Goal: Task Accomplishment & Management: Use online tool/utility

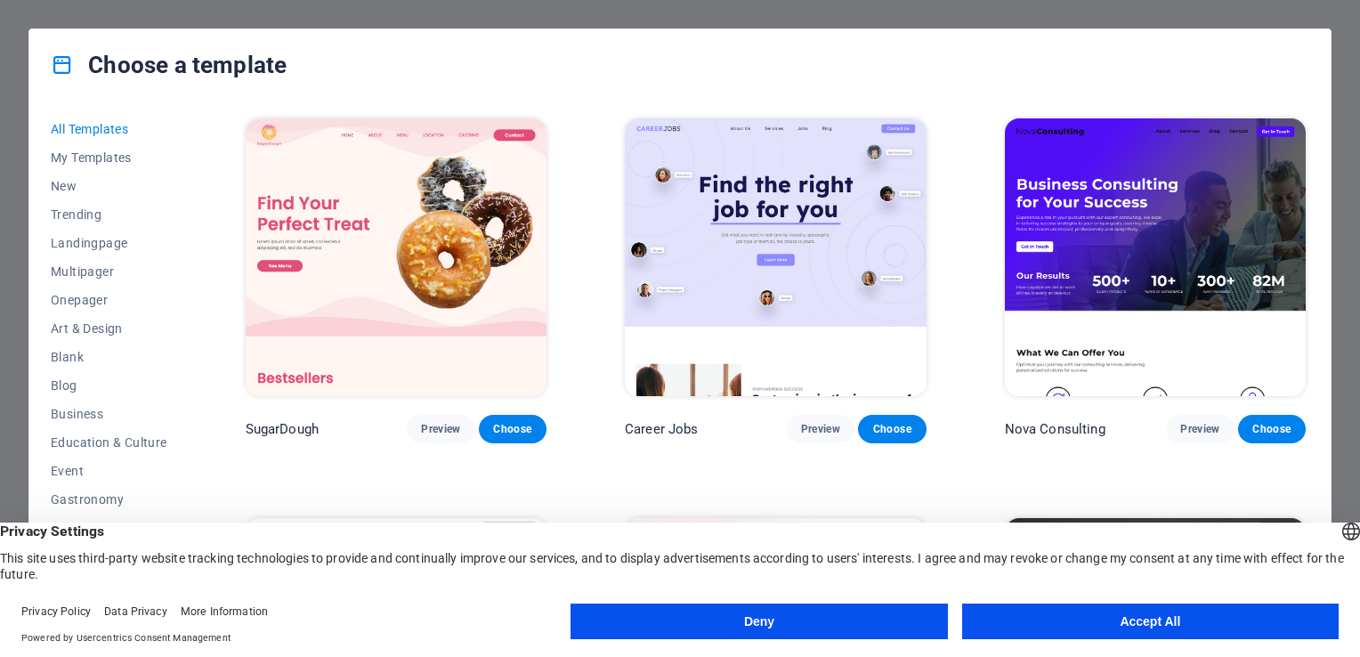
click at [1166, 629] on button "Accept All" at bounding box center [1150, 622] width 377 height 36
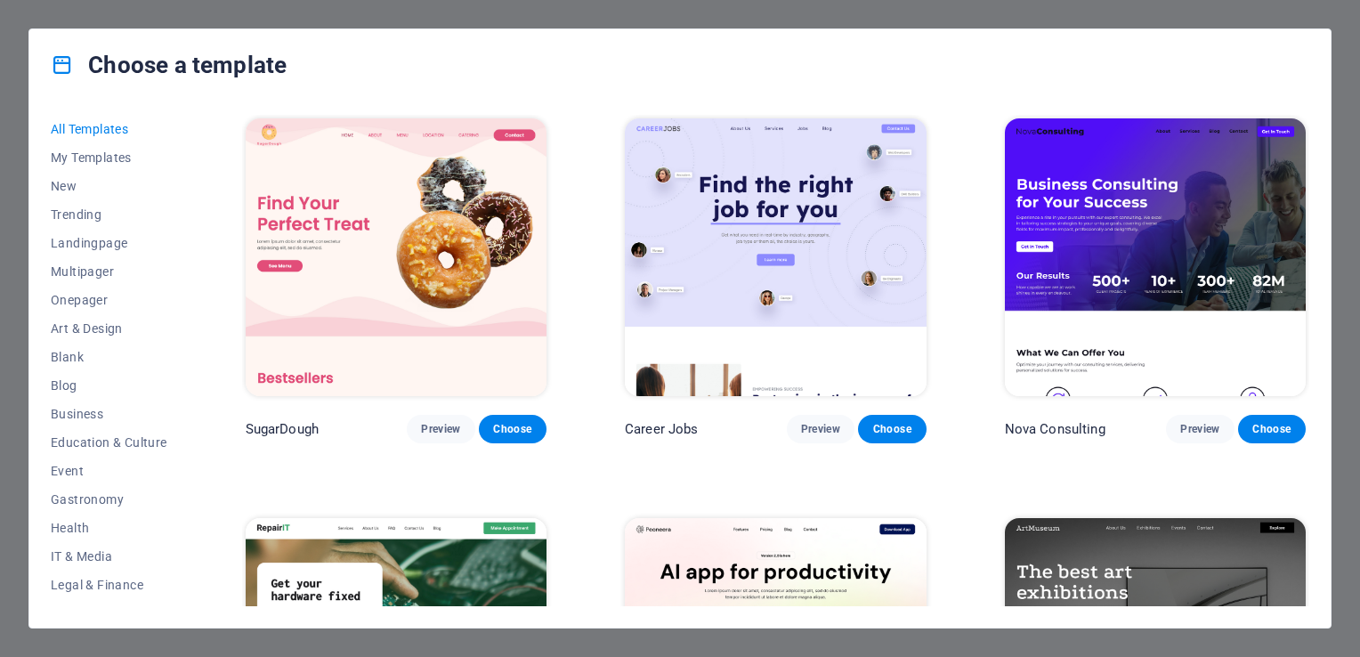
drag, startPoint x: 1310, startPoint y: 120, endPoint x: 1318, endPoint y: 150, distance: 31.3
click at [1318, 150] on div "All Templates My Templates New Trending Landingpage Multipager Onepager Art & D…" at bounding box center [680, 364] width 1302 height 527
click at [1180, 428] on span "Preview" at bounding box center [1199, 429] width 39 height 14
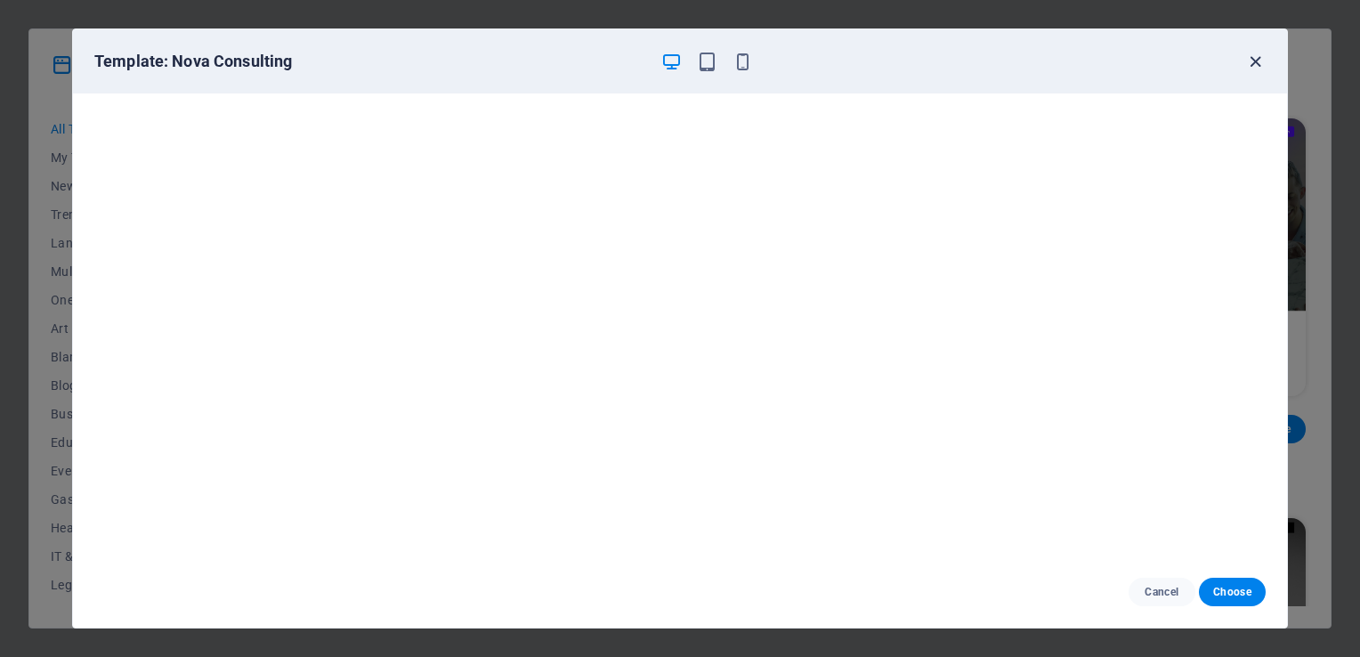
click at [1263, 63] on icon "button" at bounding box center [1255, 62] width 20 height 20
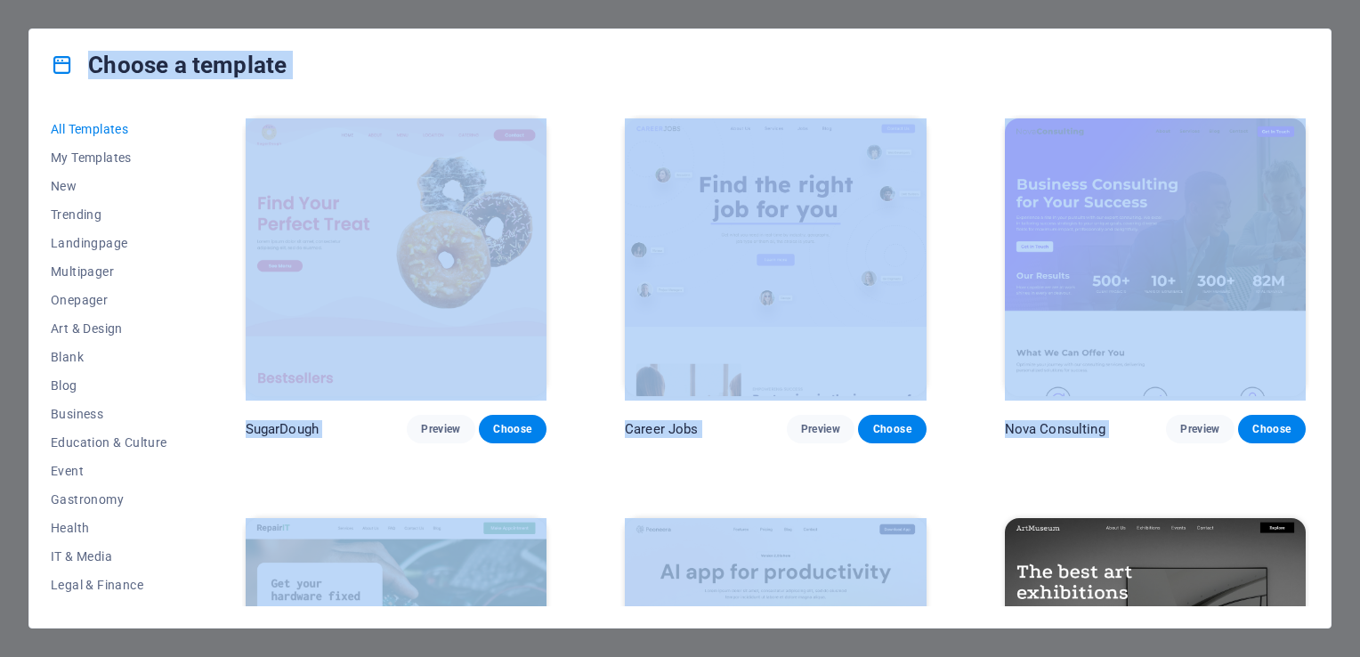
drag, startPoint x: 1263, startPoint y: 63, endPoint x: 1290, endPoint y: 500, distance: 437.9
click at [1290, 500] on div "Choose a template All Templates My Templates New Trending Landingpage Multipage…" at bounding box center [679, 328] width 1303 height 600
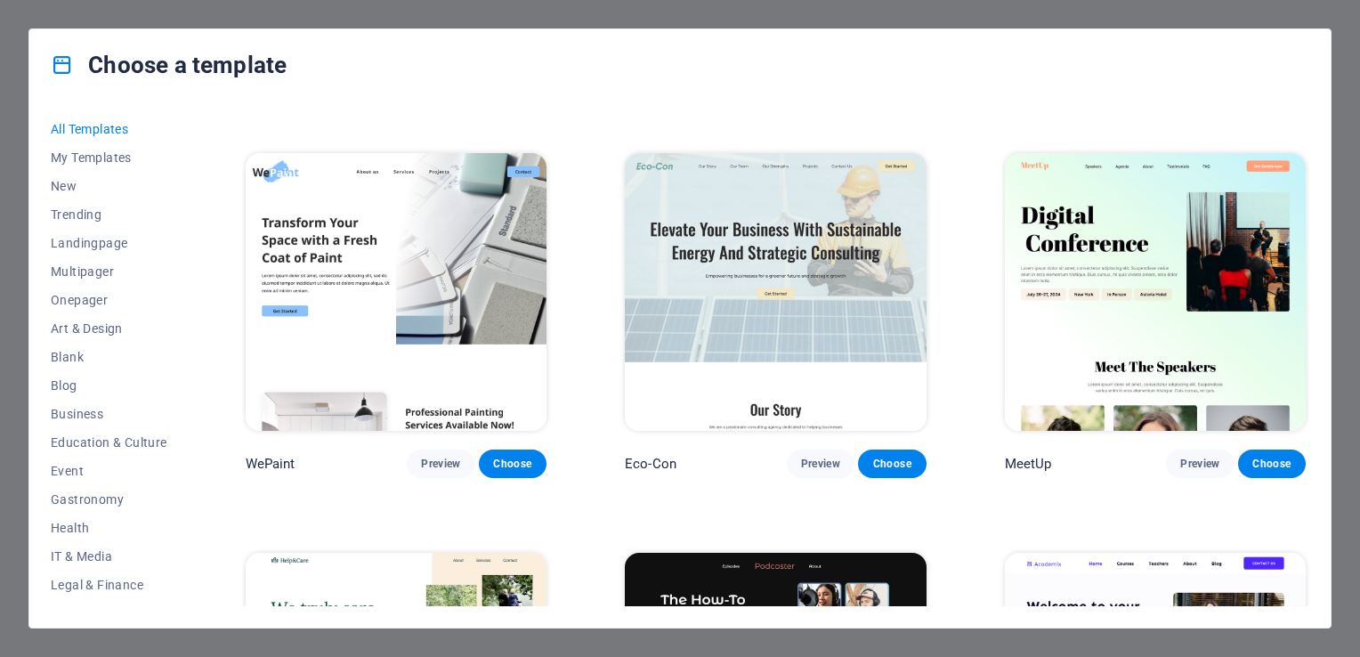
scroll to position [1228, 0]
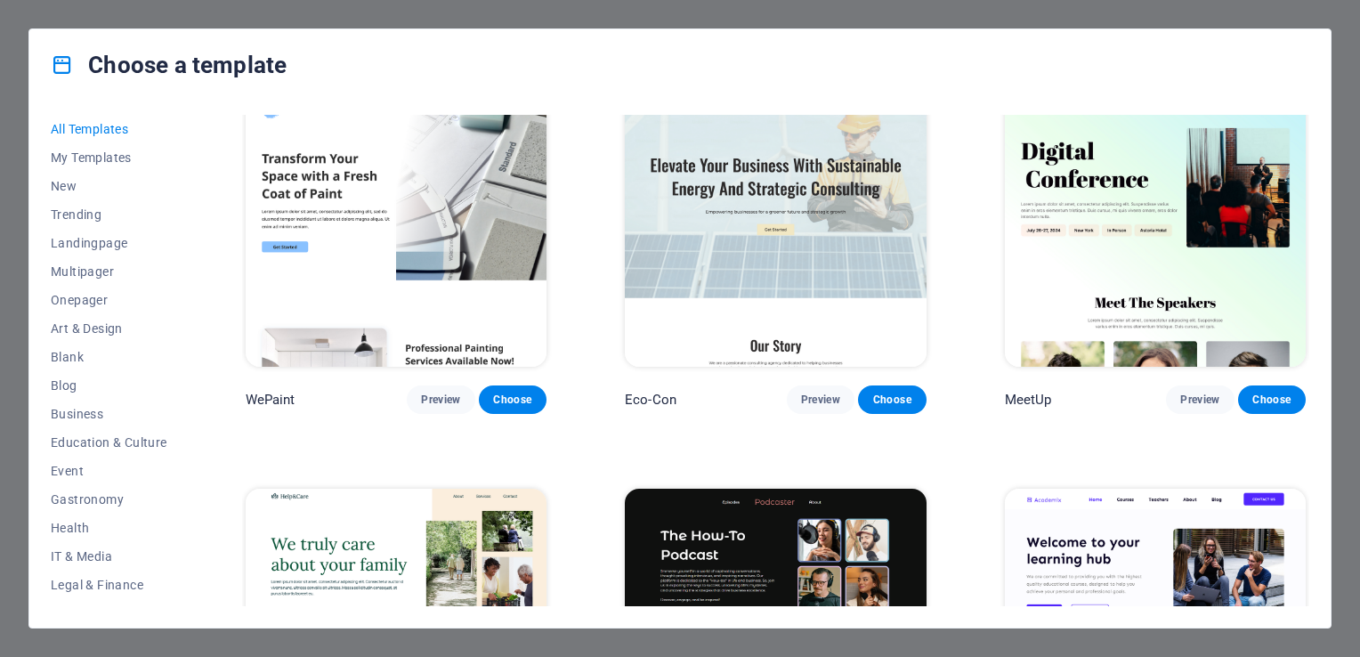
click at [1307, 151] on div "All Templates My Templates New Trending Landingpage Multipager Onepager Art & D…" at bounding box center [680, 364] width 1302 height 527
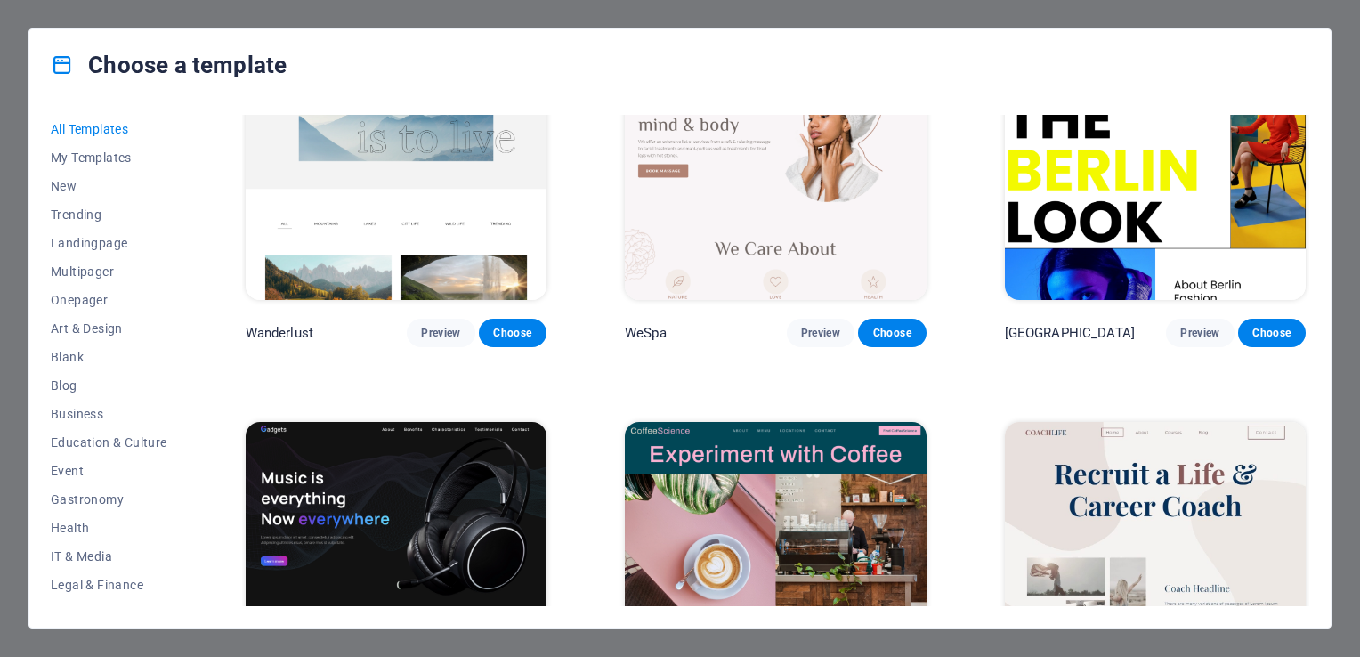
scroll to position [4524, 0]
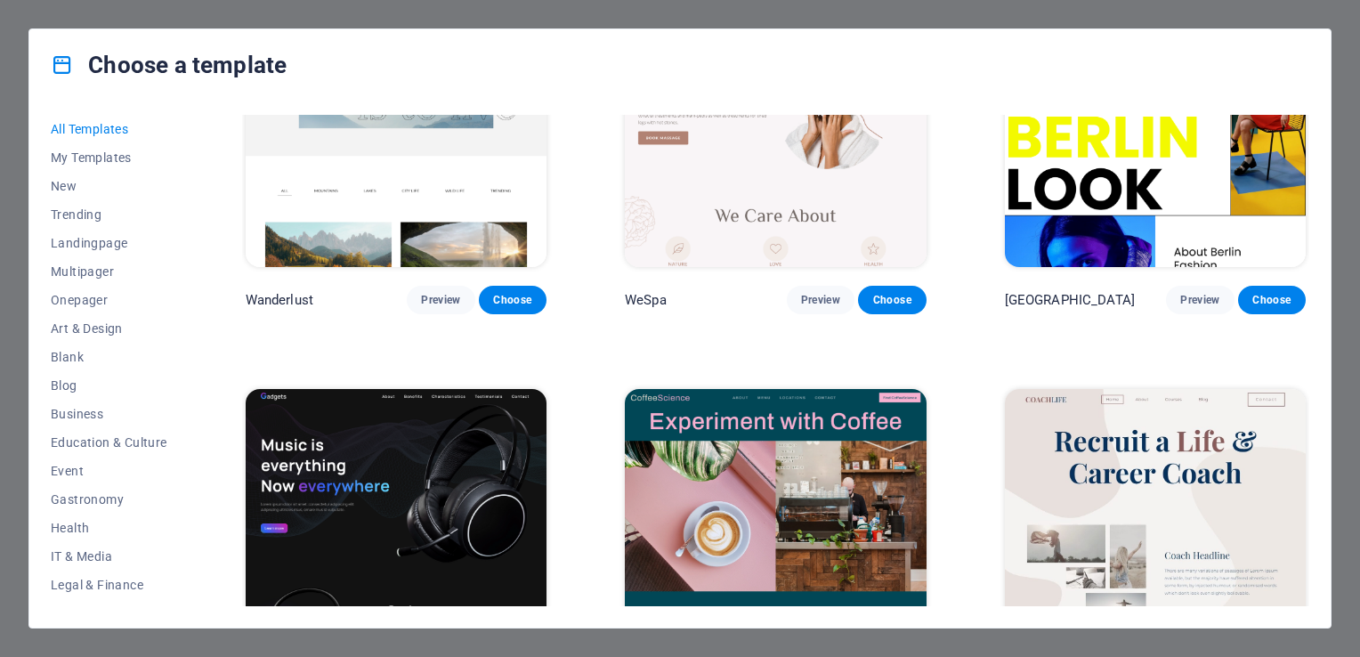
drag, startPoint x: 1305, startPoint y: 226, endPoint x: 1310, endPoint y: 218, distance: 9.2
click at [1310, 218] on div "All Templates My Templates New Trending Landingpage Multipager Onepager Art & D…" at bounding box center [680, 364] width 1302 height 527
click at [1309, 222] on div "All Templates My Templates New Trending Landingpage Multipager Onepager Art & D…" at bounding box center [680, 364] width 1302 height 527
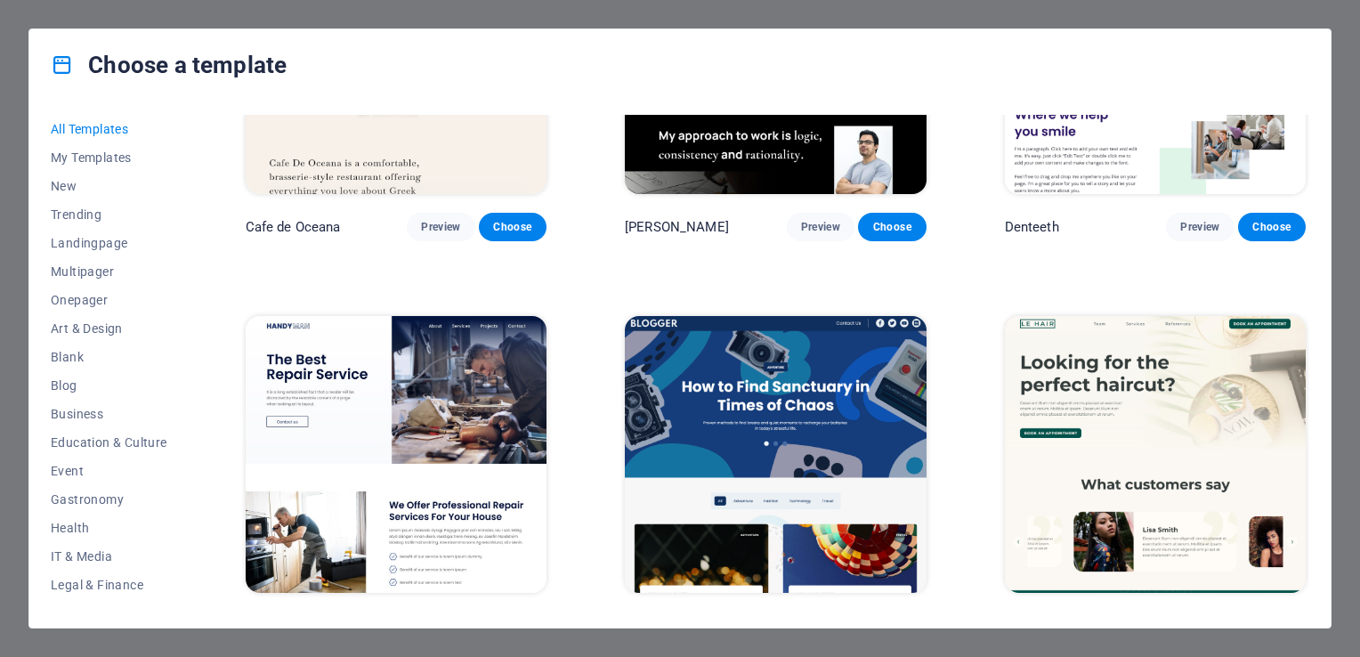
scroll to position [5429, 0]
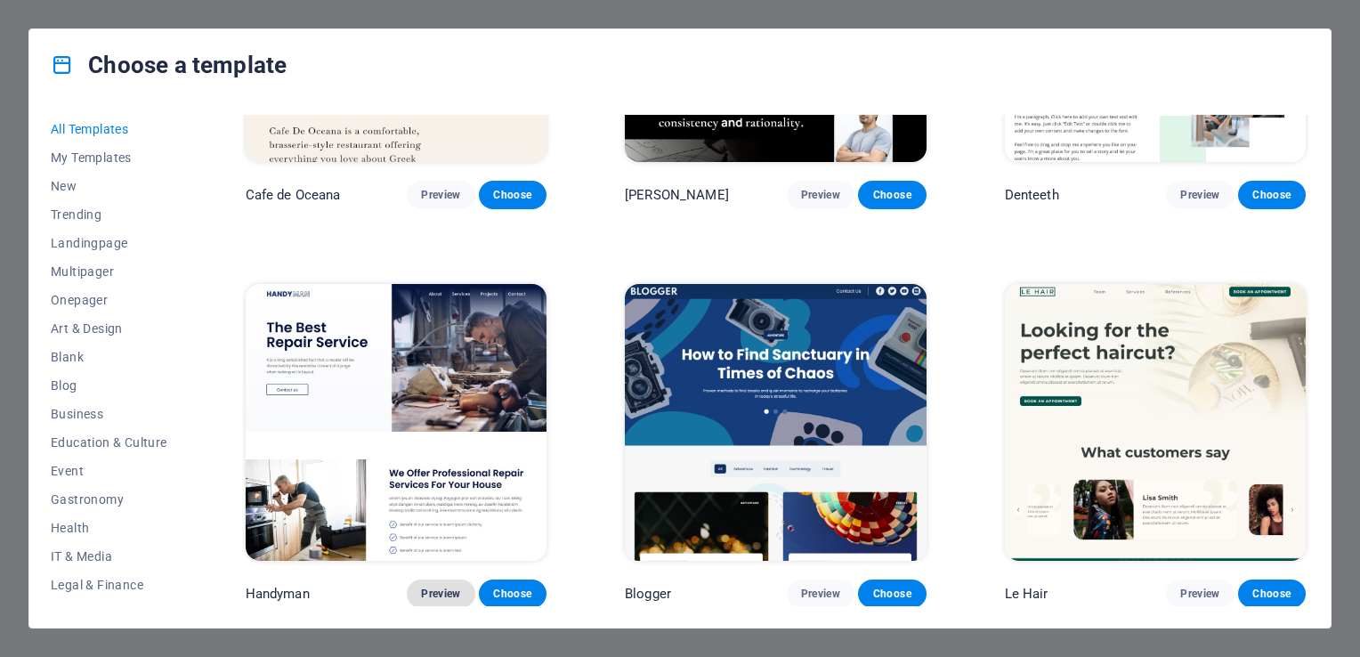
click at [437, 587] on span "Preview" at bounding box center [440, 594] width 39 height 14
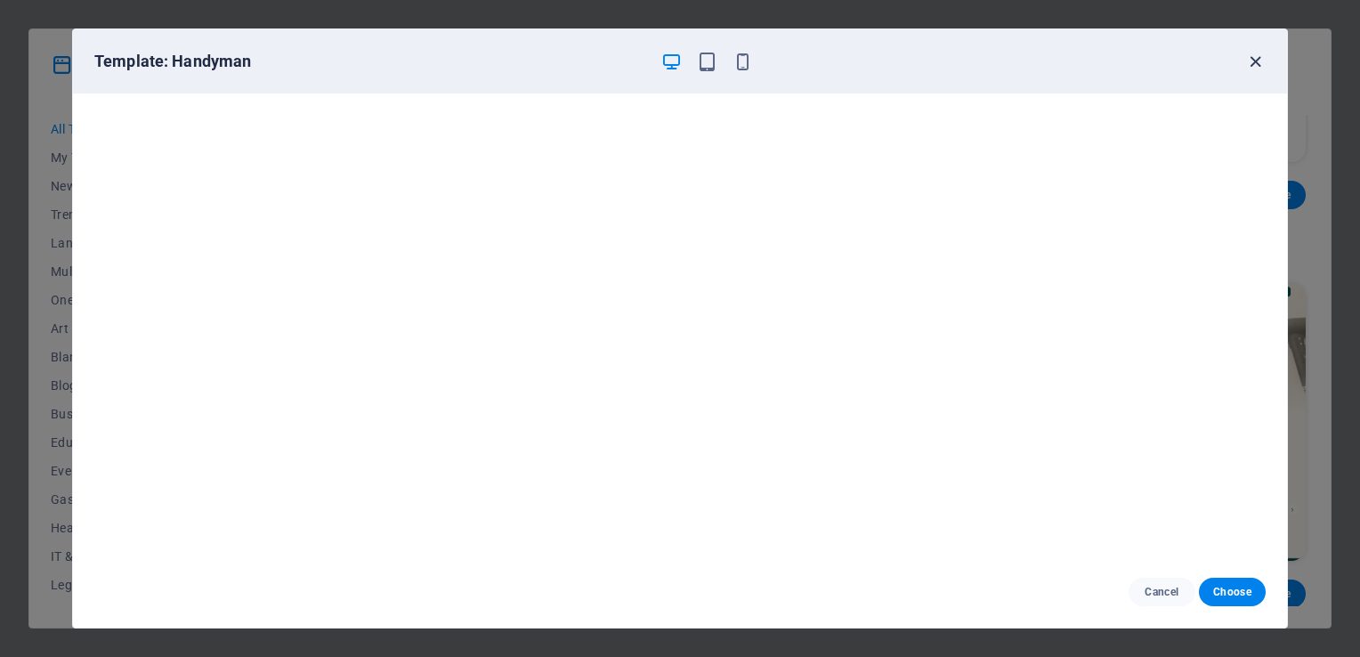
click at [1247, 61] on icon "button" at bounding box center [1255, 62] width 20 height 20
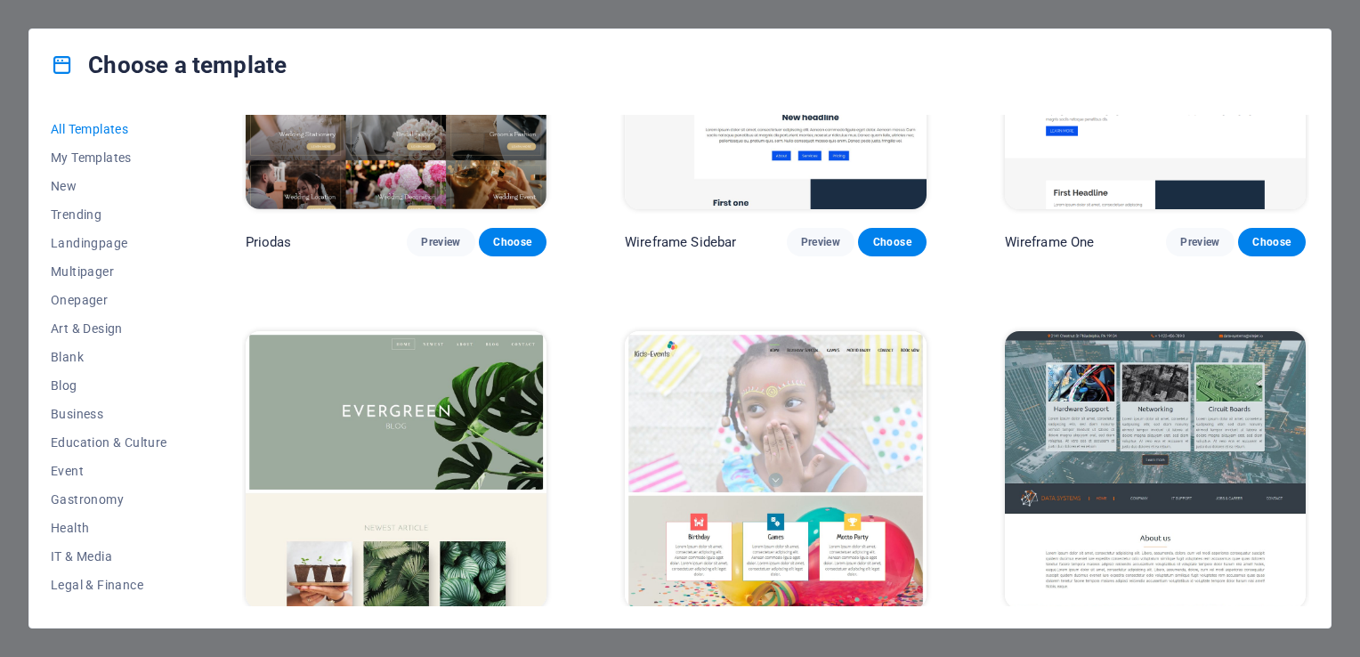
scroll to position [7044, 0]
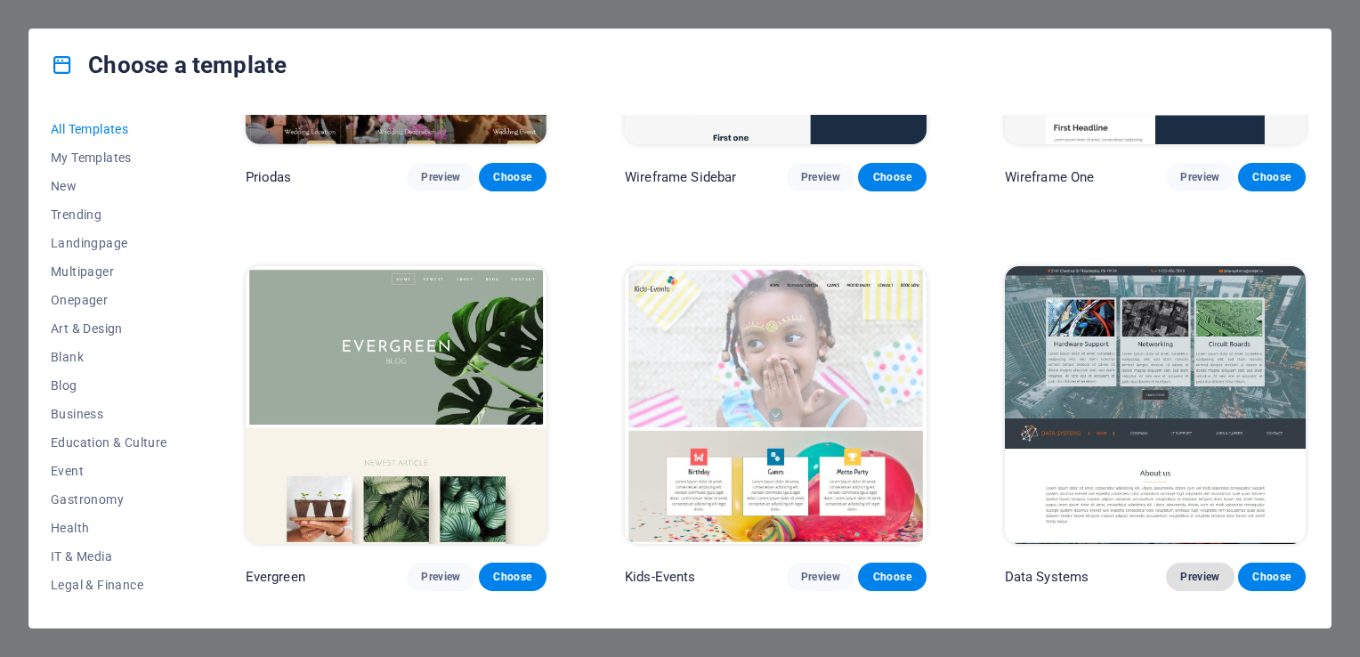
click at [1189, 570] on span "Preview" at bounding box center [1199, 577] width 39 height 14
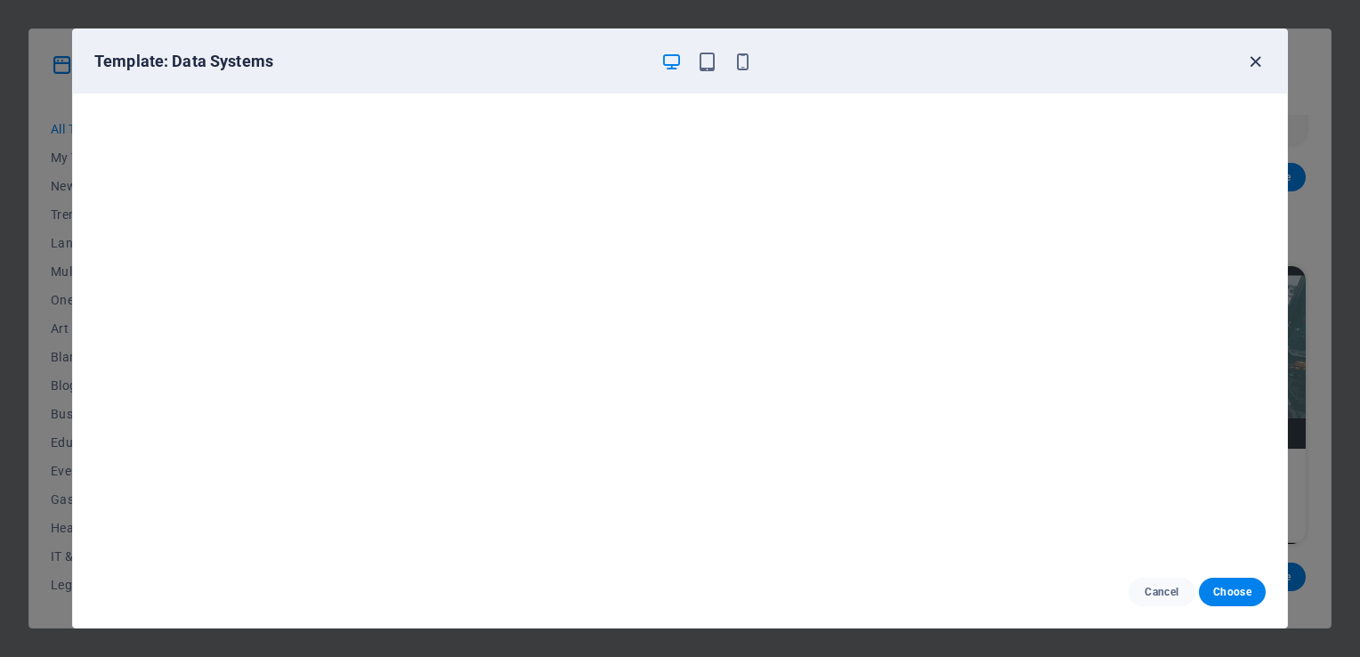
click at [1250, 59] on icon "button" at bounding box center [1255, 62] width 20 height 20
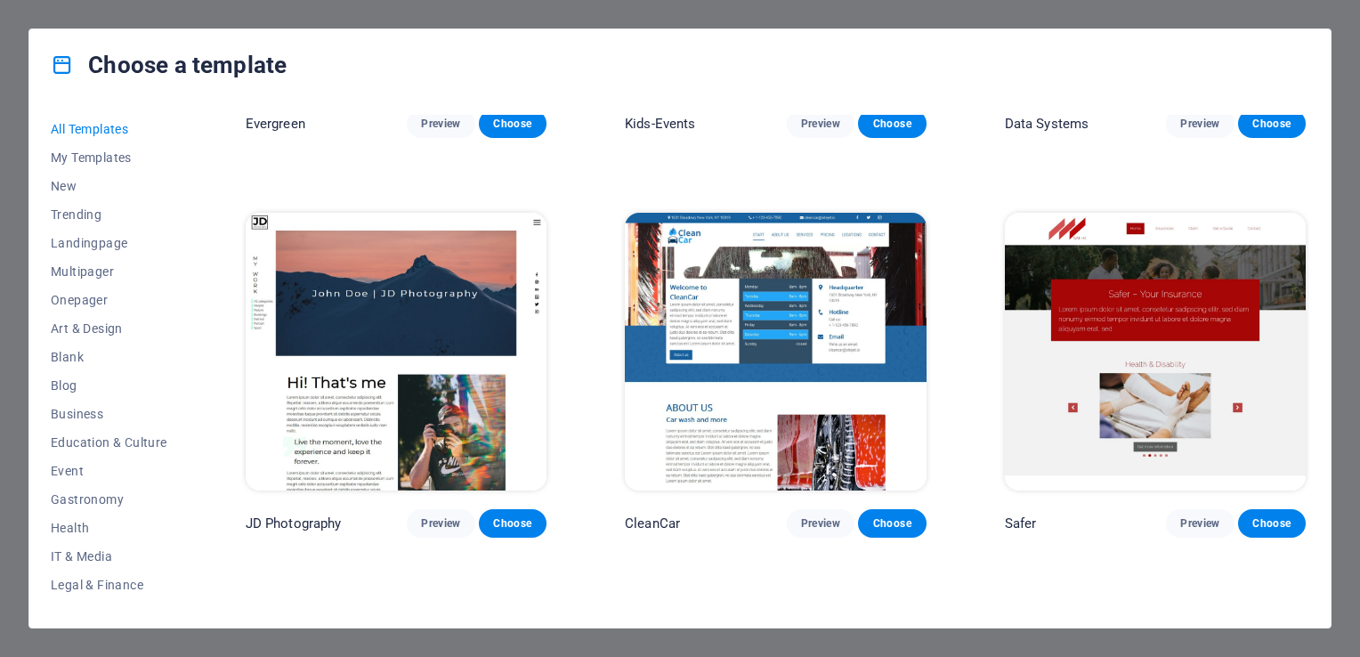
scroll to position [7562, 0]
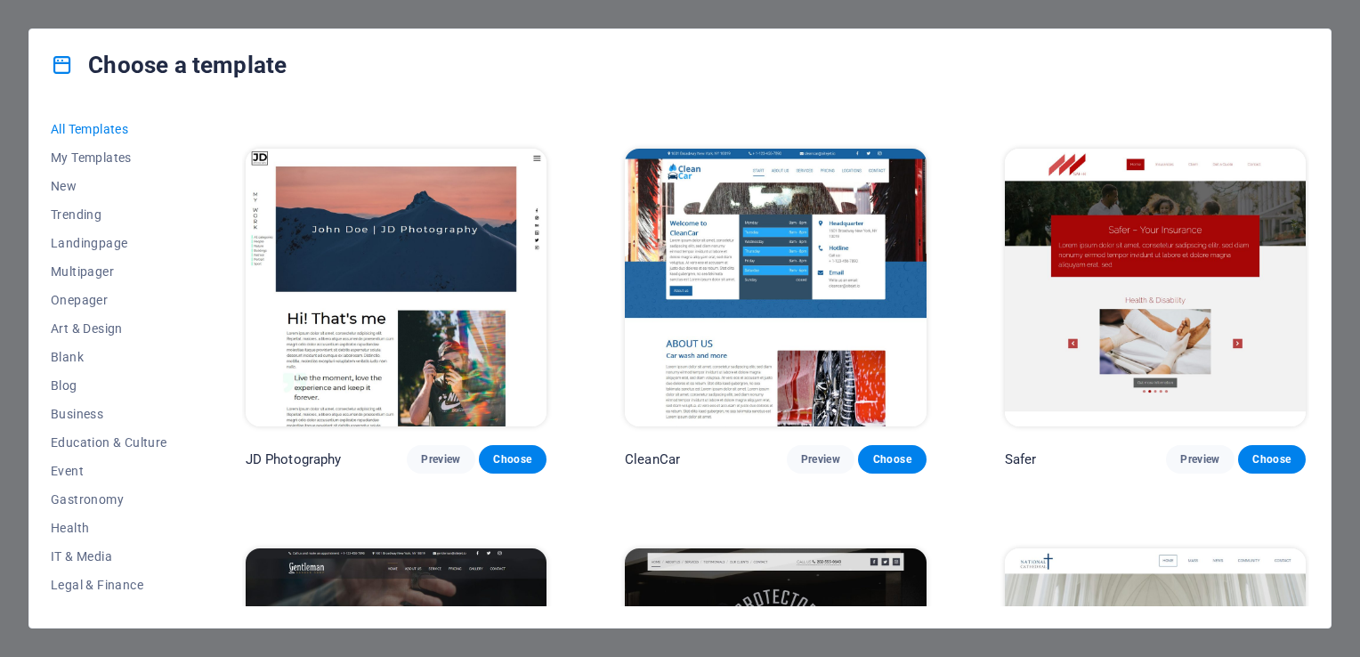
drag, startPoint x: 191, startPoint y: 288, endPoint x: 186, endPoint y: 298, distance: 11.9
click at [186, 298] on div "All Templates My Templates New Trending Landingpage Multipager Onepager Art & D…" at bounding box center [680, 364] width 1302 height 527
click at [188, 304] on div "All Templates My Templates New Trending Landingpage Multipager Onepager Art & D…" at bounding box center [120, 360] width 138 height 491
click at [85, 293] on span "Onepager" at bounding box center [109, 300] width 117 height 14
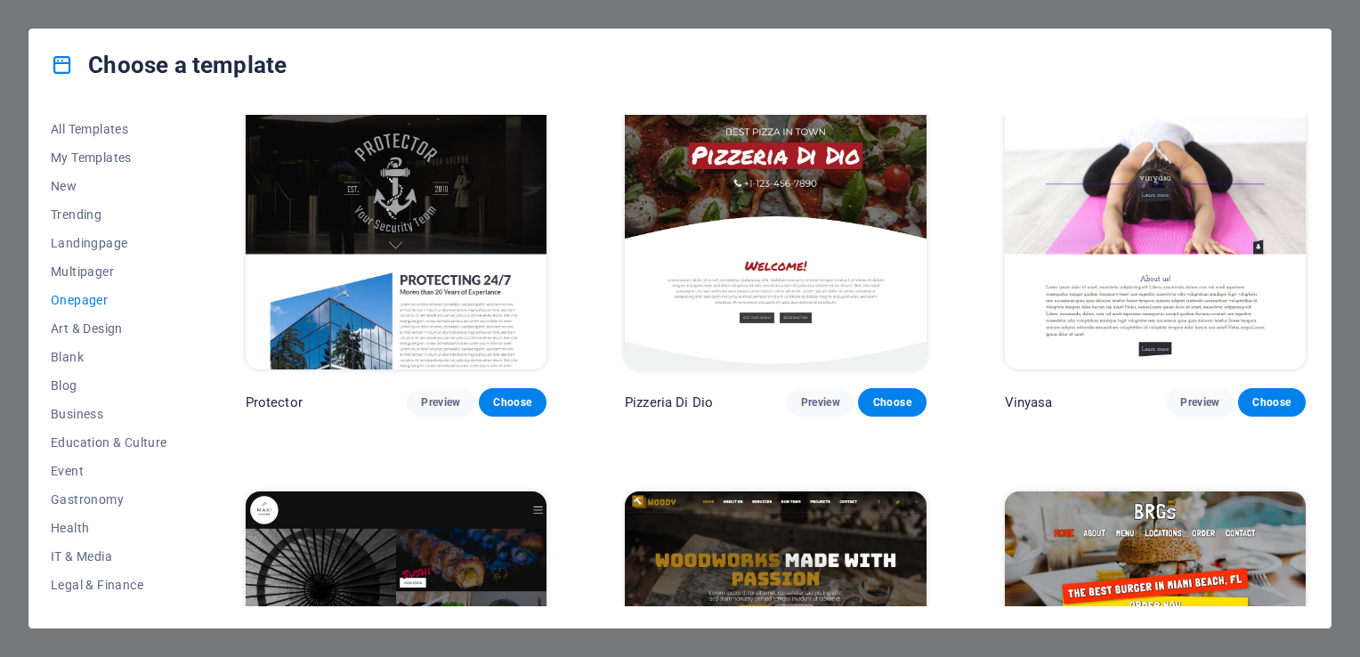
scroll to position [3196, 0]
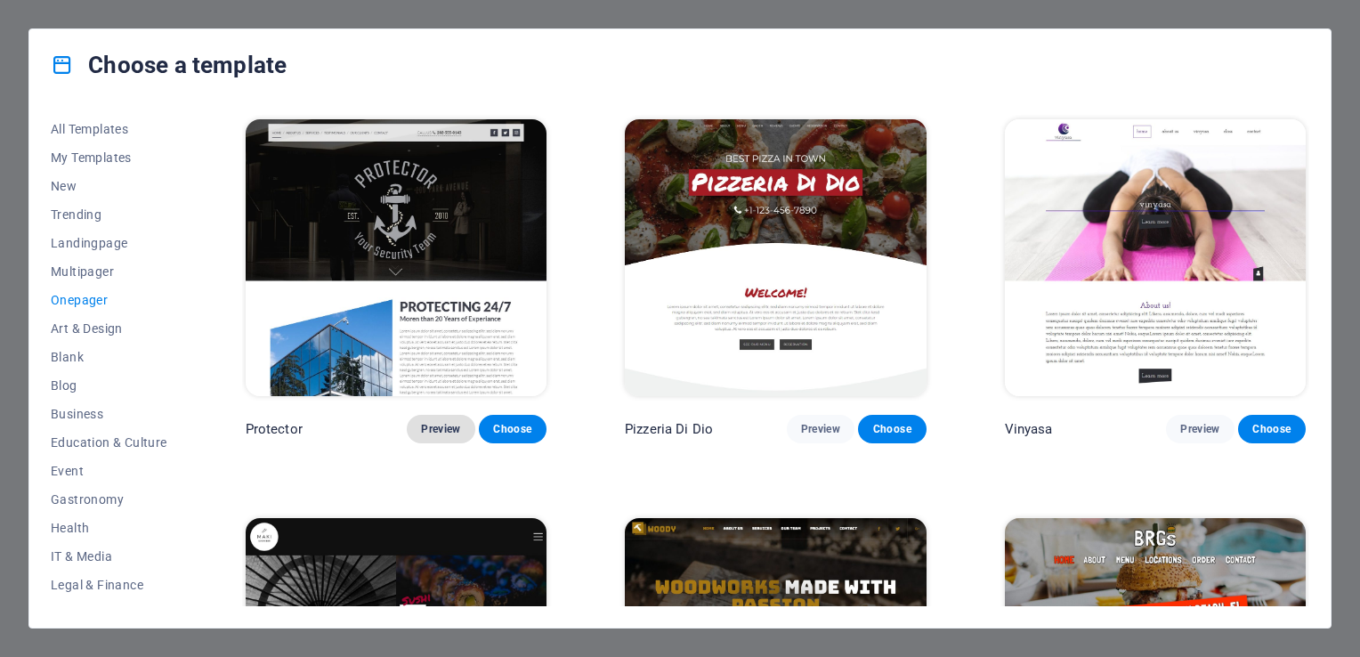
click at [438, 415] on button "Preview" at bounding box center [441, 429] width 68 height 28
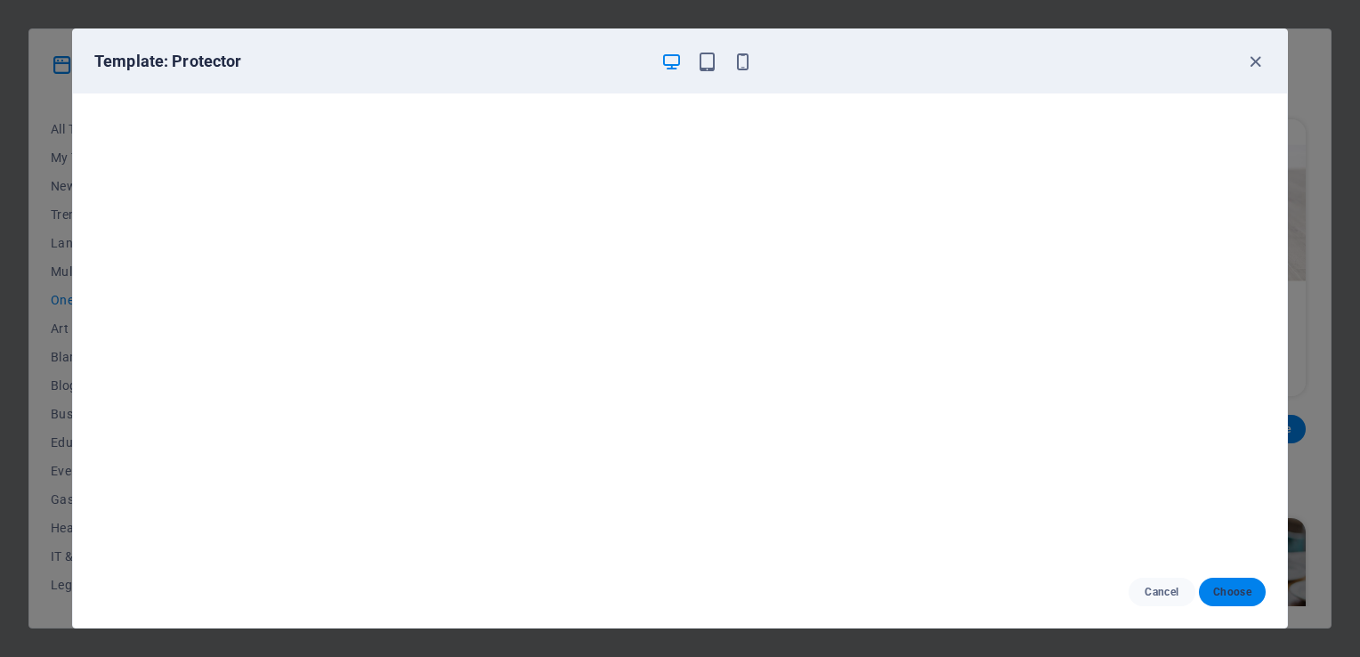
click at [1252, 595] on button "Choose" at bounding box center [1232, 592] width 67 height 28
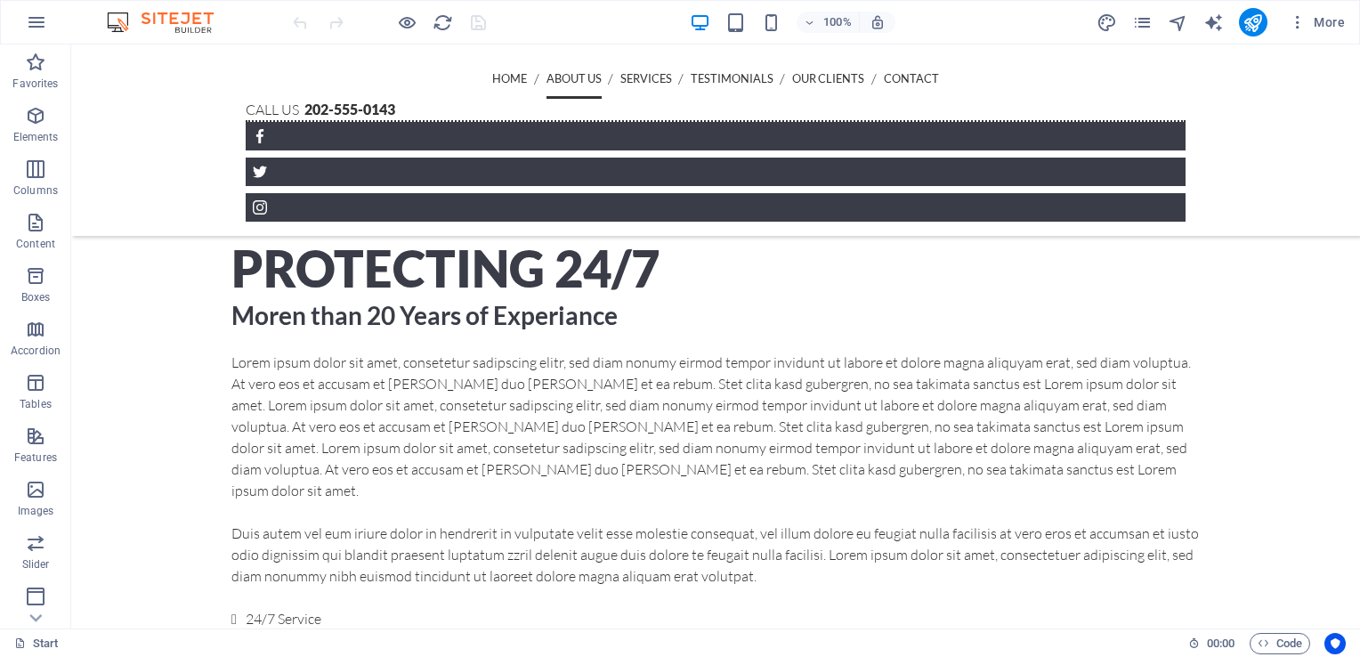
scroll to position [620, 0]
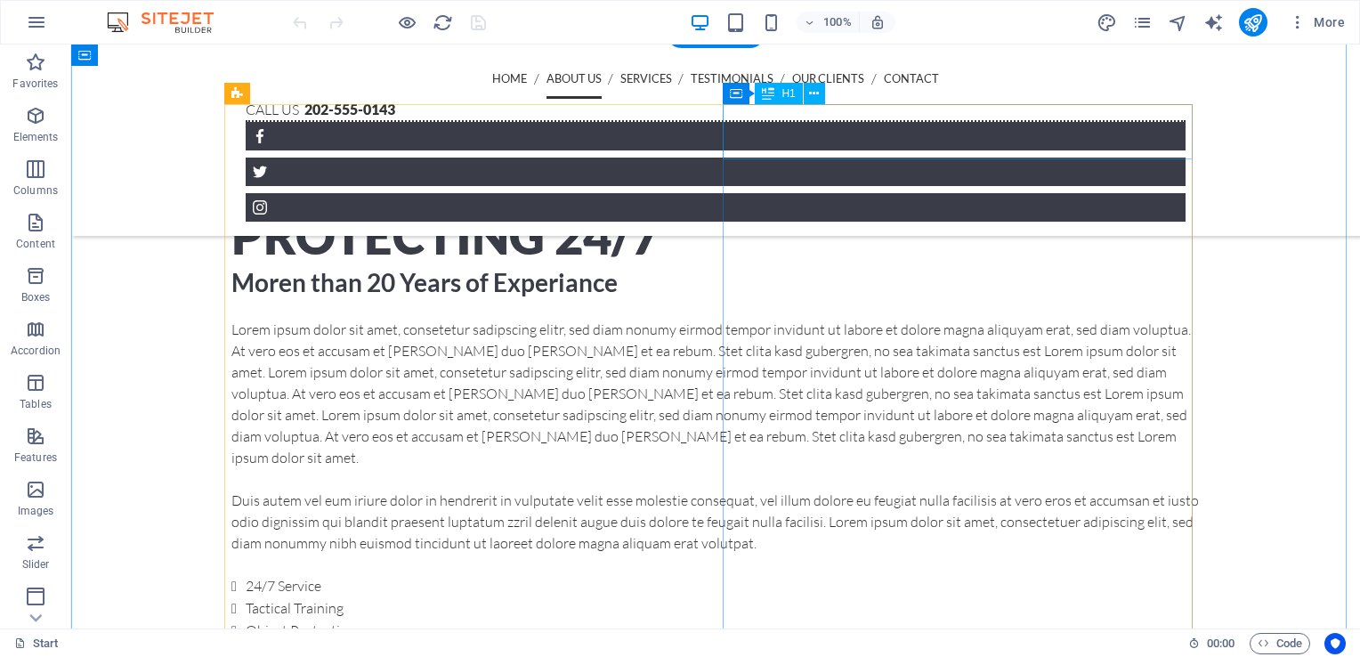
click at [982, 208] on div "Protecting 24/7" at bounding box center [715, 235] width 969 height 55
click at [1132, 208] on div "Protecting 24/7" at bounding box center [715, 235] width 969 height 55
click at [833, 208] on div "Protecting 24/7" at bounding box center [715, 235] width 969 height 55
click at [872, 208] on div "Protecting 24/7" at bounding box center [715, 235] width 969 height 55
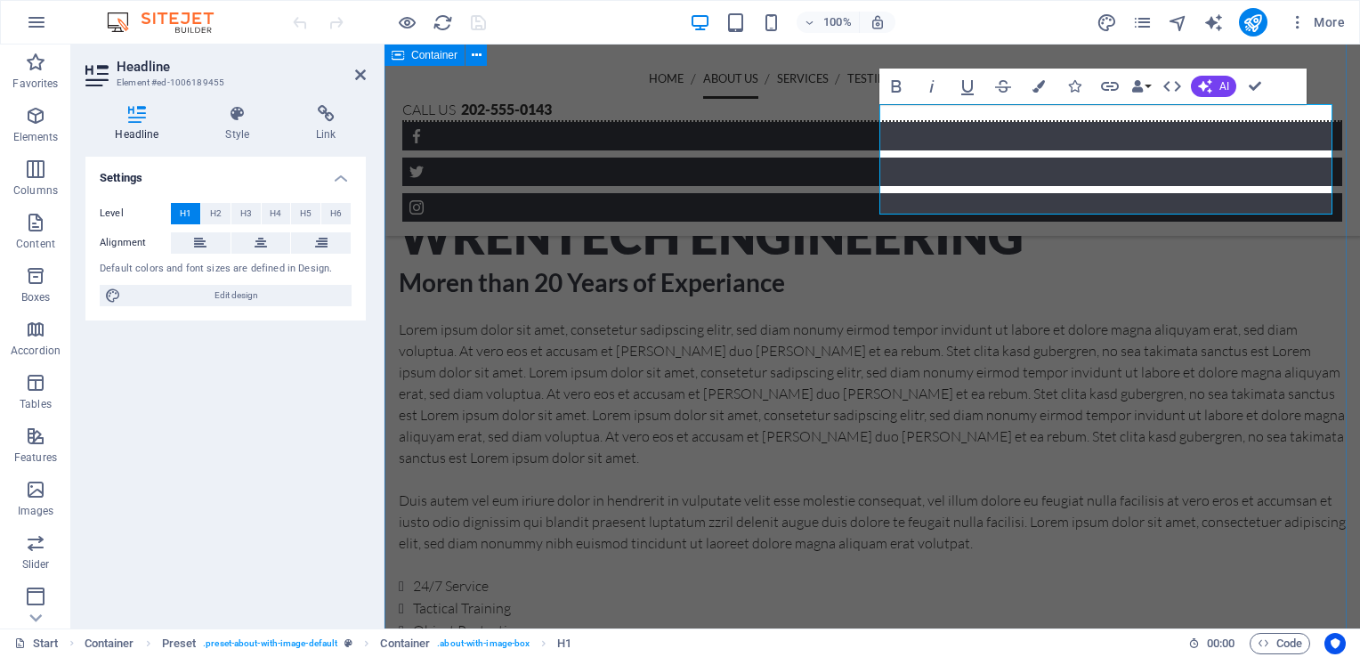
click at [1335, 240] on div "Wrentech enginEERING [PERSON_NAME] than 20 Years of Experiance Lorem ipsum dolo…" at bounding box center [873, 417] width 976 height 766
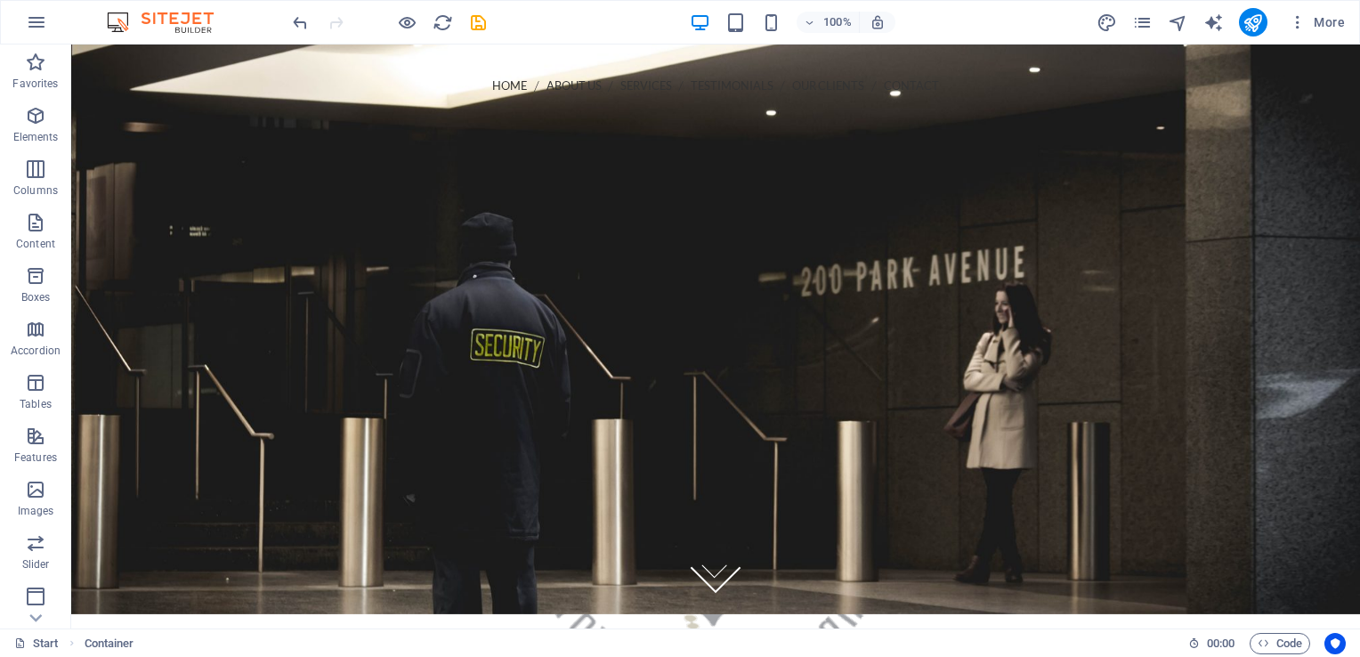
scroll to position [0, 0]
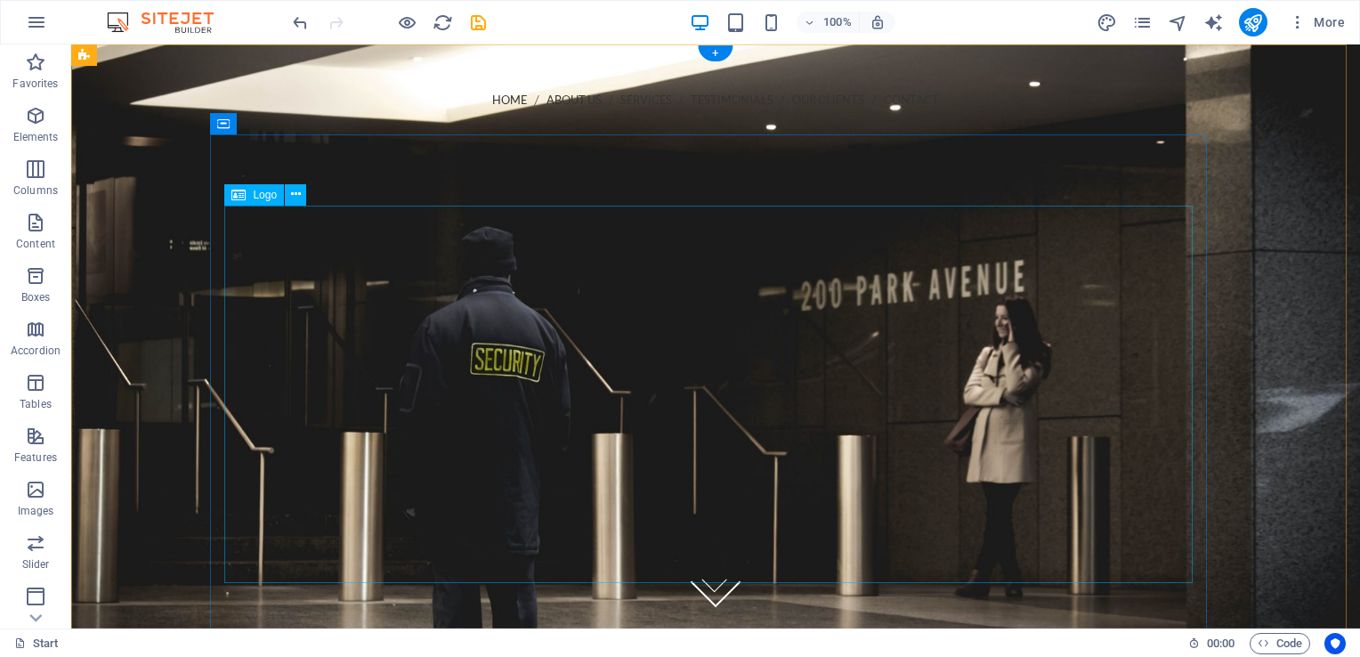
click at [705, 361] on div at bounding box center [715, 516] width 969 height 377
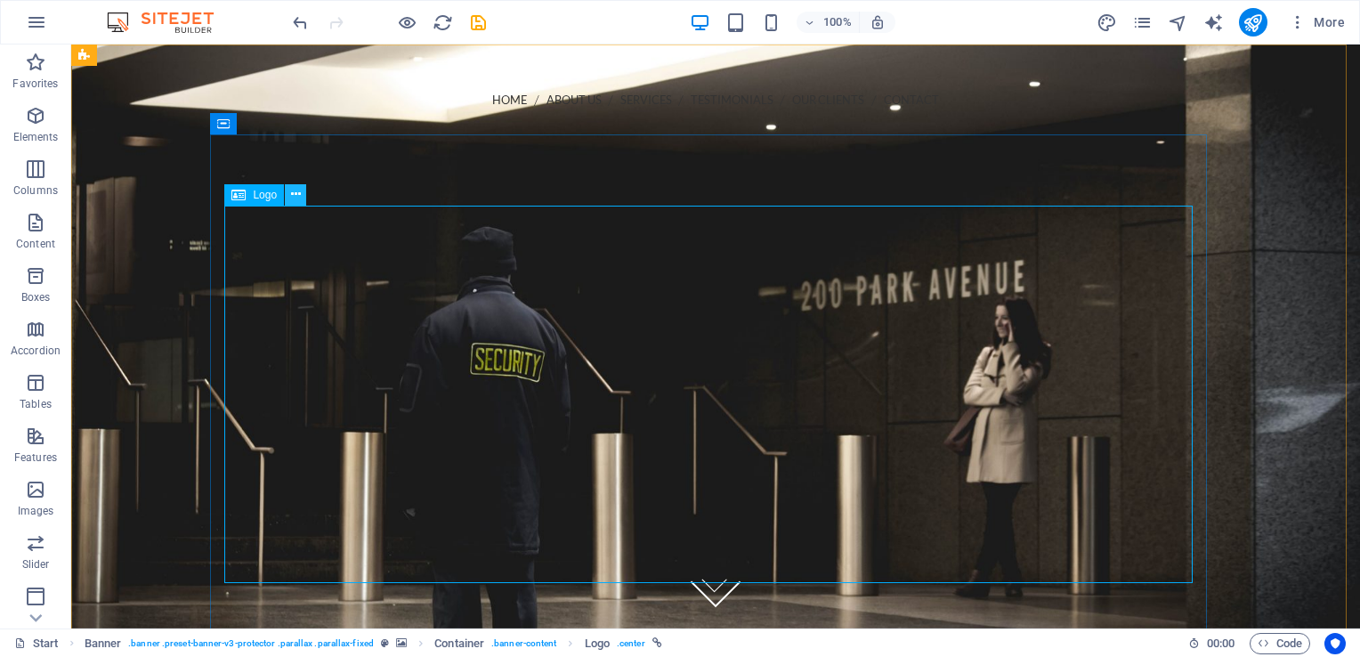
click at [294, 192] on icon at bounding box center [296, 194] width 10 height 19
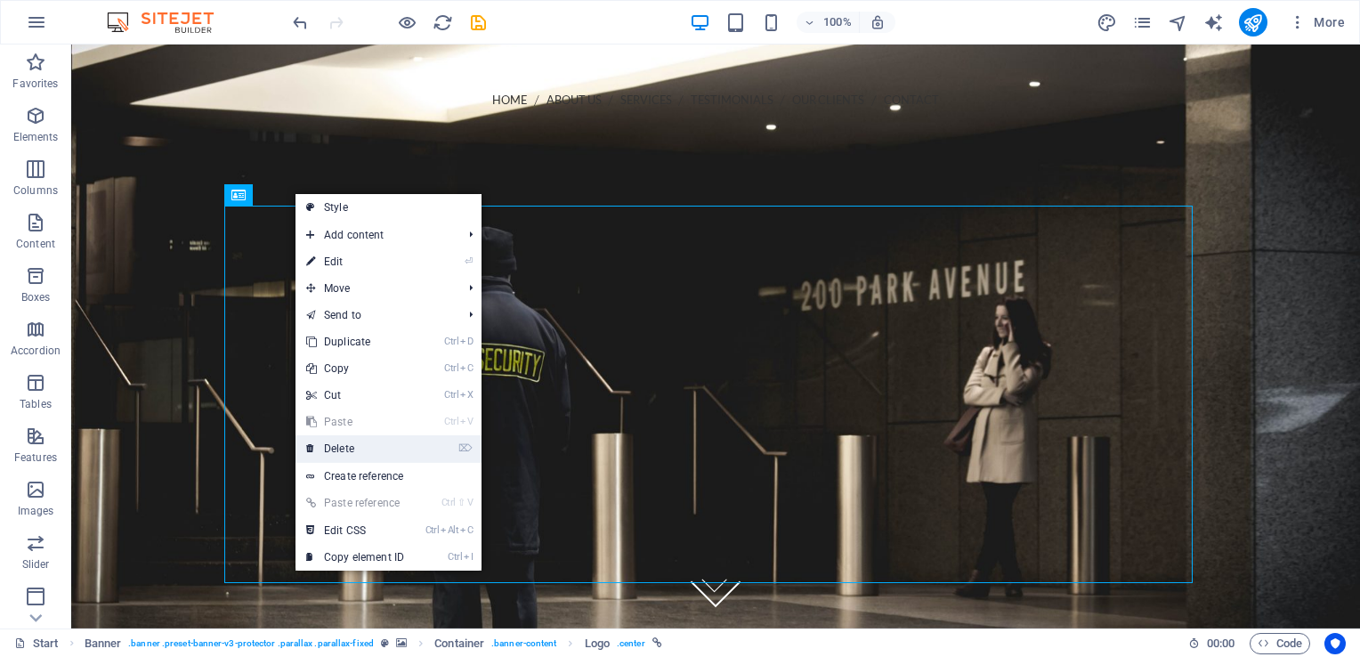
click at [323, 442] on link "⌦ Delete" at bounding box center [355, 448] width 119 height 27
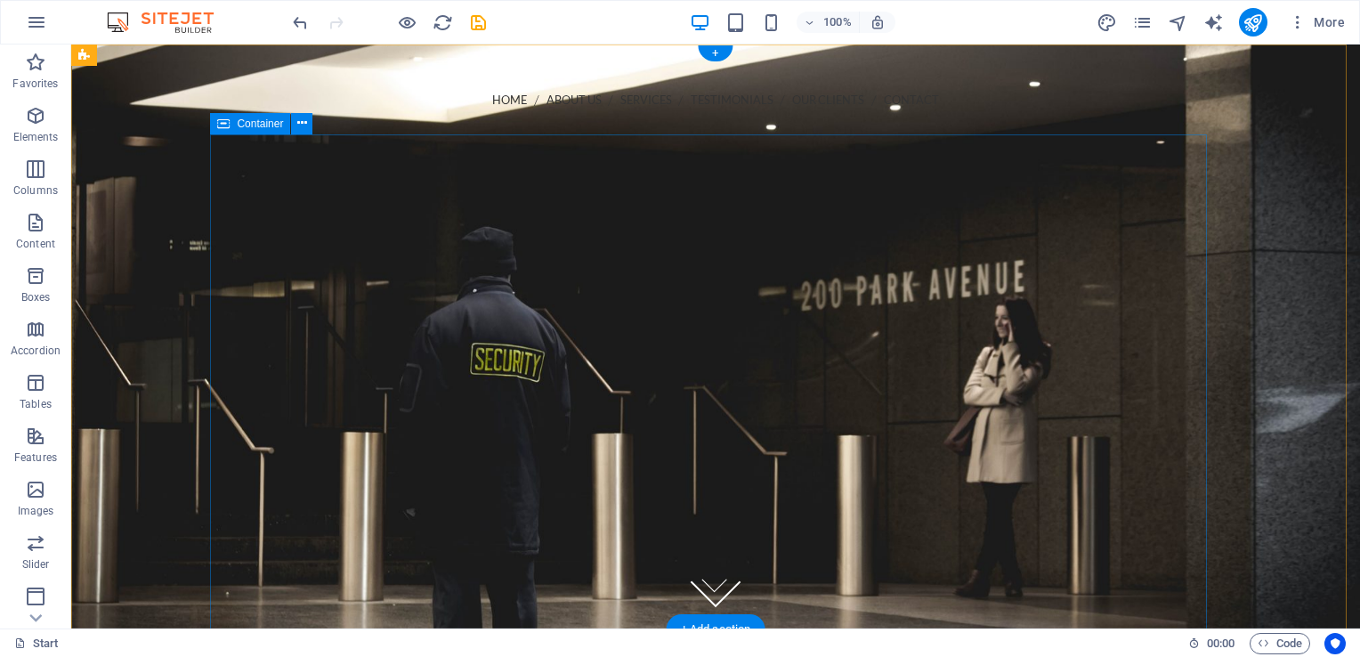
click at [684, 400] on div at bounding box center [715, 328] width 997 height 142
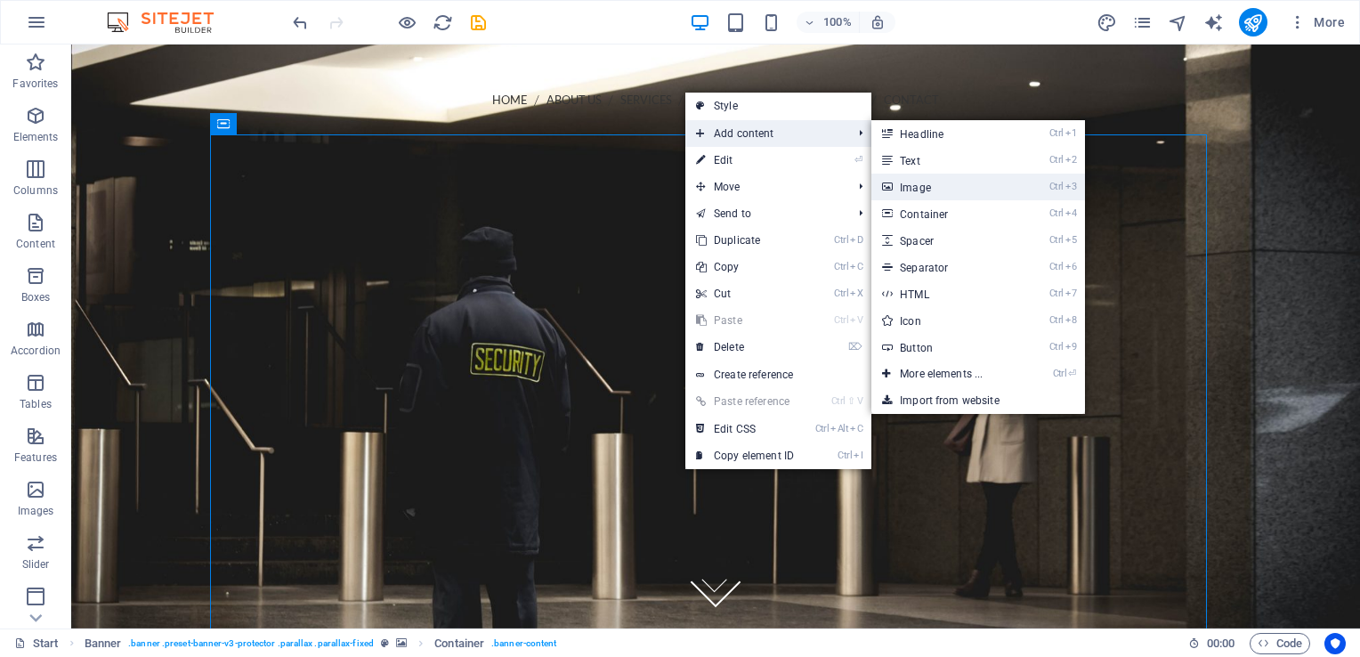
click at [886, 177] on icon at bounding box center [886, 187] width 9 height 27
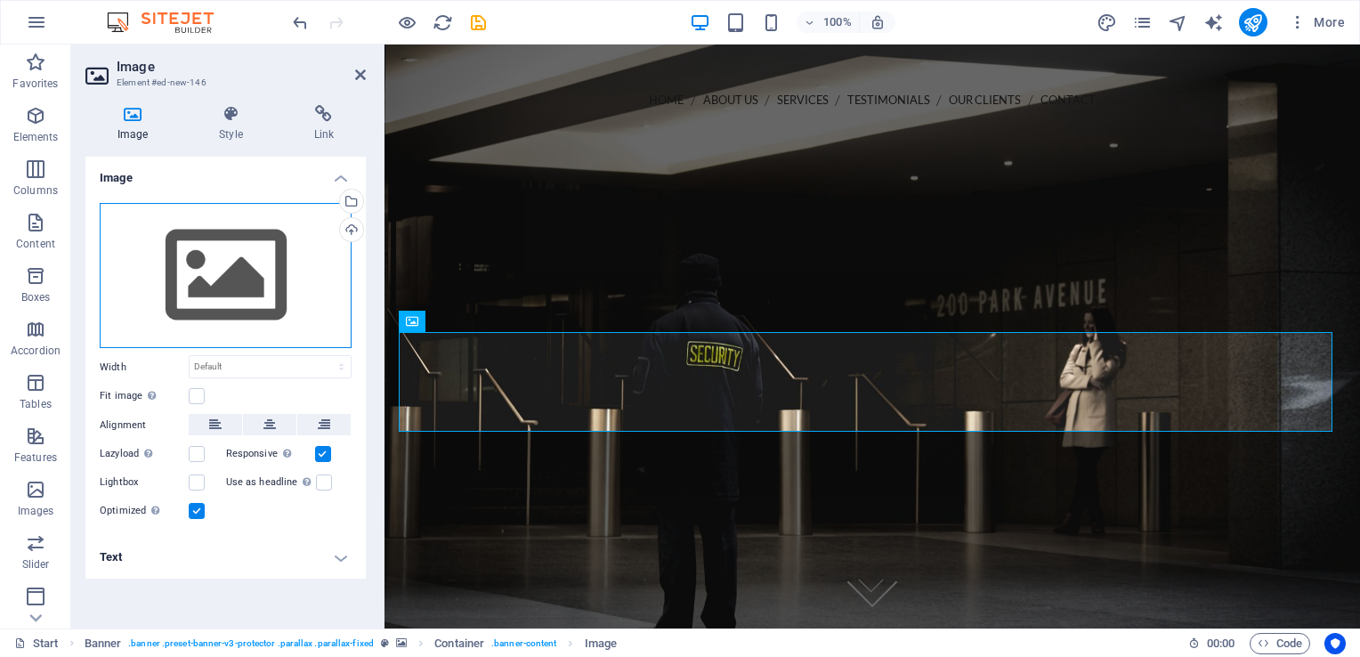
click at [196, 318] on div "Drag files here, click to choose files or select files from Files or our free s…" at bounding box center [226, 276] width 252 height 146
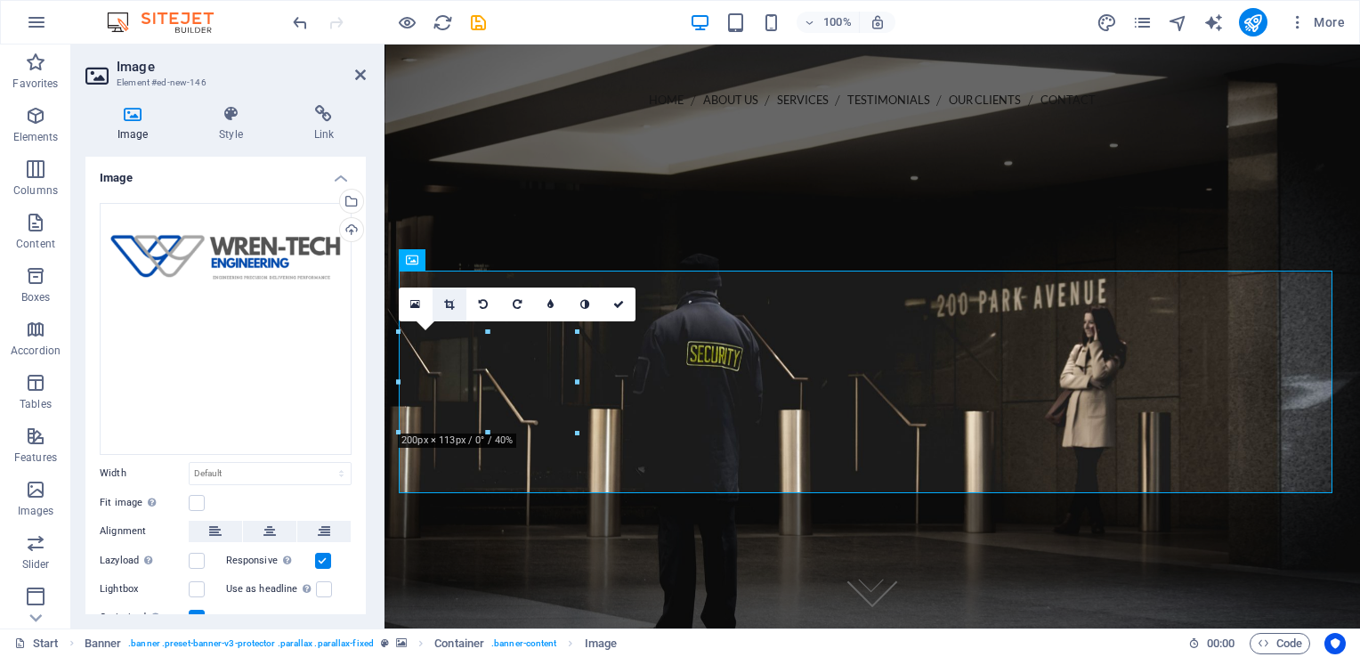
click at [456, 304] on link at bounding box center [450, 305] width 34 height 34
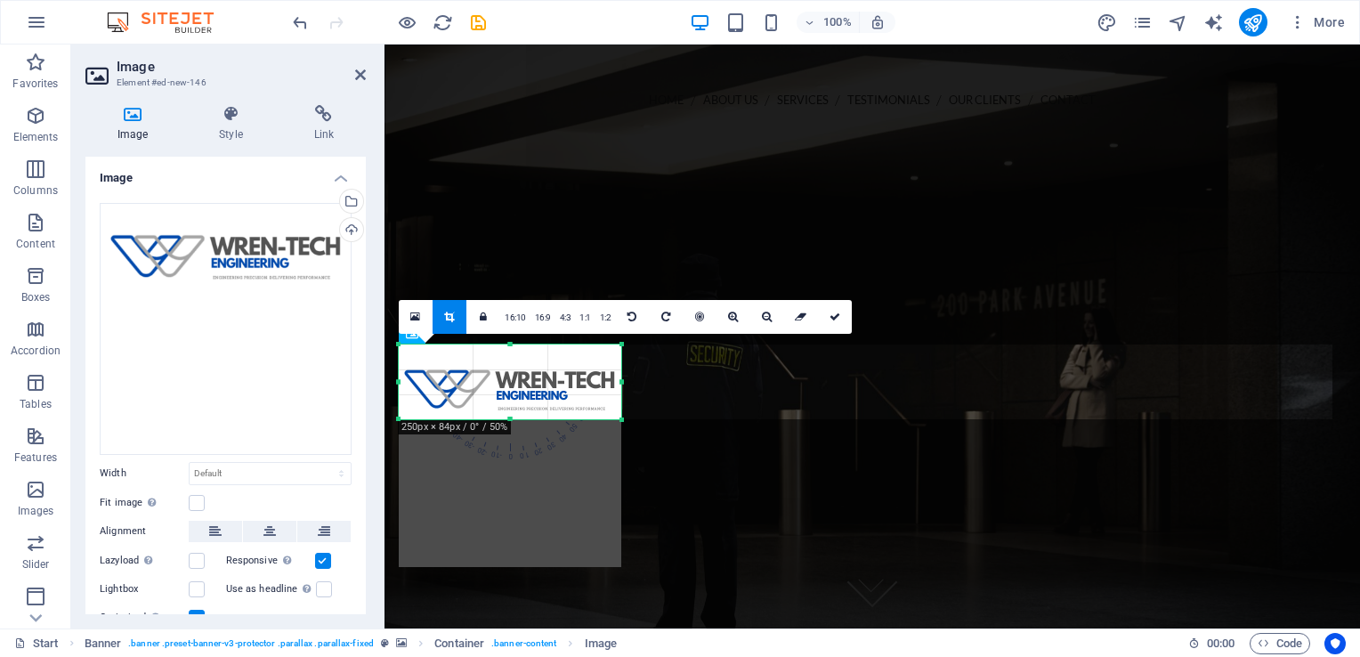
drag, startPoint x: 508, startPoint y: 493, endPoint x: 510, endPoint y: 345, distance: 147.8
click at [510, 345] on div "180 170 160 150 140 130 120 110 100 90 80 70 60 50 40 30 20 10 0 -10 -20 -30 -4…" at bounding box center [510, 382] width 223 height 75
drag, startPoint x: 512, startPoint y: 340, endPoint x: 511, endPoint y: 354, distance: 14.3
click at [511, 354] on div "180 170 160 150 140 130 120 110 100 90 80 70 60 50 40 30 20 10 0 -10 -20 -30 -4…" at bounding box center [510, 382] width 223 height 75
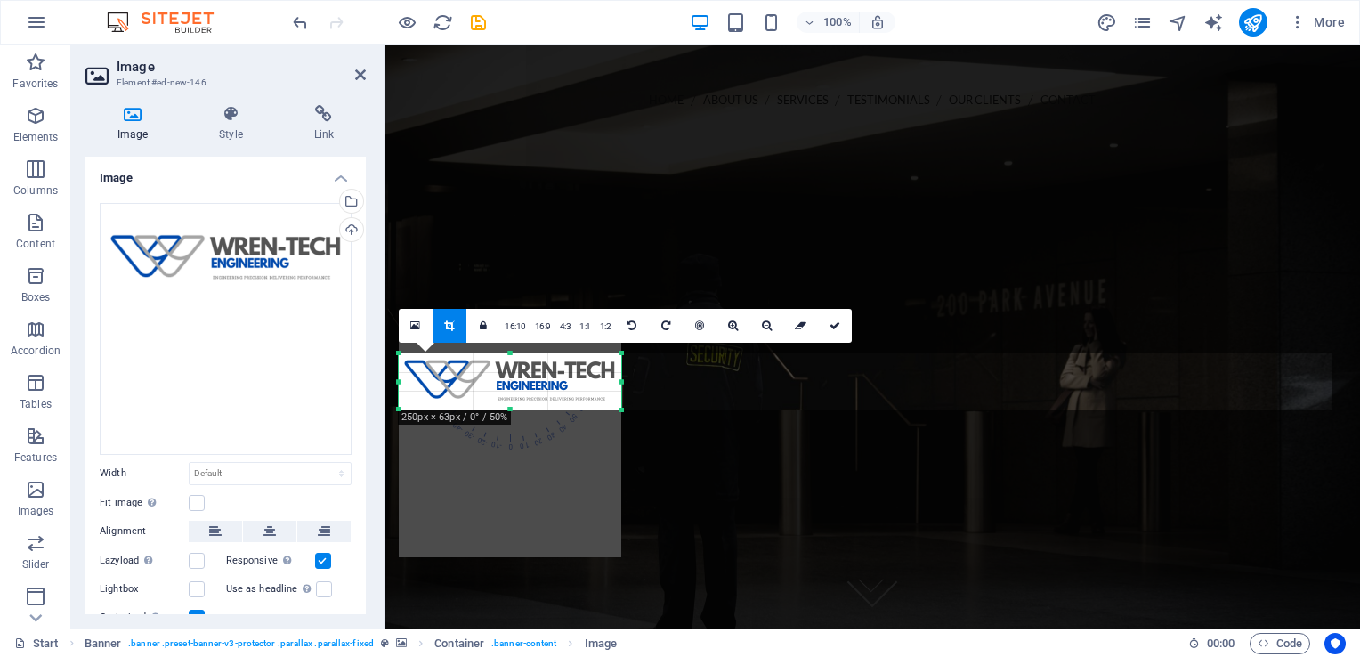
drag, startPoint x: 509, startPoint y: 345, endPoint x: 509, endPoint y: 363, distance: 18.7
click at [509, 363] on div "180 170 160 150 140 130 120 110 100 90 80 70 60 50 40 30 20 10 0 -10 -20 -30 -4…" at bounding box center [510, 381] width 223 height 56
click at [507, 406] on div at bounding box center [510, 409] width 223 height 6
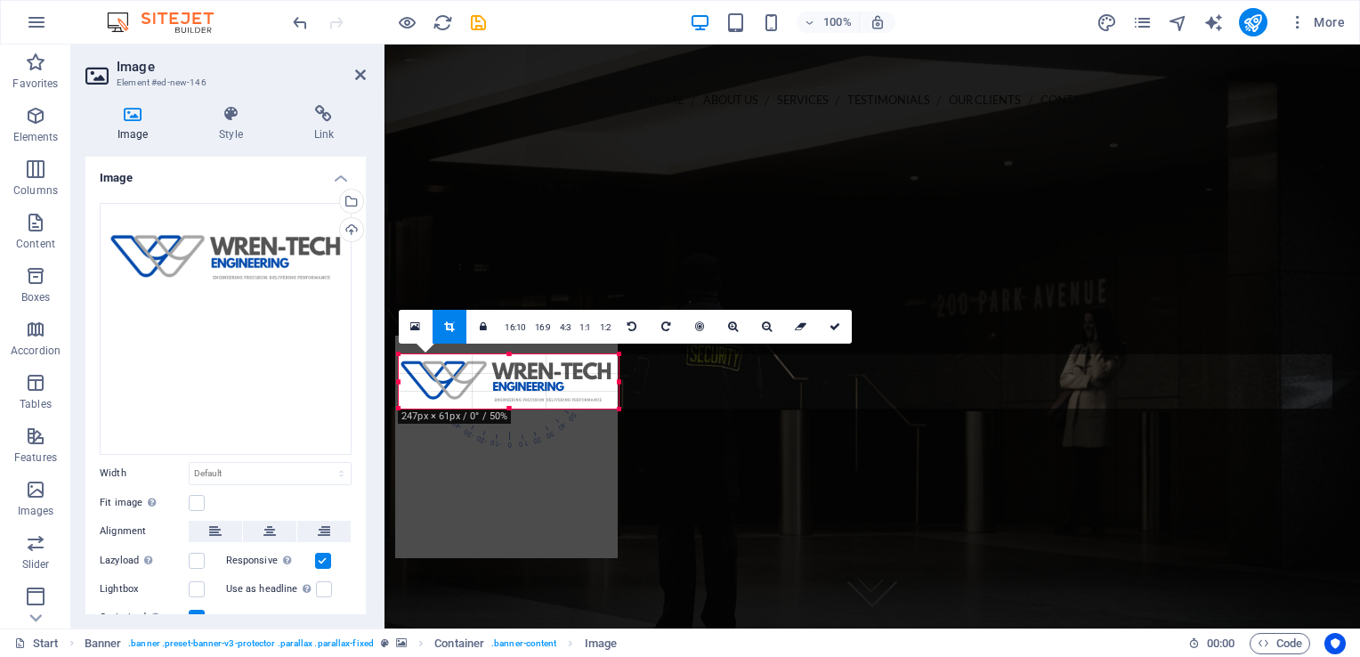
click at [405, 379] on div "180 170 160 150 140 130 120 110 100 90 80 70 60 50 40 30 20 10 0 -10 -20 -30 -4…" at bounding box center [509, 381] width 220 height 54
click at [672, 383] on figure at bounding box center [872, 355] width 947 height 54
click at [830, 319] on link at bounding box center [835, 327] width 34 height 34
type input "244"
select select "px"
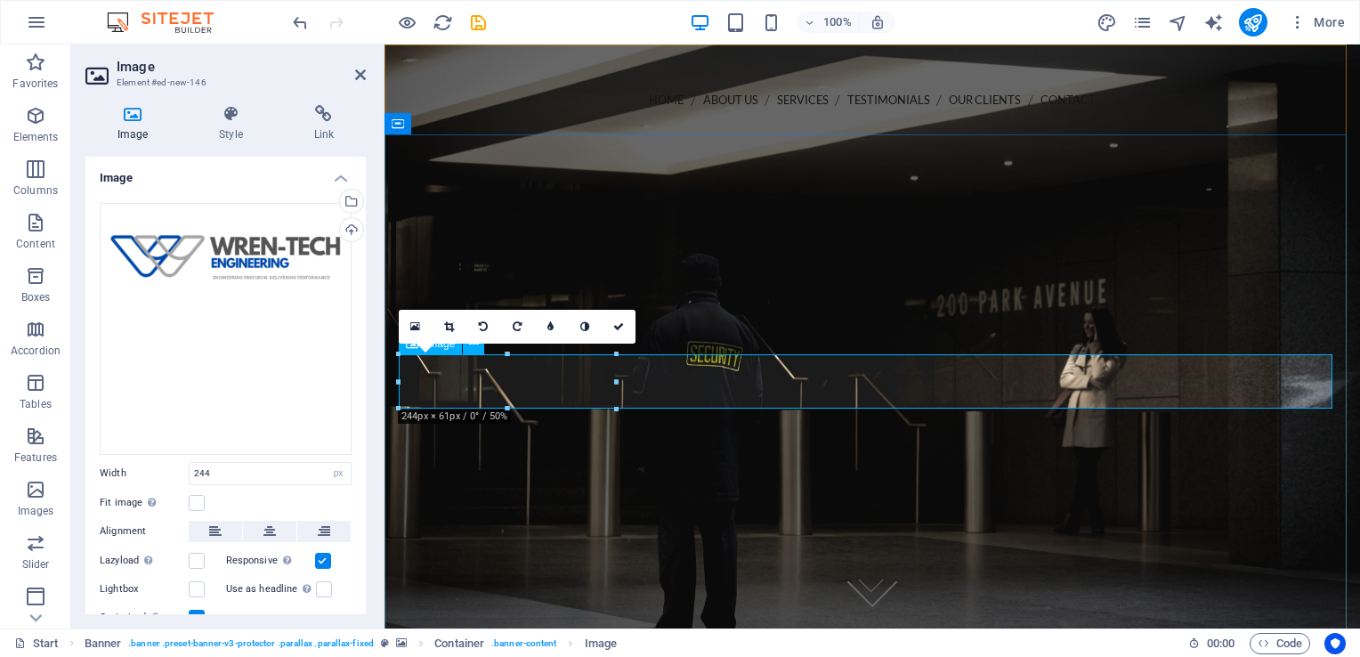
drag, startPoint x: 1000, startPoint y: 427, endPoint x: 734, endPoint y: 374, distance: 270.6
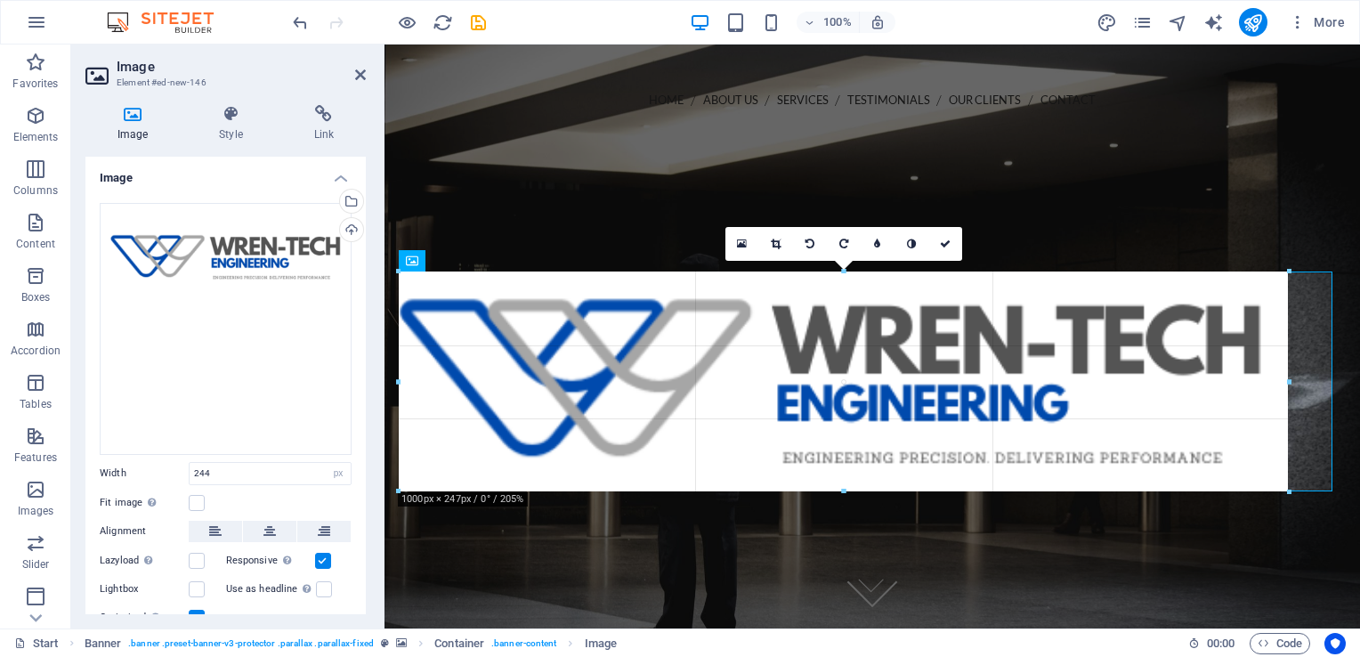
drag, startPoint x: 1075, startPoint y: 466, endPoint x: 1358, endPoint y: 499, distance: 284.2
type input "999"
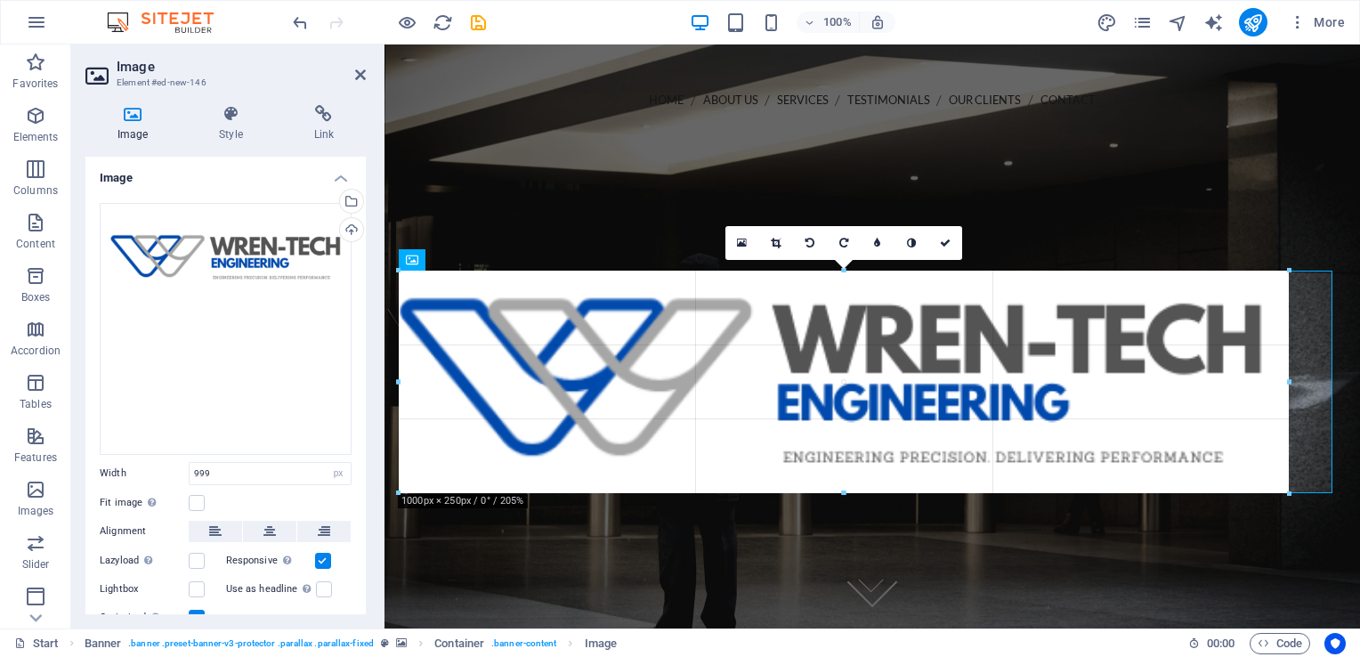
drag, startPoint x: 1289, startPoint y: 489, endPoint x: 975, endPoint y: 464, distance: 315.2
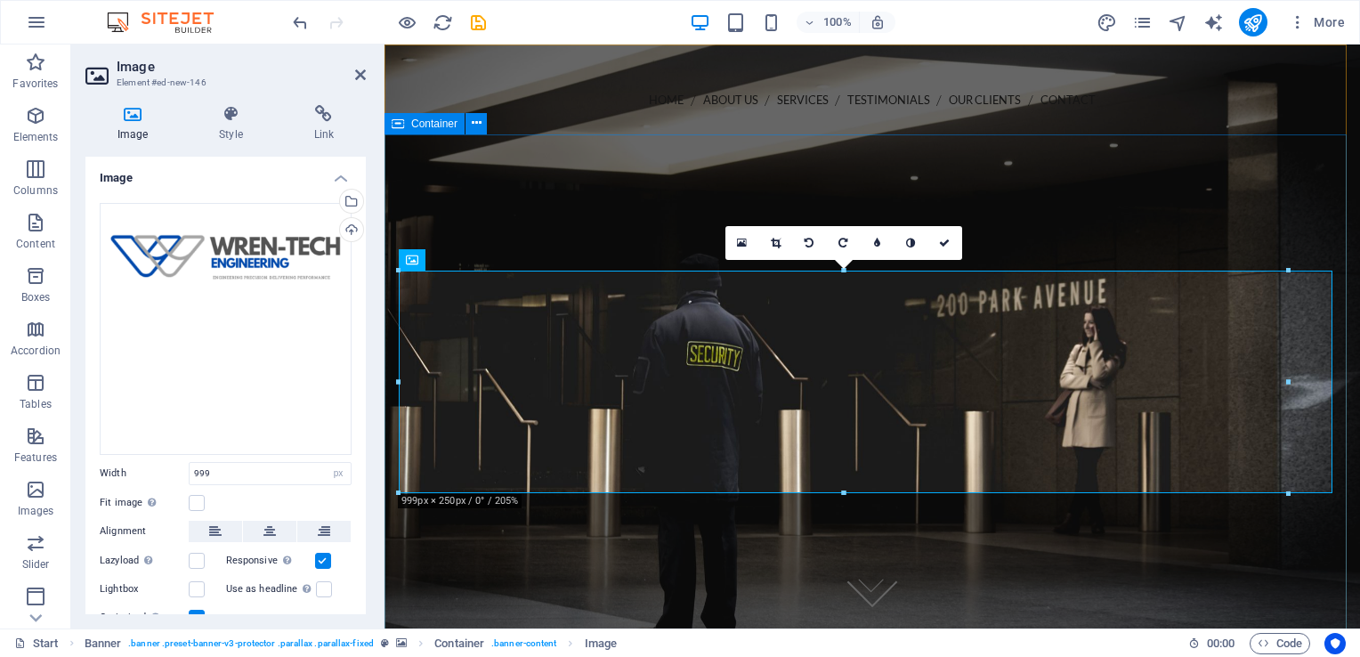
click at [985, 554] on div at bounding box center [873, 439] width 976 height 365
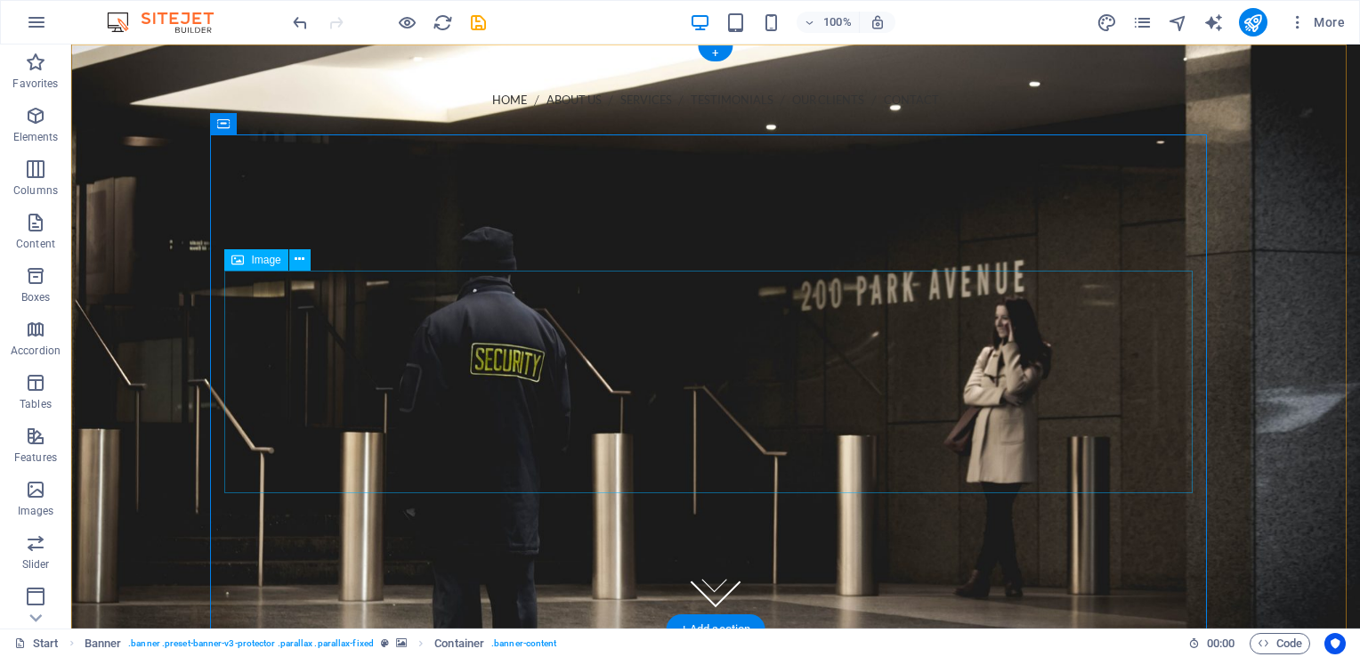
click at [1095, 474] on figure at bounding box center [715, 439] width 969 height 223
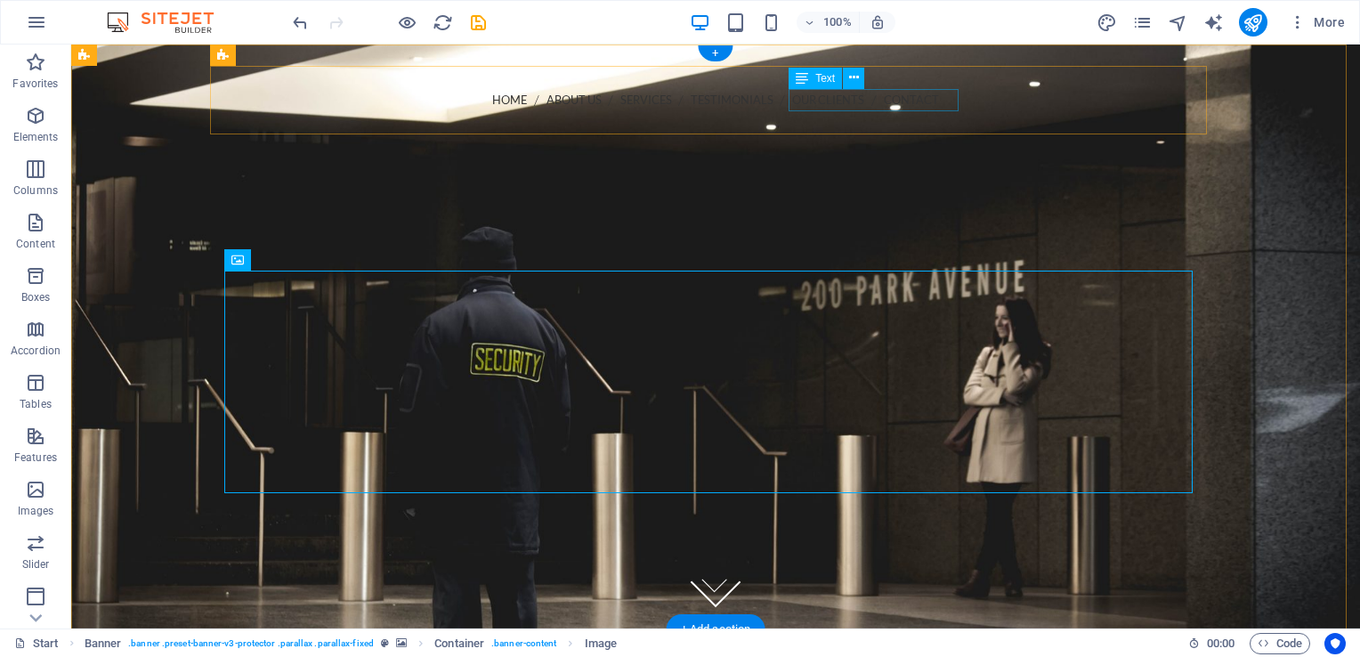
click at [919, 120] on div "Call us [PHONE_NUMBER]" at bounding box center [715, 131] width 969 height 23
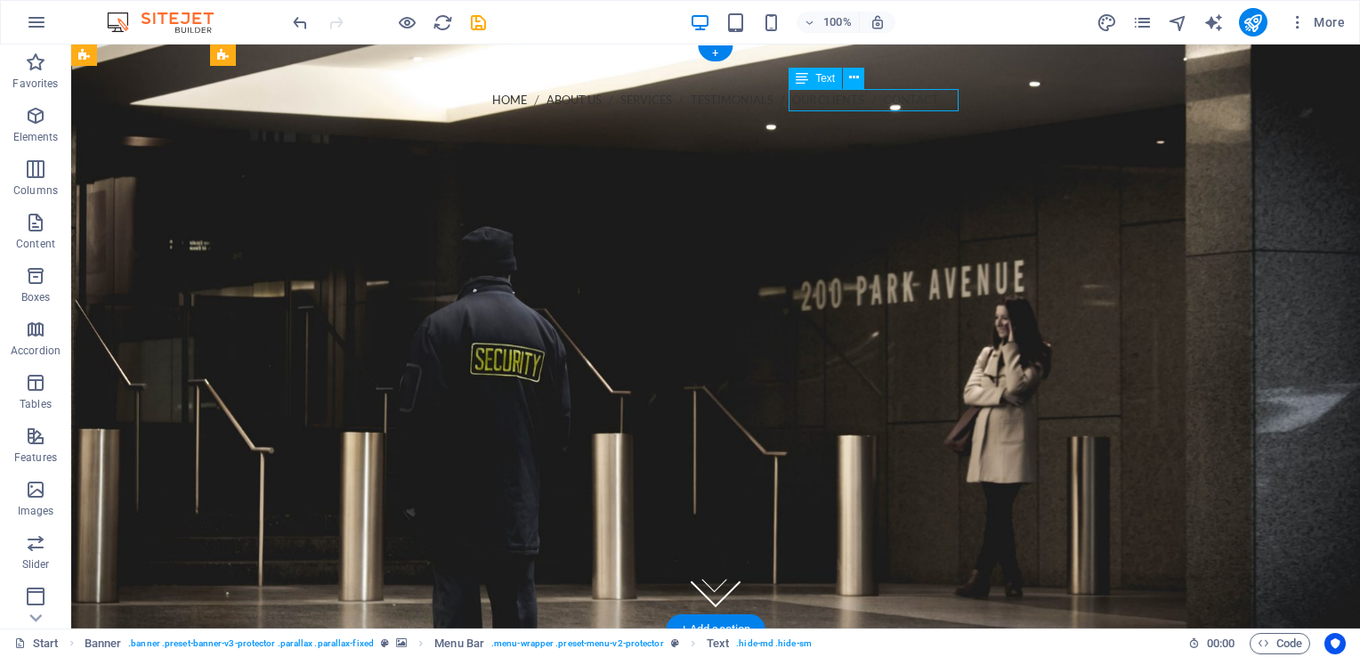
click at [939, 120] on div "Call us [PHONE_NUMBER]" at bounding box center [715, 131] width 969 height 23
click at [873, 120] on div "Call us [PHONE_NUMBER]" at bounding box center [715, 131] width 969 height 23
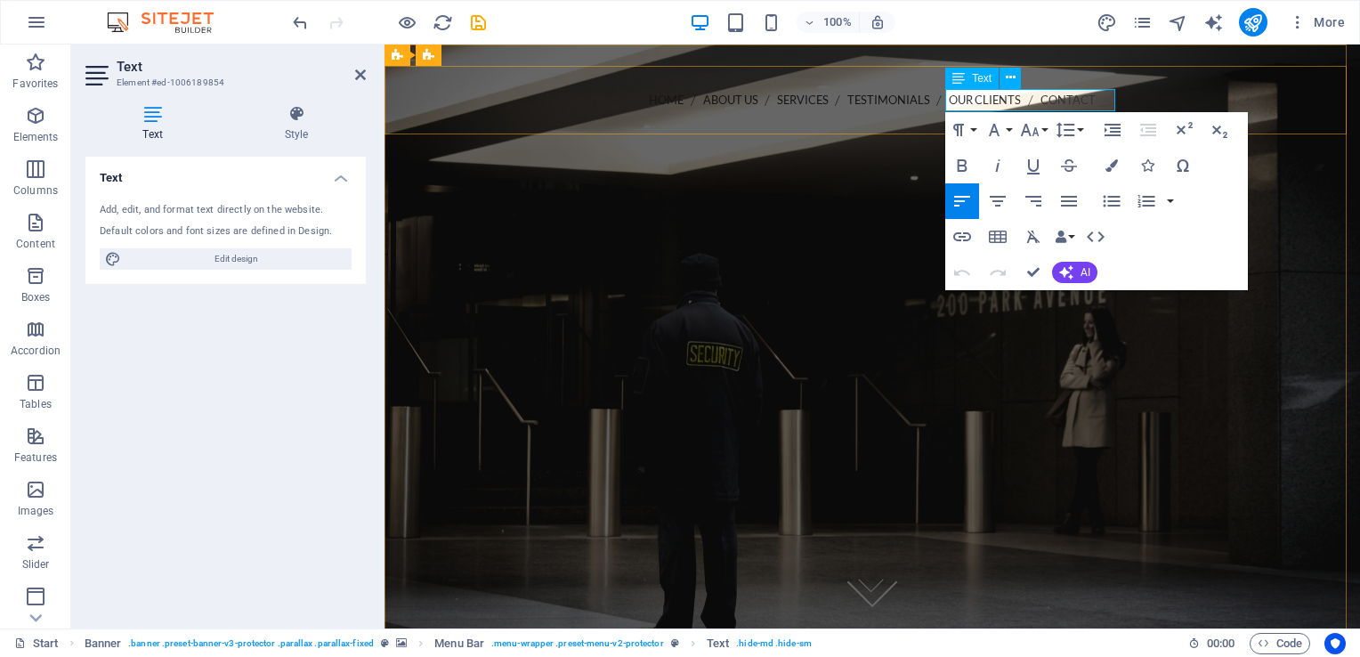
click at [548, 122] on strong "202-555-0143" at bounding box center [503, 130] width 91 height 17
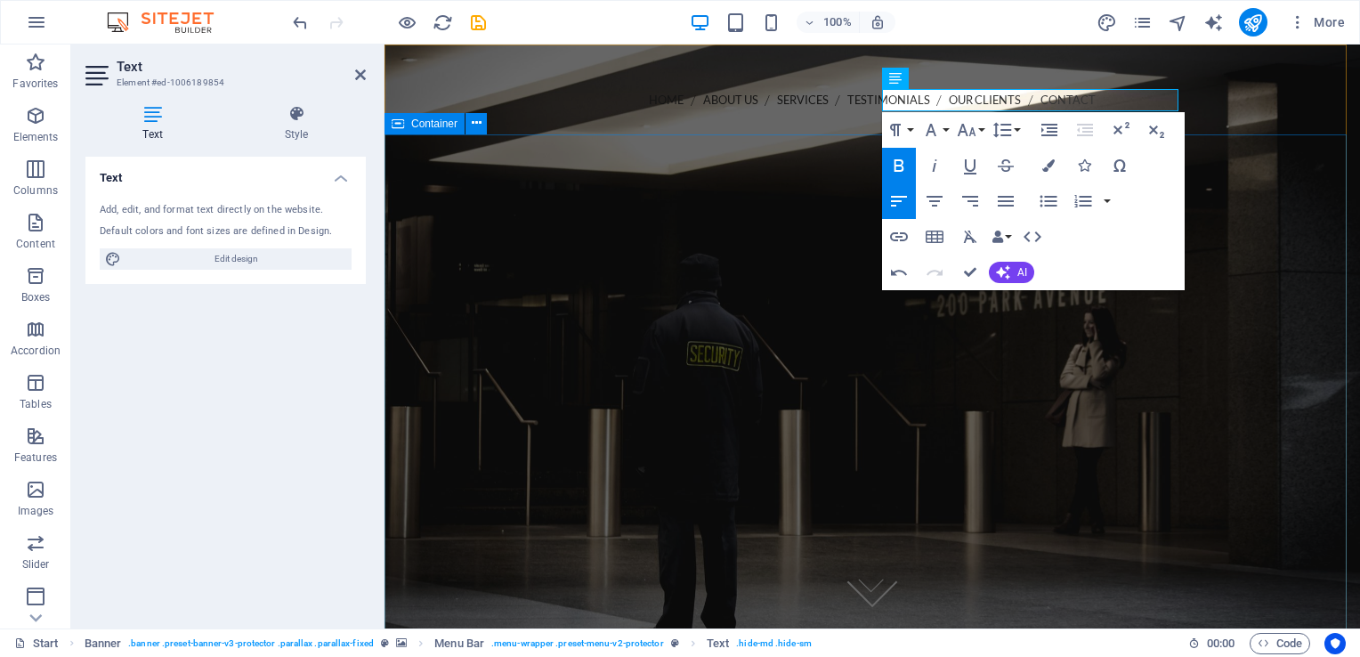
click at [793, 257] on div at bounding box center [873, 439] width 976 height 365
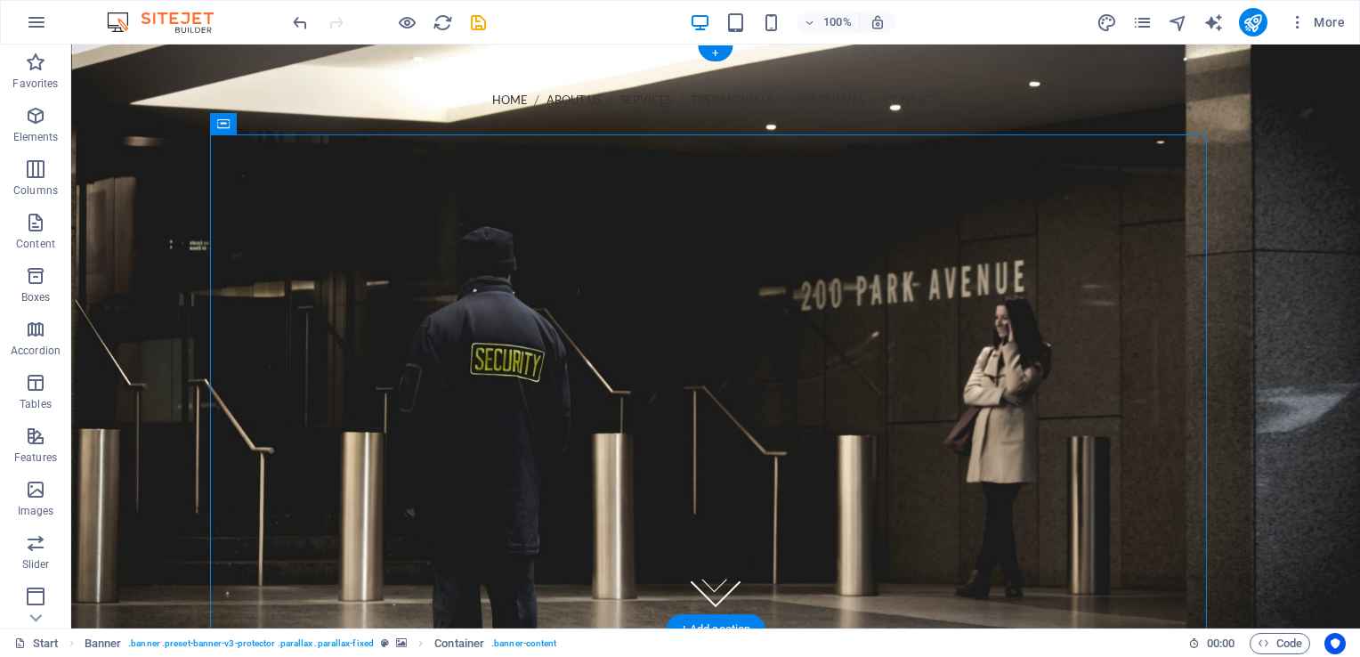
click at [1275, 240] on figure at bounding box center [715, 337] width 1289 height 584
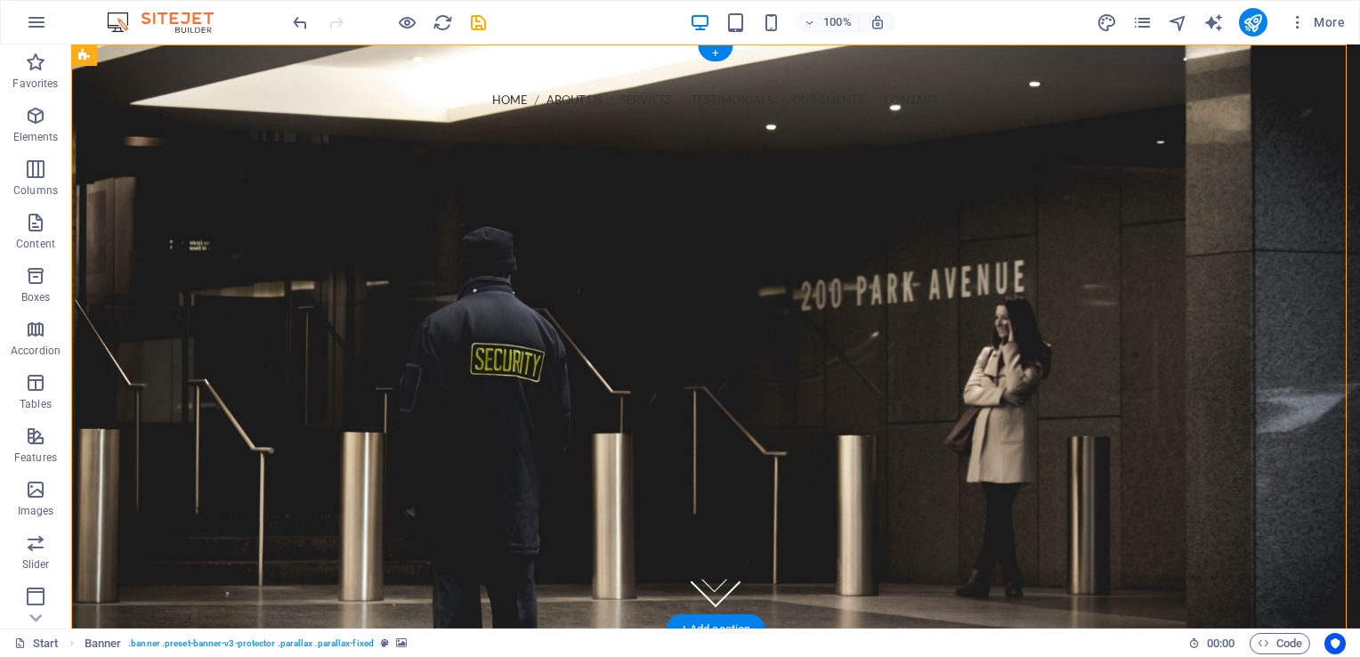
click at [166, 173] on figure at bounding box center [715, 337] width 1289 height 584
click at [114, 492] on figure at bounding box center [715, 337] width 1289 height 584
click at [459, 257] on div at bounding box center [715, 439] width 997 height 365
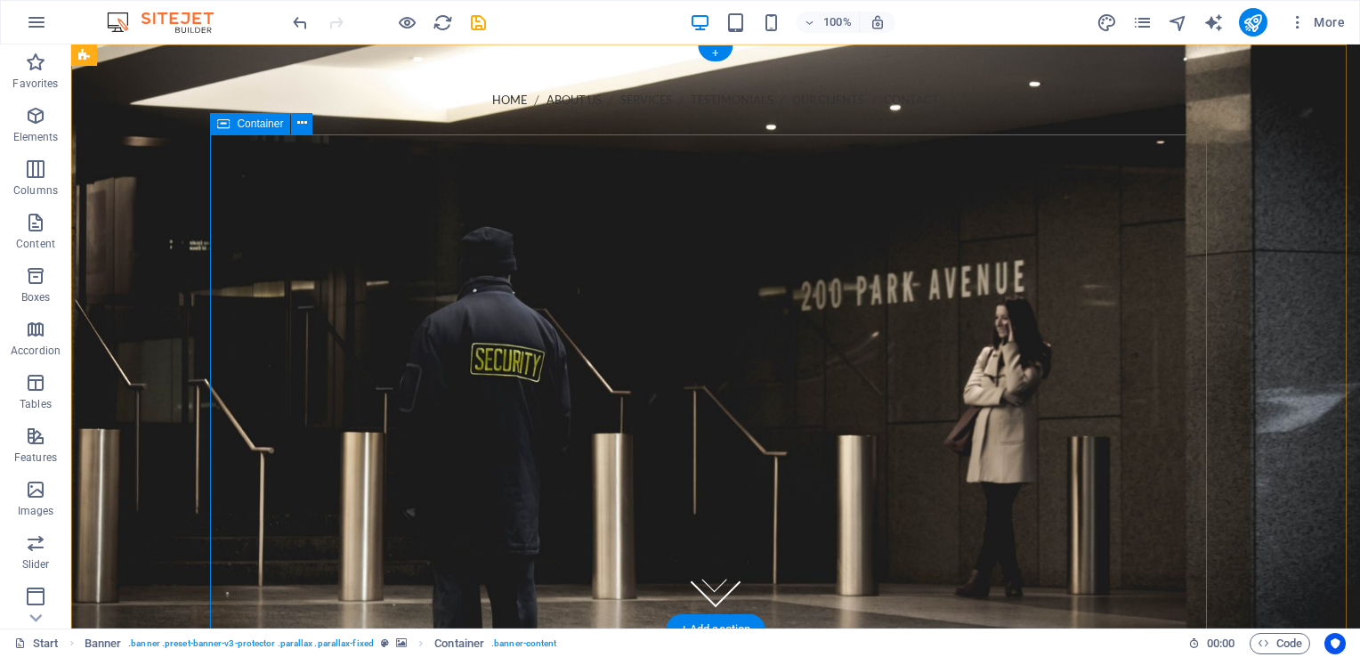
click at [246, 257] on div at bounding box center [715, 439] width 997 height 365
click at [301, 128] on icon at bounding box center [302, 123] width 10 height 19
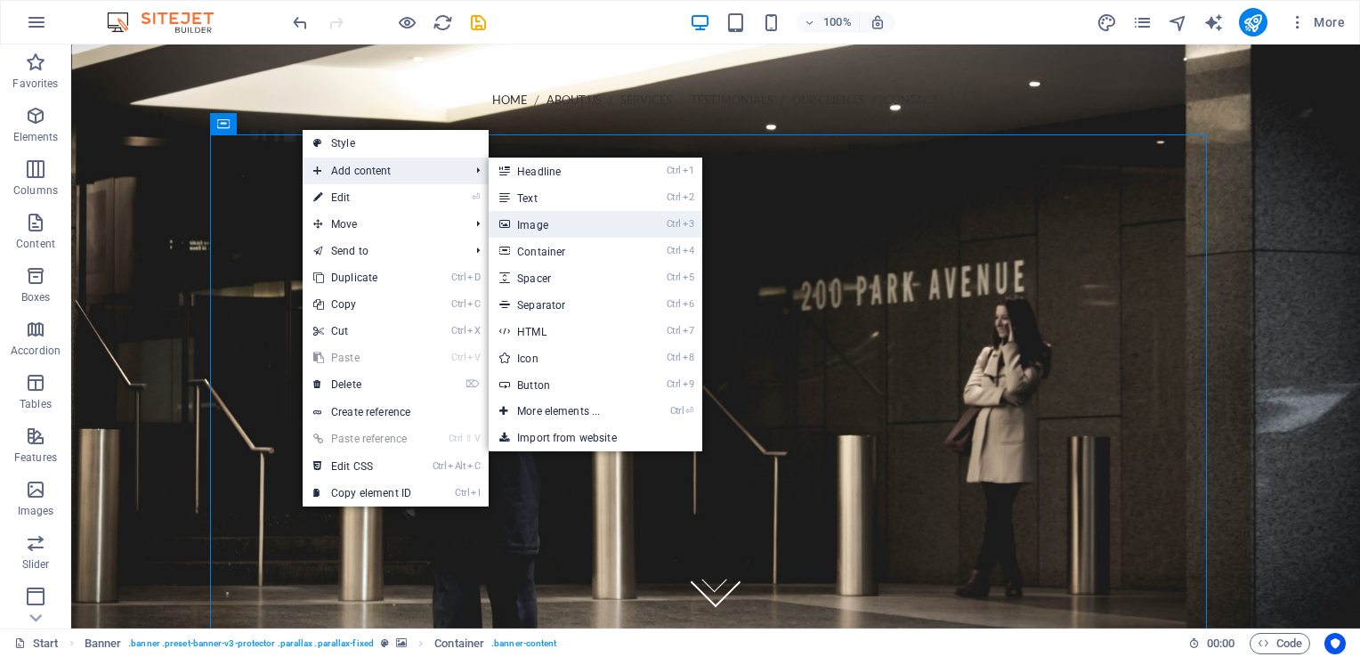
click at [520, 219] on link "Ctrl 3 Image" at bounding box center [562, 224] width 147 height 27
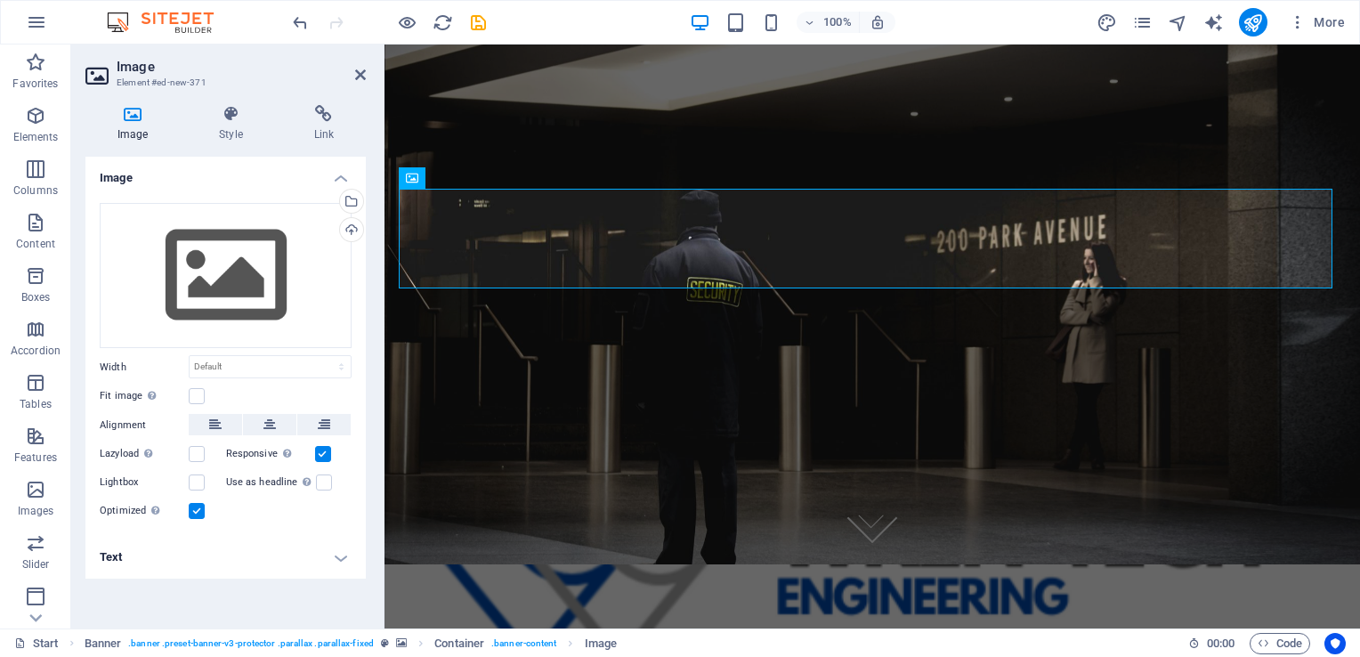
scroll to position [15, 0]
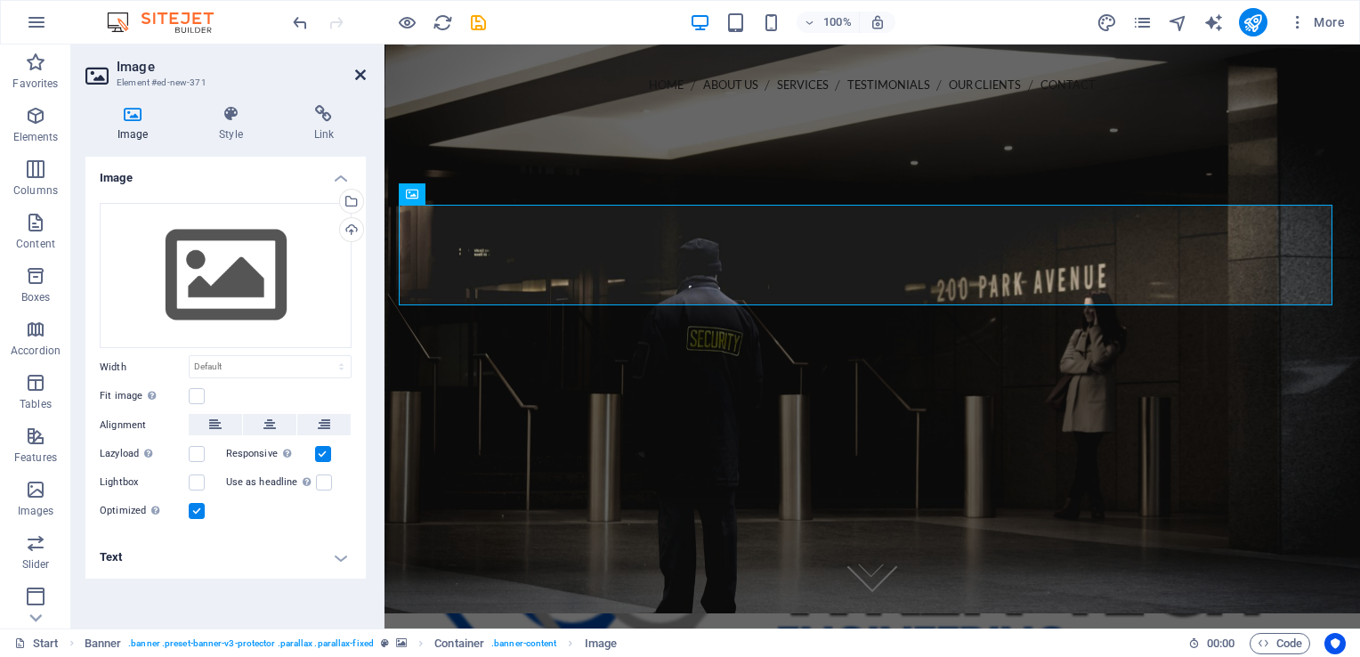
click at [362, 81] on icon at bounding box center [360, 75] width 11 height 14
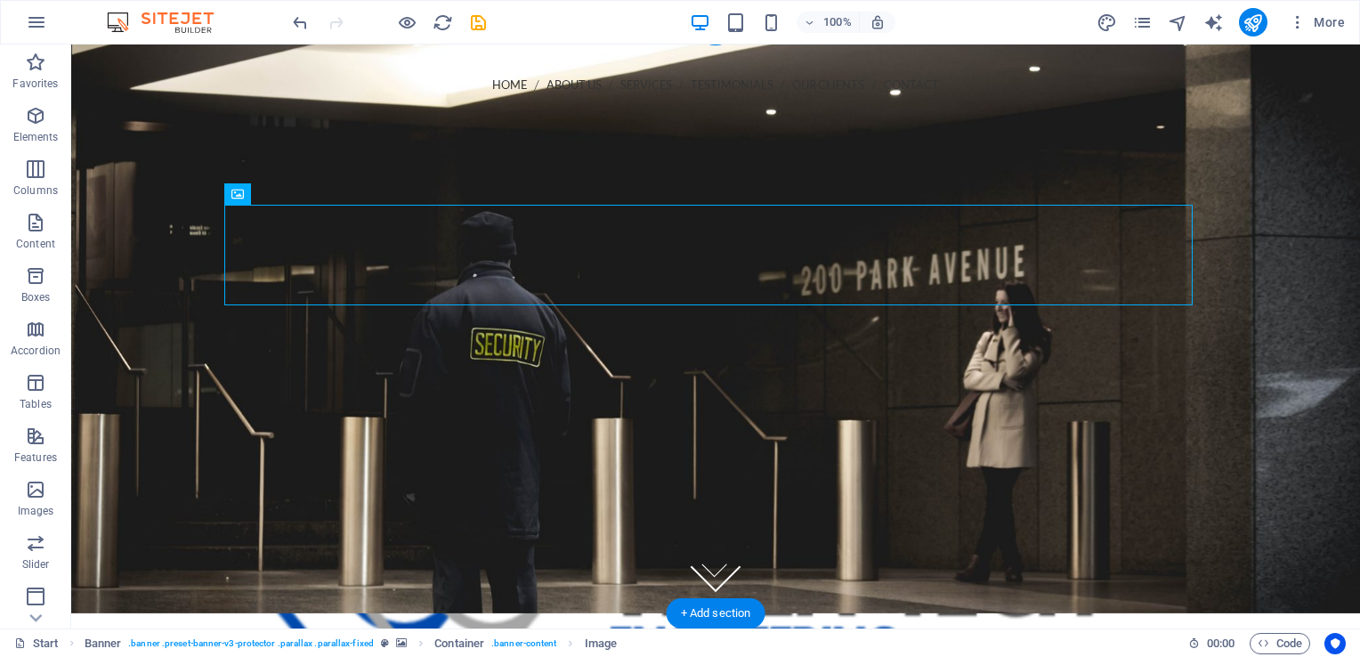
click at [158, 210] on figure at bounding box center [715, 321] width 1289 height 584
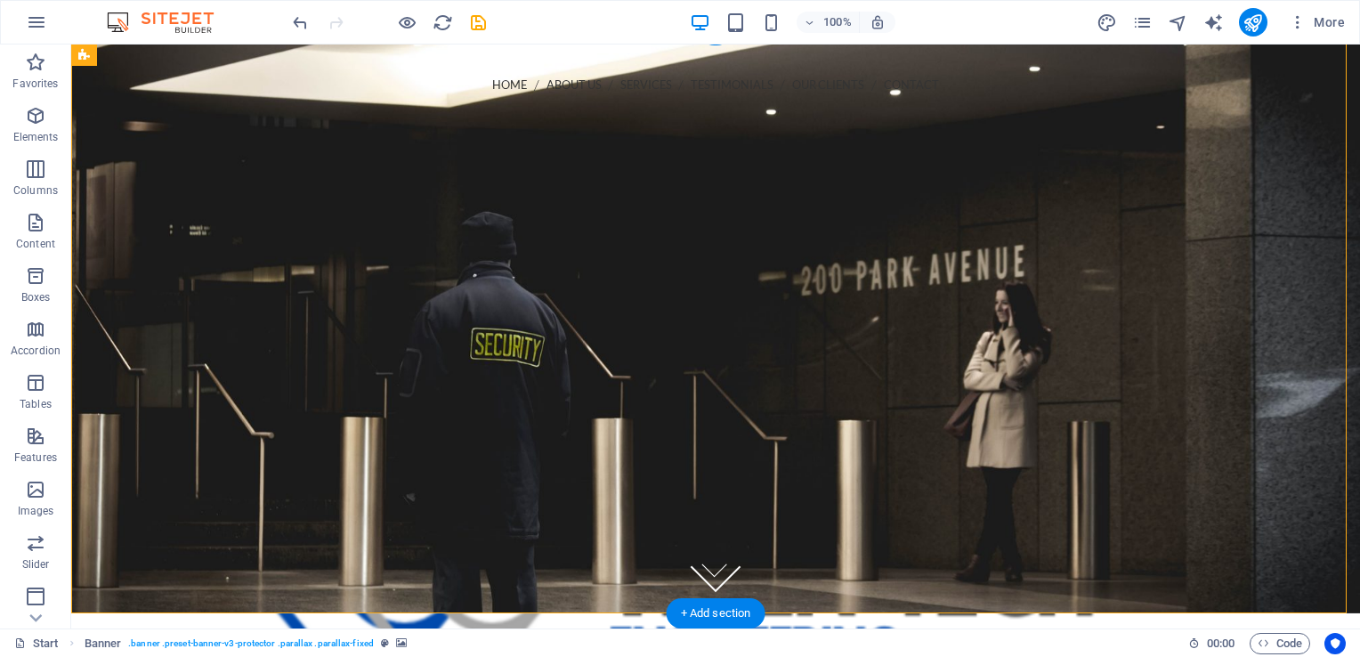
click at [158, 210] on figure at bounding box center [715, 321] width 1289 height 584
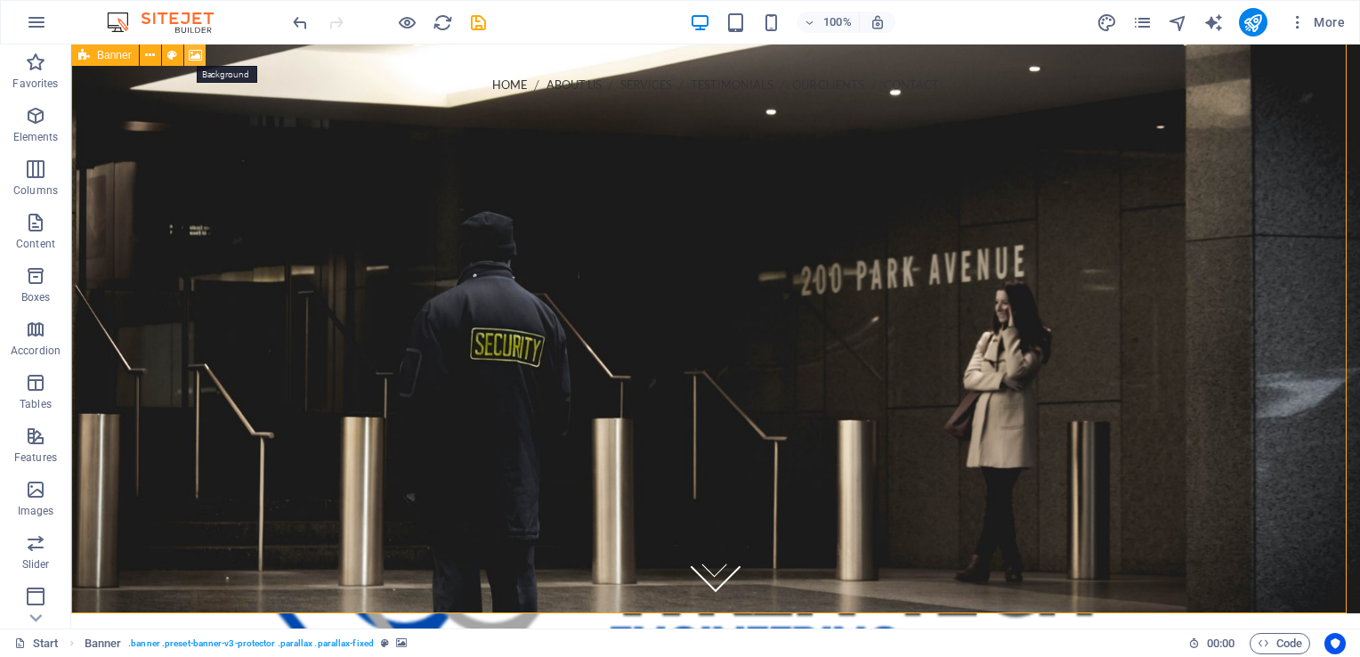
click at [187, 58] on button at bounding box center [194, 55] width 21 height 21
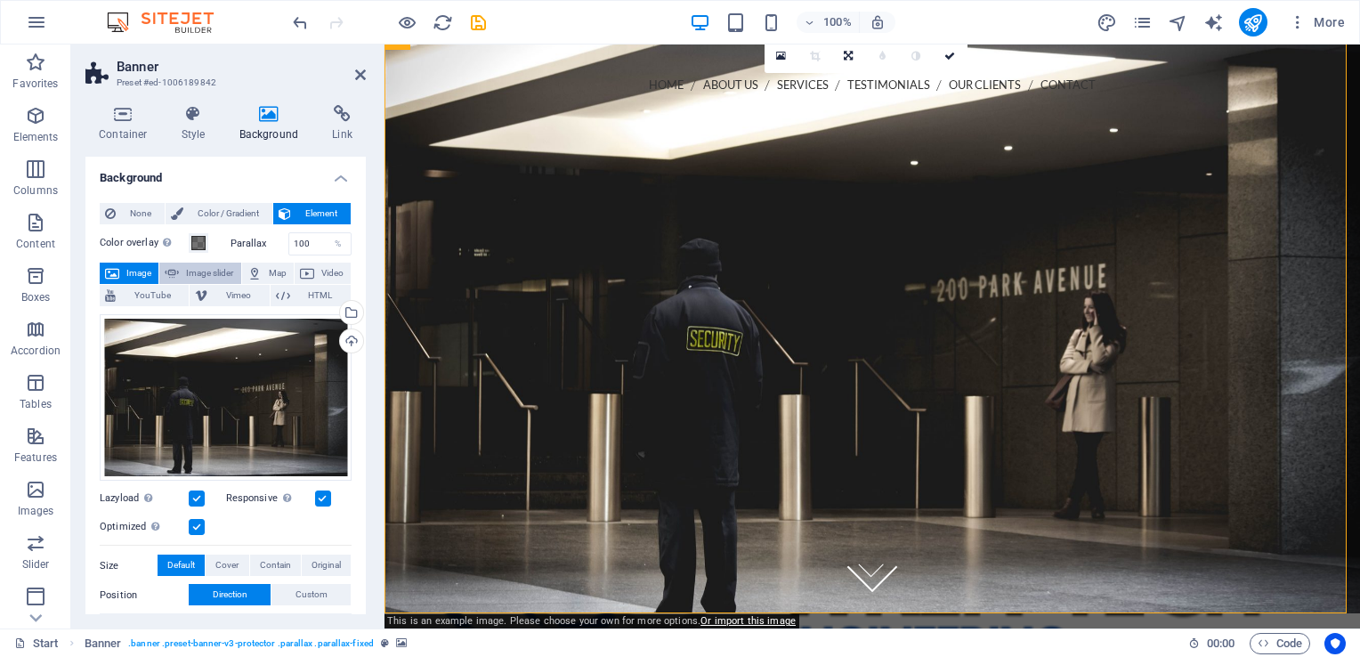
click at [184, 272] on span "Image slider" at bounding box center [209, 273] width 51 height 21
select select "ms"
select select "s"
select select "progressive"
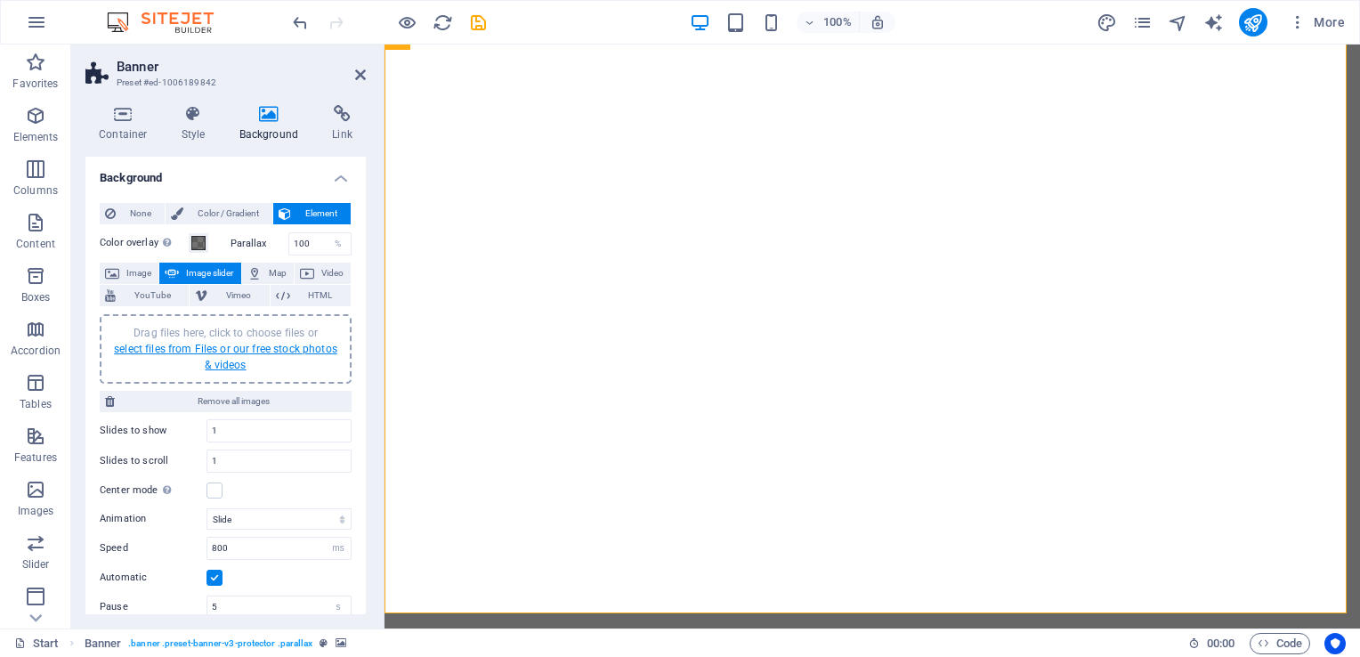
click at [214, 346] on link "select files from Files or our free stock photos & videos" at bounding box center [225, 357] width 223 height 28
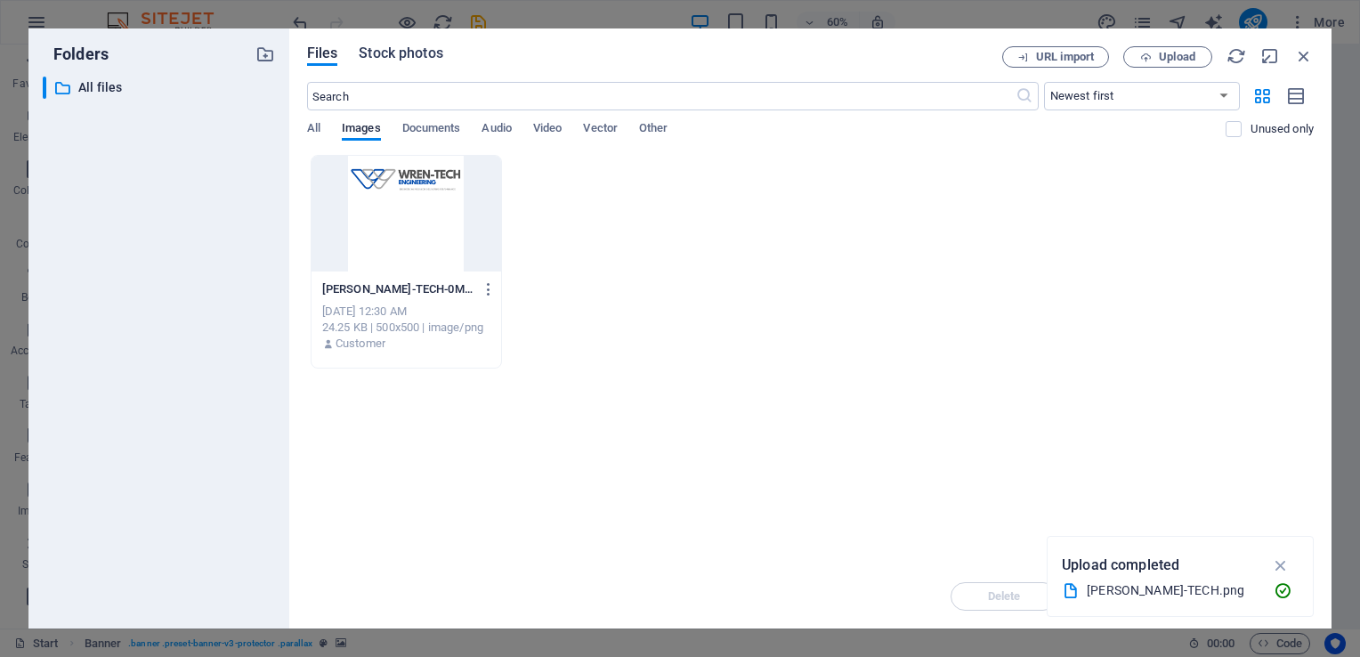
drag, startPoint x: 376, startPoint y: 71, endPoint x: 381, endPoint y: 59, distance: 13.6
click at [381, 59] on div "Files Stock photos URL import Upload ​ Newest first Oldest first Name (A-Z) Nam…" at bounding box center [810, 328] width 1007 height 564
click at [381, 59] on span "Stock photos" at bounding box center [401, 53] width 84 height 21
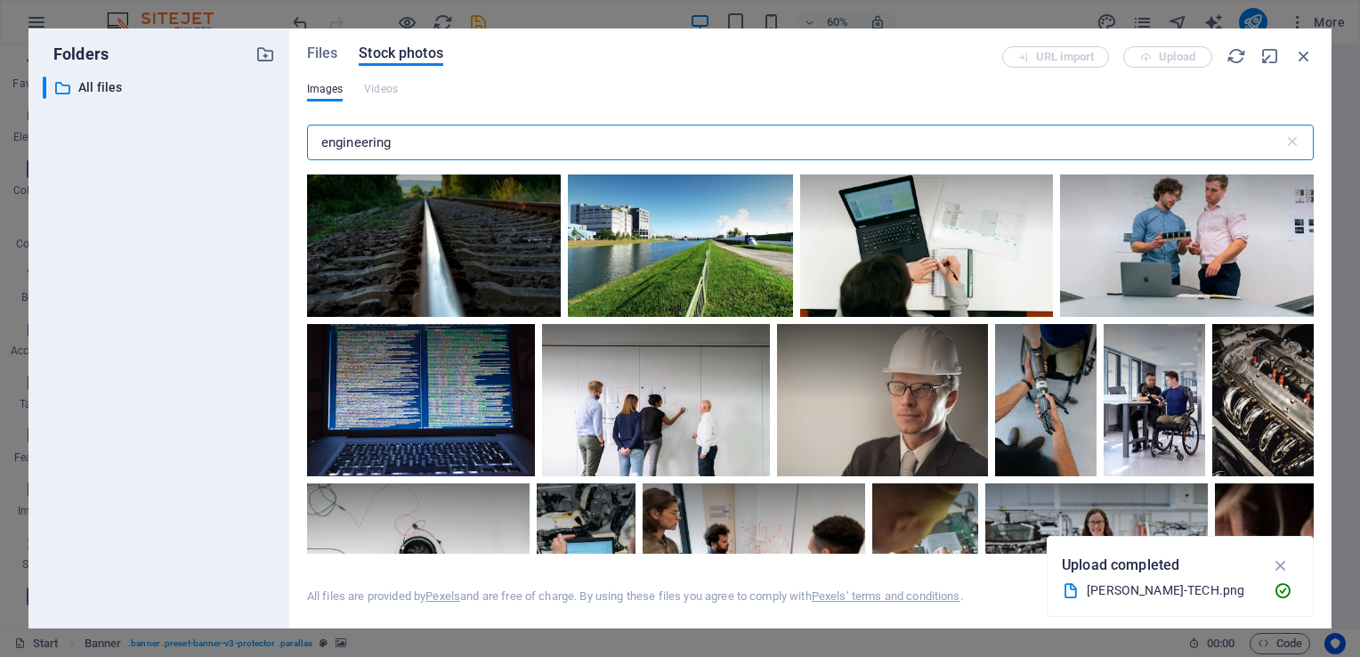
scroll to position [2728, 0]
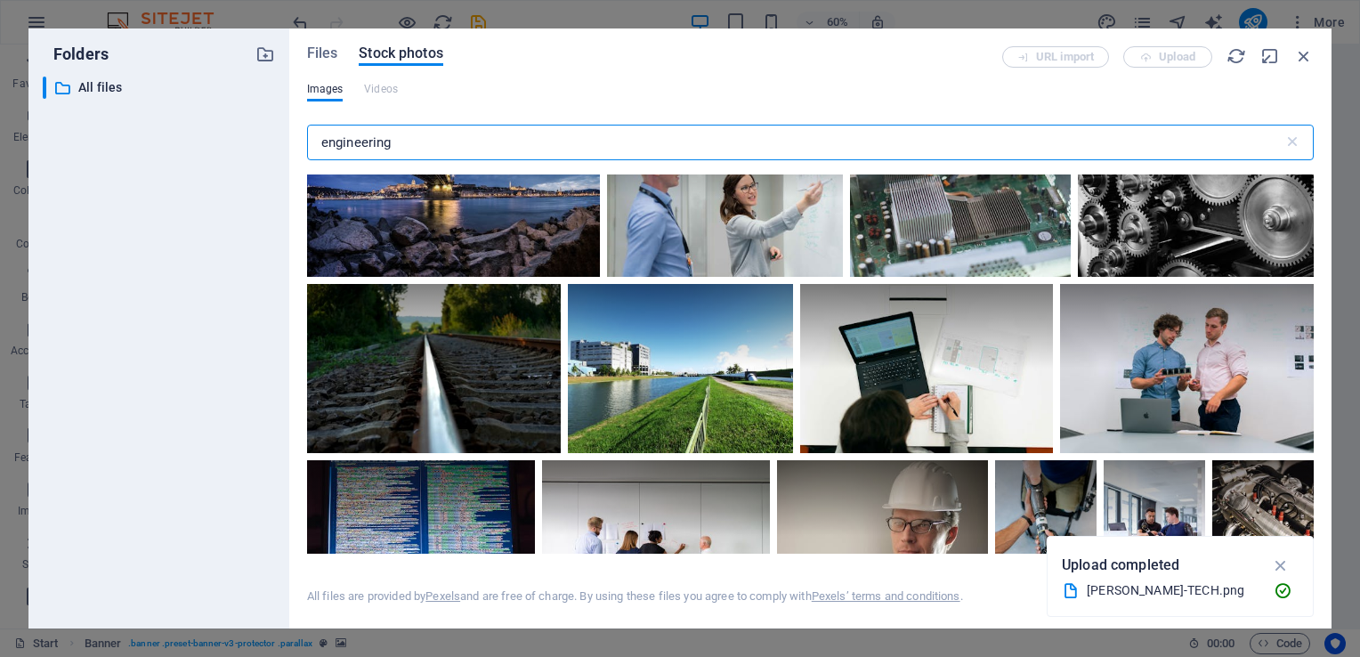
click at [318, 134] on input "engineering" at bounding box center [795, 143] width 977 height 36
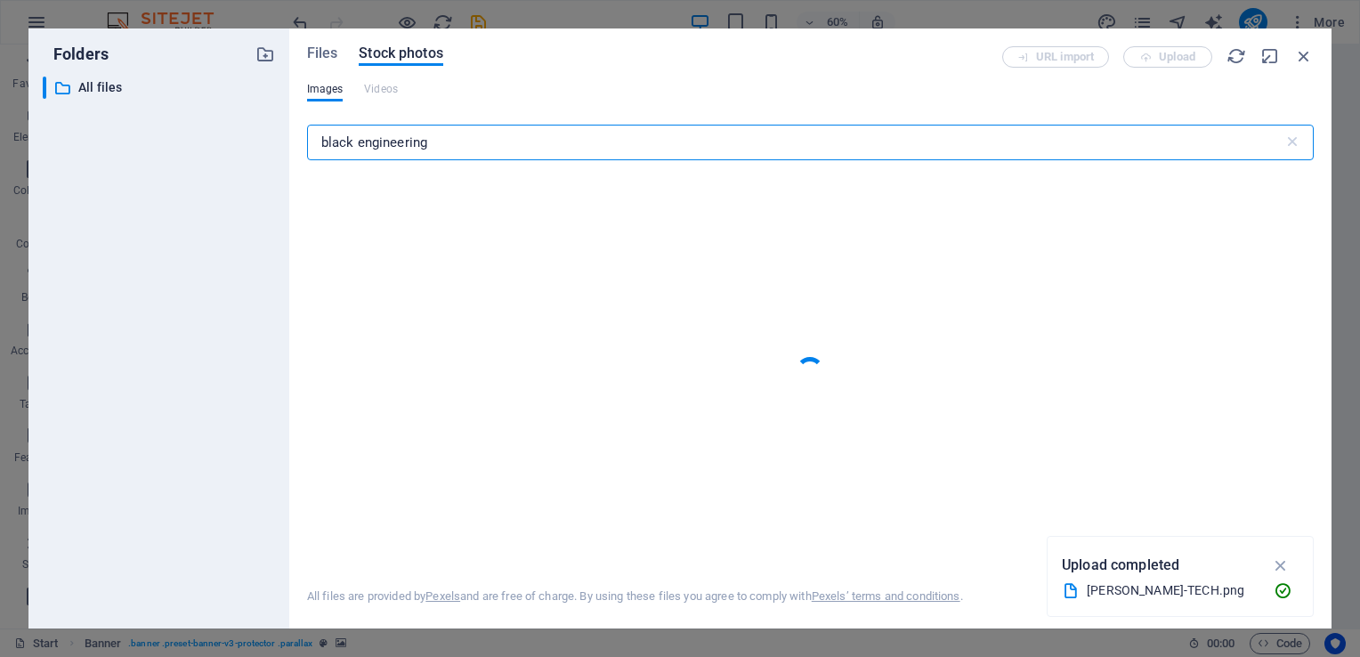
click at [431, 138] on input "black engineering" at bounding box center [795, 143] width 977 height 36
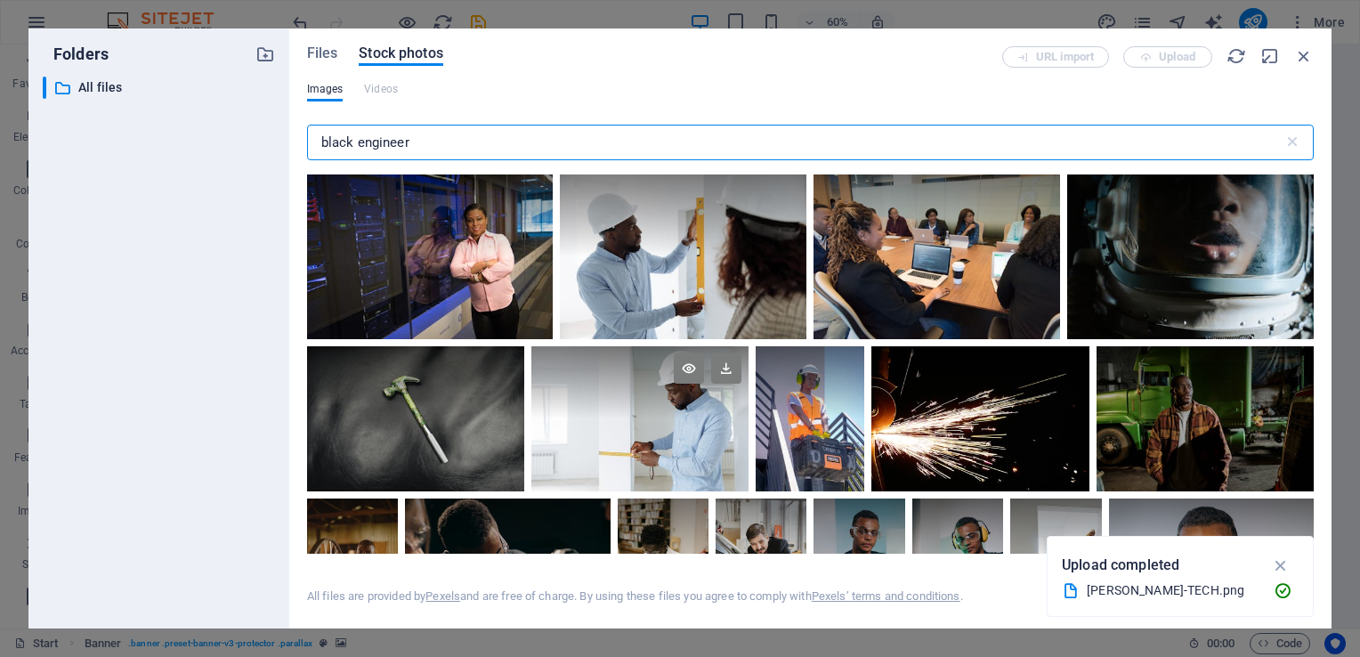
type input "black engineer"
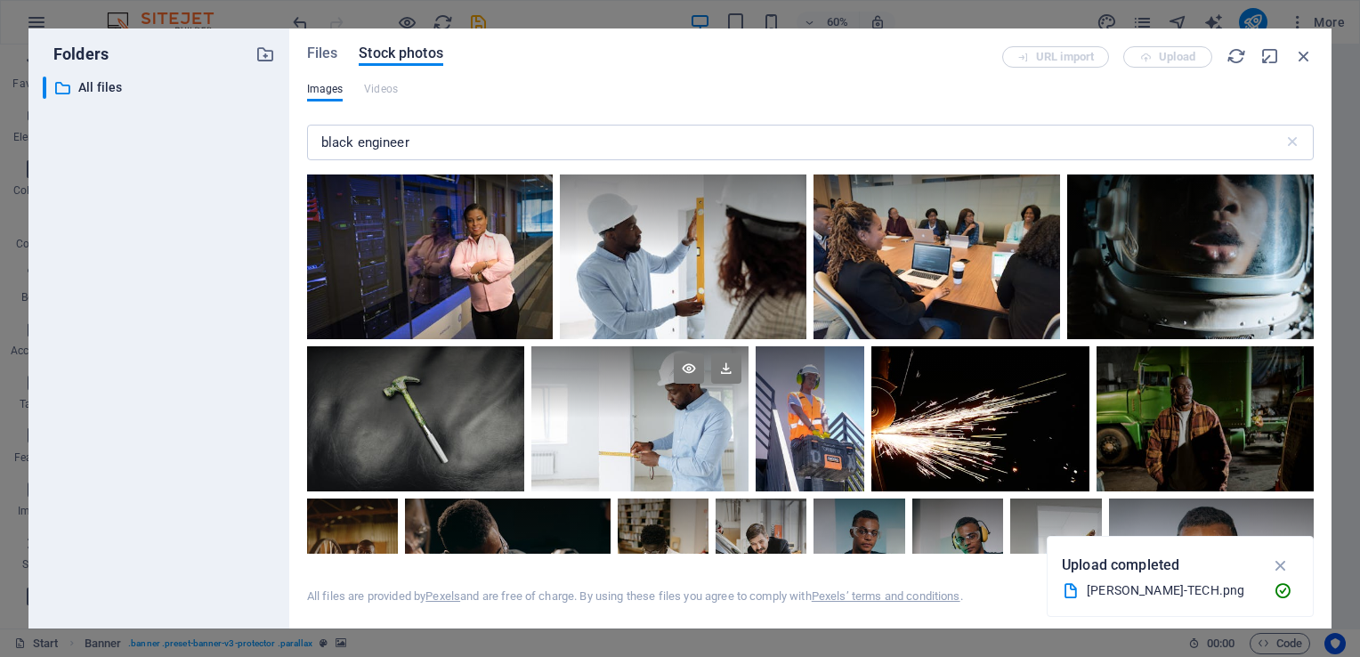
click at [654, 392] on div at bounding box center [639, 382] width 217 height 72
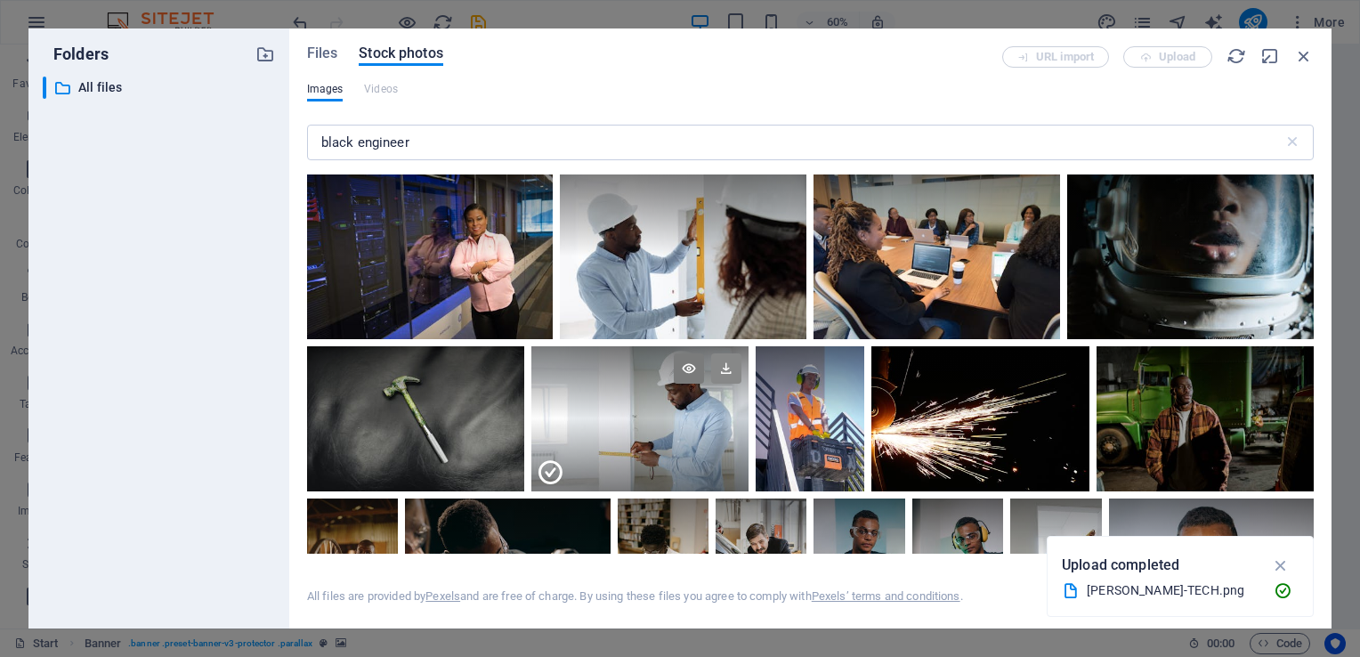
click at [716, 364] on icon at bounding box center [726, 368] width 30 height 30
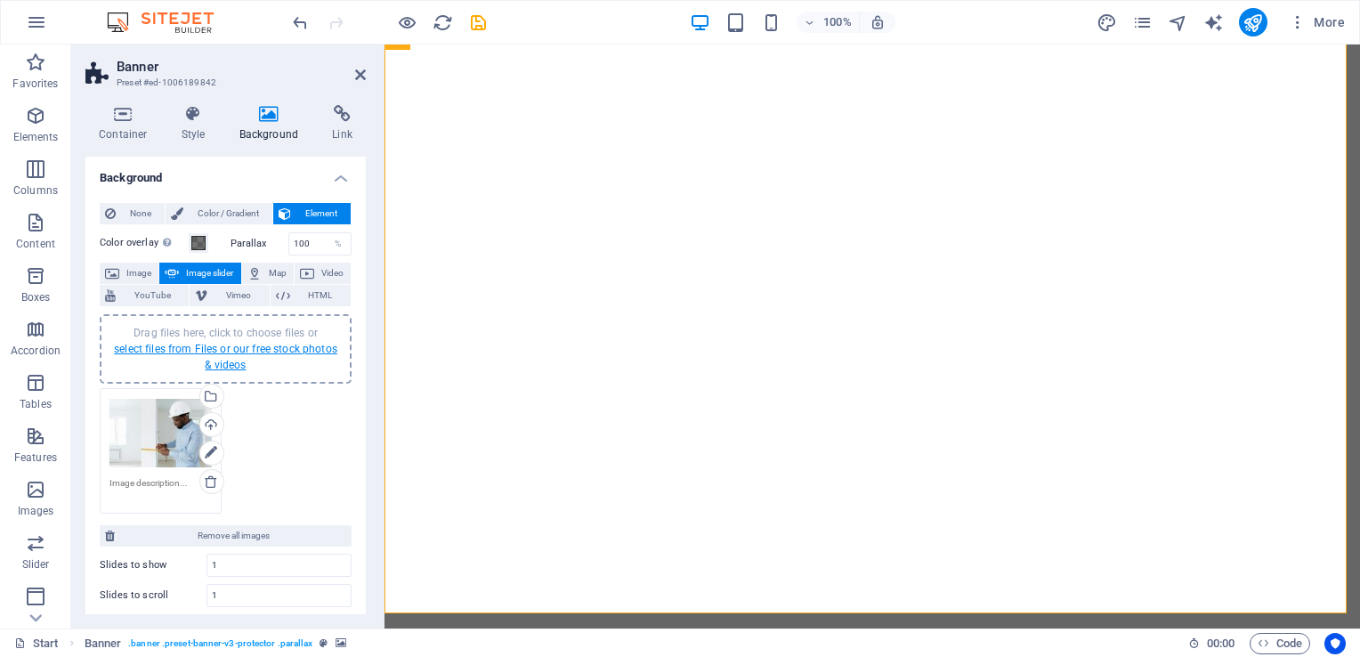
click at [246, 351] on link "select files from Files or our free stock photos & videos" at bounding box center [225, 357] width 223 height 28
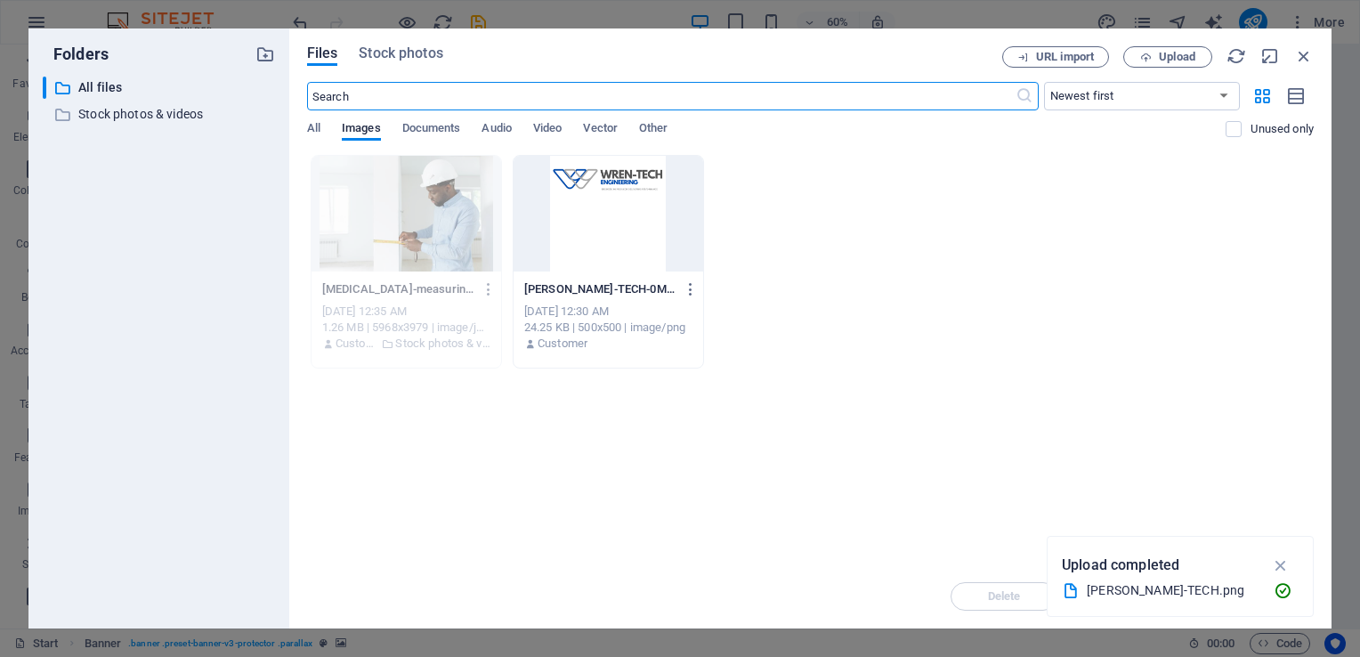
click at [356, 90] on input "text" at bounding box center [661, 96] width 709 height 28
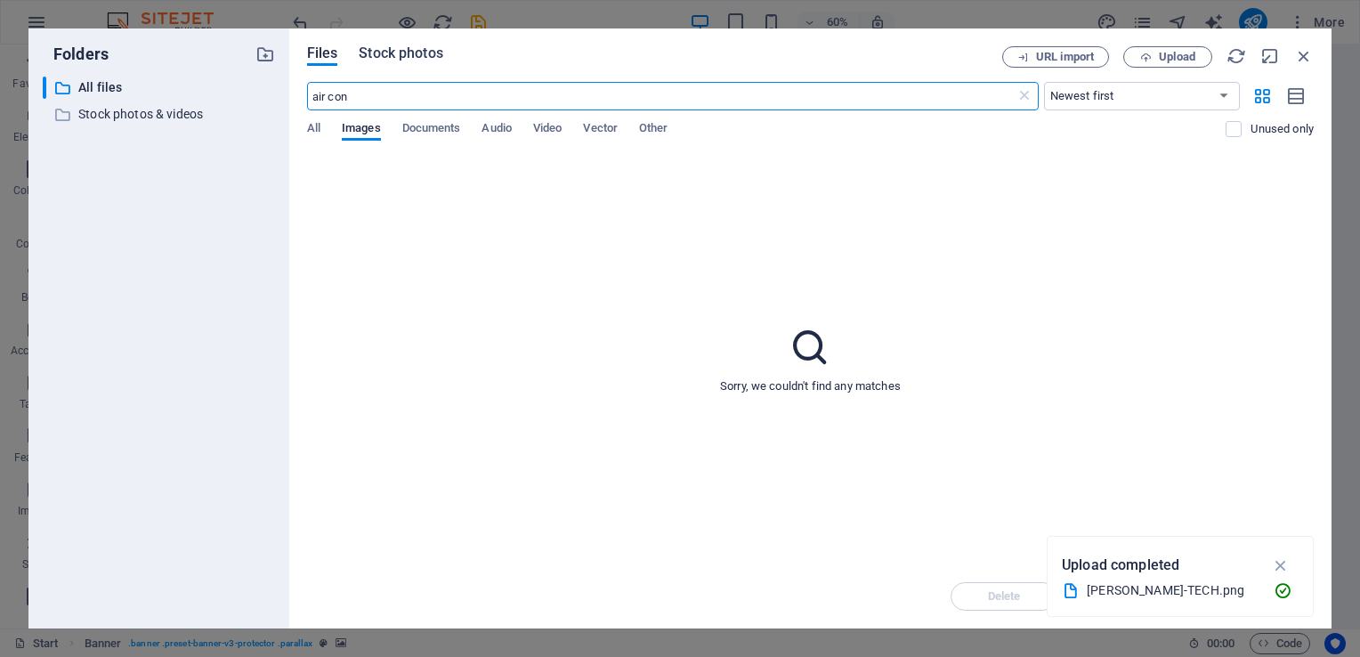
type input "air con"
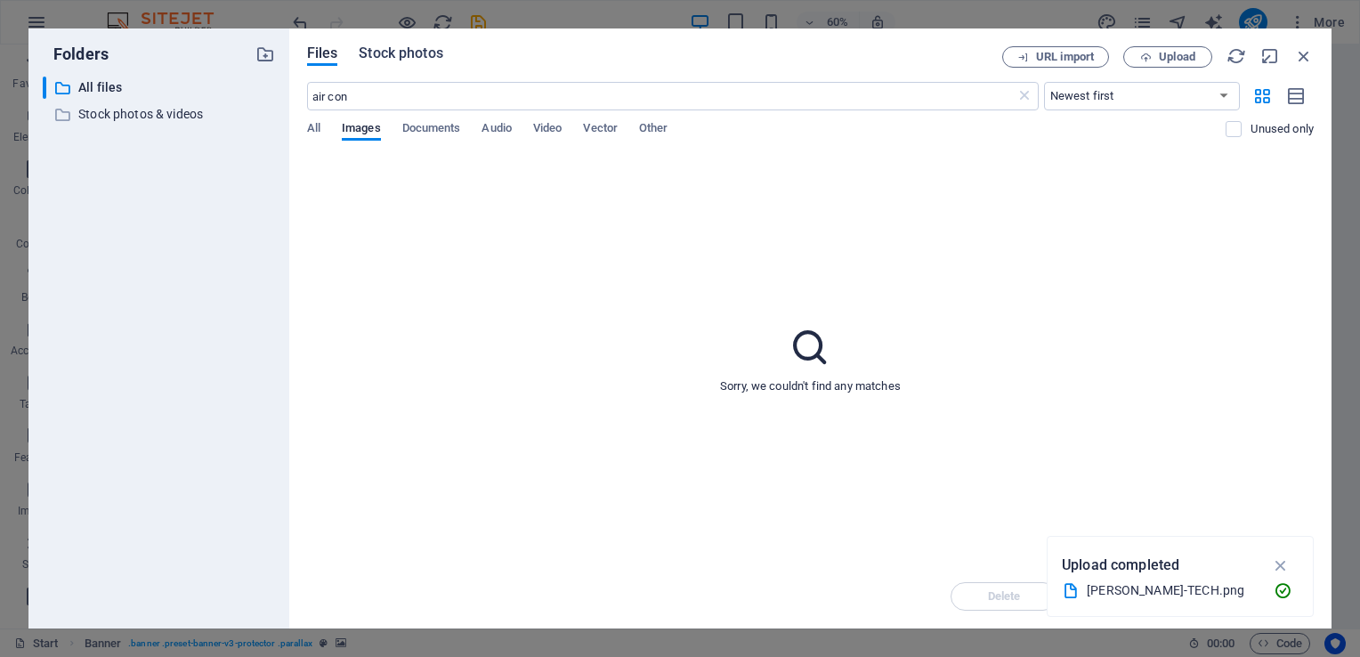
click at [384, 57] on span "Stock photos" at bounding box center [401, 53] width 84 height 21
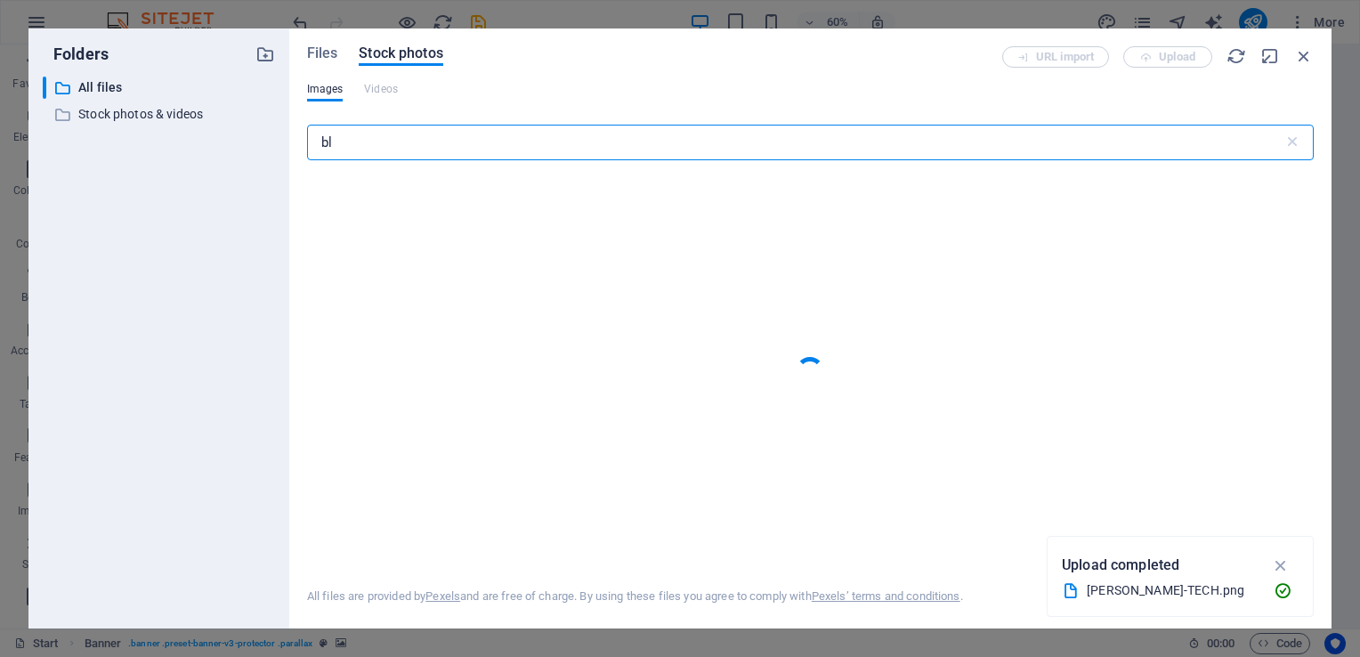
type input "b"
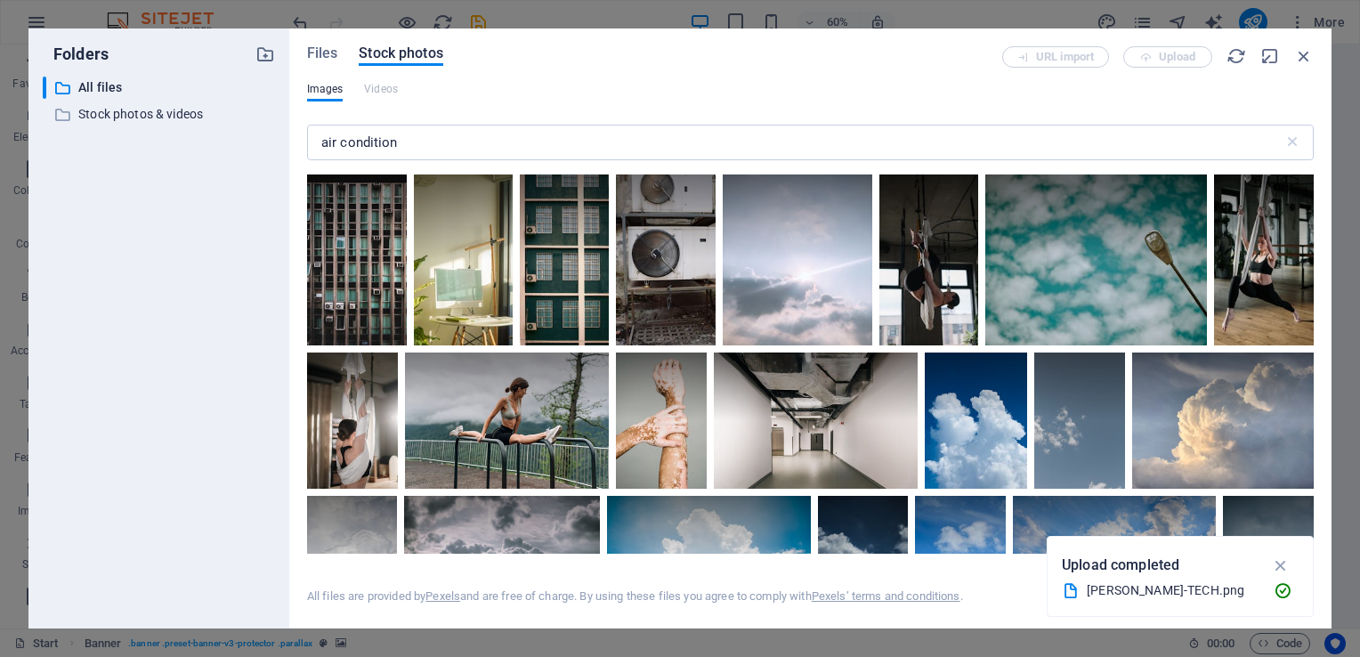
click at [1315, 228] on div "Files Stock photos URL import Upload Images Videos air condition ​ All files ar…" at bounding box center [810, 328] width 1042 height 600
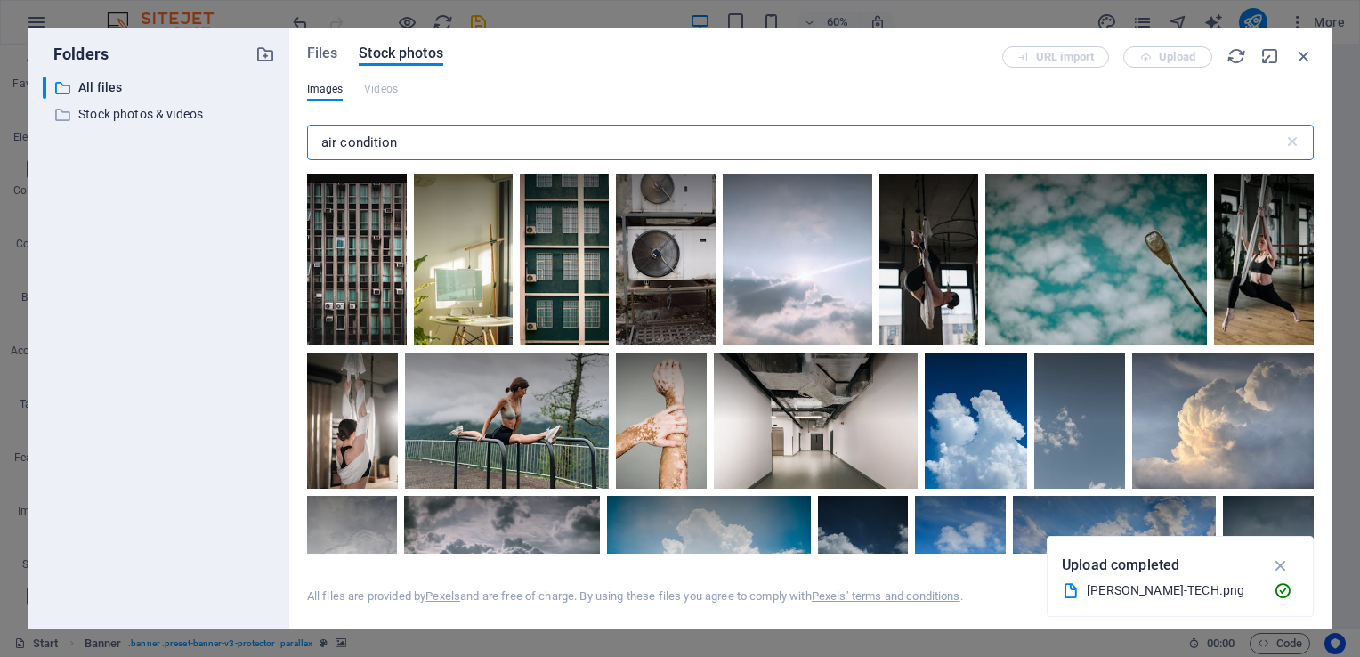
click at [546, 127] on input "air condition" at bounding box center [795, 143] width 977 height 36
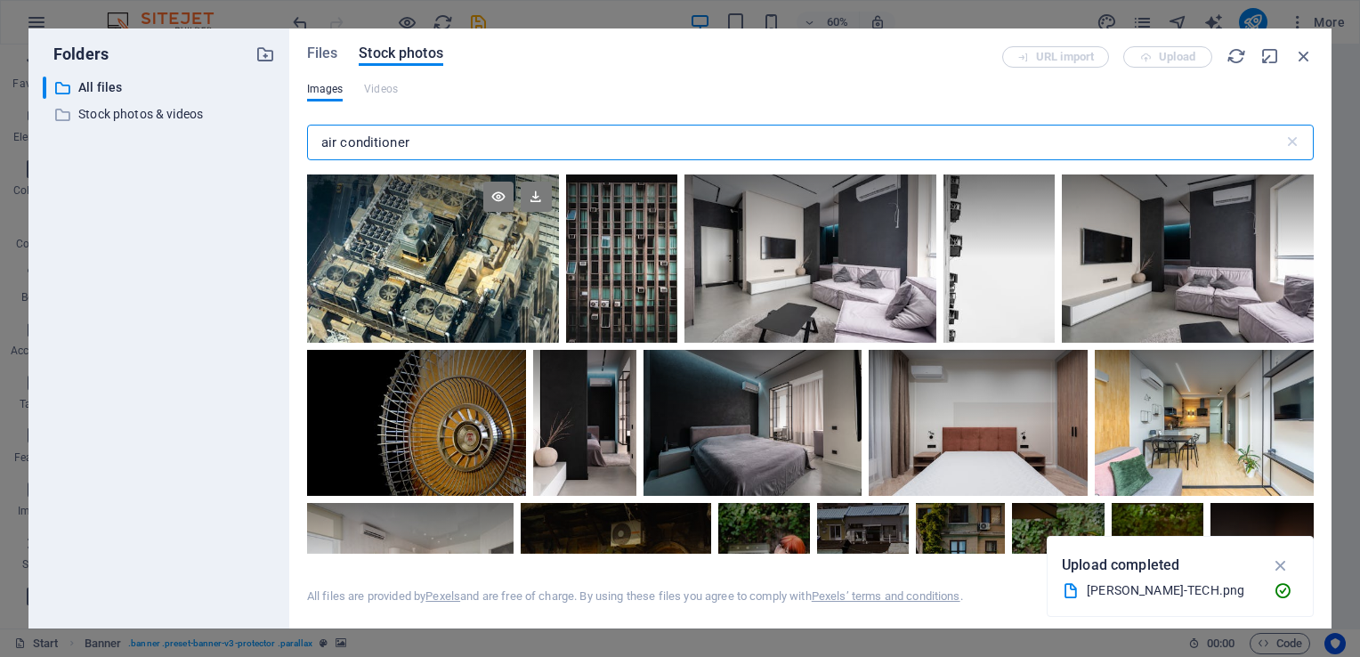
type input "air conditioner"
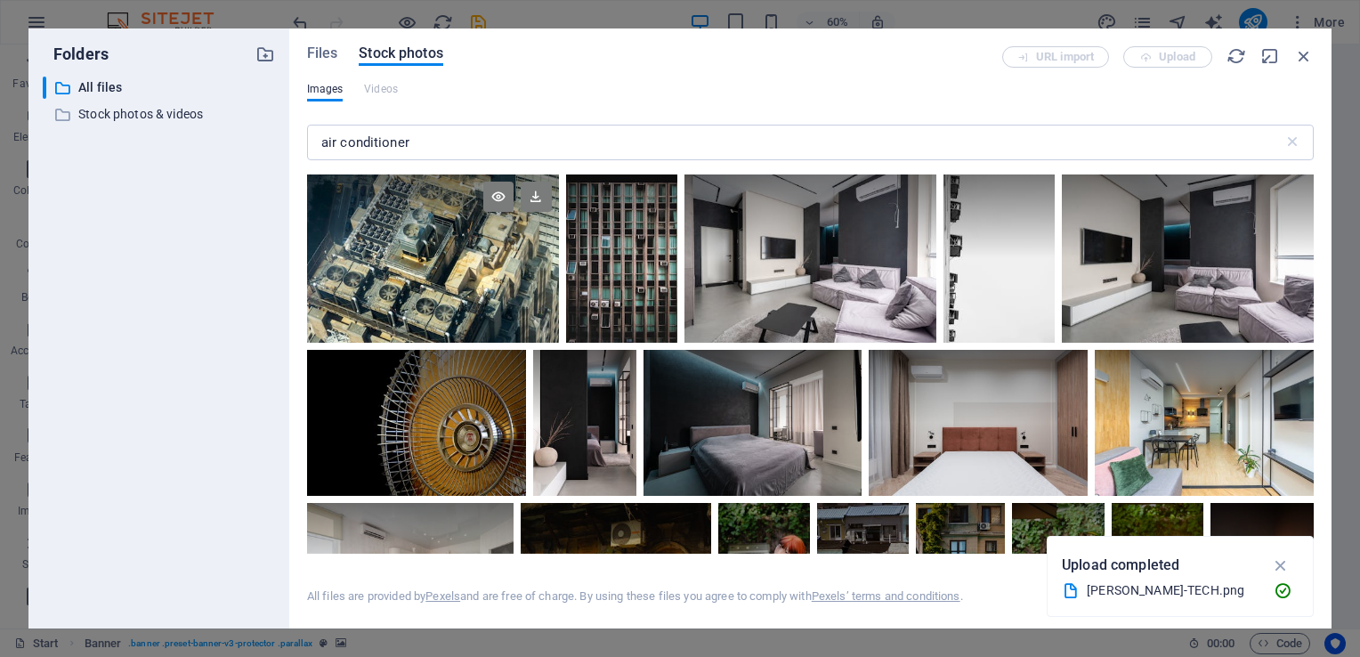
click at [373, 239] on div at bounding box center [433, 216] width 252 height 84
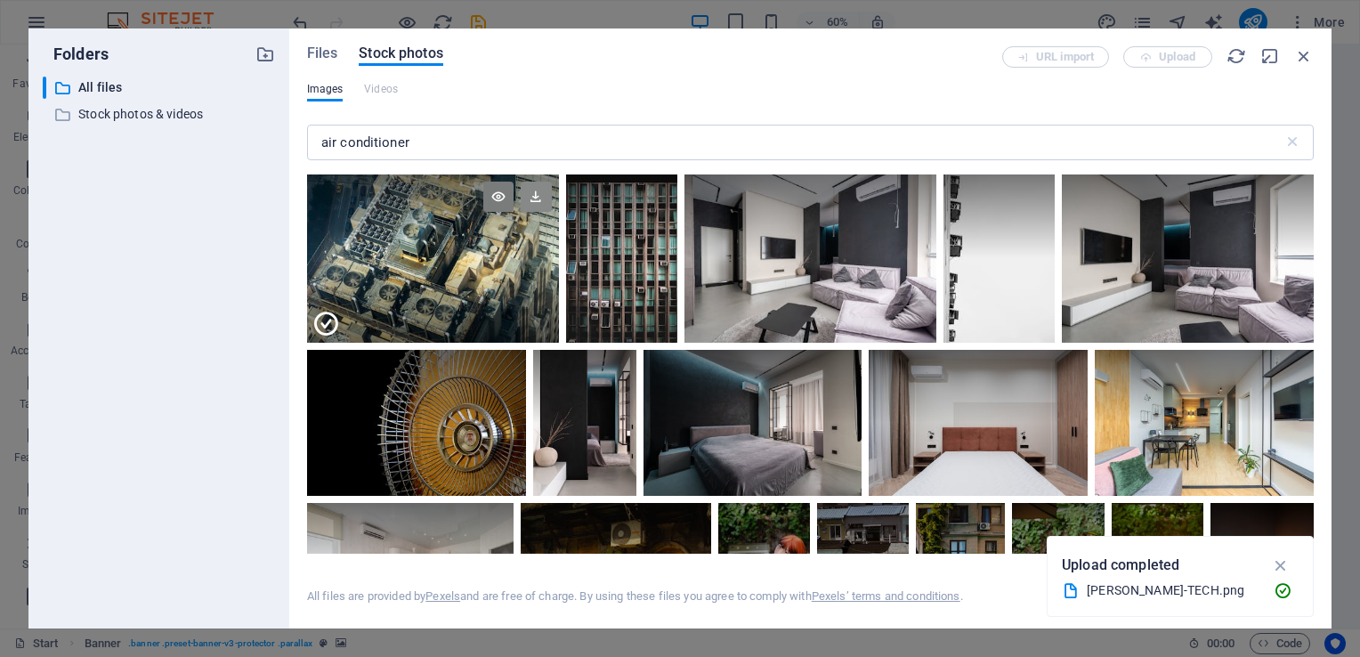
click at [546, 200] on icon at bounding box center [536, 197] width 30 height 30
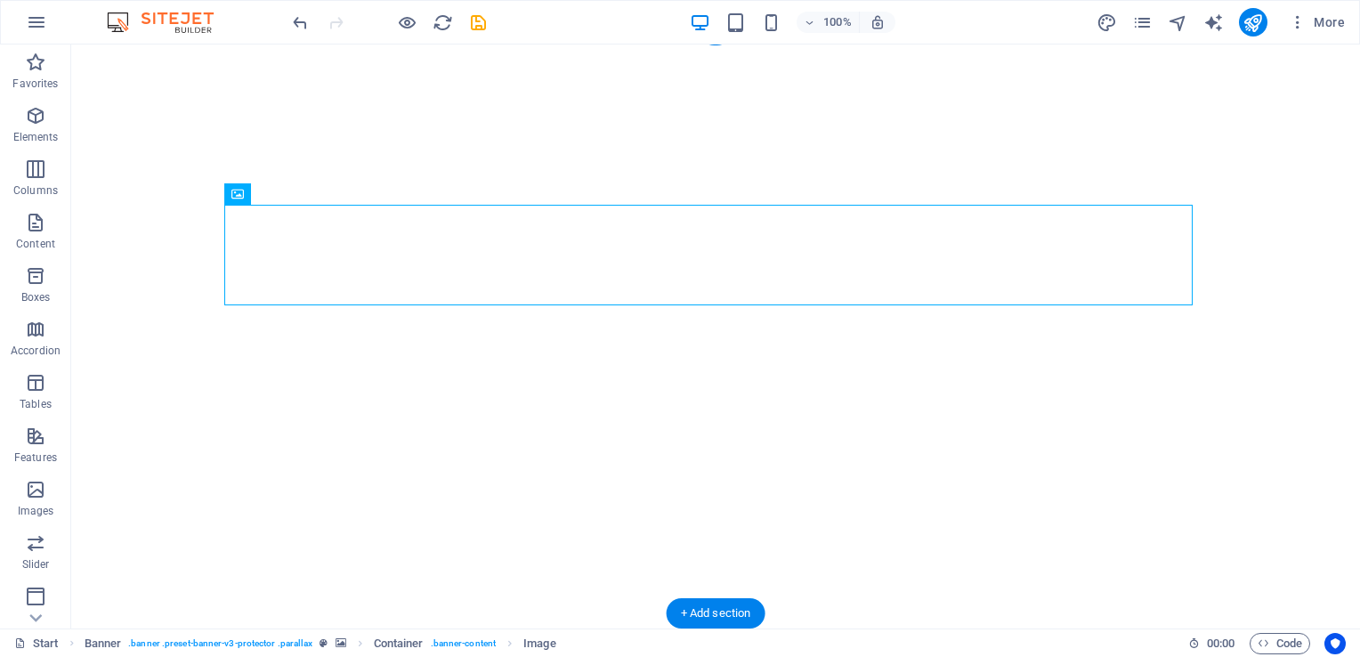
drag, startPoint x: 1383, startPoint y: 250, endPoint x: 1312, endPoint y: 218, distance: 78.1
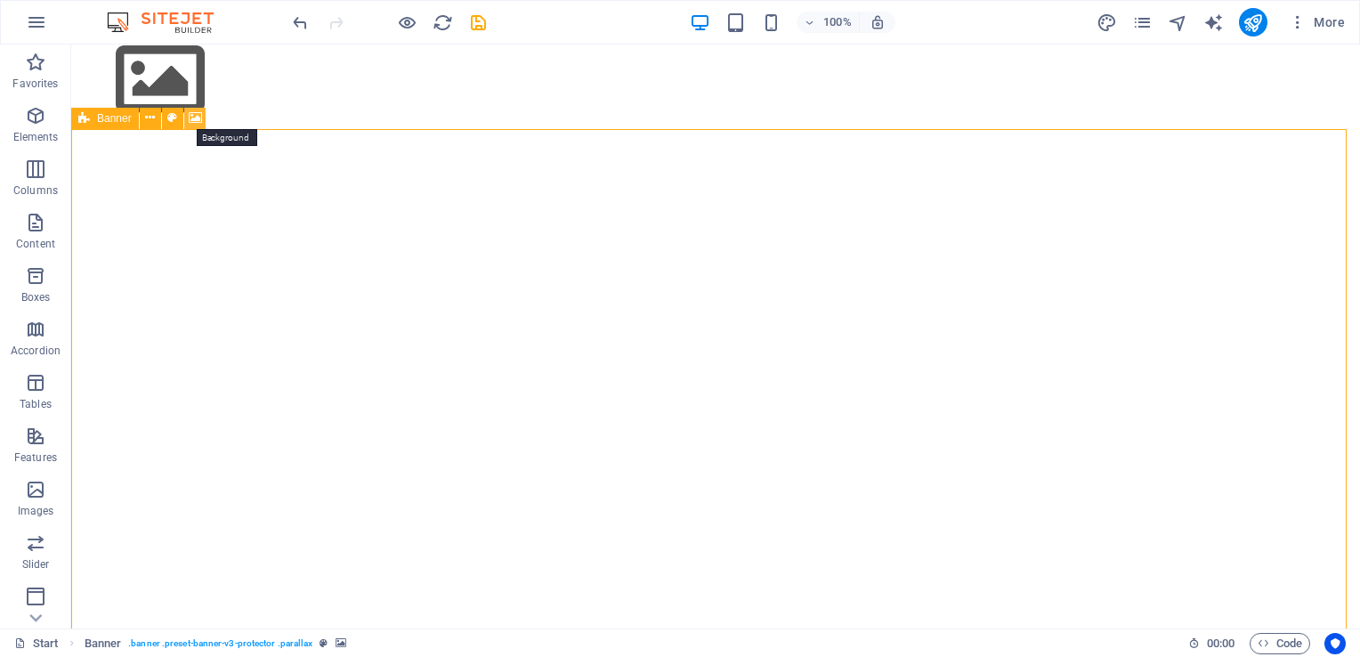
click at [190, 116] on icon at bounding box center [195, 118] width 13 height 19
select select "ms"
select select "s"
select select "progressive"
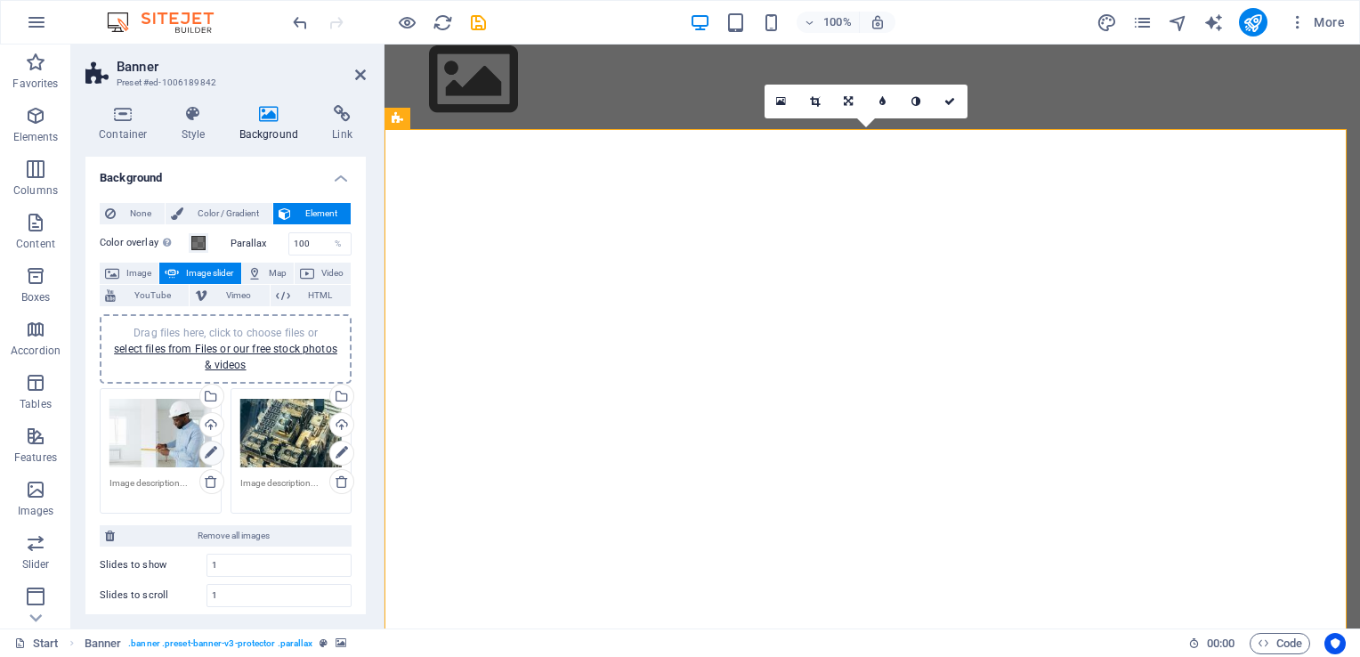
click at [207, 451] on icon at bounding box center [211, 452] width 12 height 21
click at [361, 361] on div "None Color / Gradient Element Stretch background to full-width Color overlay Pl…" at bounding box center [225, 549] width 280 height 721
click at [212, 455] on icon at bounding box center [211, 452] width 12 height 21
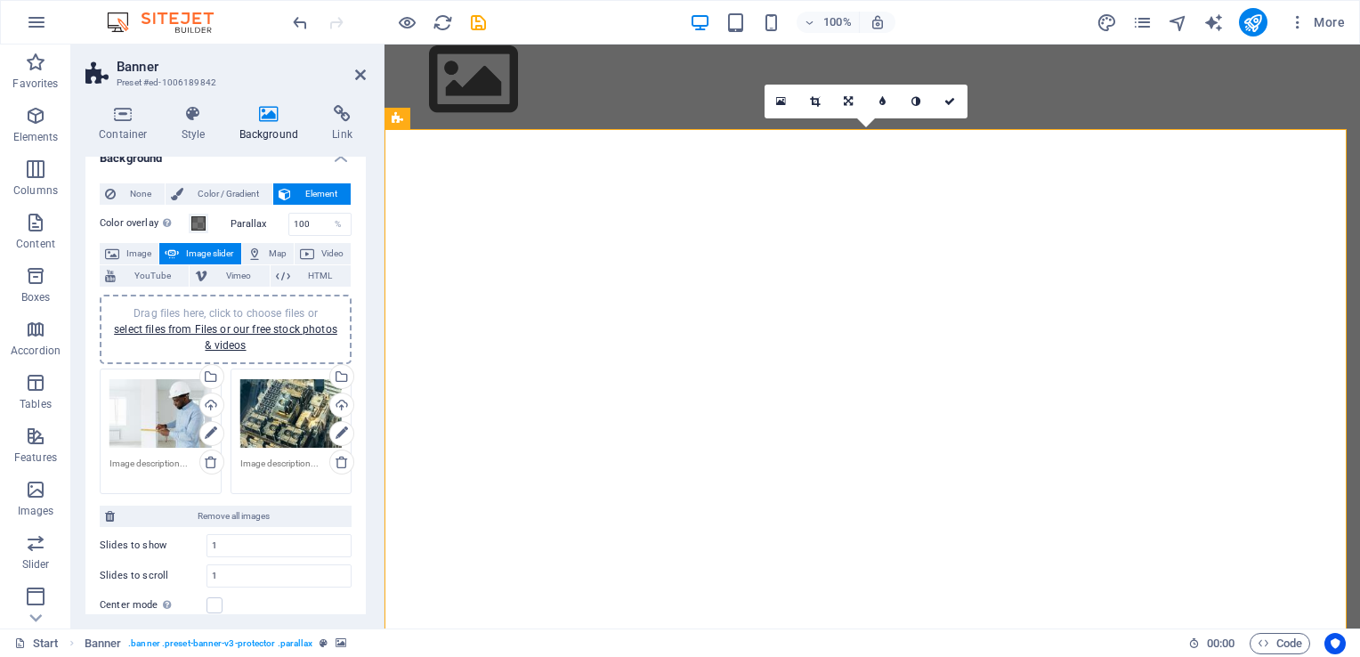
scroll to position [0, 0]
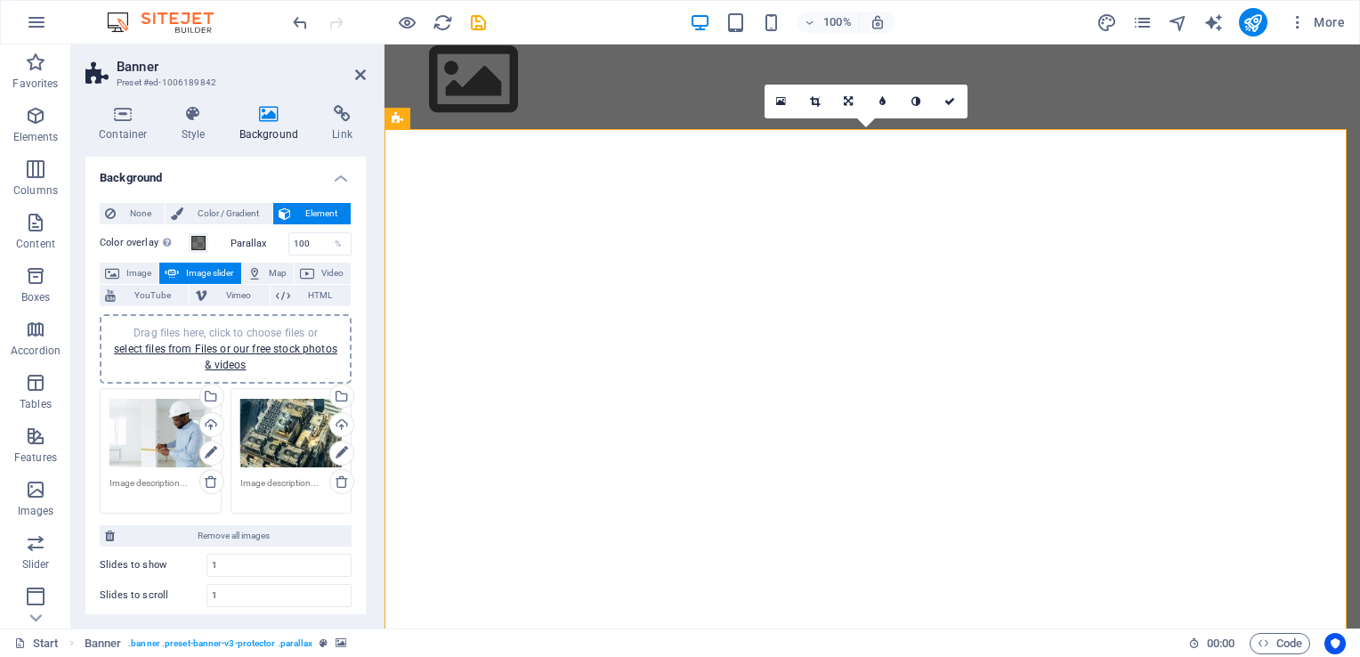
click at [230, 356] on div "Drag files here, click to choose files or select files from Files or our free s…" at bounding box center [225, 349] width 231 height 48
click at [231, 353] on link "select files from Files or our free stock photos & videos" at bounding box center [225, 357] width 223 height 28
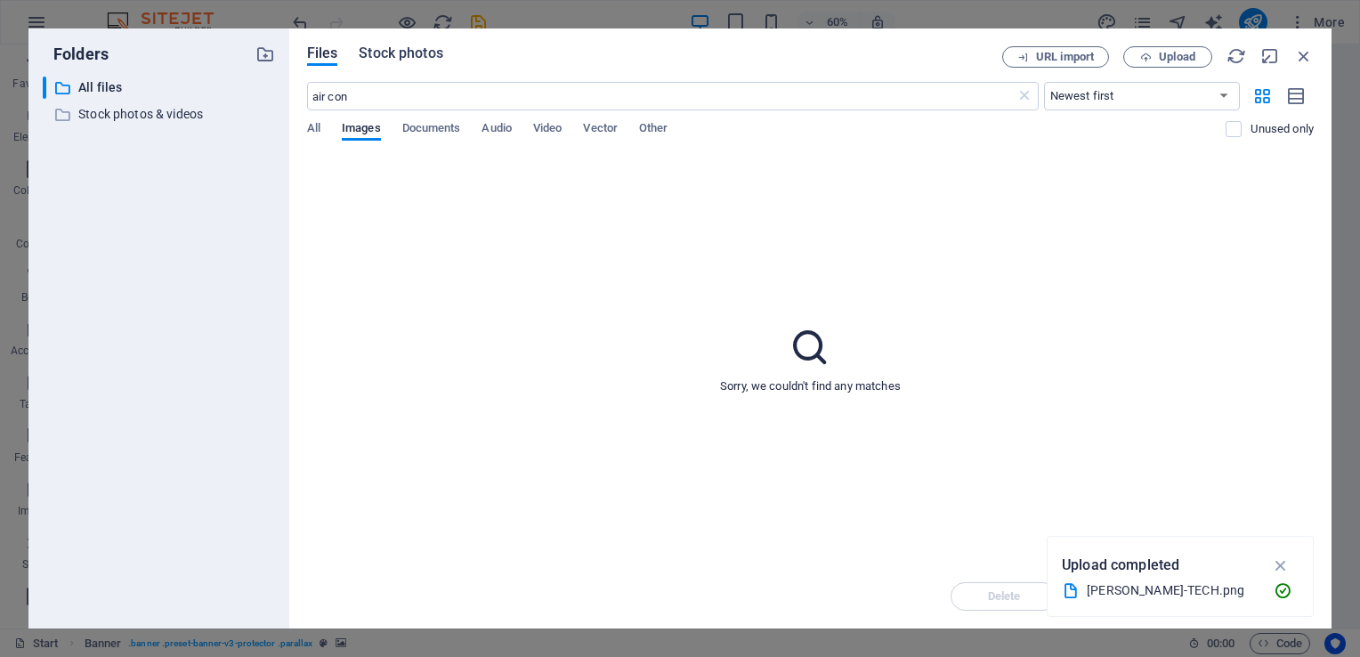
click at [385, 45] on span "Stock photos" at bounding box center [401, 53] width 84 height 21
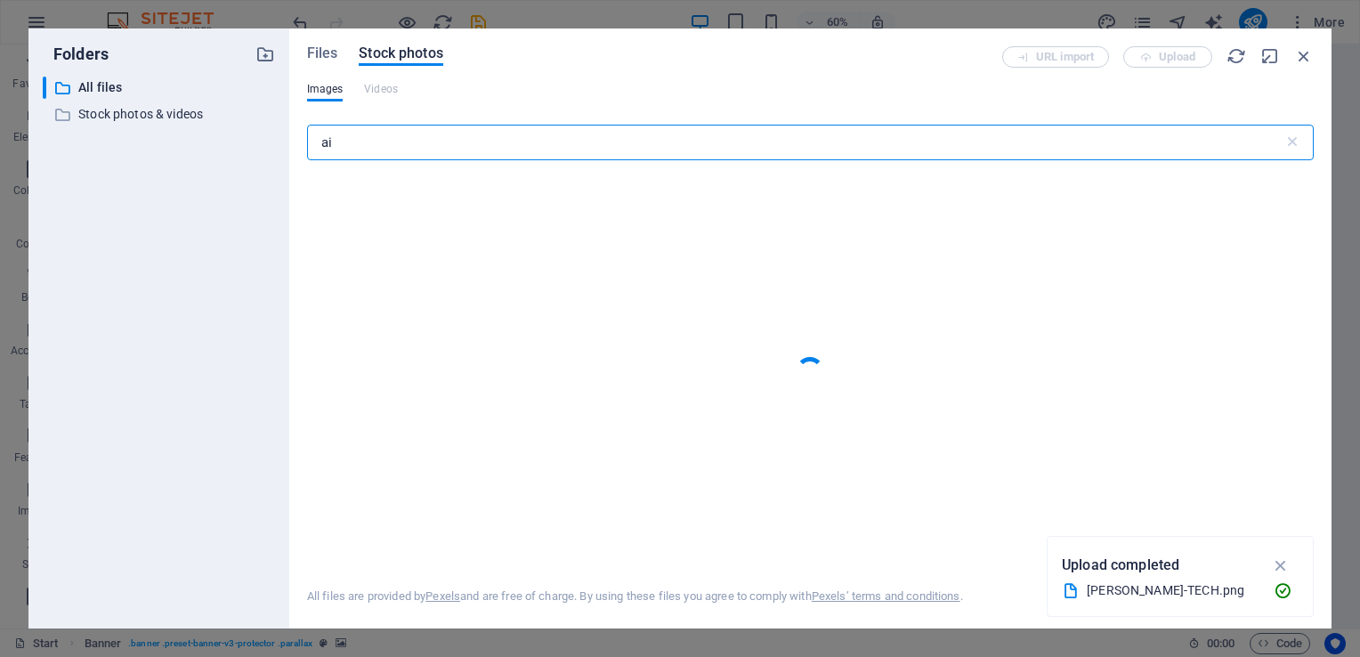
type input "a"
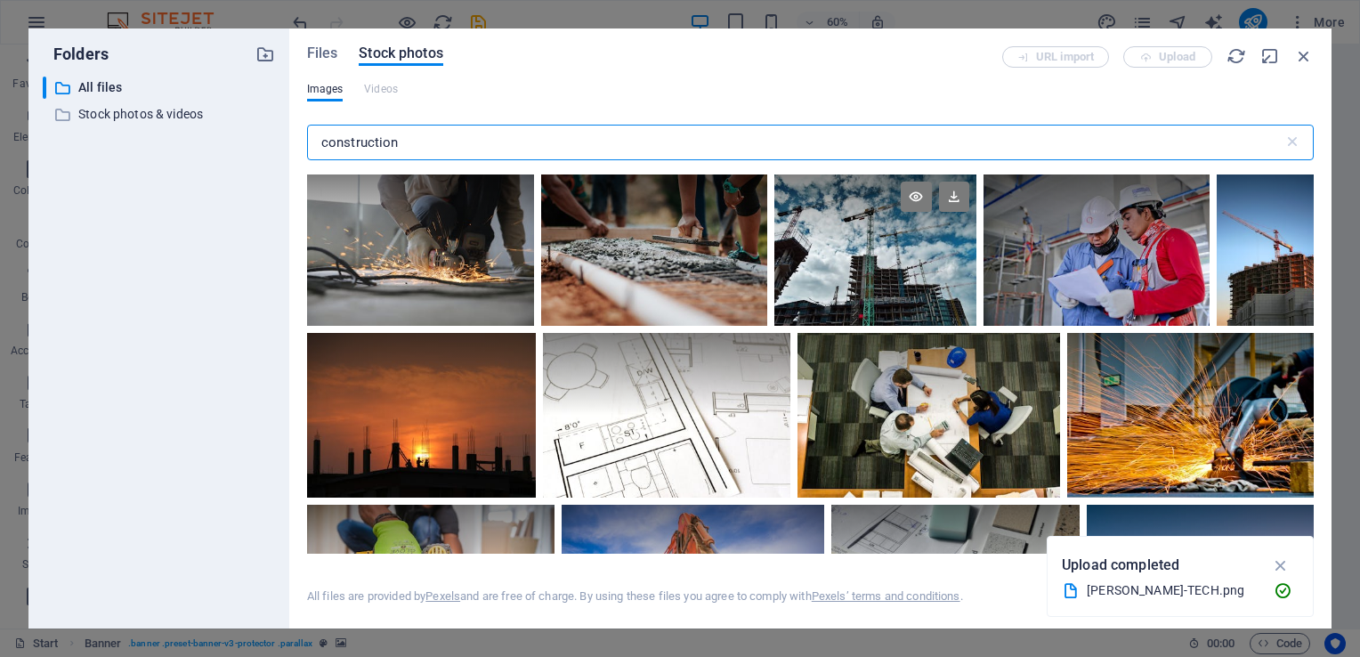
type input "construction"
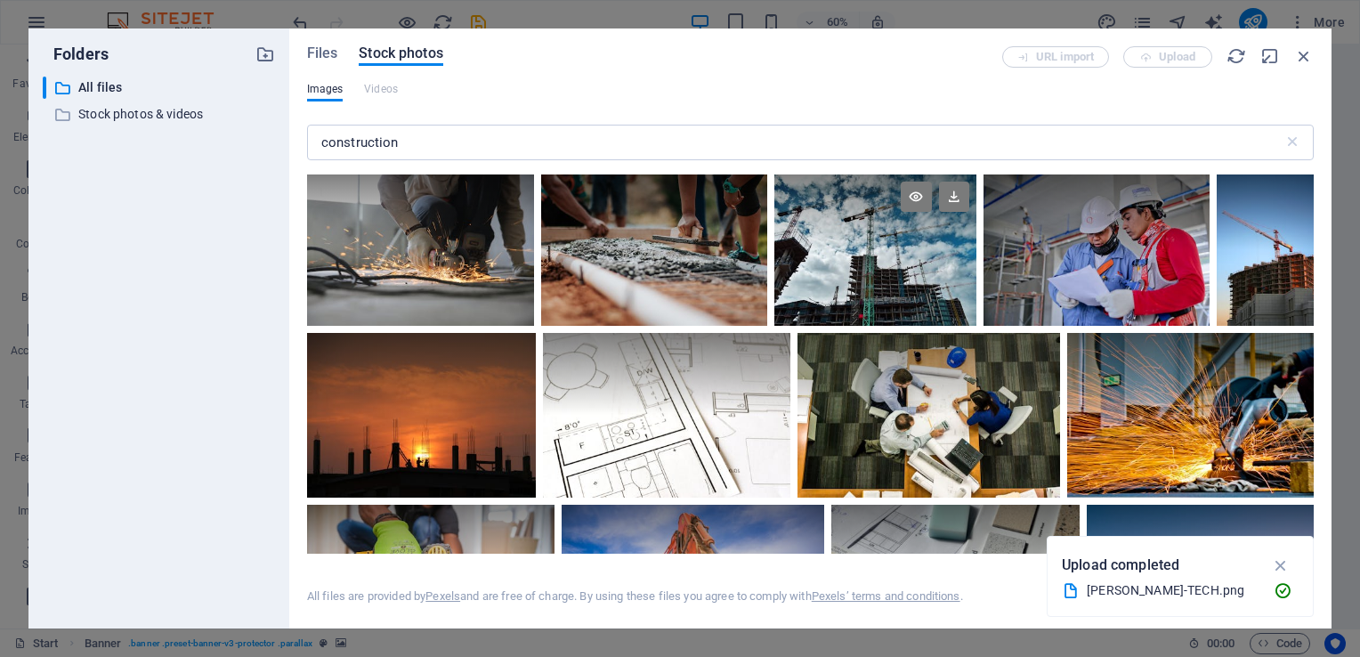
click at [879, 274] on div at bounding box center [874, 249] width 201 height 151
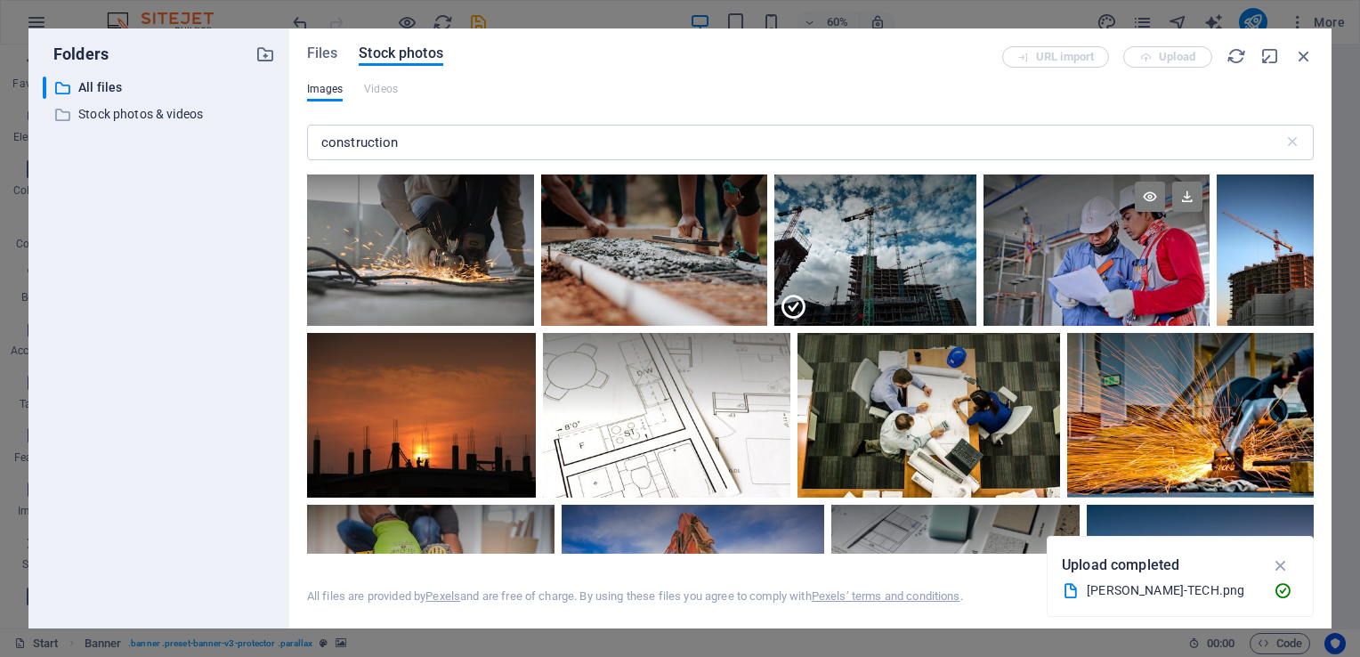
click at [1045, 260] on div at bounding box center [1097, 249] width 227 height 151
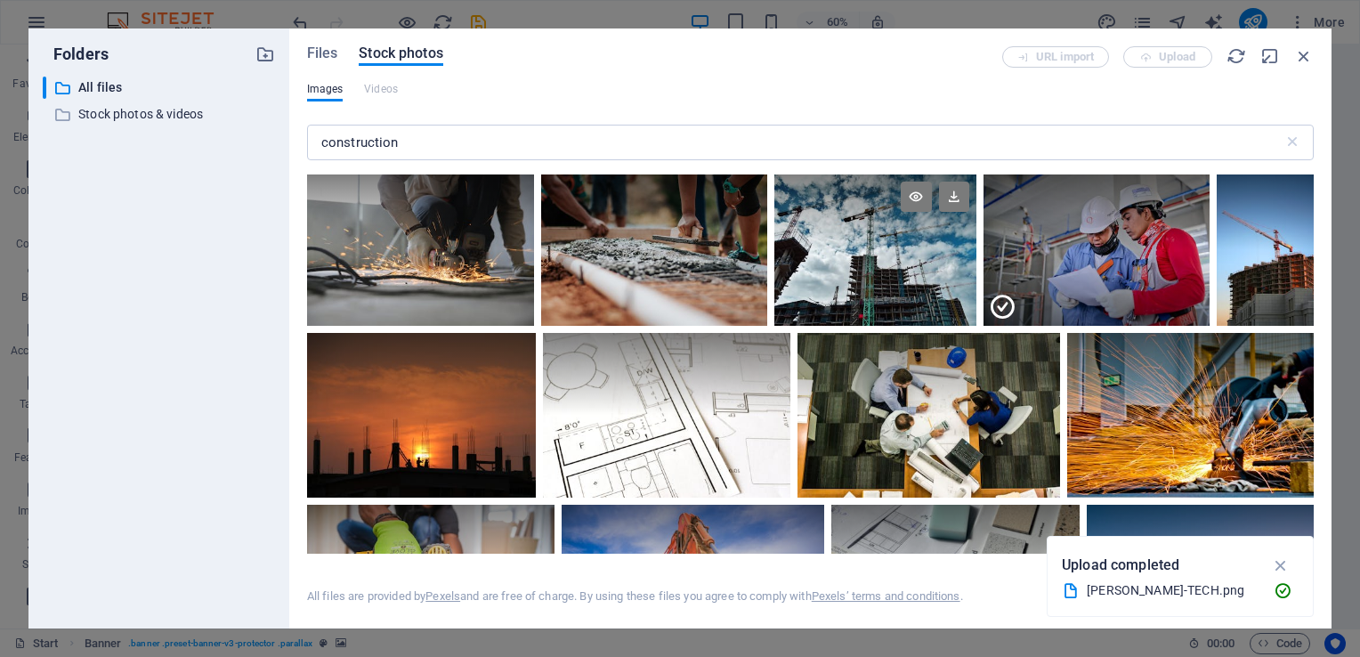
click at [906, 257] on div at bounding box center [874, 249] width 201 height 151
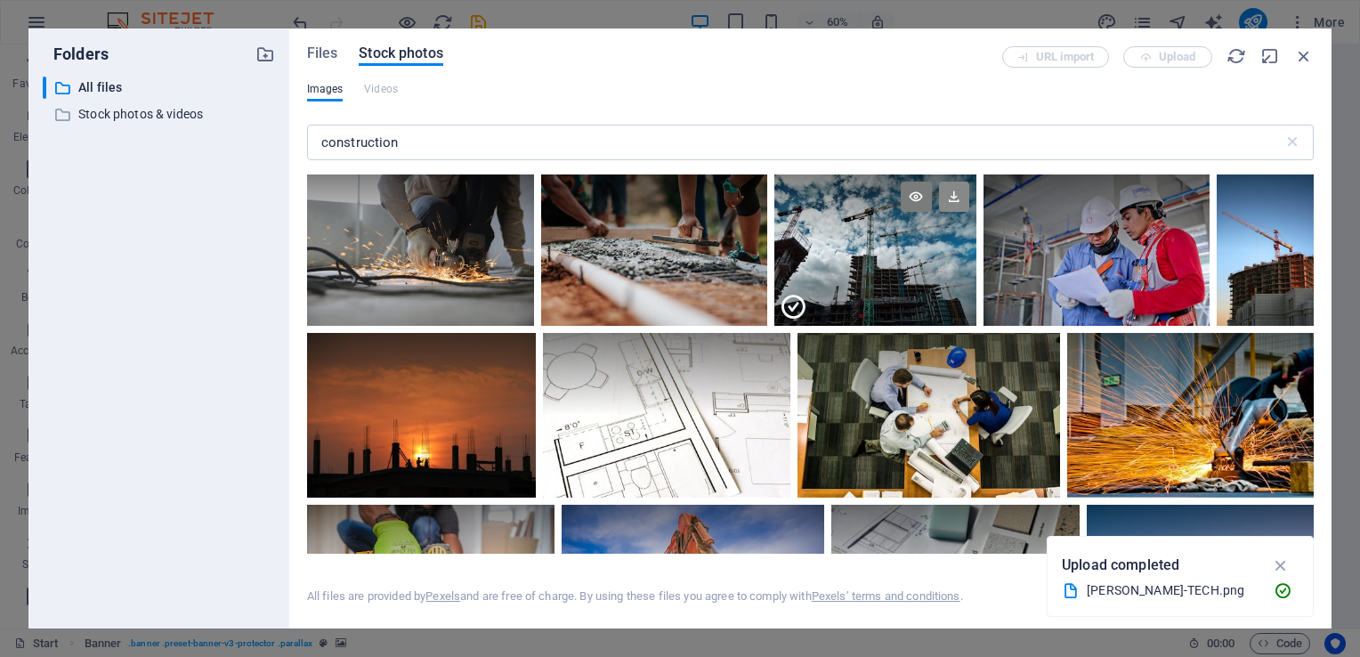
click at [951, 198] on icon at bounding box center [954, 197] width 30 height 30
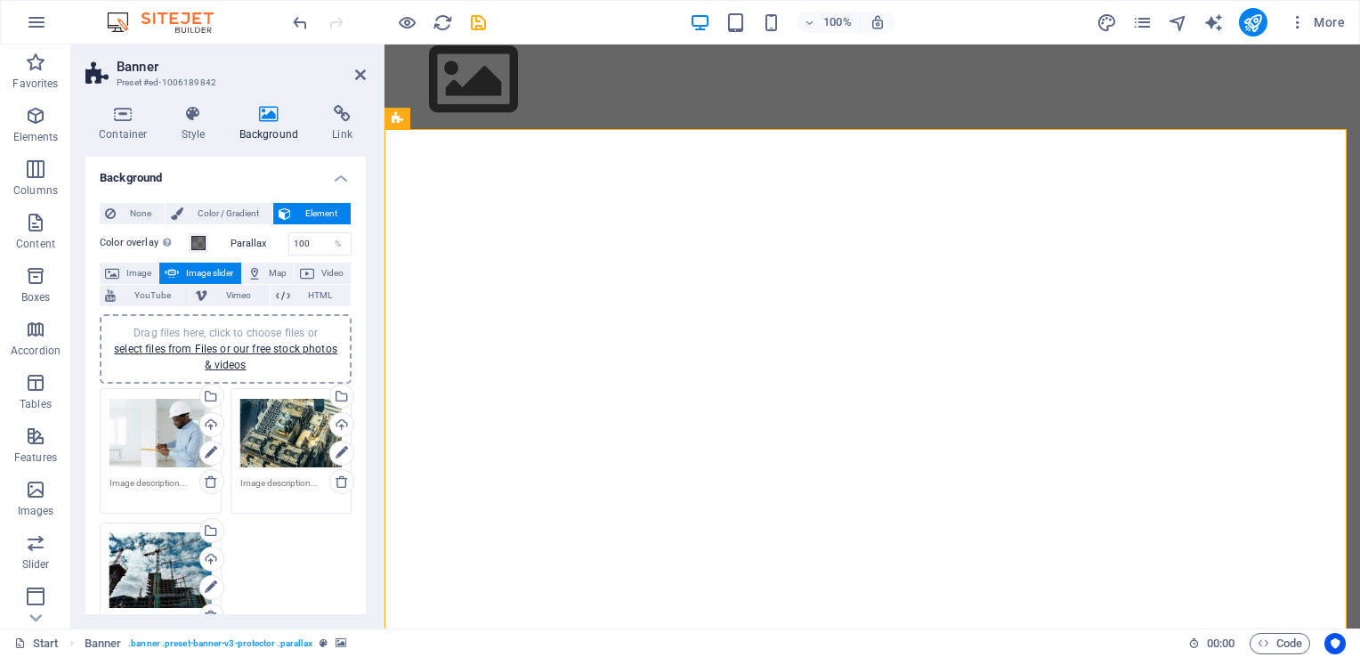
click at [231, 354] on div "Drag files here, click to choose files or select files from Files or our free s…" at bounding box center [225, 349] width 231 height 48
click at [220, 348] on link "select files from Files or our free stock photos & videos" at bounding box center [225, 357] width 223 height 28
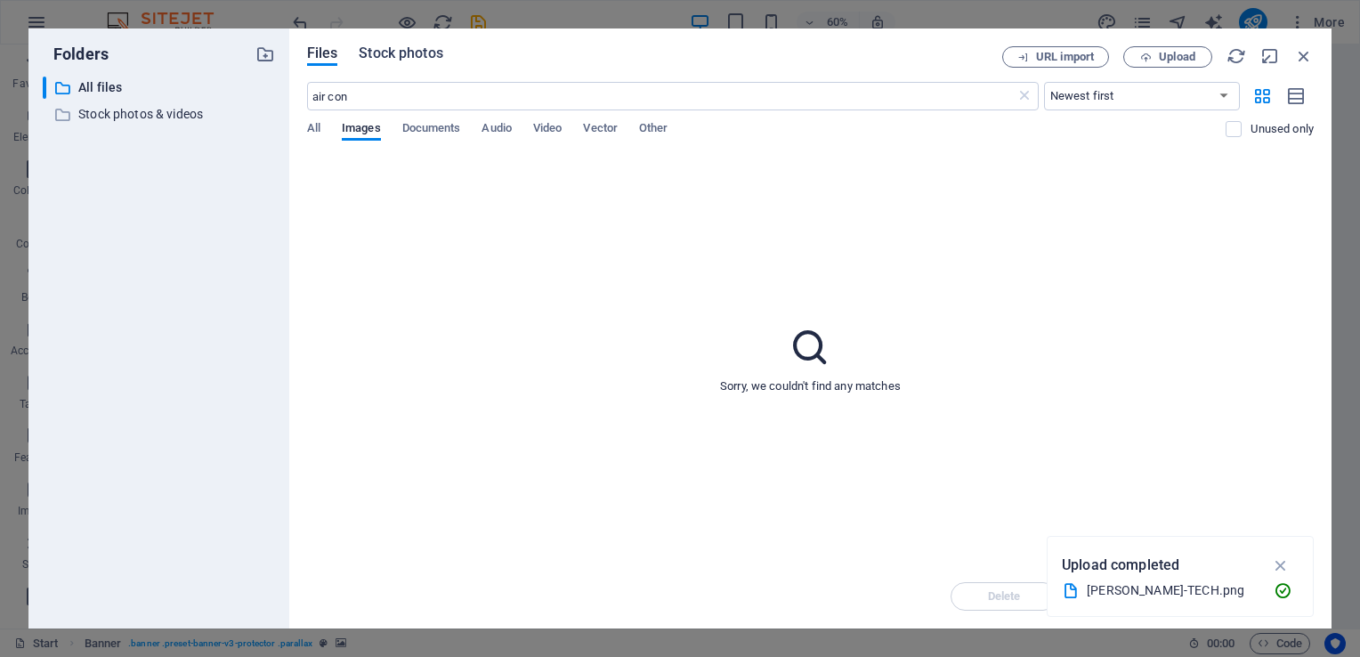
click at [399, 58] on span "Stock photos" at bounding box center [401, 53] width 84 height 21
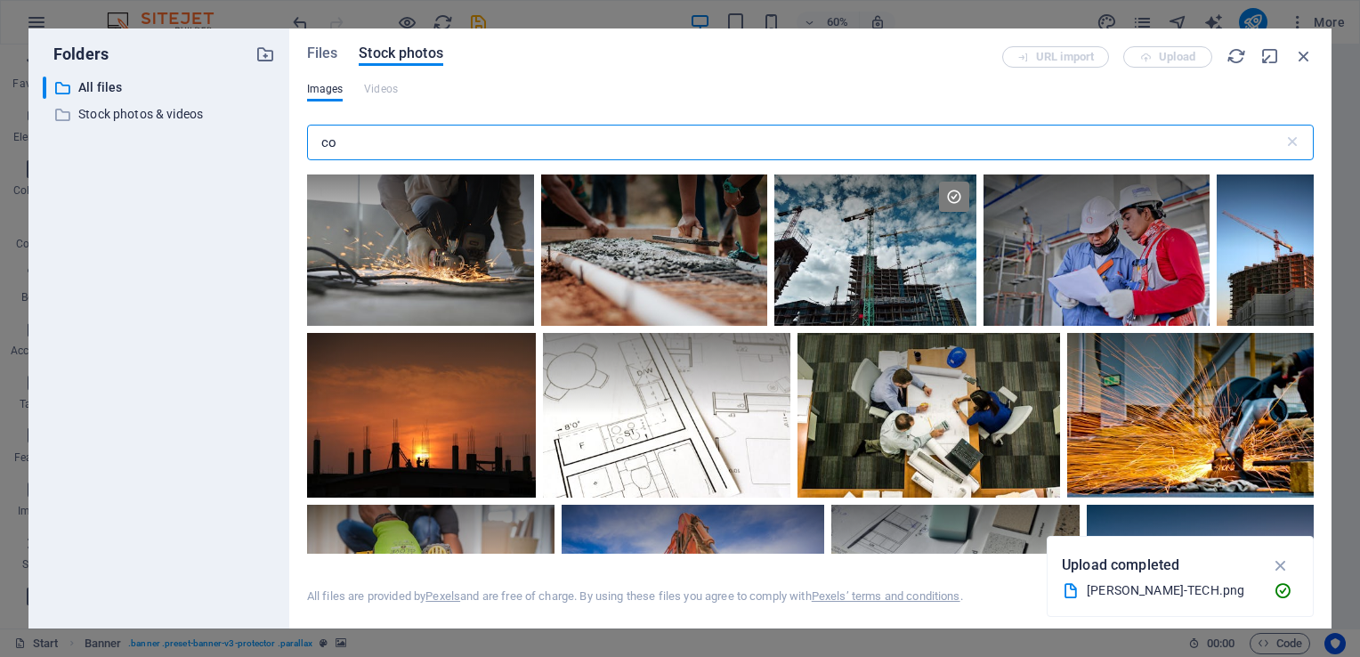
type input "c"
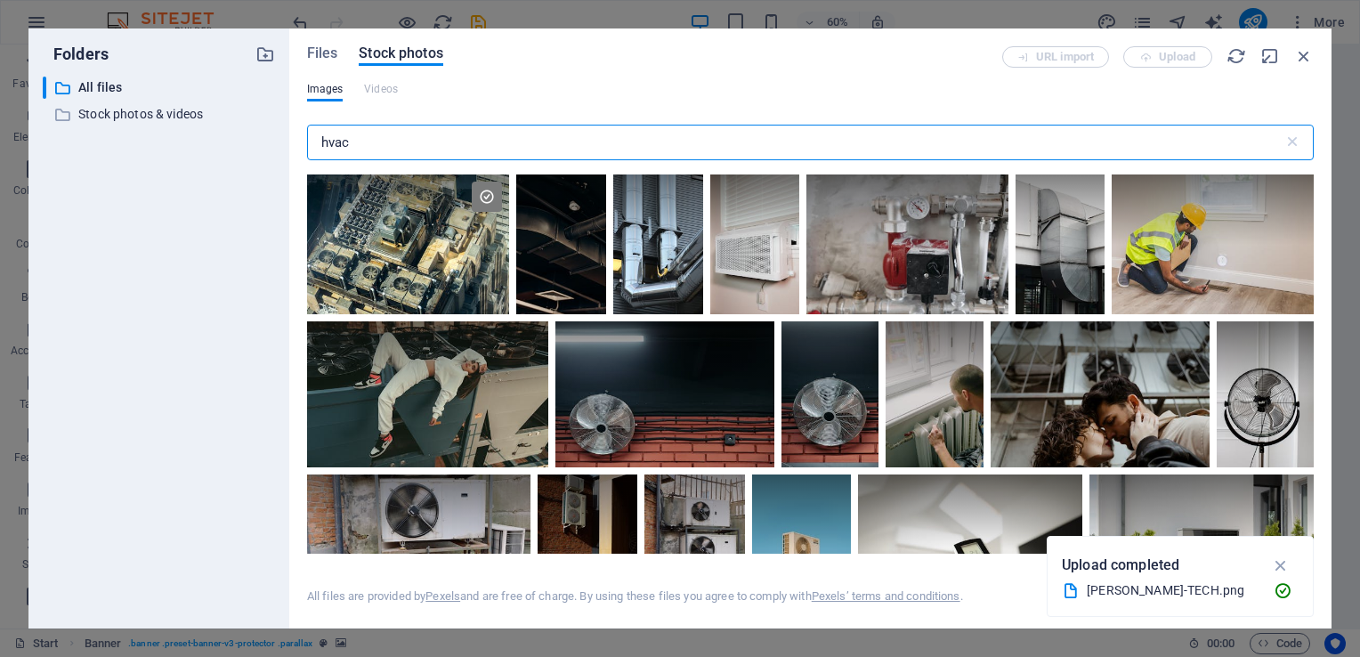
type input "hvac"
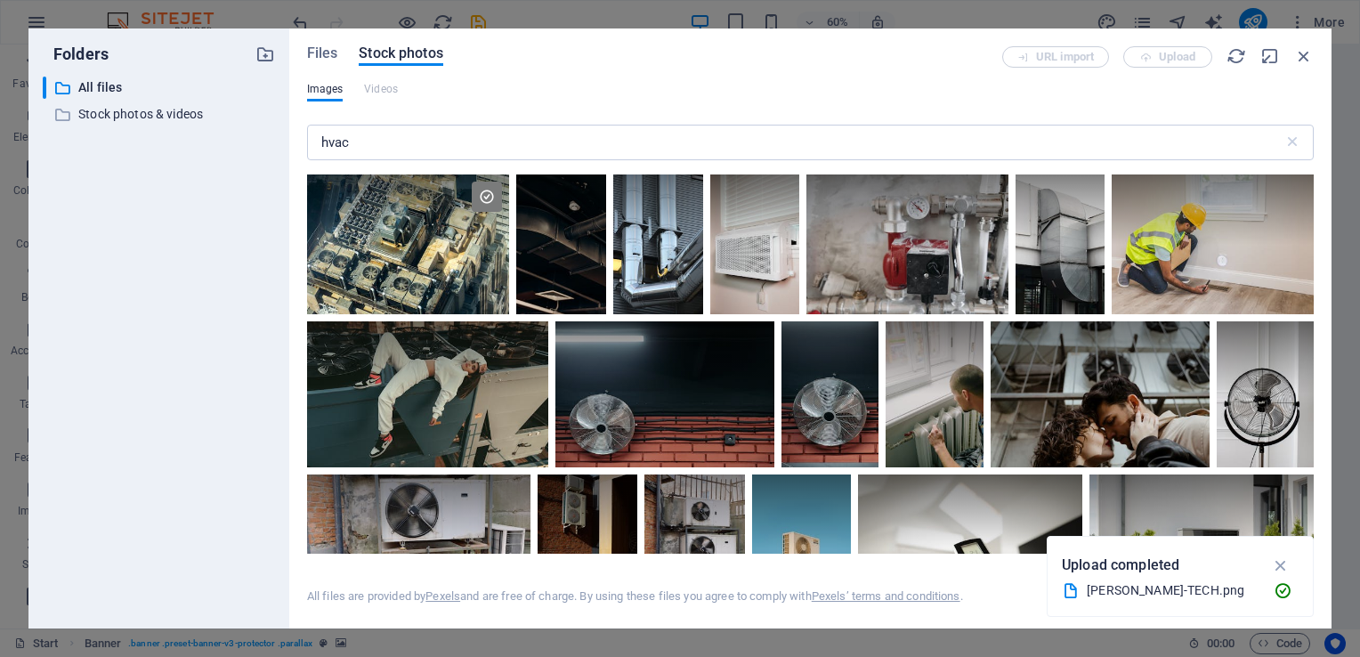
drag, startPoint x: 1314, startPoint y: 219, endPoint x: 1318, endPoint y: 237, distance: 18.2
click at [1318, 237] on div "Files Stock photos URL import Upload Images Videos hvac ​ All files are provide…" at bounding box center [810, 328] width 1042 height 600
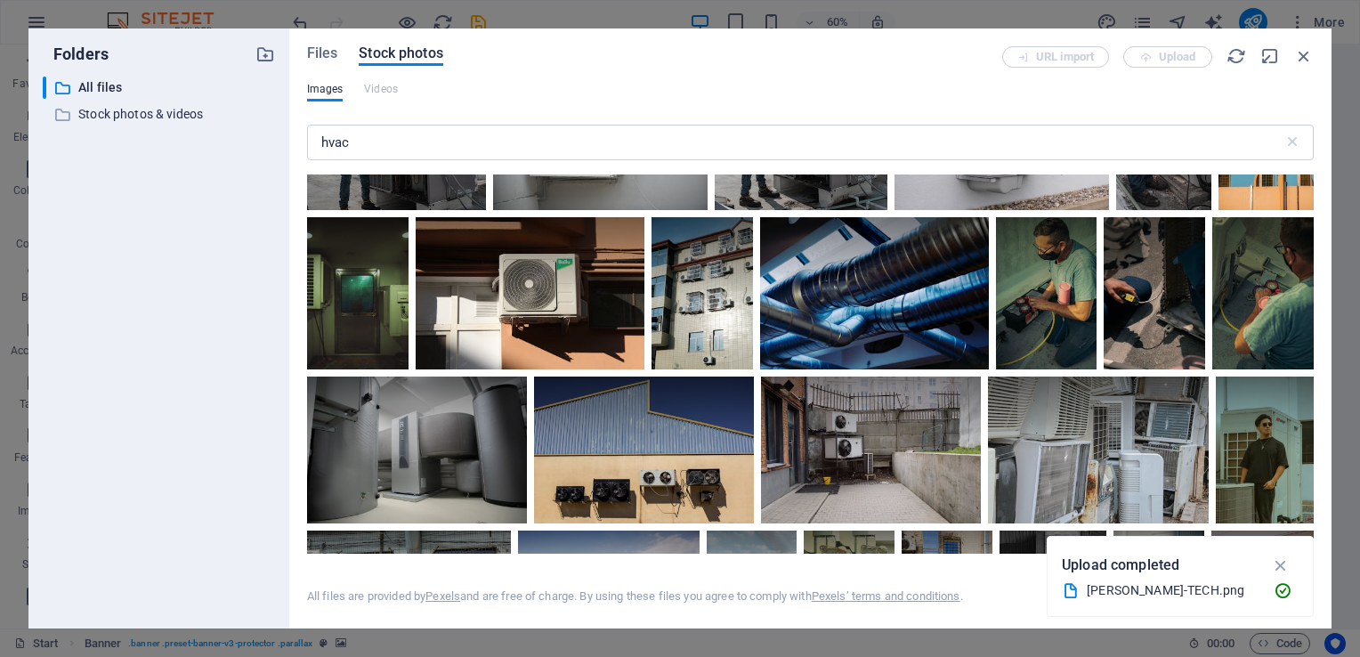
scroll to position [713, 0]
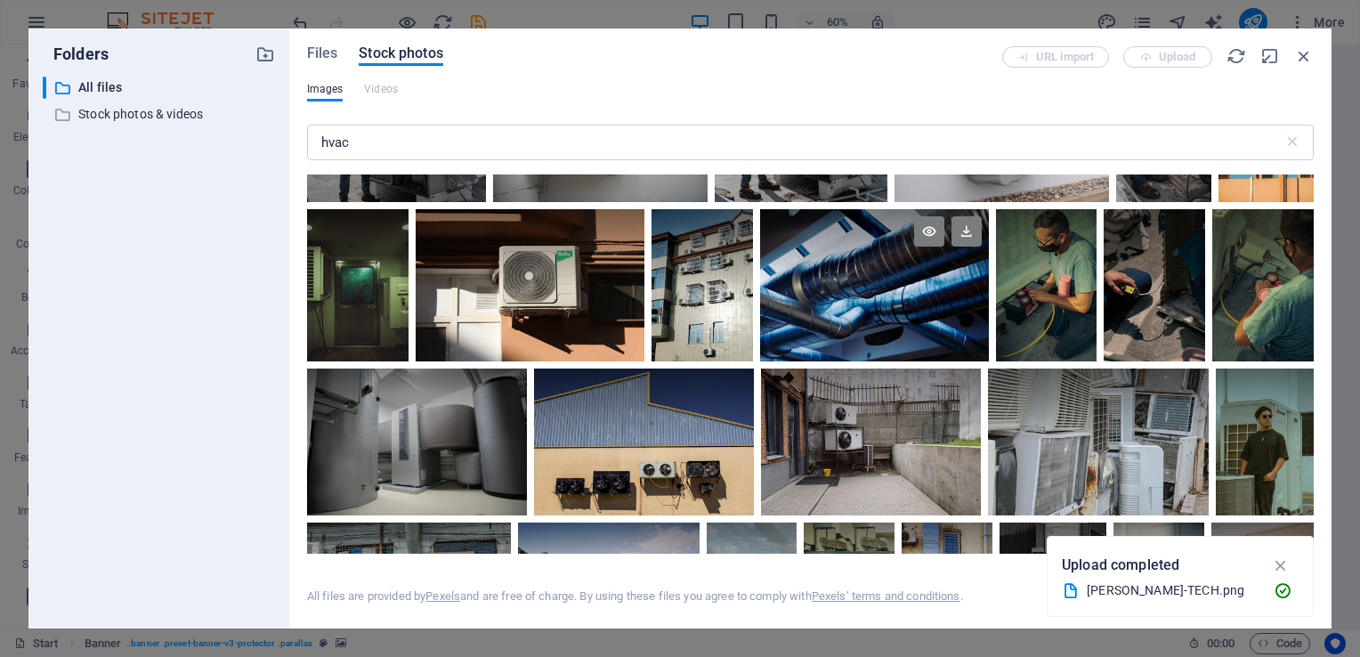
click at [989, 286] on div at bounding box center [874, 247] width 229 height 77
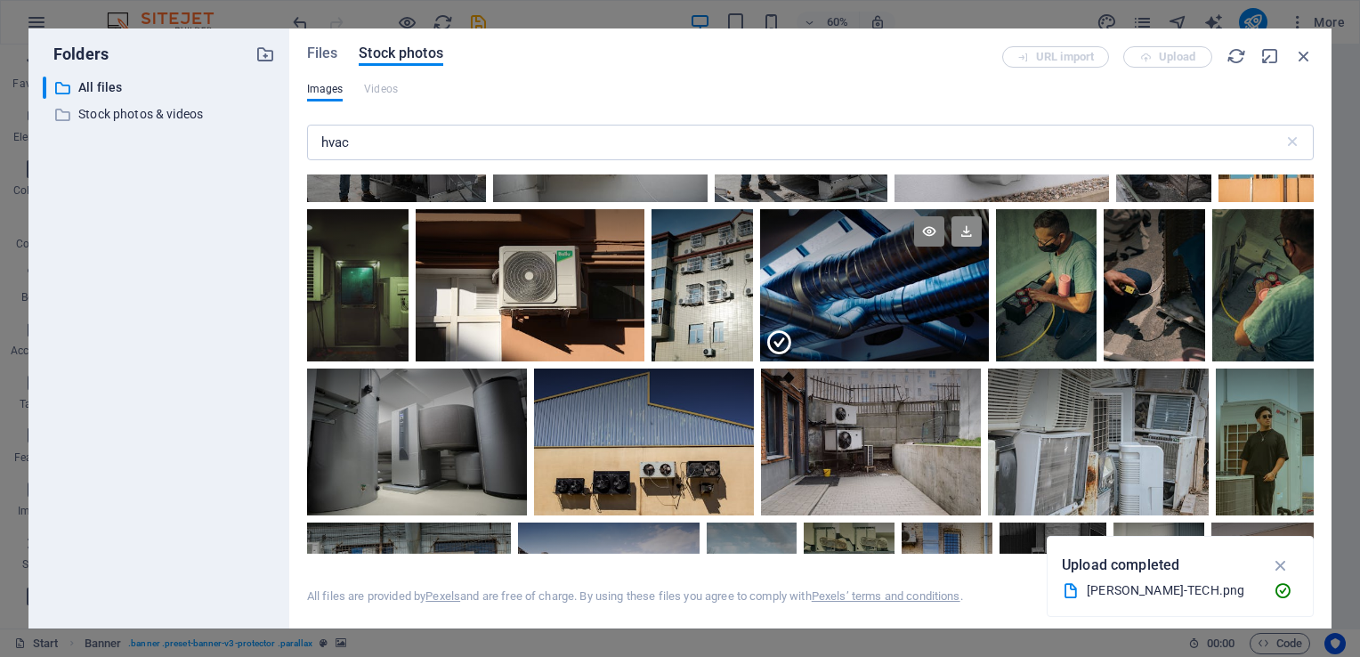
click at [982, 247] on icon at bounding box center [967, 231] width 30 height 30
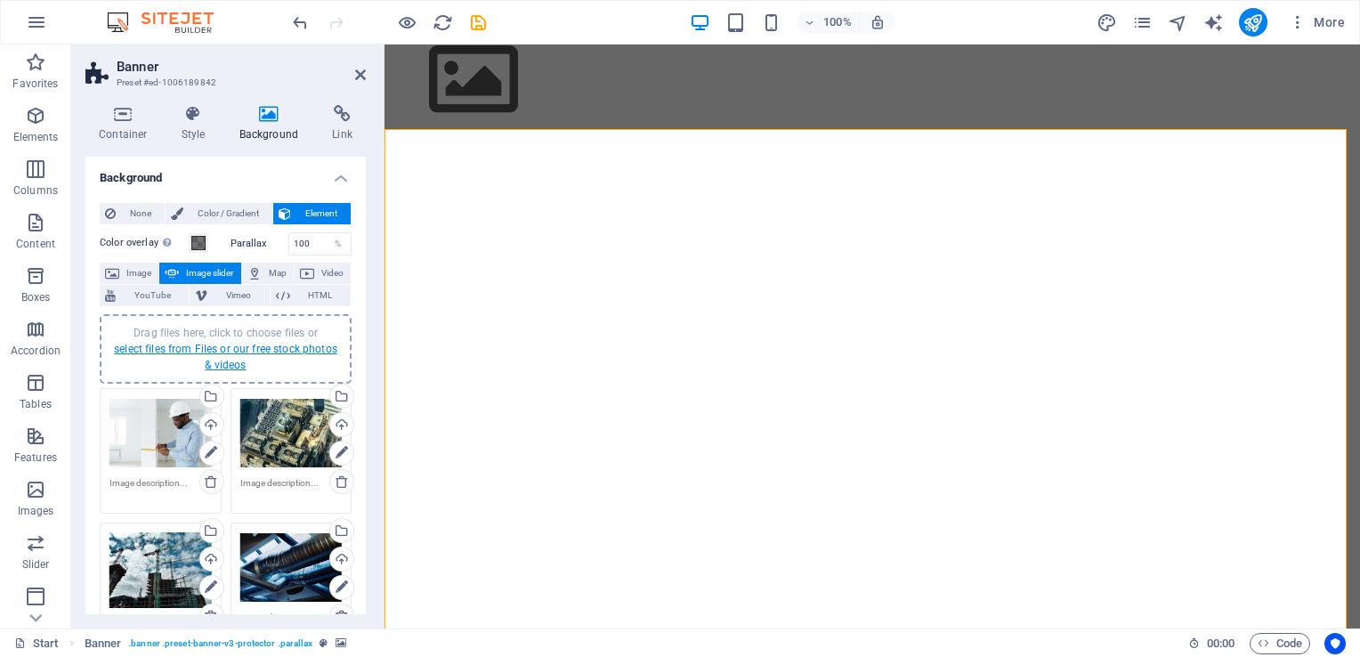
click at [273, 347] on link "select files from Files or our free stock photos & videos" at bounding box center [225, 357] width 223 height 28
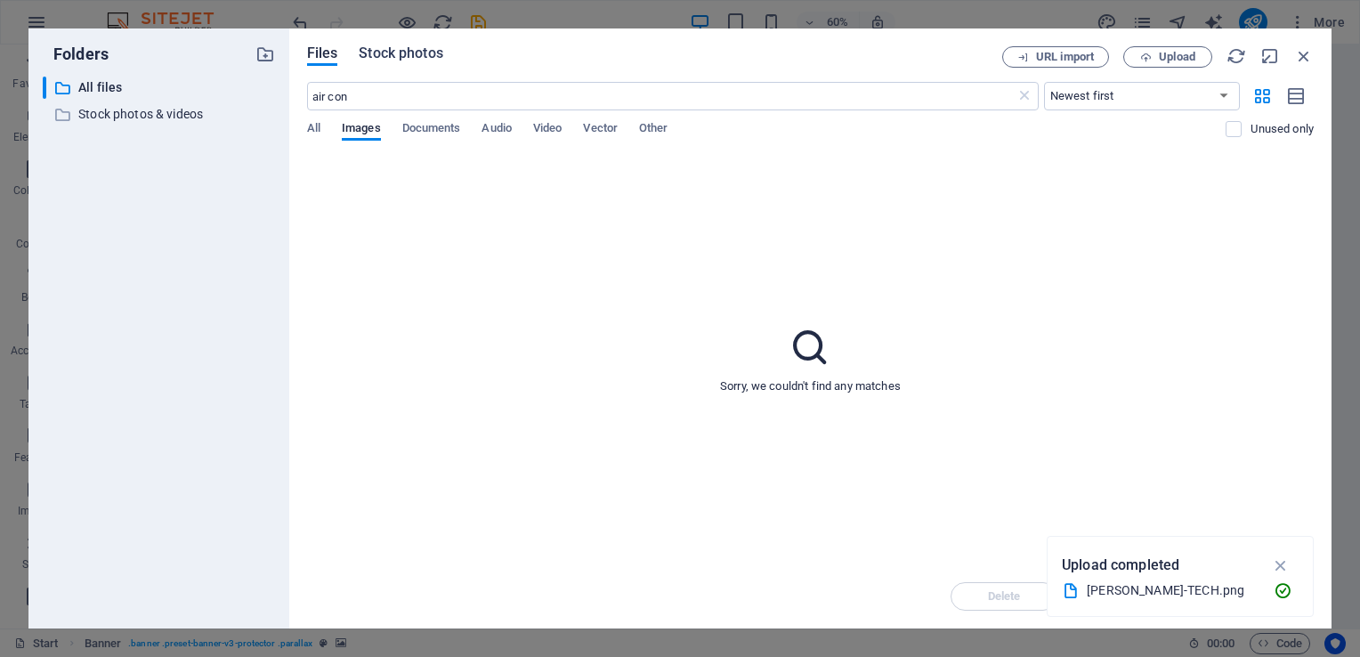
click at [386, 57] on span "Stock photos" at bounding box center [401, 53] width 84 height 21
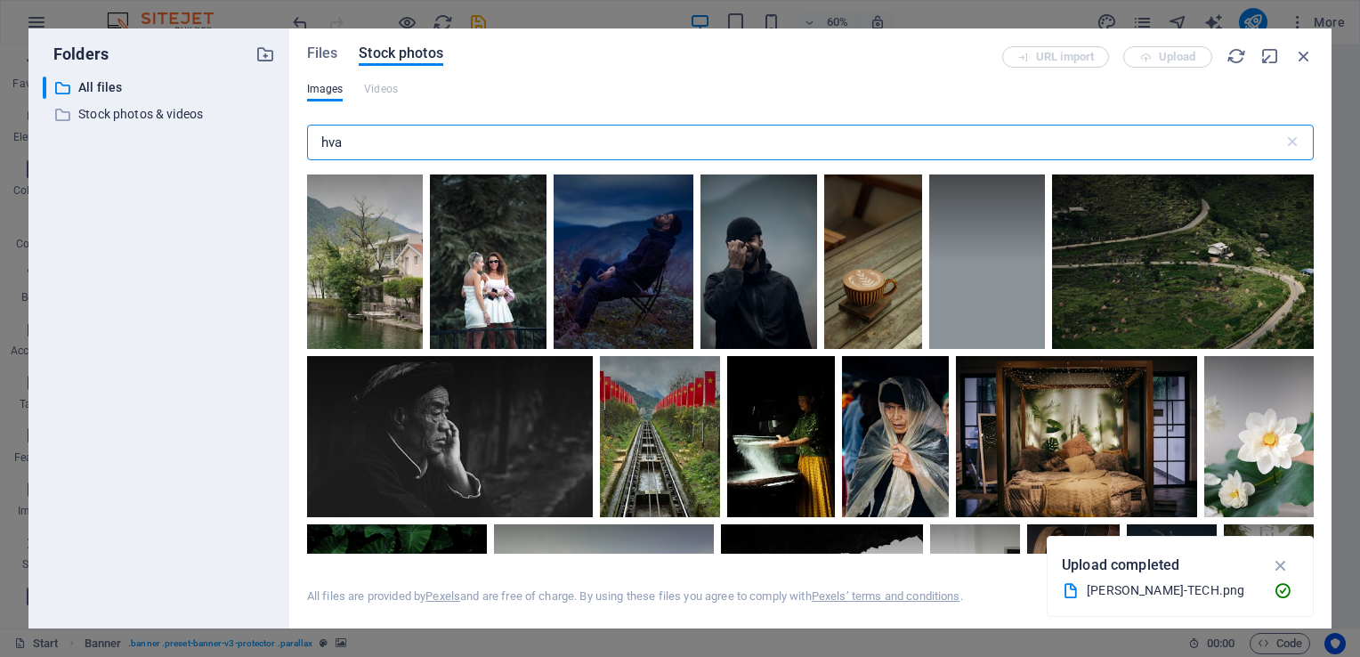
type input "hvac"
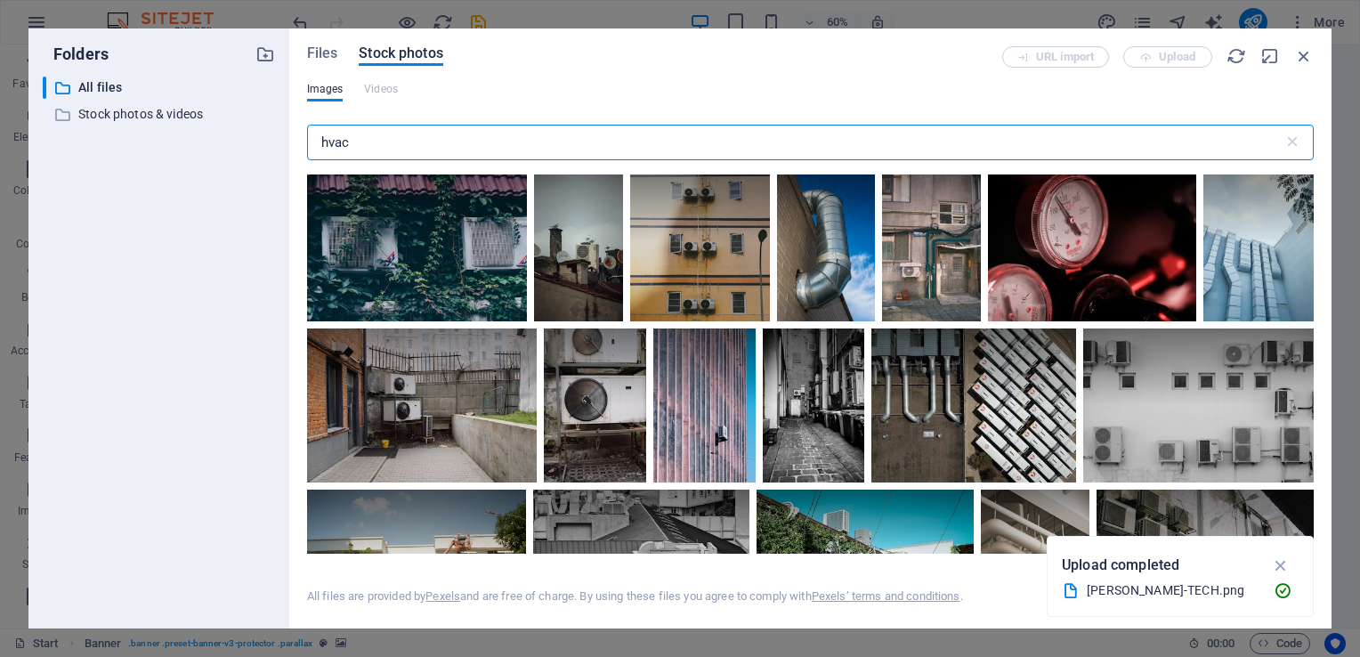
scroll to position [2169, 0]
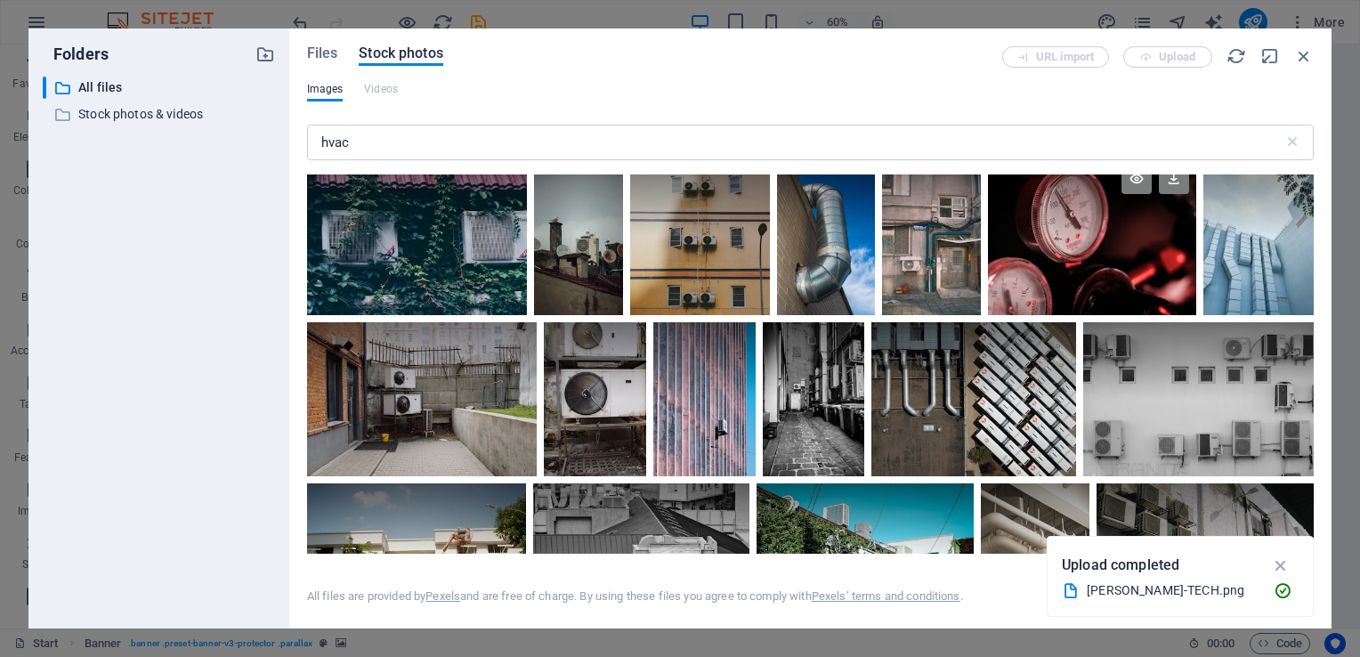
click at [1109, 269] on div at bounding box center [1092, 236] width 208 height 158
click at [1172, 182] on icon at bounding box center [1174, 179] width 30 height 30
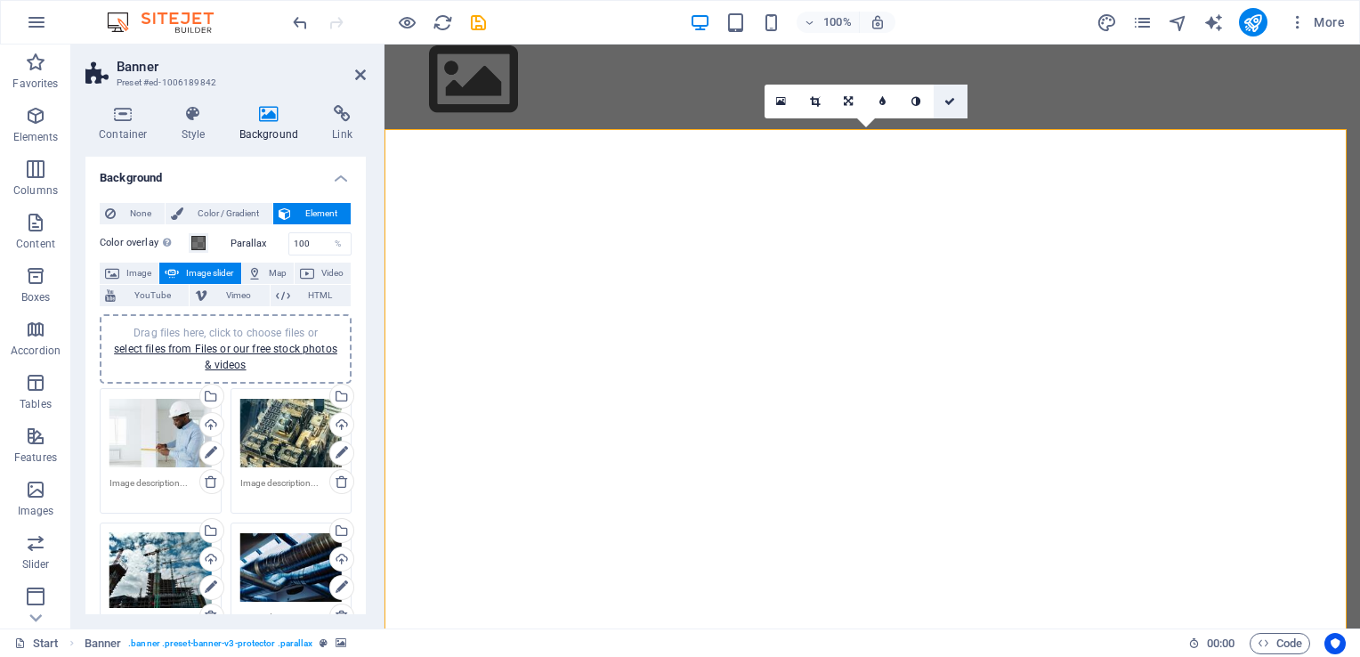
click at [953, 94] on link at bounding box center [951, 102] width 34 height 34
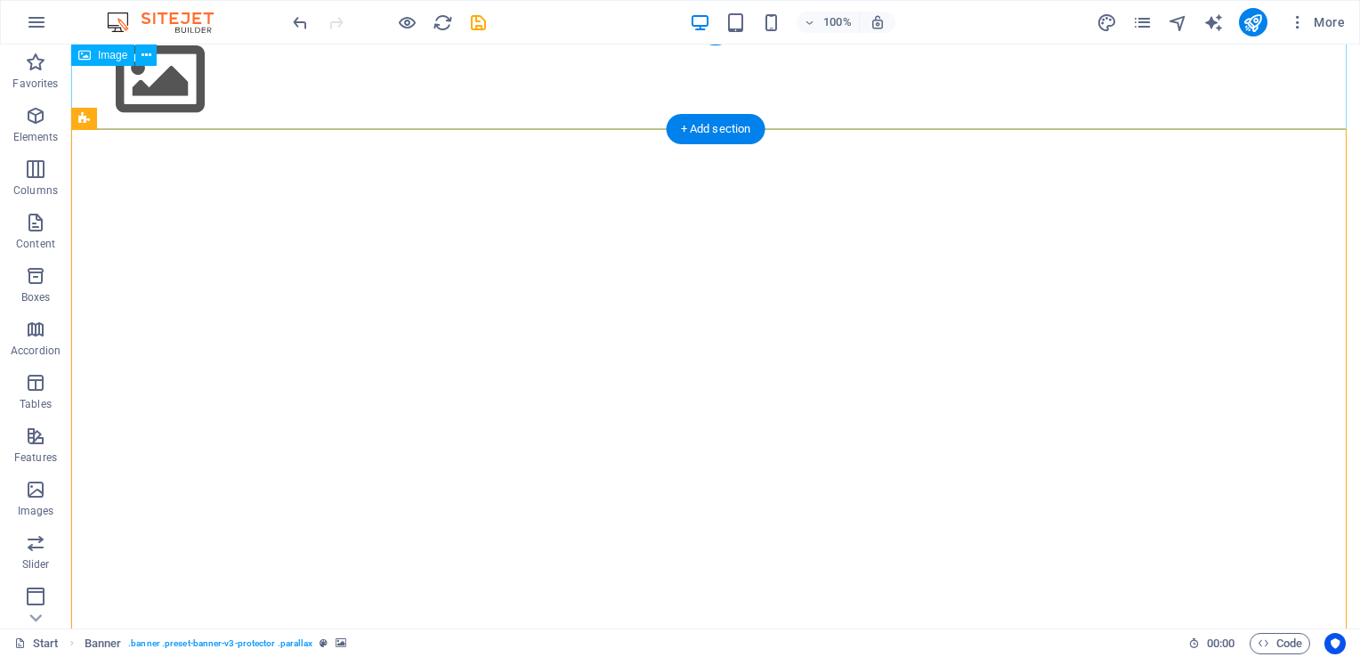
click at [185, 90] on figure at bounding box center [715, 79] width 1289 height 101
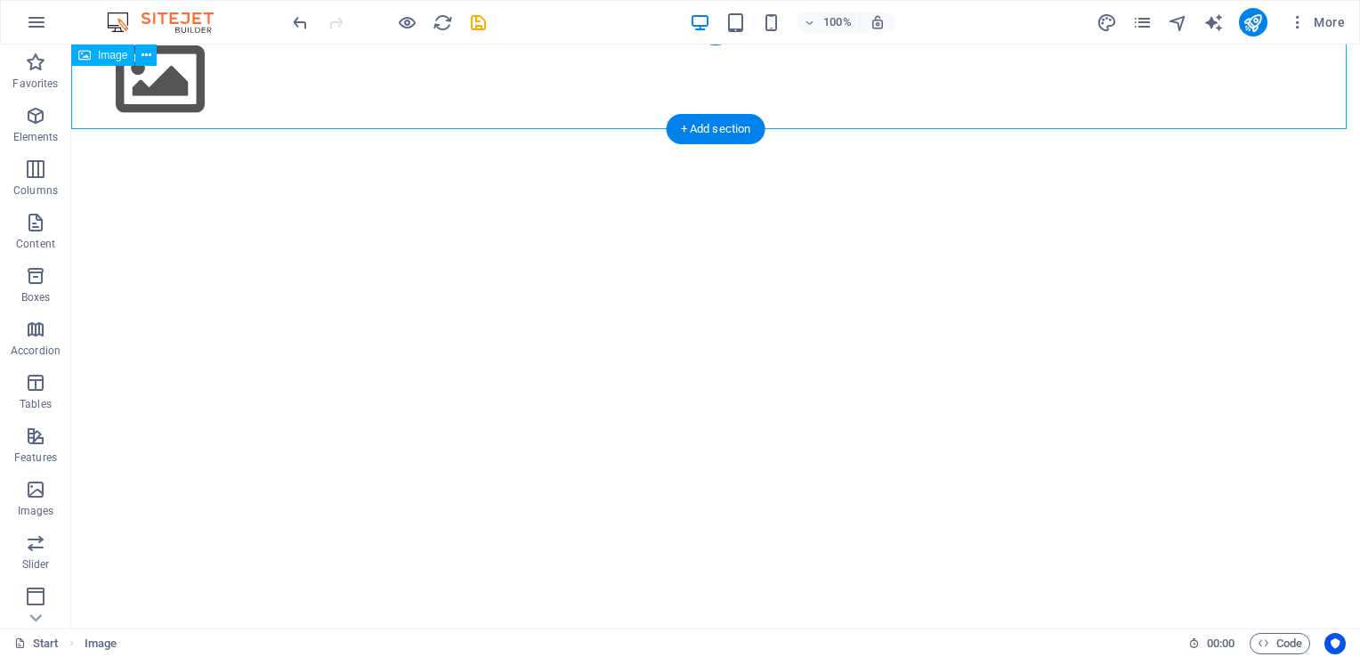
click at [115, 69] on figure at bounding box center [715, 79] width 1289 height 101
click at [113, 55] on span "Image" at bounding box center [112, 55] width 29 height 11
click at [142, 54] on icon at bounding box center [147, 55] width 10 height 19
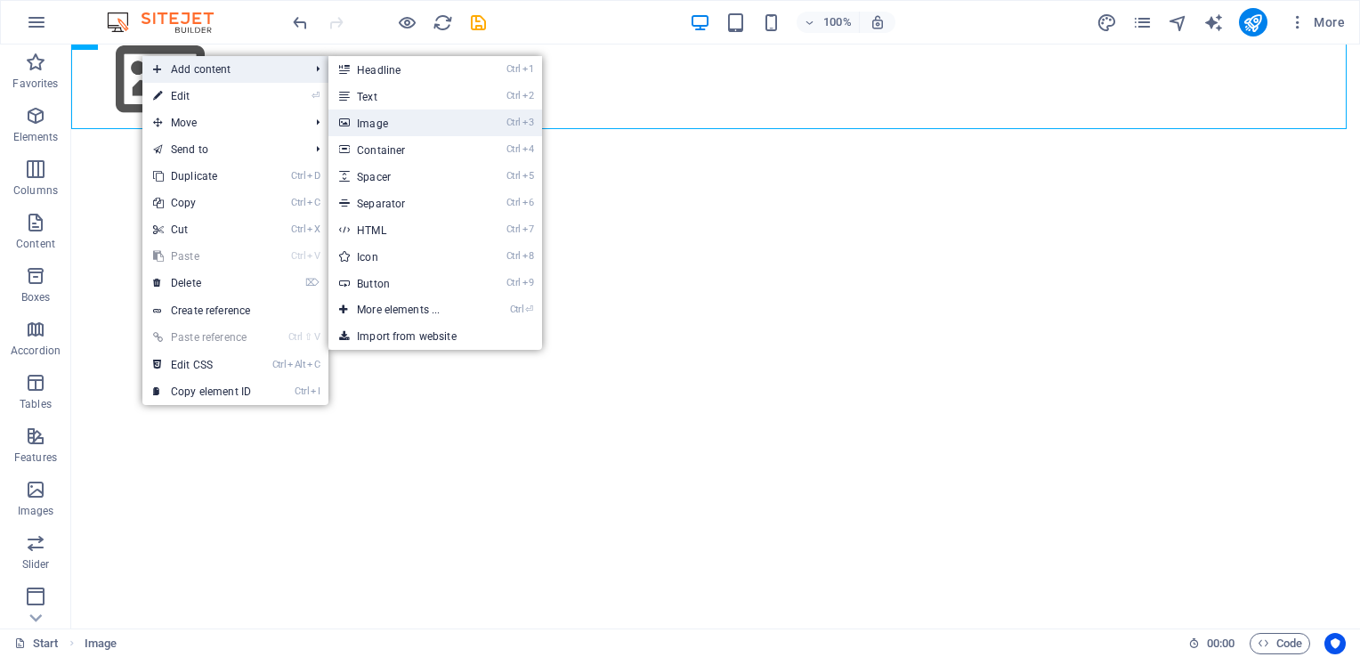
click at [361, 121] on link "Ctrl 3 Image" at bounding box center [401, 122] width 147 height 27
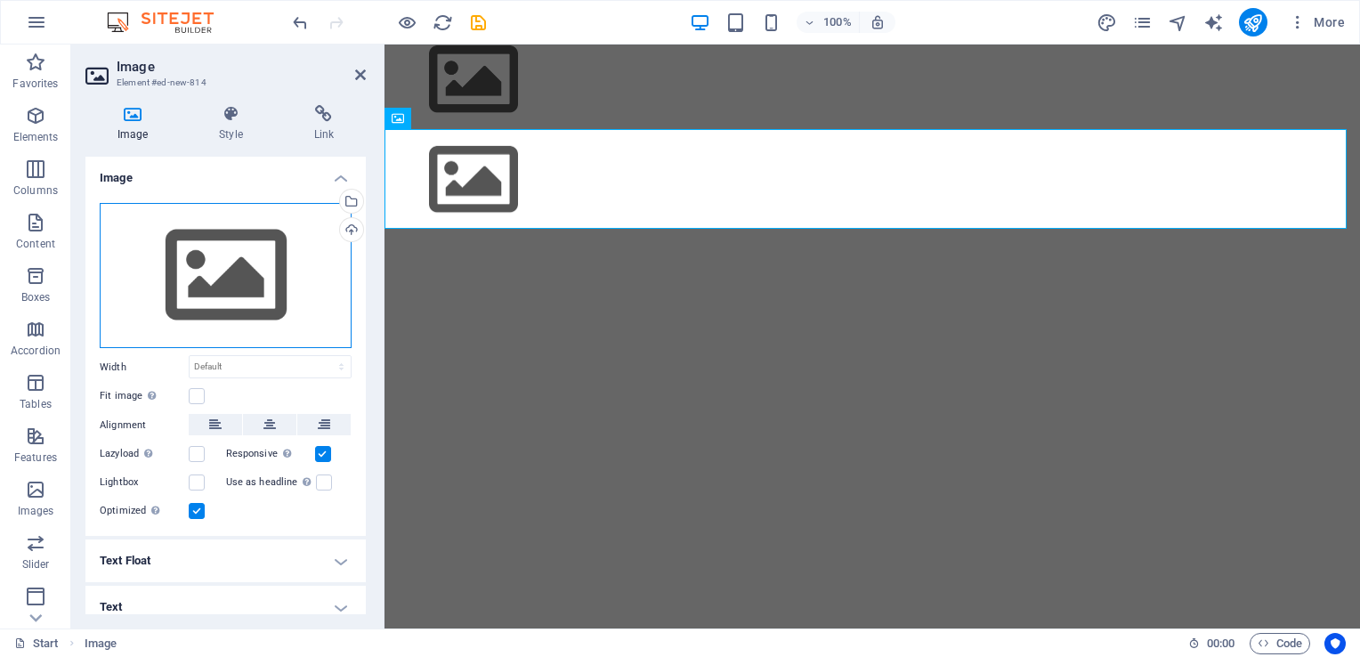
click at [195, 300] on div "Drag files here, click to choose files or select files from Files or our free s…" at bounding box center [226, 276] width 252 height 146
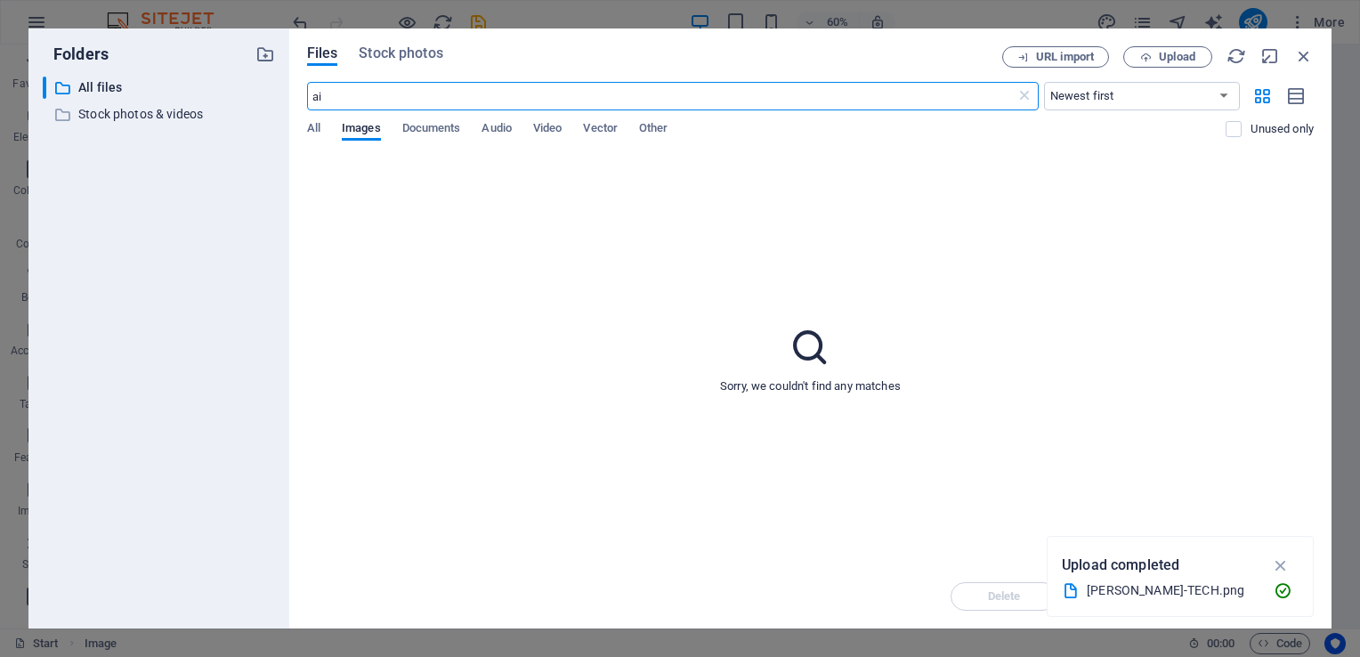
type input "a"
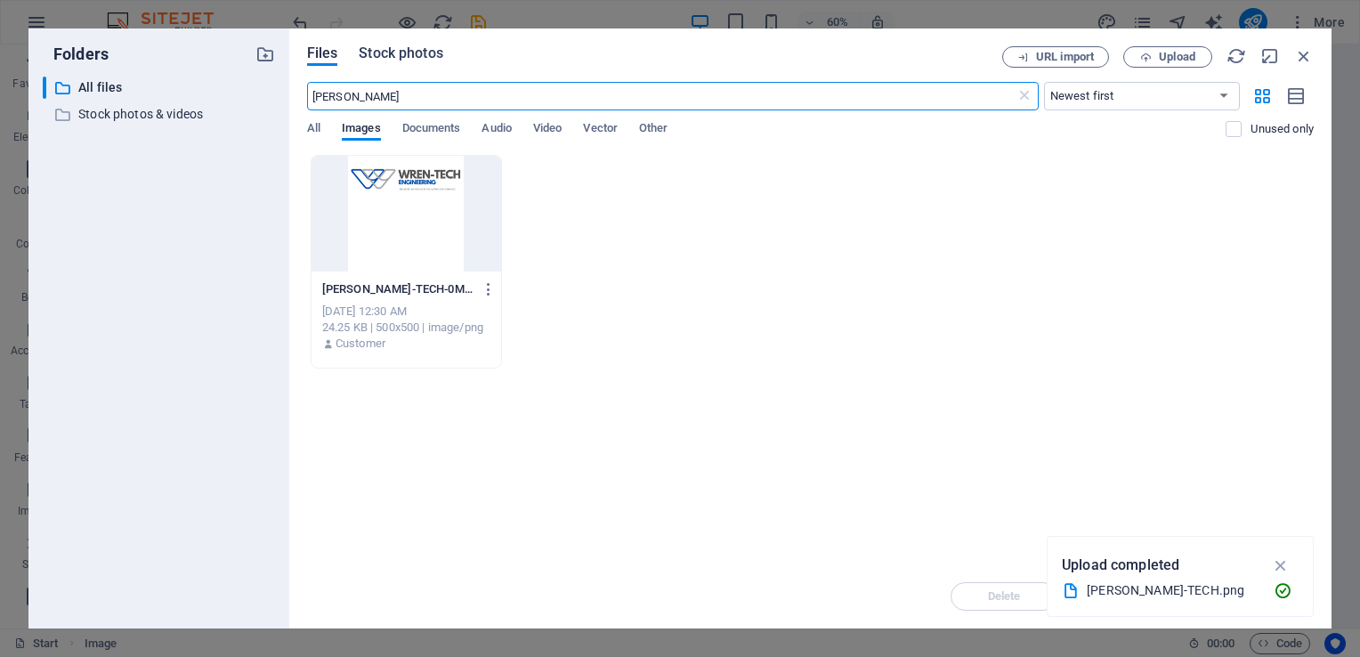
type input "[PERSON_NAME]"
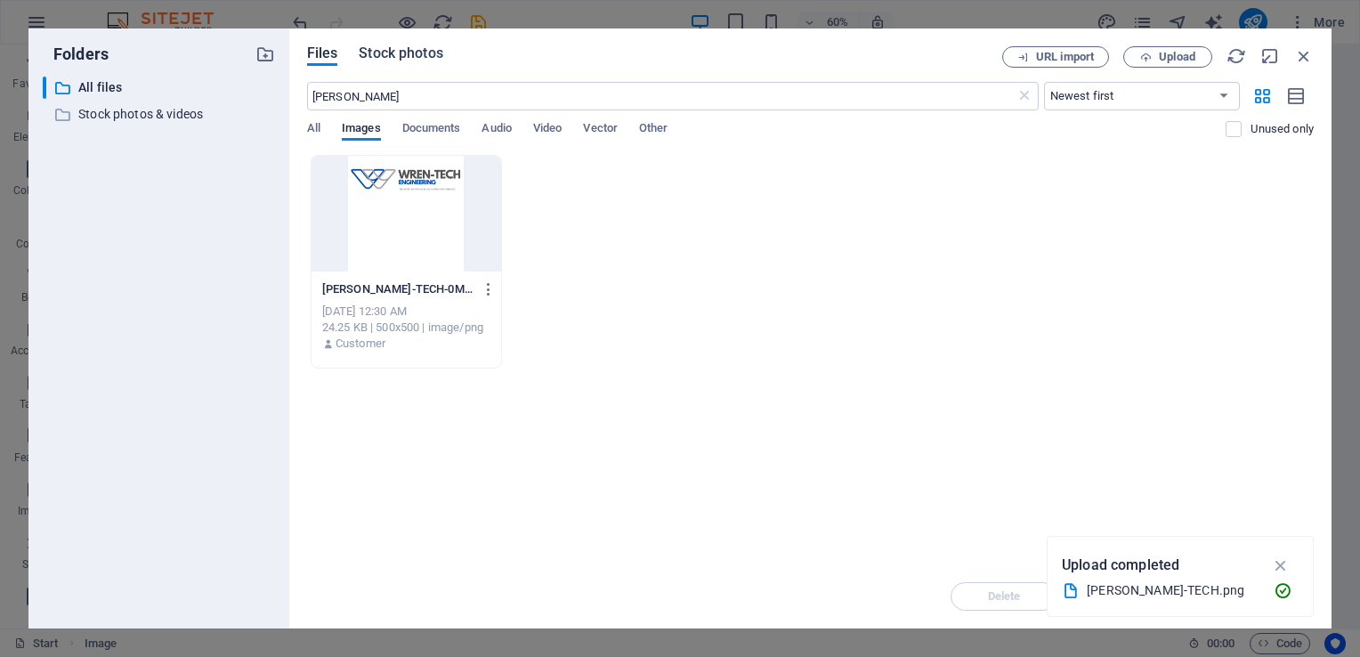
click at [402, 53] on span "Stock photos" at bounding box center [401, 53] width 84 height 21
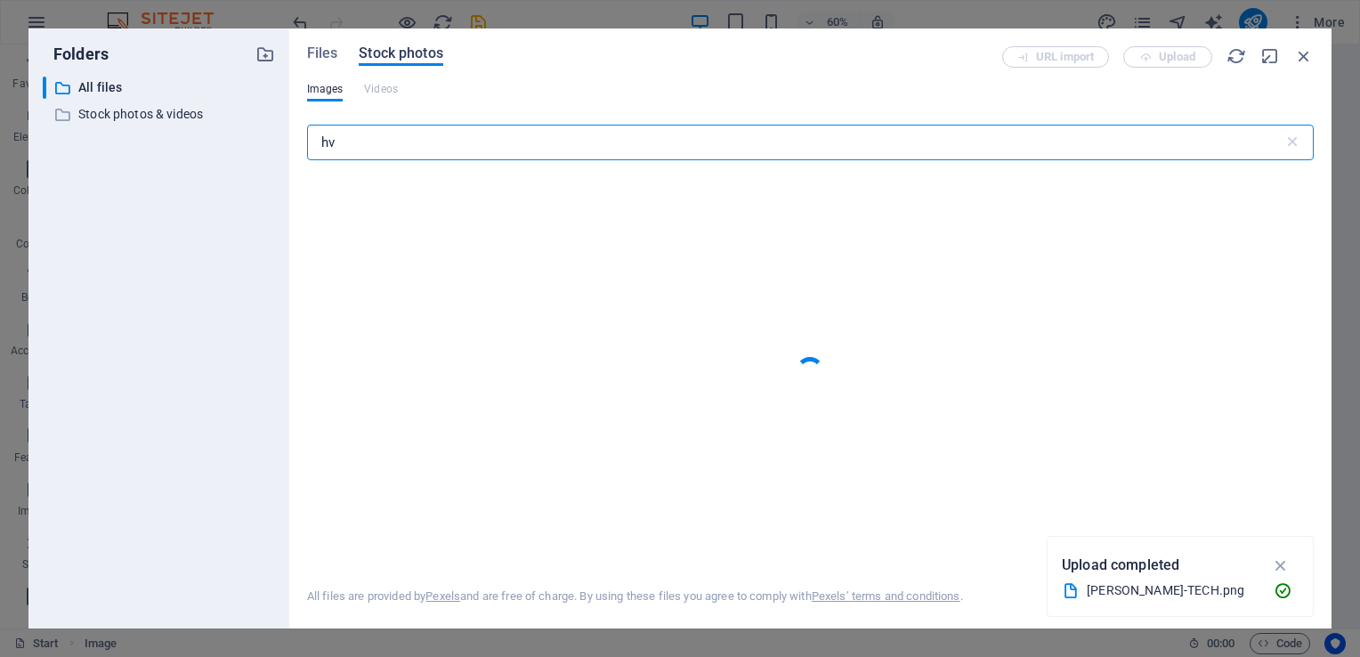
type input "h"
type input "2"
type input "w"
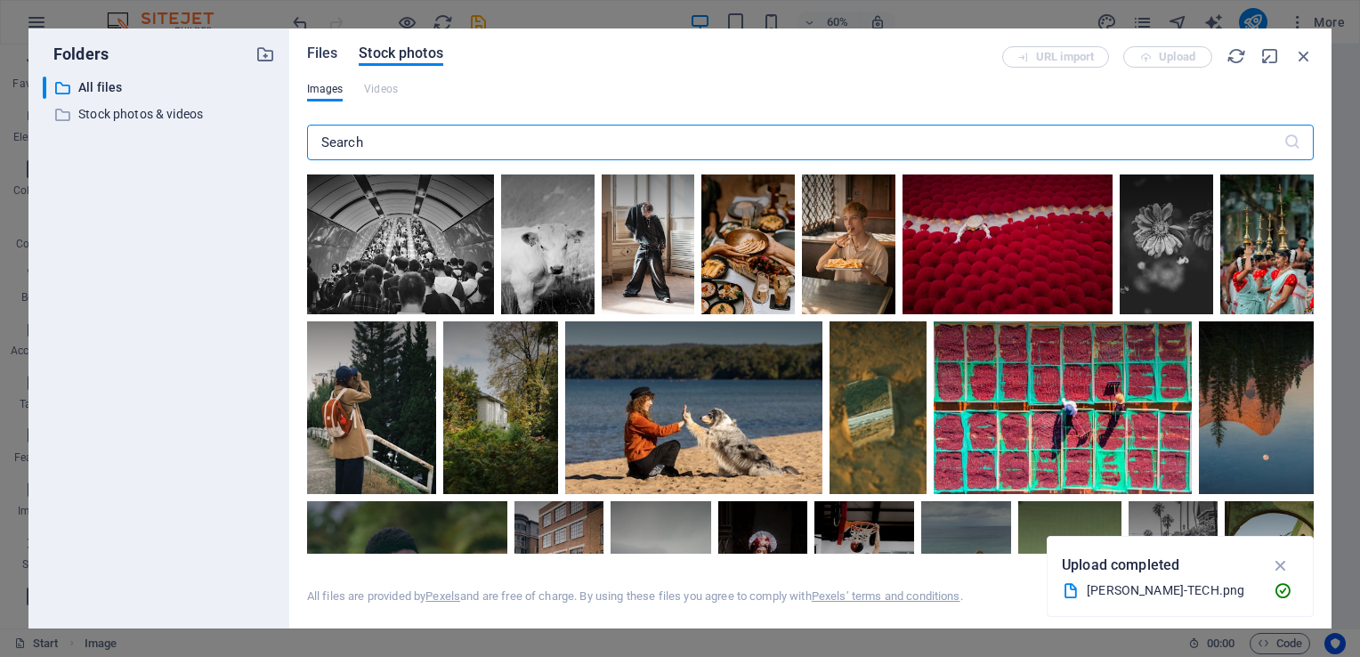
click at [324, 48] on span "Files" at bounding box center [322, 53] width 31 height 21
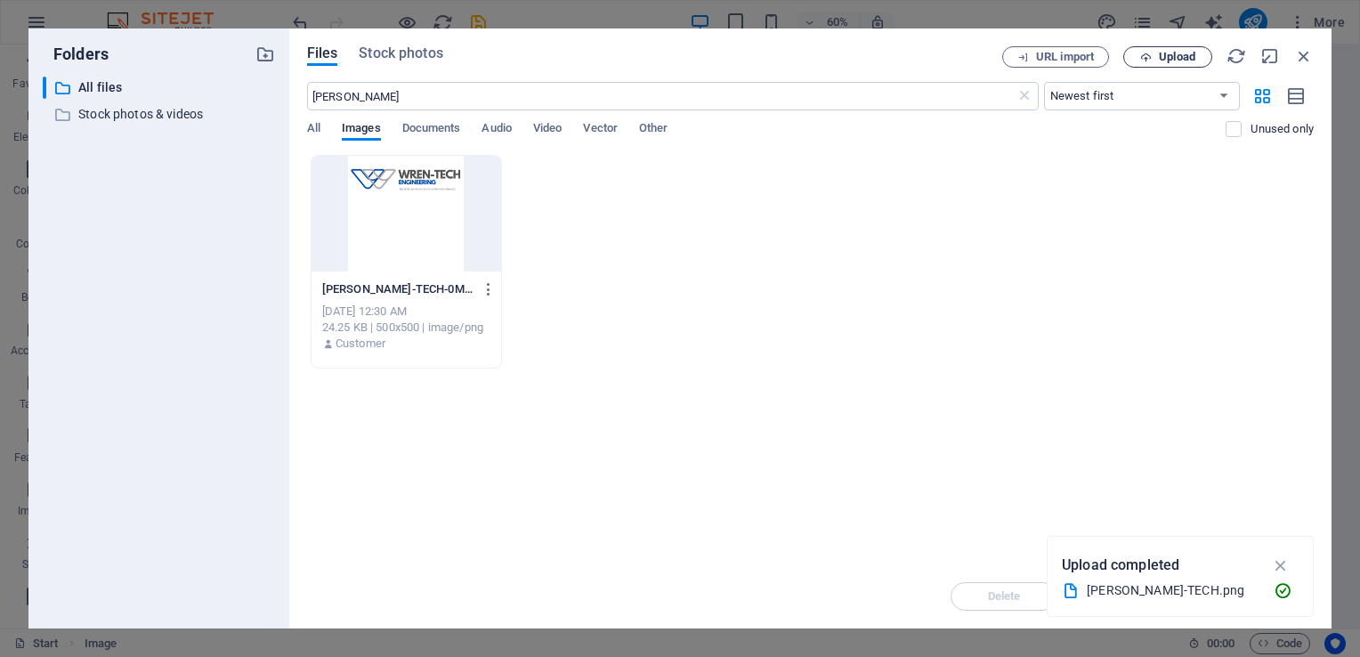
click at [1138, 55] on span "Upload" at bounding box center [1167, 58] width 73 height 12
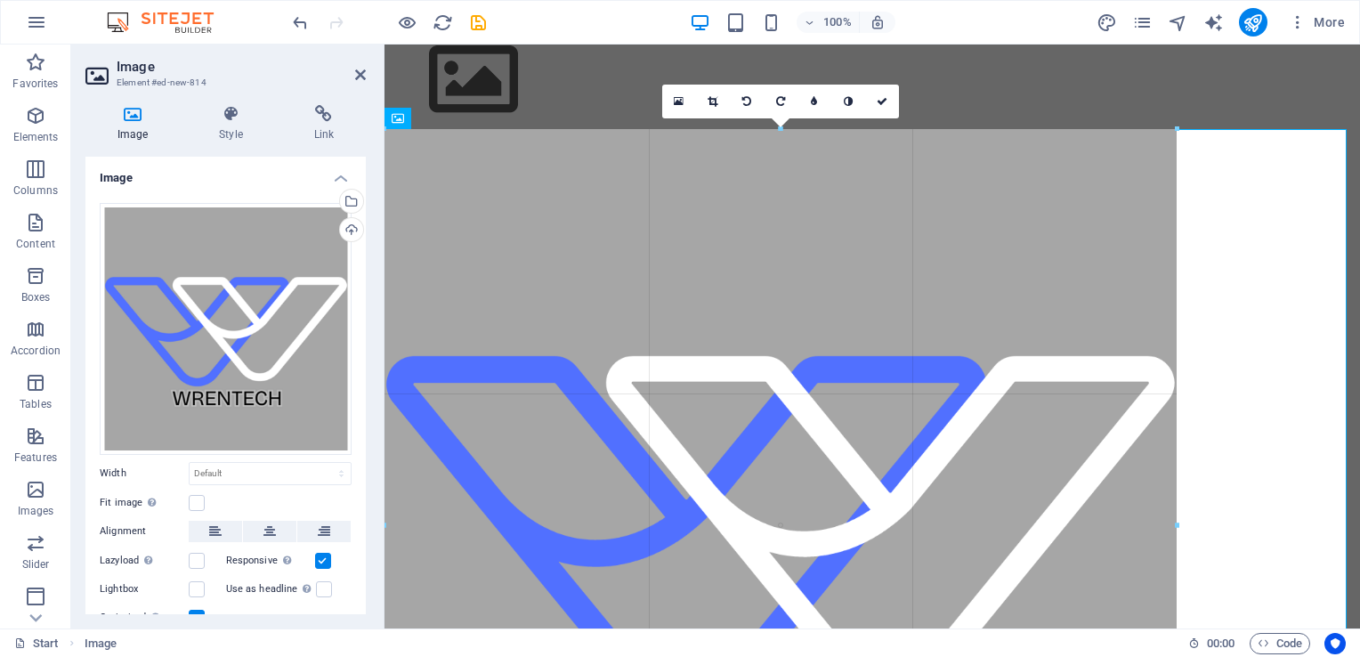
drag, startPoint x: 1342, startPoint y: 127, endPoint x: 904, endPoint y: 298, distance: 470.2
type input "890"
select select "px"
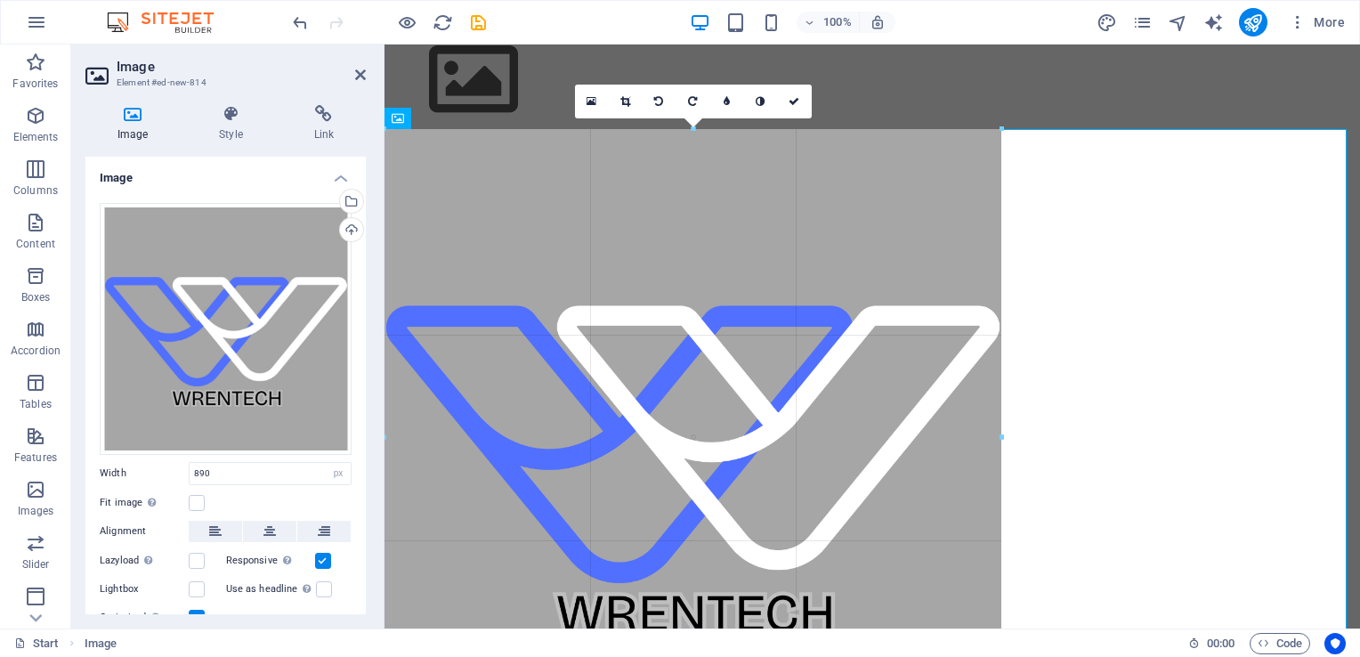
drag, startPoint x: 1179, startPoint y: 129, endPoint x: 716, endPoint y: 321, distance: 501.3
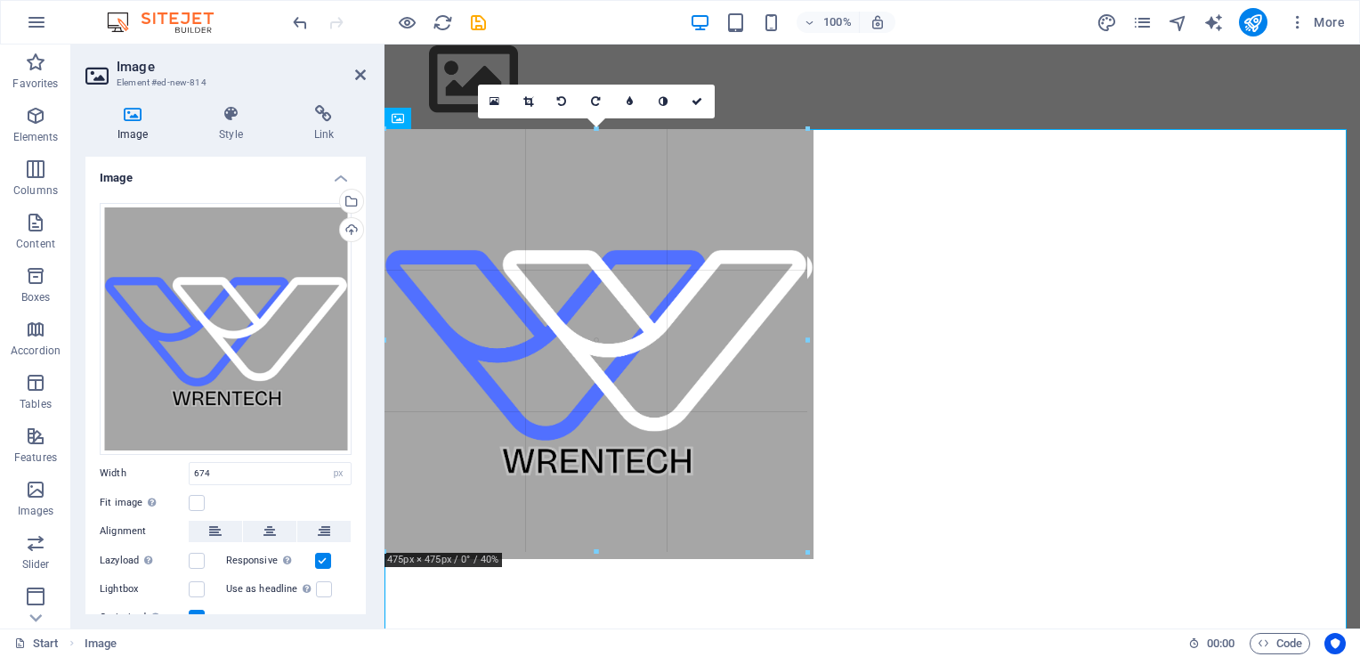
drag, startPoint x: 983, startPoint y: 126, endPoint x: 228, endPoint y: 261, distance: 766.8
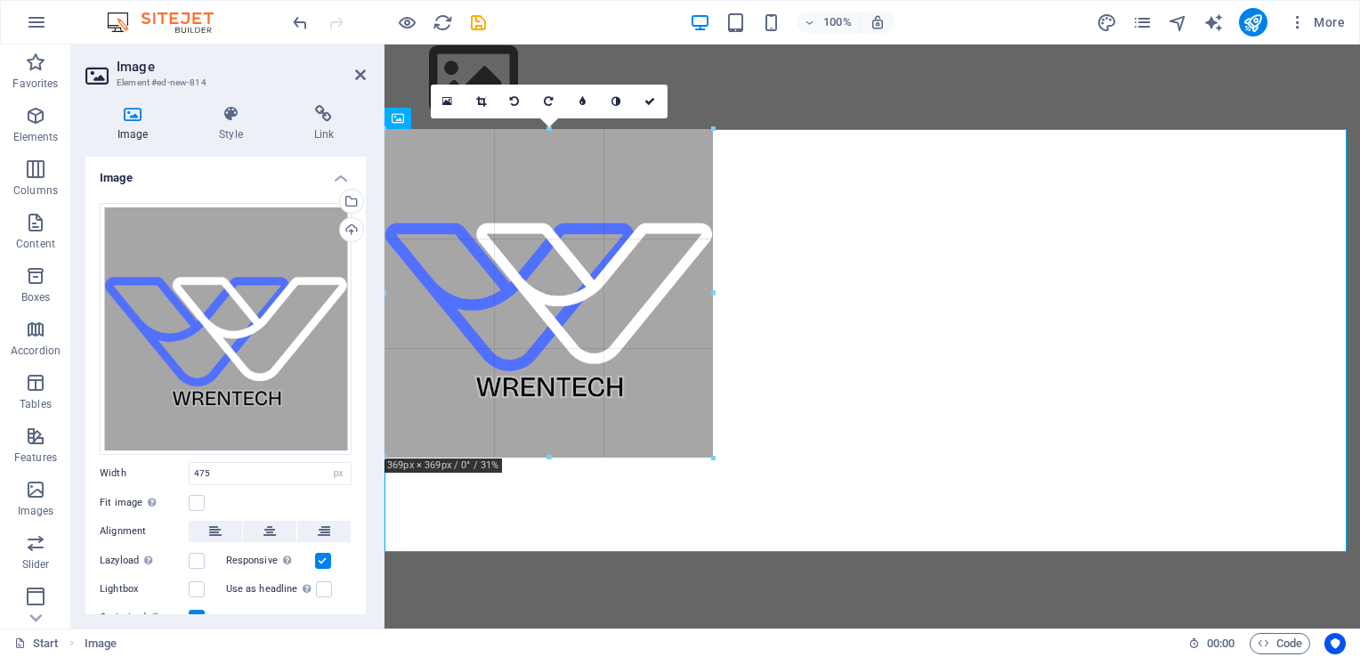
drag, startPoint x: 808, startPoint y: 127, endPoint x: 548, endPoint y: 233, distance: 280.7
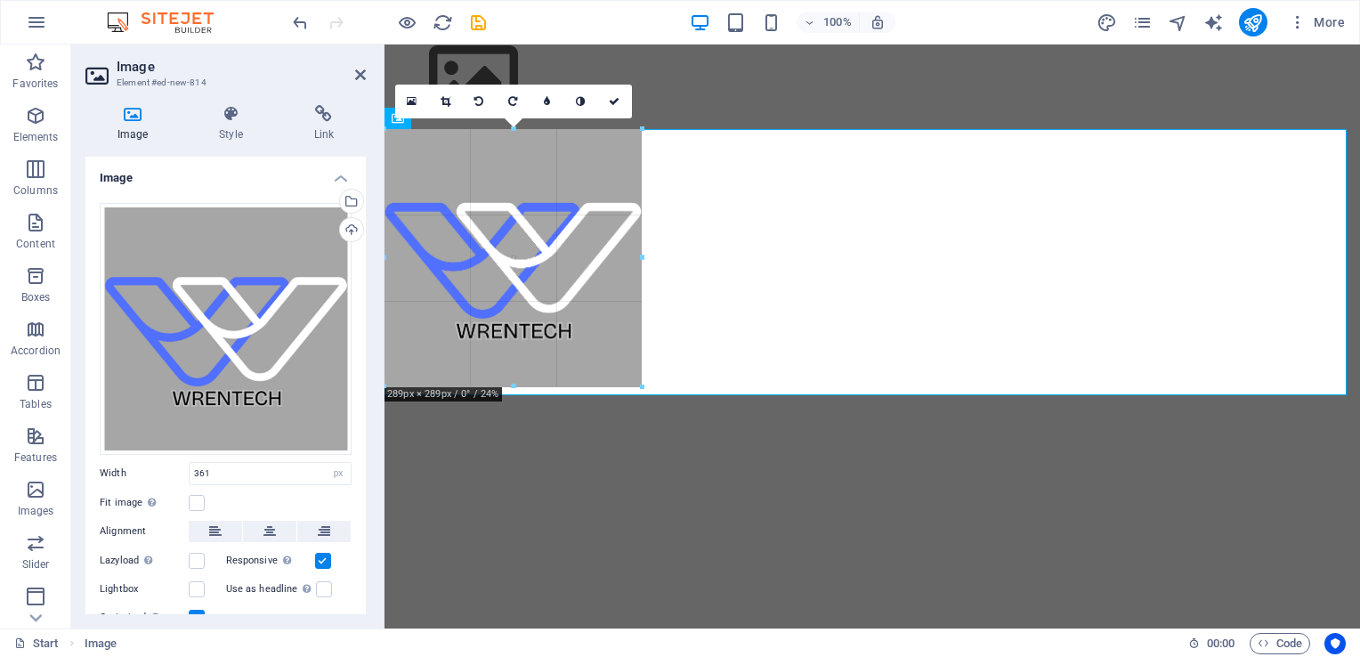
drag, startPoint x: 703, startPoint y: 128, endPoint x: 442, endPoint y: 198, distance: 269.9
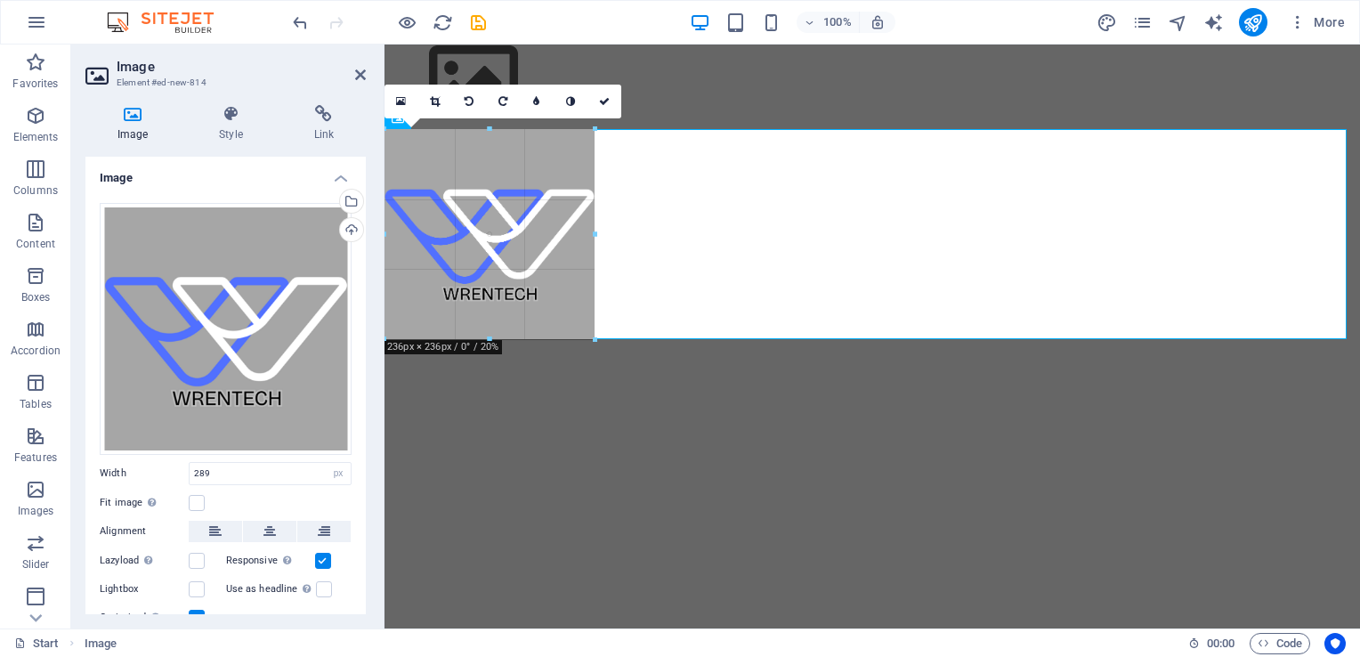
drag, startPoint x: 641, startPoint y: 127, endPoint x: 57, endPoint y: 132, distance: 584.0
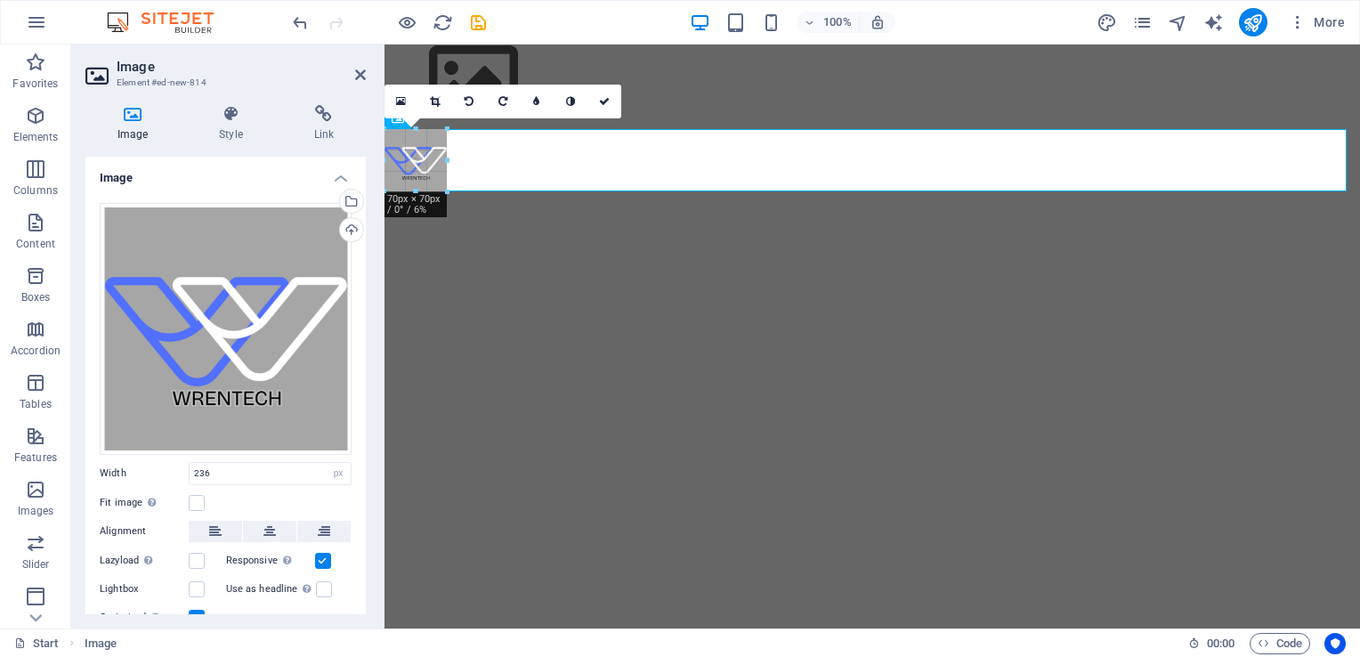
drag, startPoint x: 593, startPoint y: 133, endPoint x: 442, endPoint y: 201, distance: 166.1
type input "70"
click at [623, 161] on figure at bounding box center [873, 161] width 976 height 62
click at [1315, 139] on figure at bounding box center [873, 161] width 976 height 62
click at [1079, 174] on figure at bounding box center [873, 161] width 976 height 62
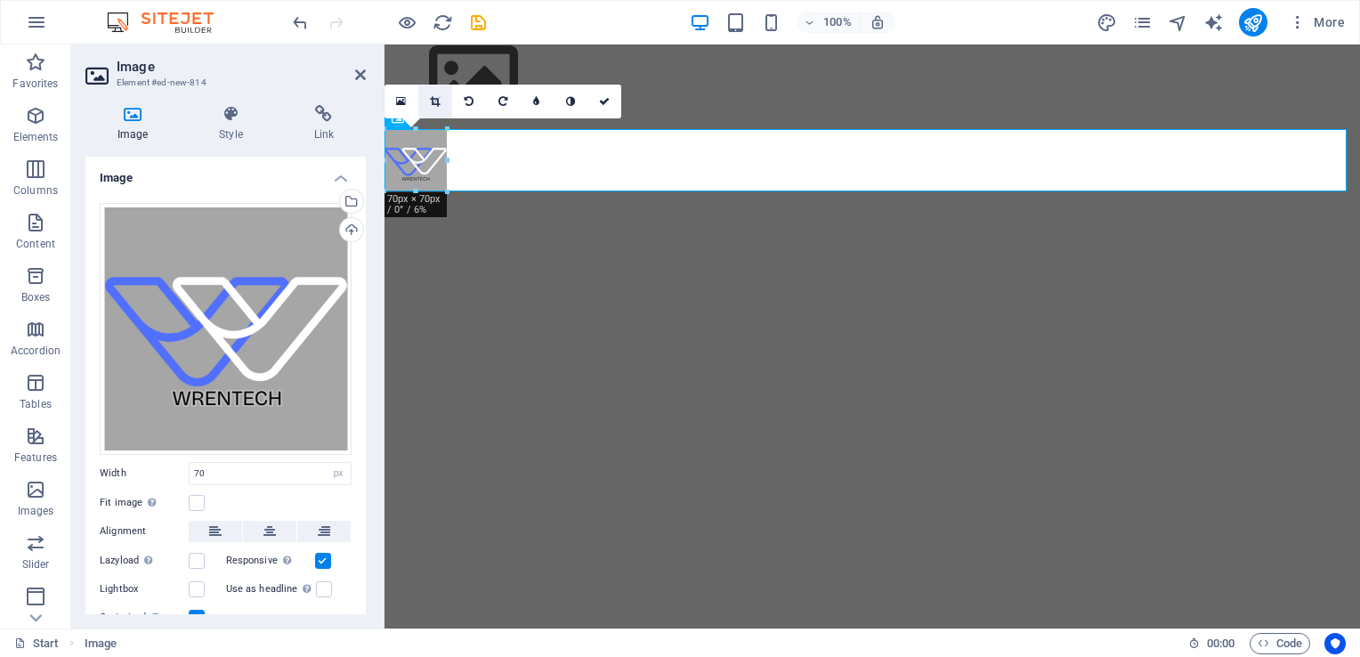
click at [440, 105] on icon at bounding box center [435, 101] width 10 height 11
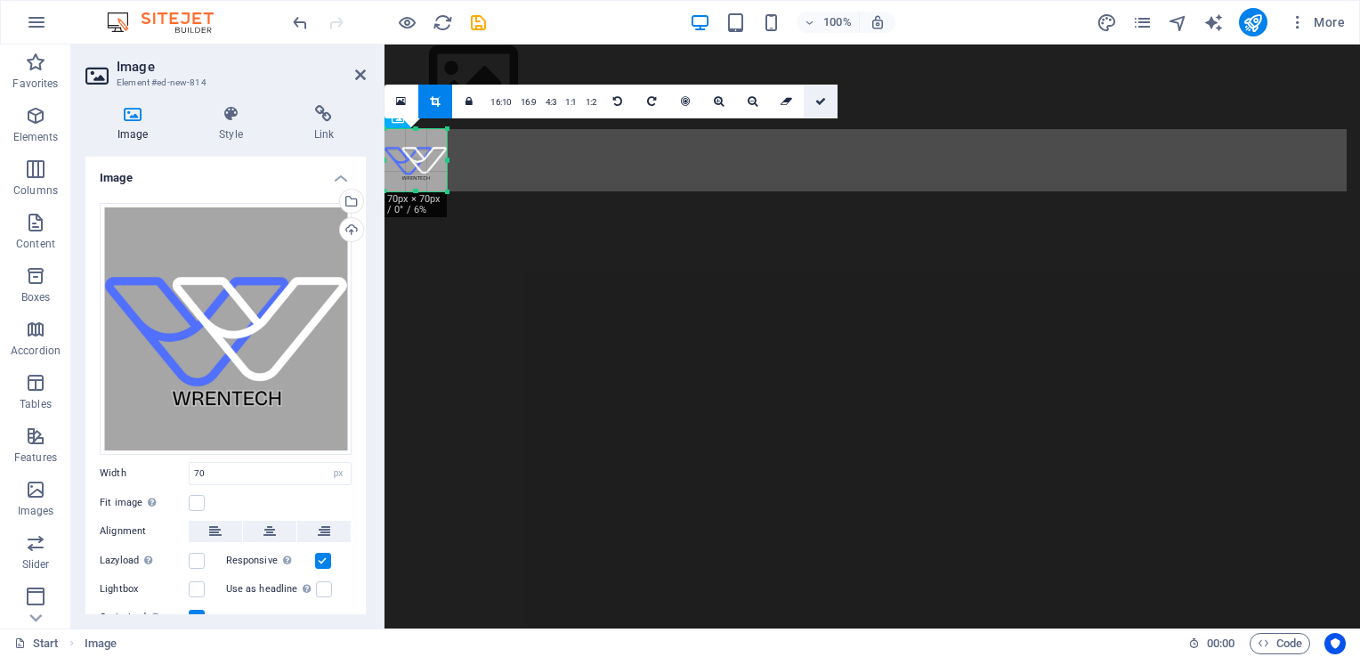
click at [815, 107] on link at bounding box center [821, 102] width 34 height 34
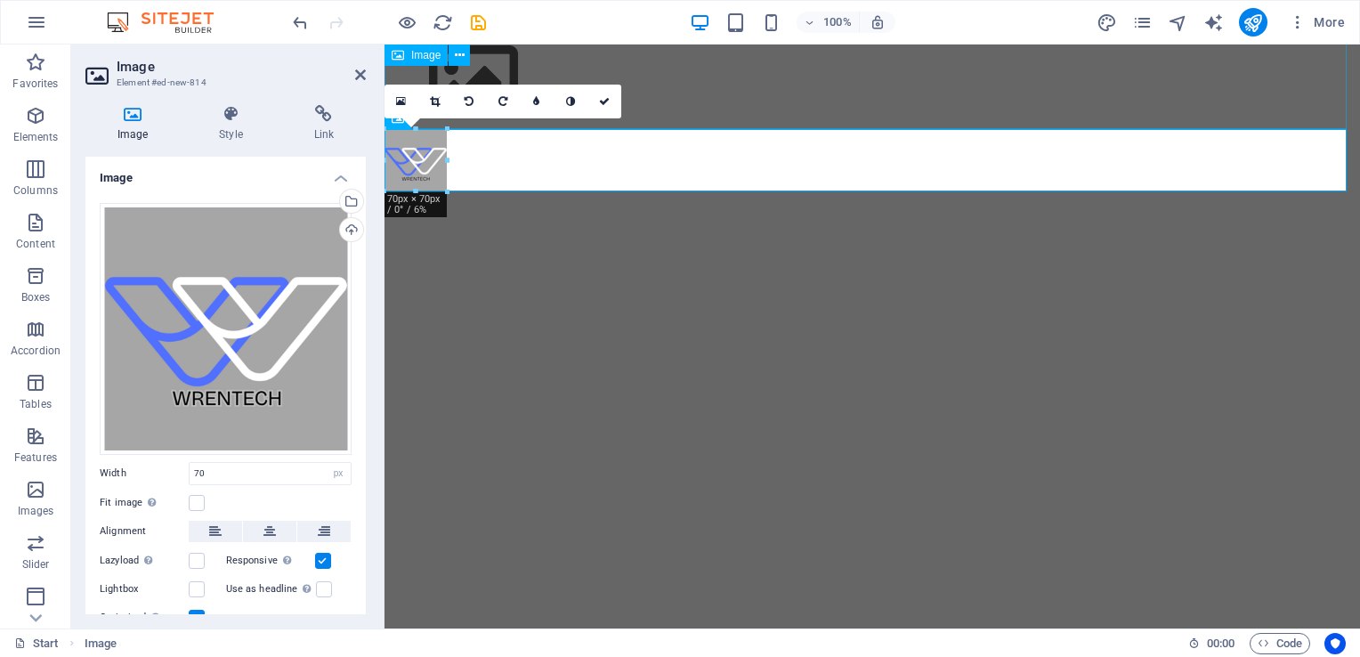
click at [842, 104] on figure at bounding box center [873, 79] width 976 height 101
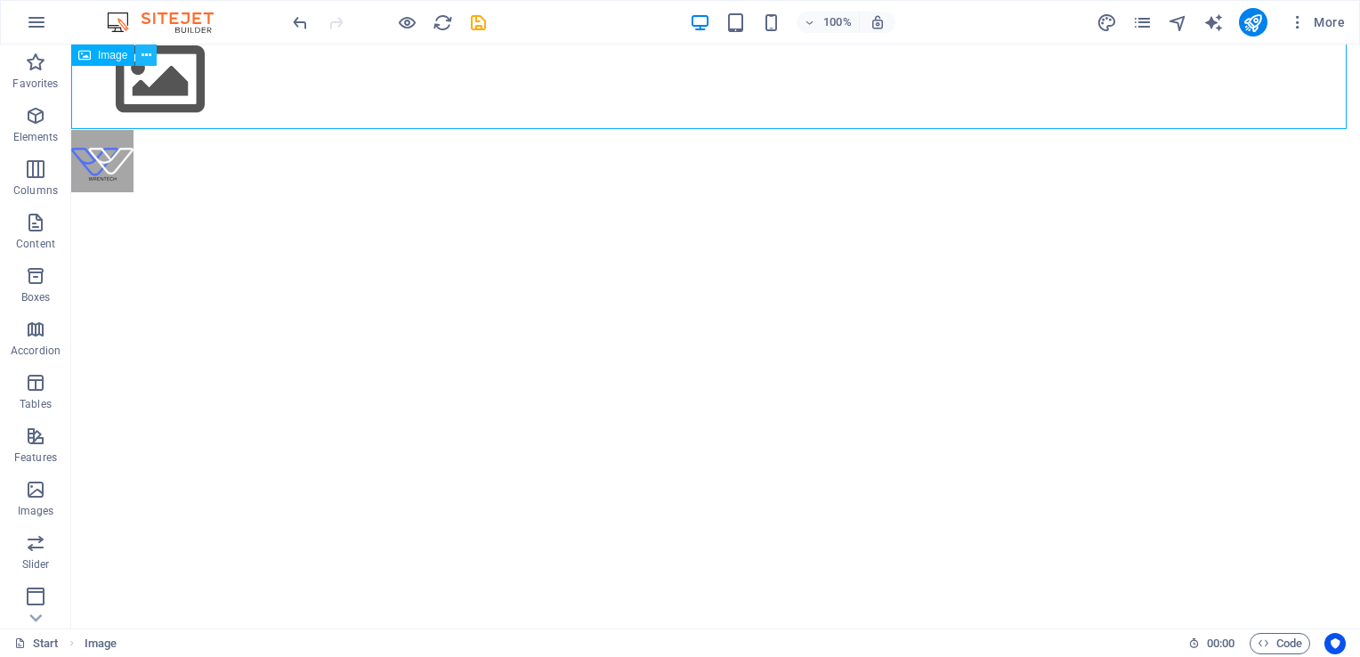
click at [143, 53] on icon at bounding box center [147, 55] width 10 height 19
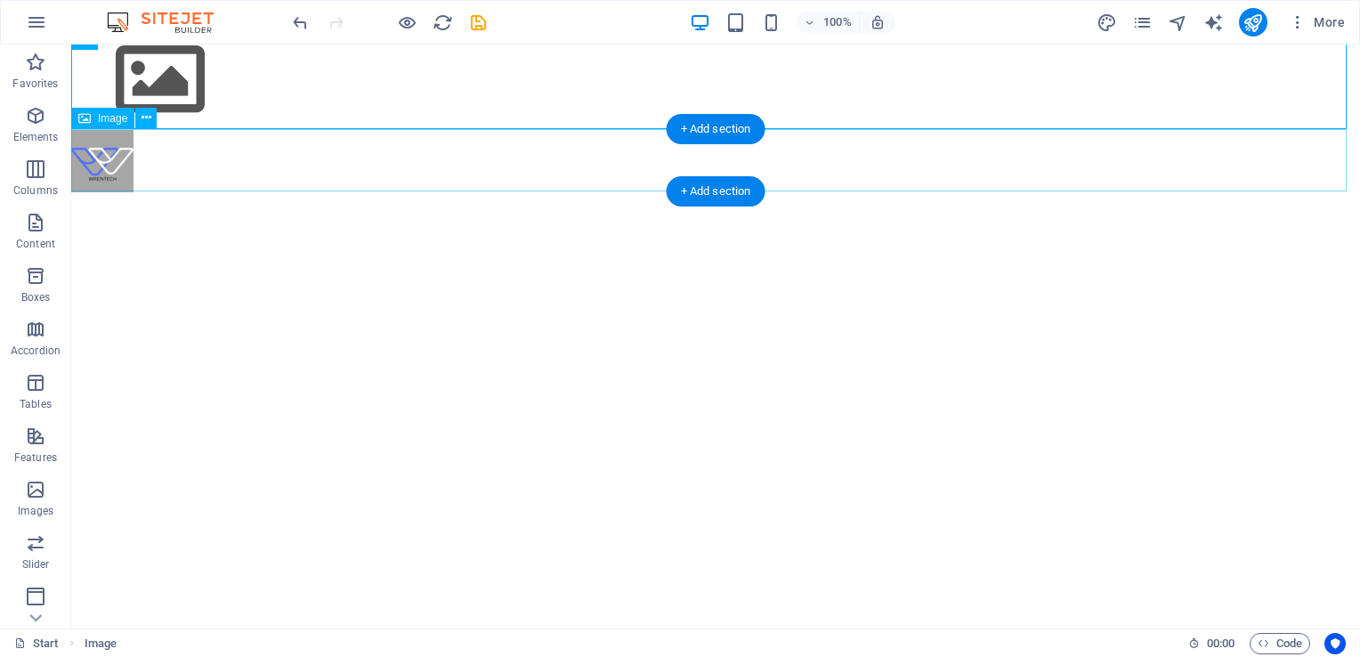
click at [115, 157] on figure at bounding box center [715, 161] width 1289 height 62
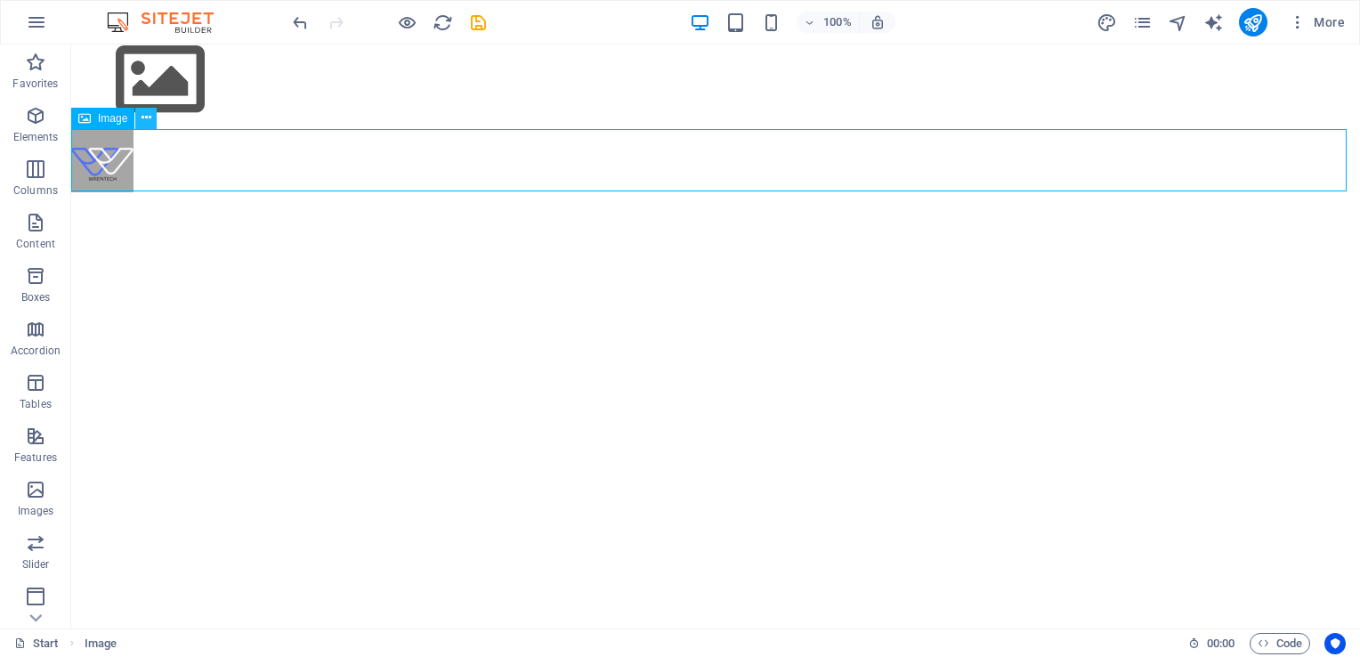
click at [145, 118] on icon at bounding box center [147, 118] width 10 height 19
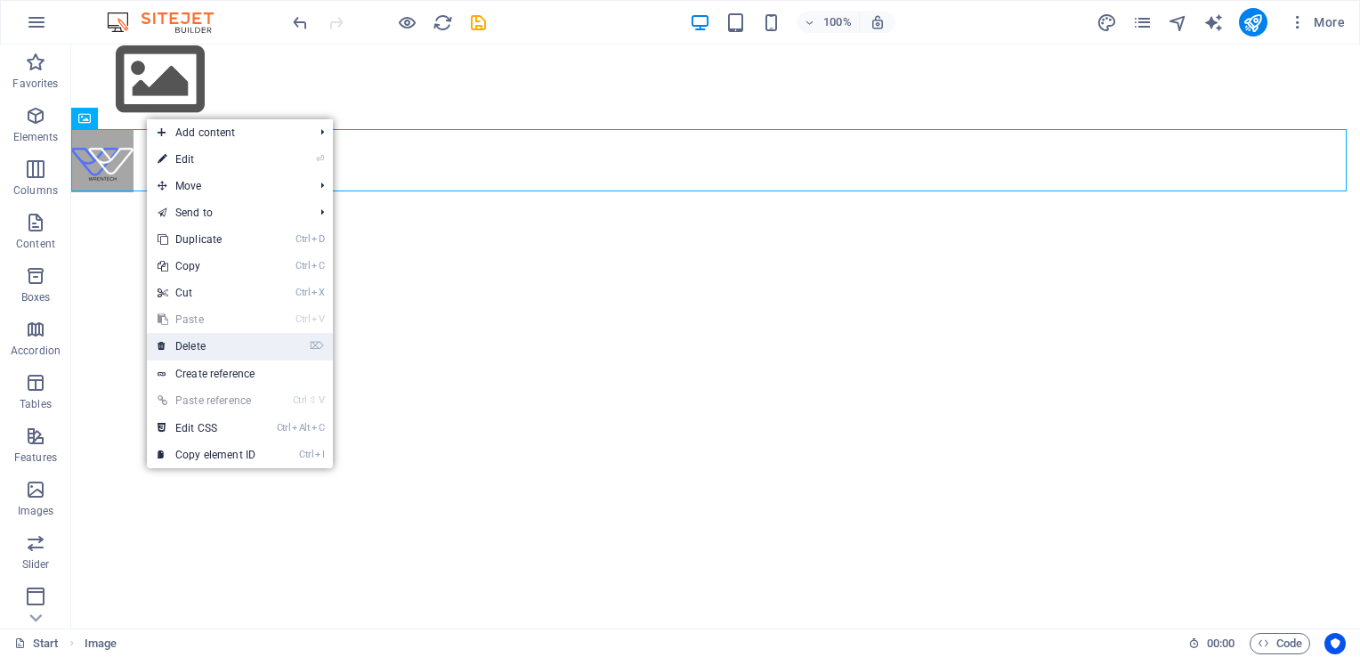
click at [214, 348] on link "⌦ Delete" at bounding box center [206, 346] width 119 height 27
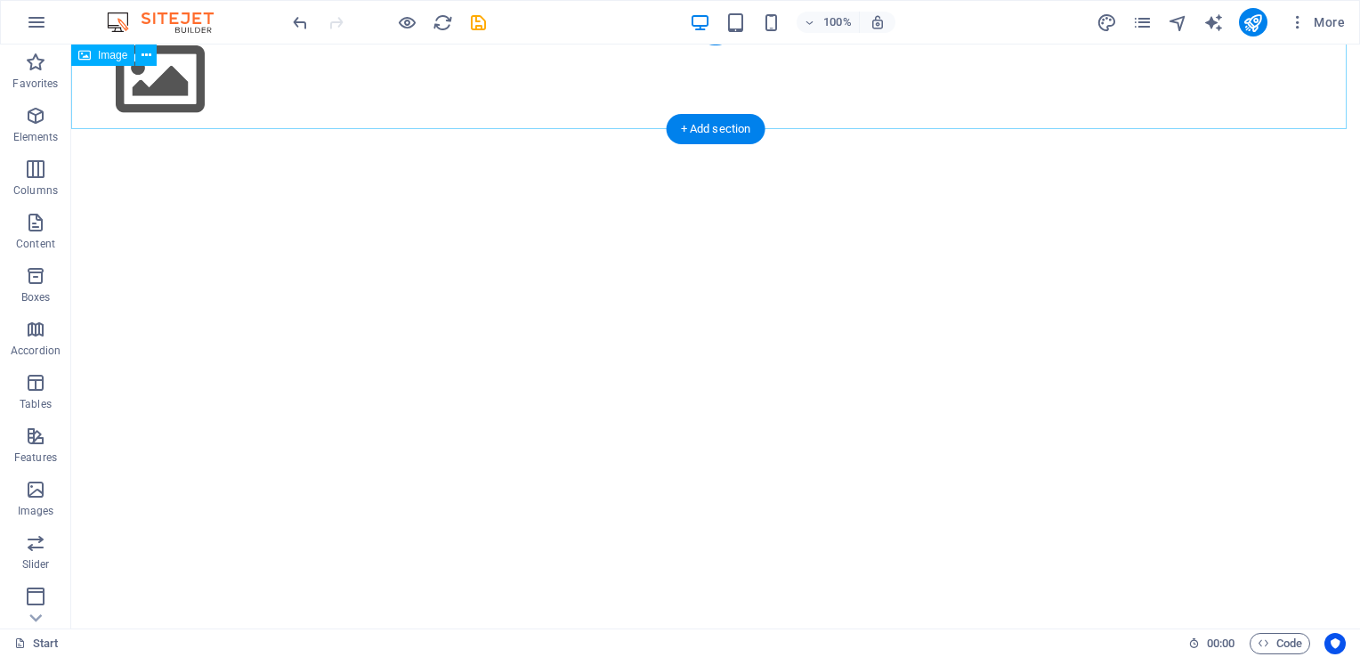
click at [174, 95] on figure at bounding box center [715, 79] width 1289 height 101
click at [154, 51] on button at bounding box center [145, 55] width 21 height 21
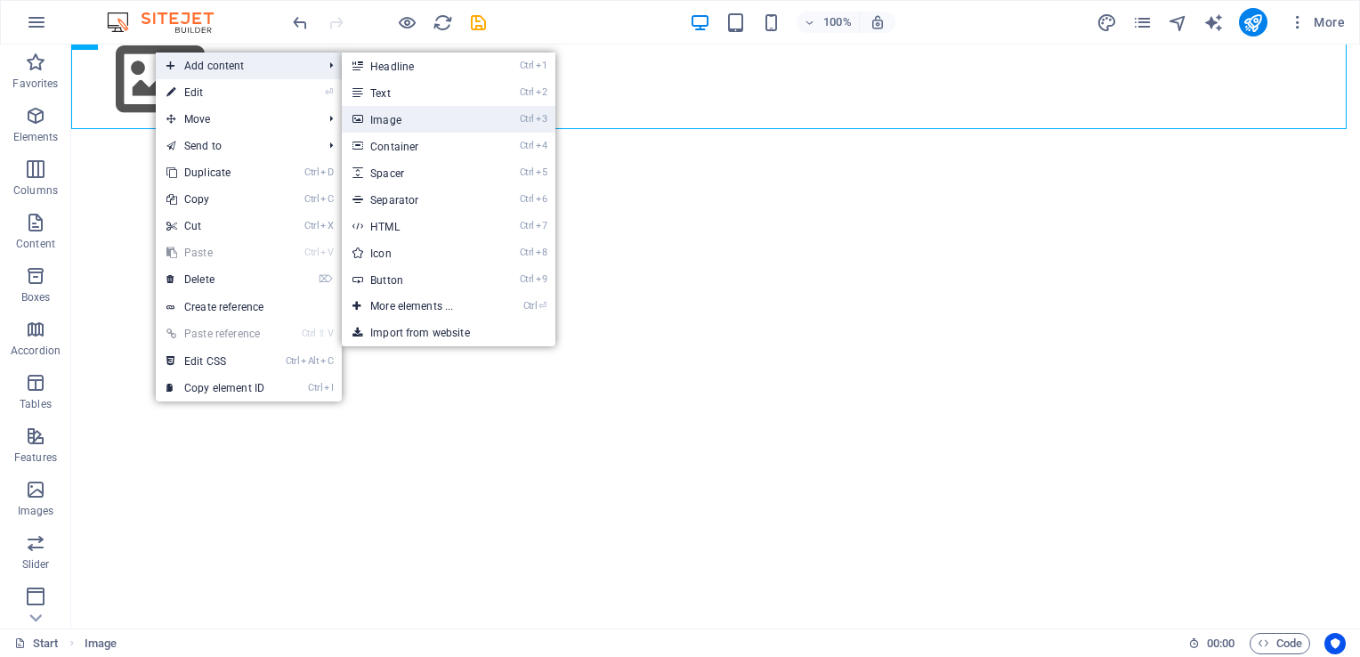
click at [378, 127] on link "Ctrl 3 Image" at bounding box center [415, 119] width 147 height 27
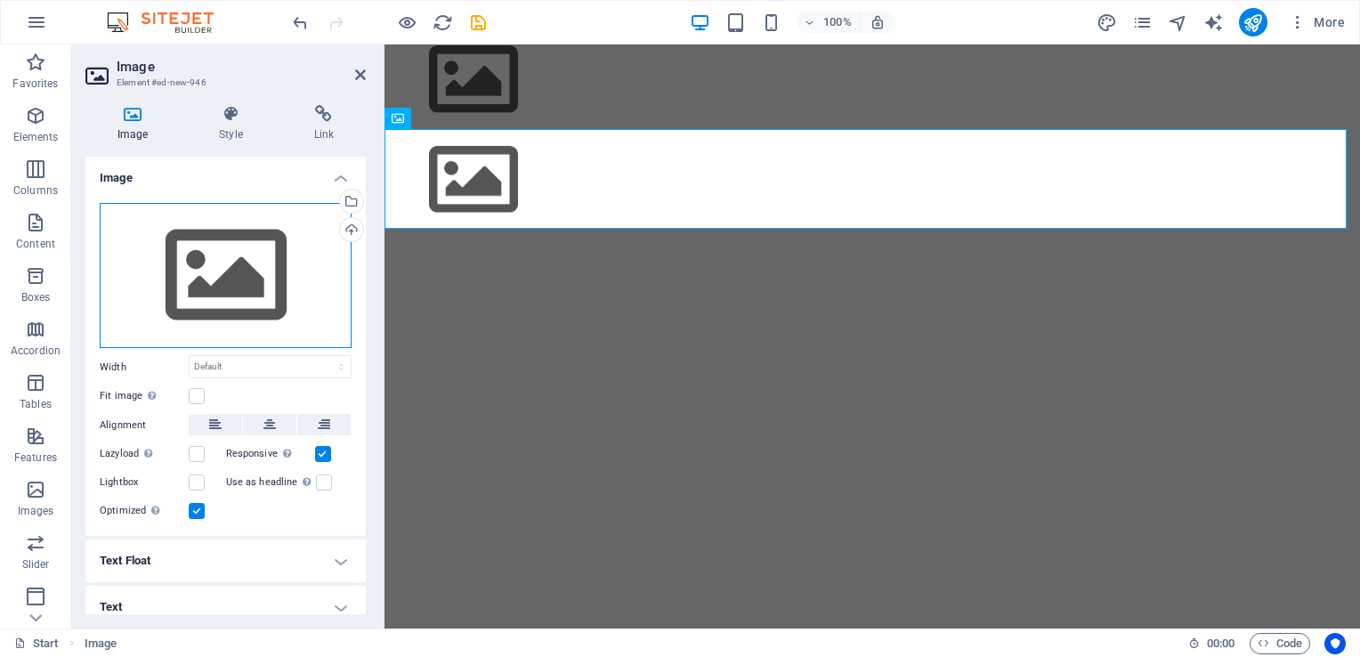
click at [239, 272] on div "Drag files here, click to choose files or select files from Files or our free s…" at bounding box center [226, 276] width 252 height 146
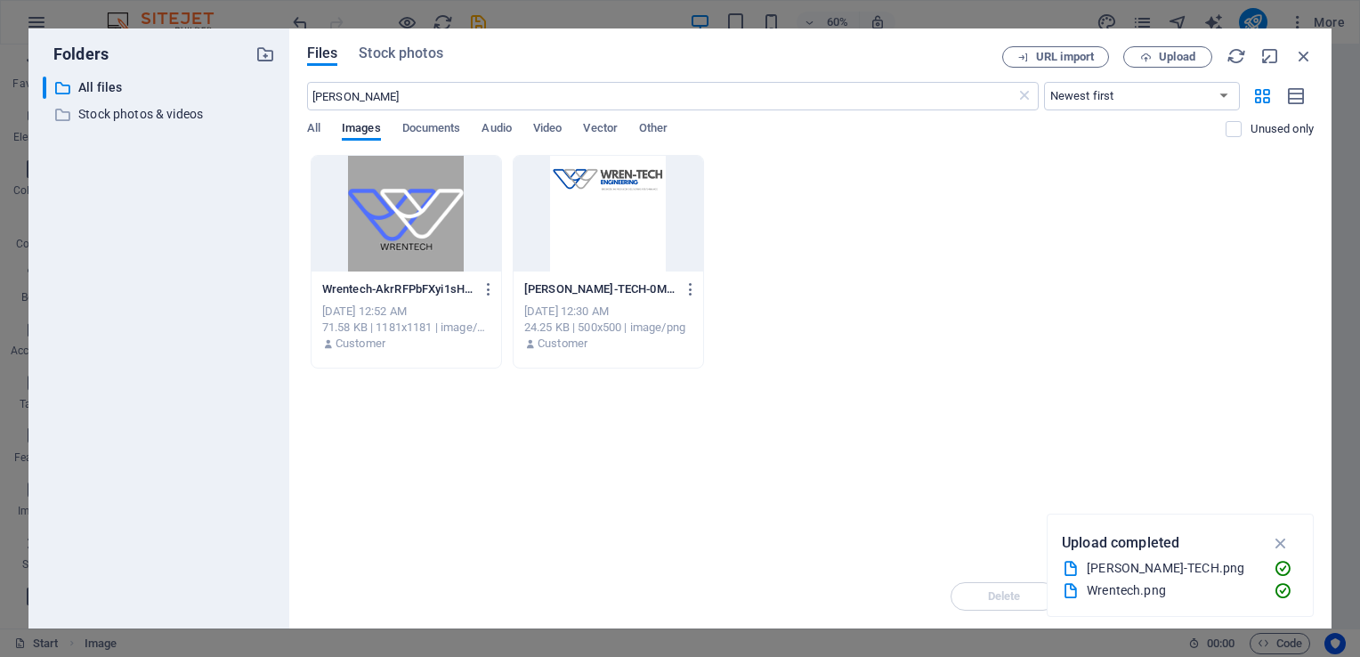
click at [418, 200] on div at bounding box center [407, 214] width 190 height 116
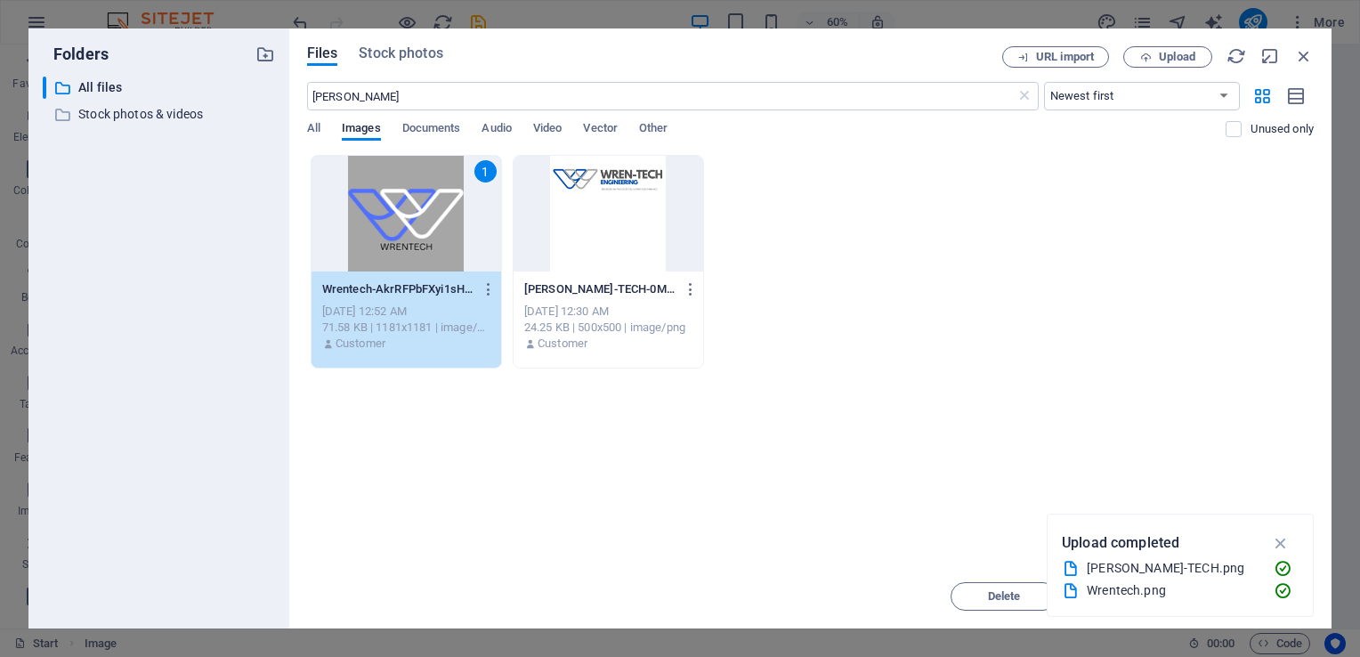
click at [384, 201] on div "1" at bounding box center [407, 214] width 190 height 116
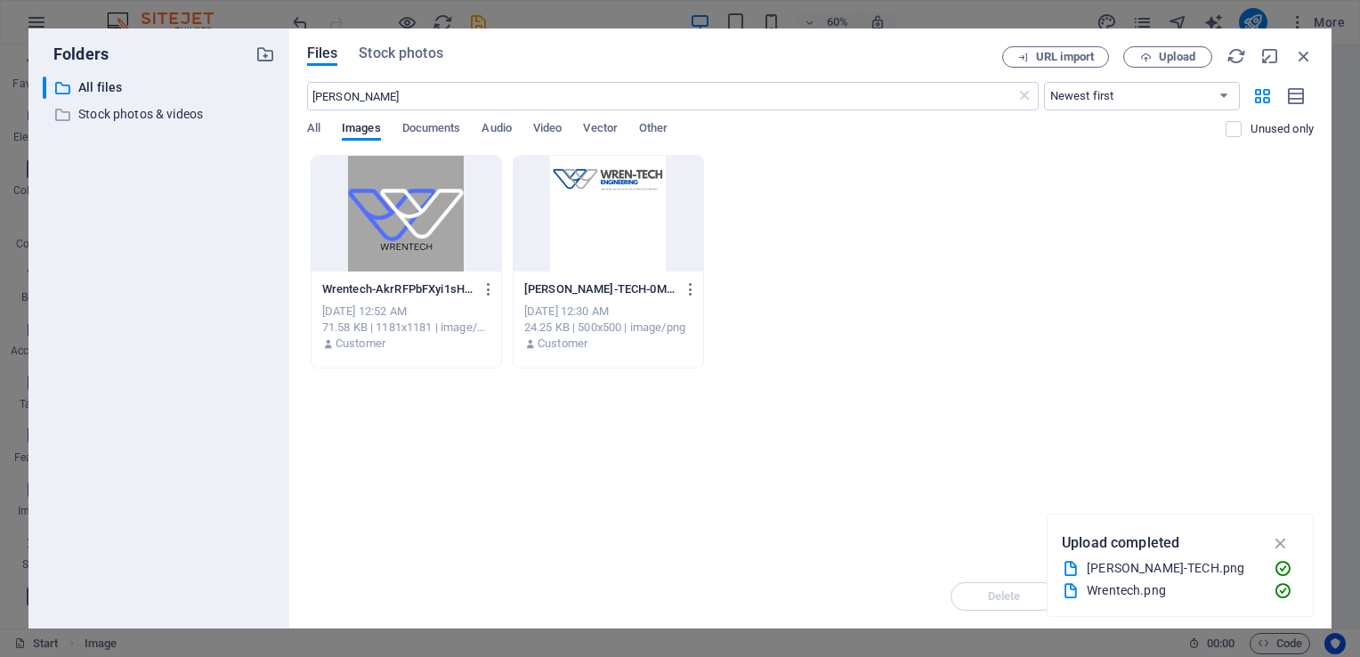
click at [384, 201] on div at bounding box center [407, 214] width 190 height 116
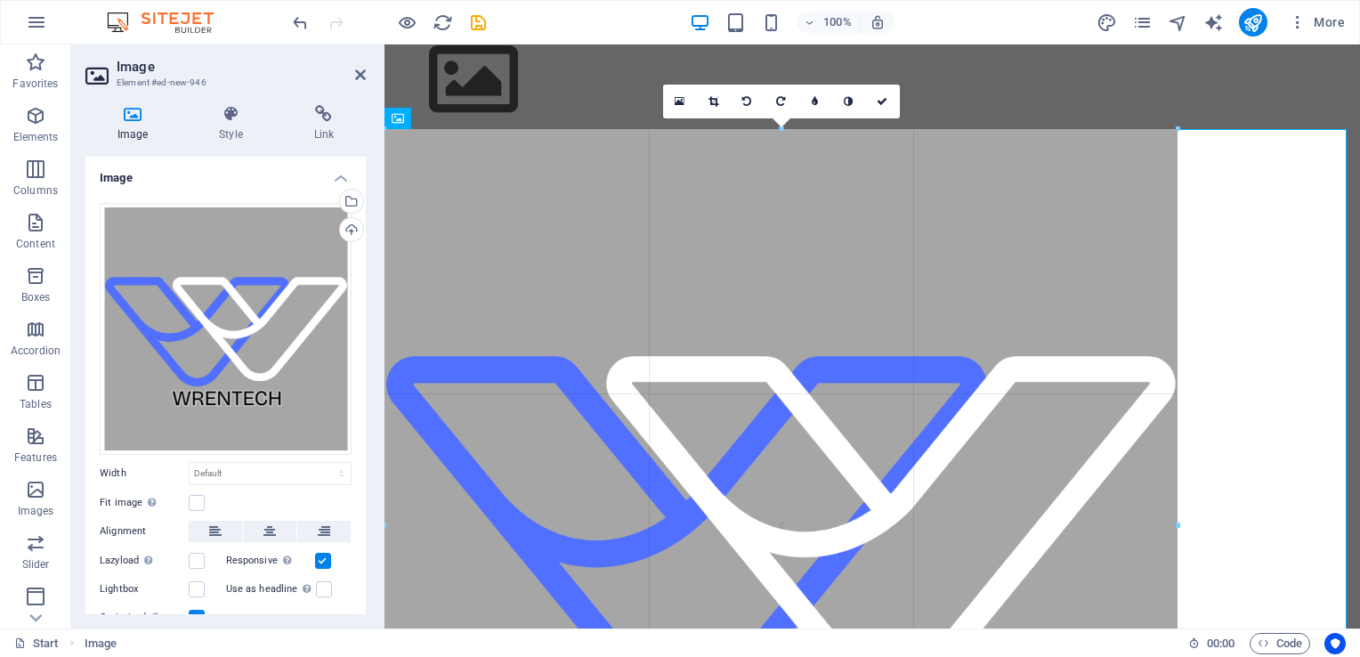
drag, startPoint x: 1344, startPoint y: 129, endPoint x: 819, endPoint y: 296, distance: 551.0
type input "891"
select select "px"
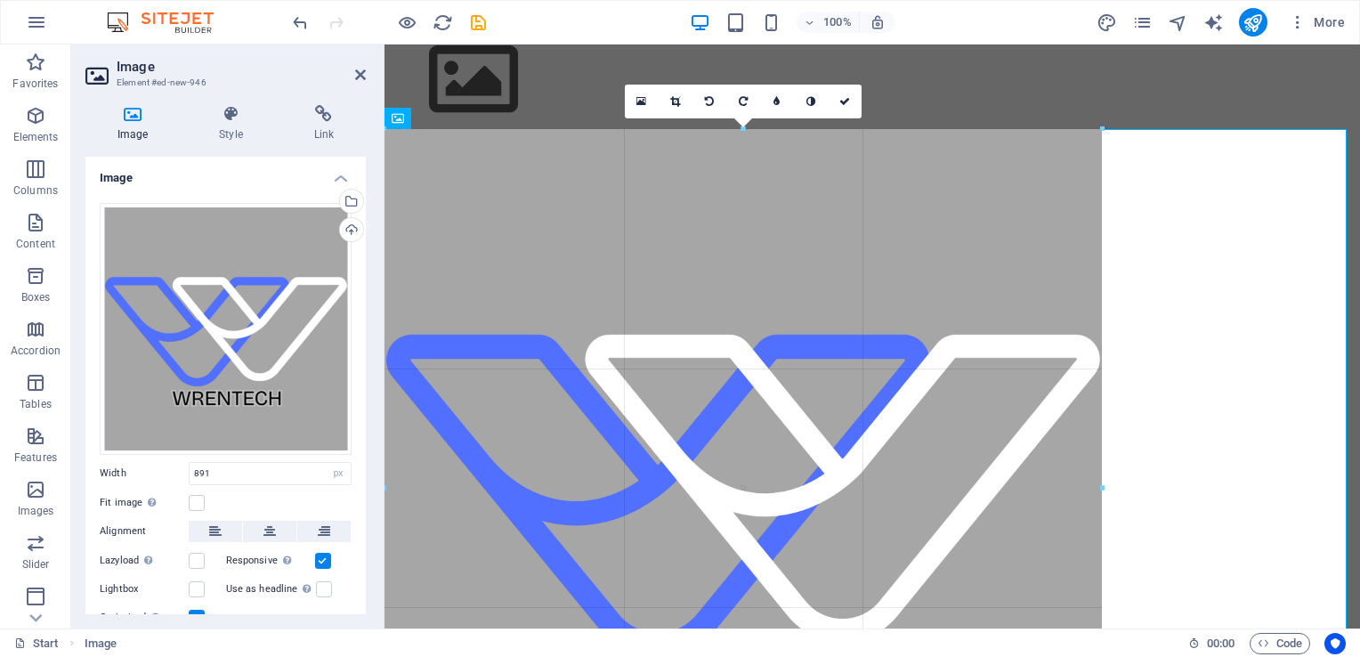
drag, startPoint x: 1175, startPoint y: 127, endPoint x: 735, endPoint y: 231, distance: 451.7
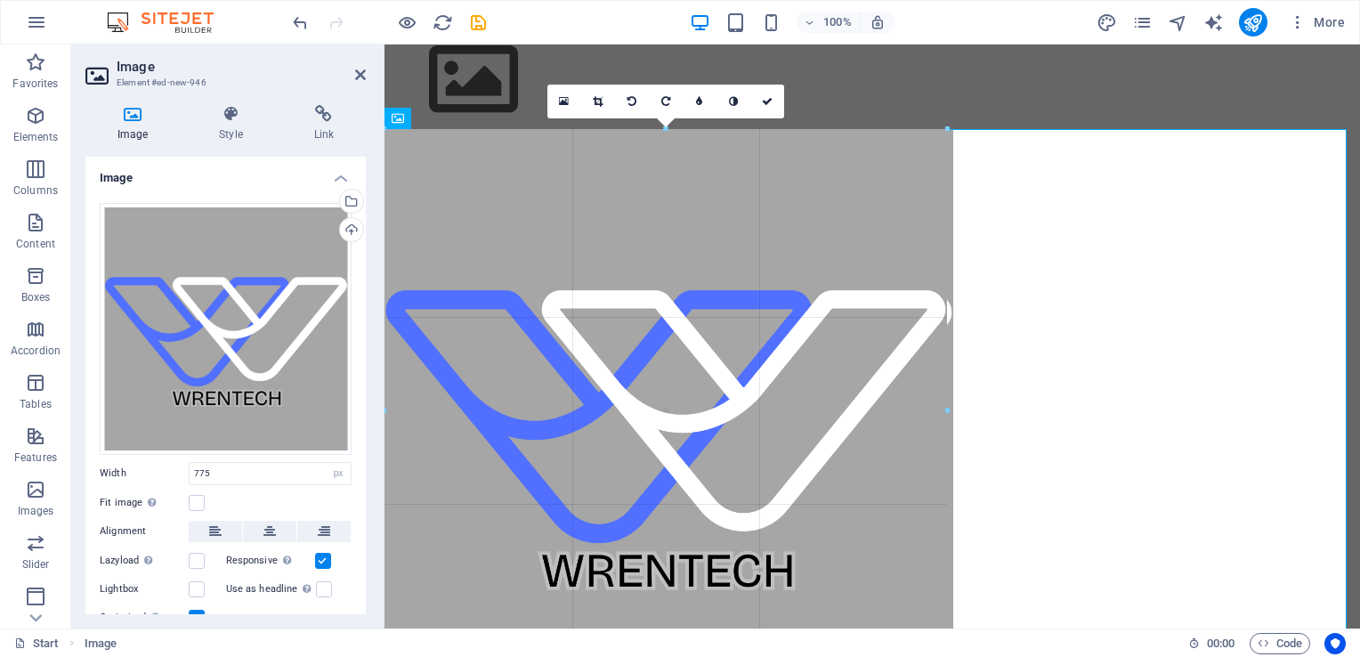
drag, startPoint x: 1072, startPoint y: 126, endPoint x: 629, endPoint y: 254, distance: 460.4
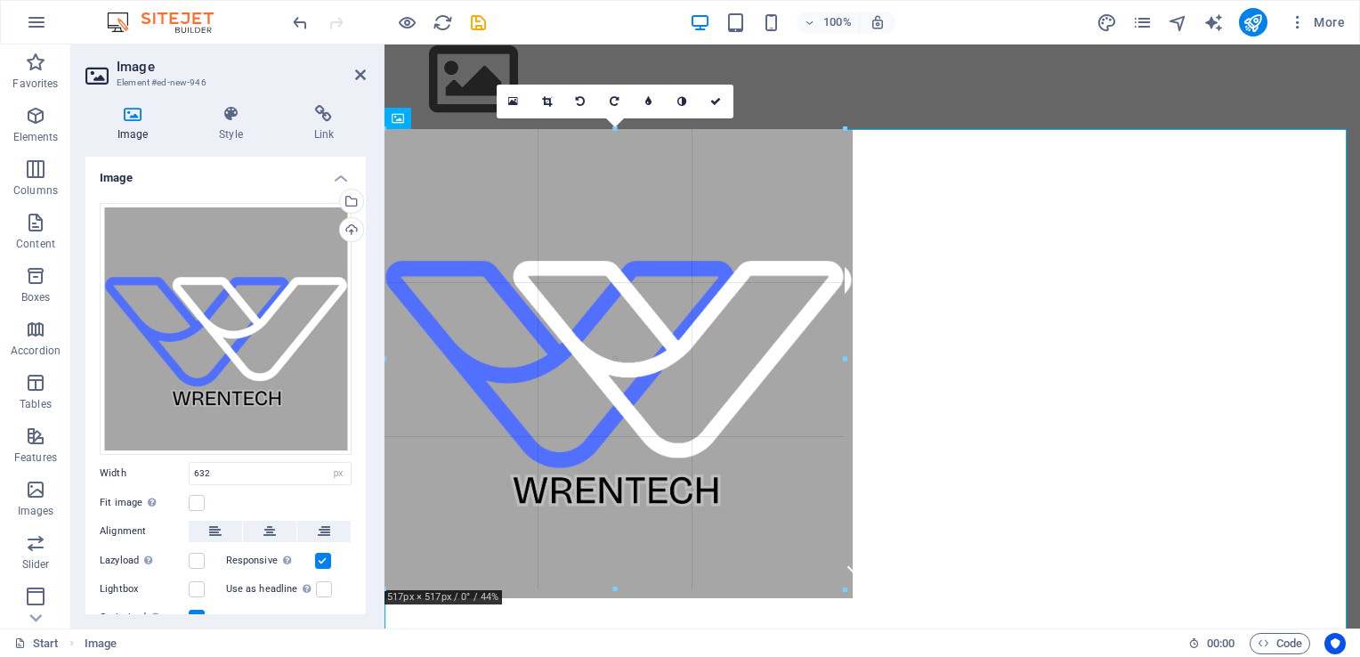
drag, startPoint x: 948, startPoint y: 130, endPoint x: 167, endPoint y: 191, distance: 783.1
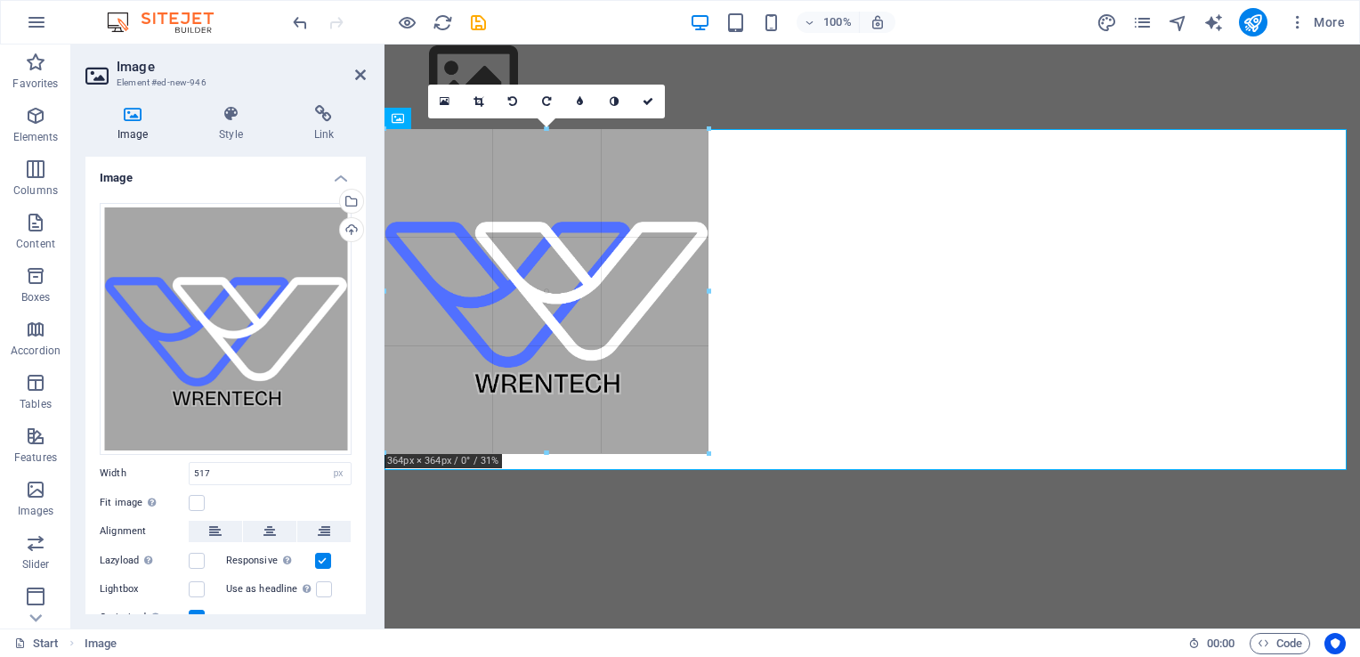
drag, startPoint x: 845, startPoint y: 128, endPoint x: 389, endPoint y: 265, distance: 476.0
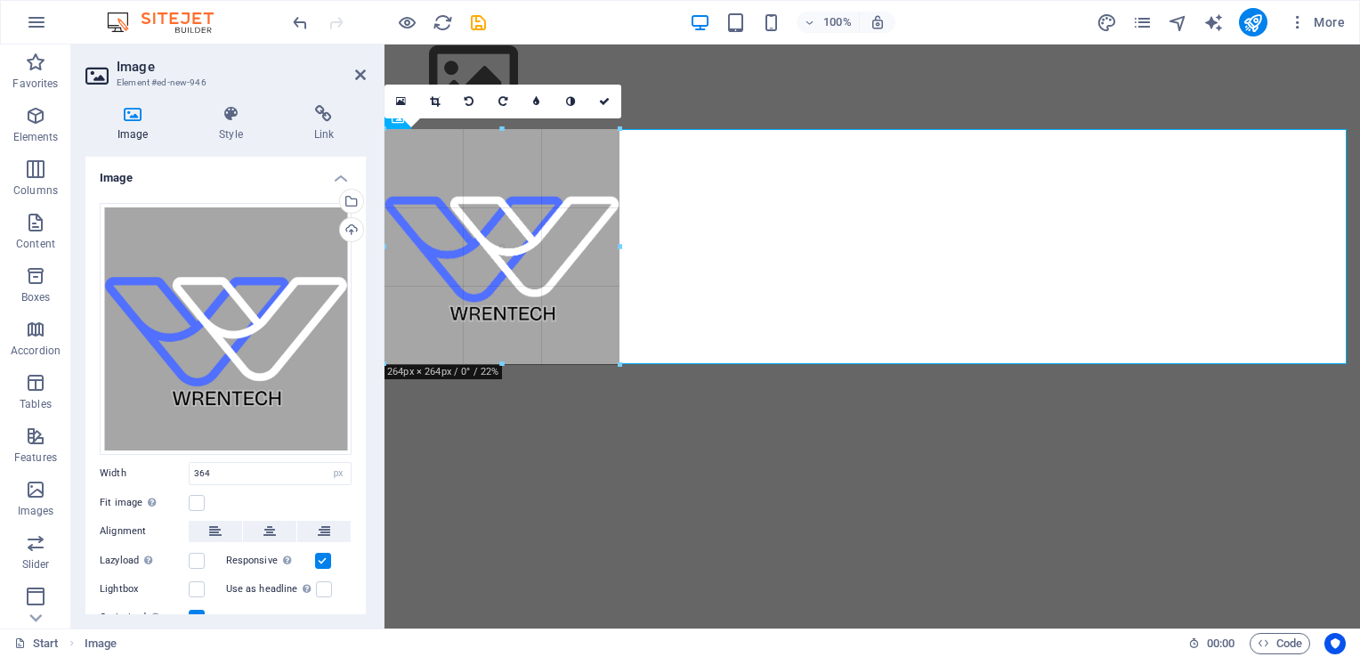
drag, startPoint x: 708, startPoint y: 130, endPoint x: 372, endPoint y: 219, distance: 347.2
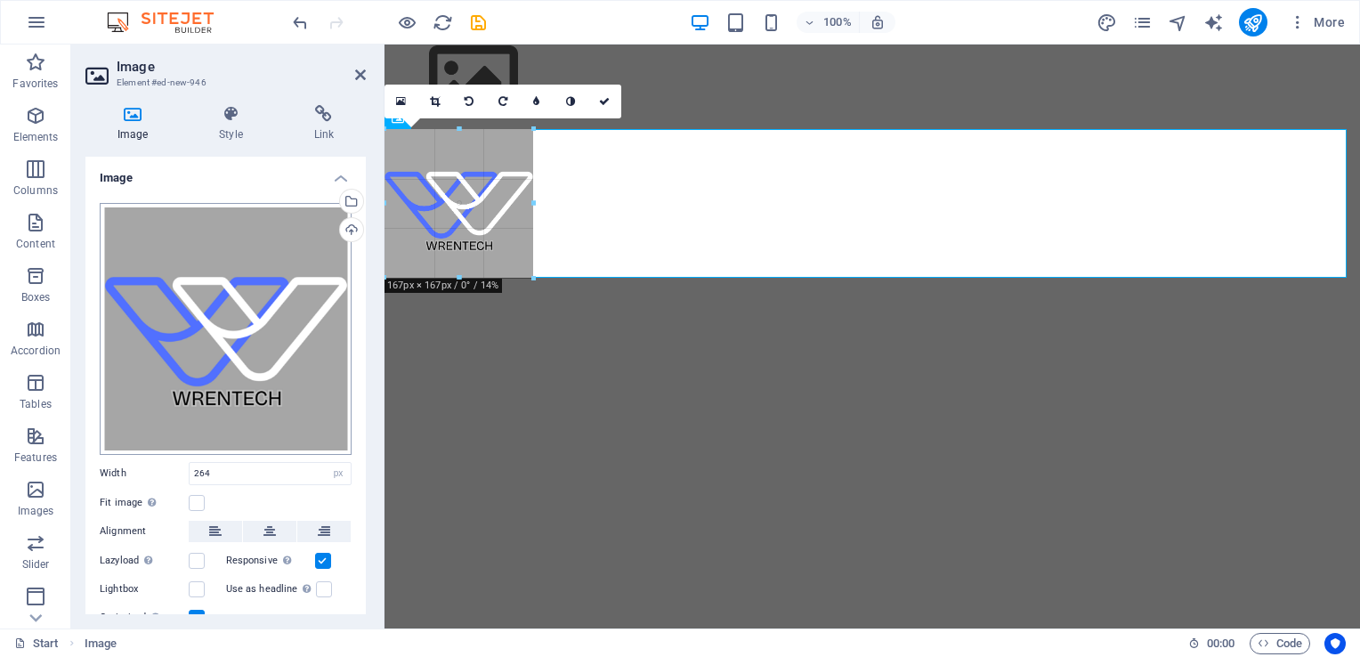
drag, startPoint x: 619, startPoint y: 133, endPoint x: 228, endPoint y: 218, distance: 400.0
type input "167"
click at [196, 499] on label at bounding box center [197, 503] width 16 height 16
click at [0, 0] on input "Fit image Automatically fit image to a fixed width and height" at bounding box center [0, 0] width 0 height 0
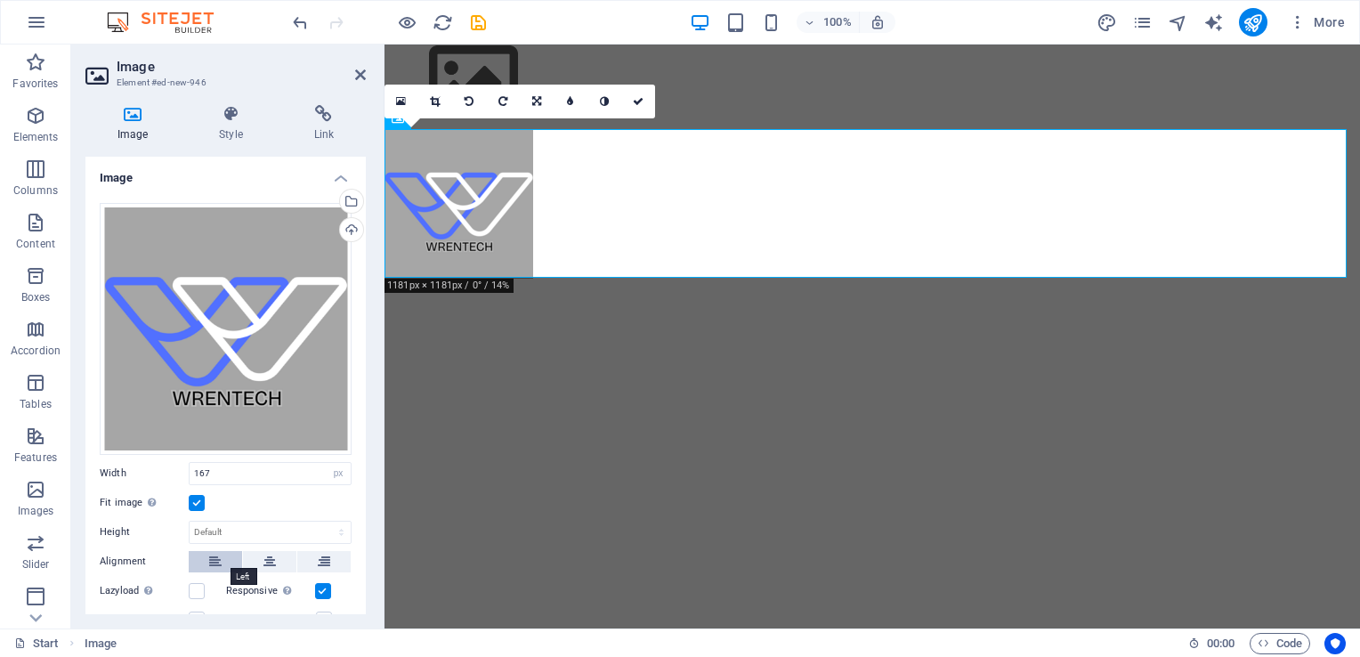
click at [218, 554] on icon at bounding box center [215, 561] width 12 height 21
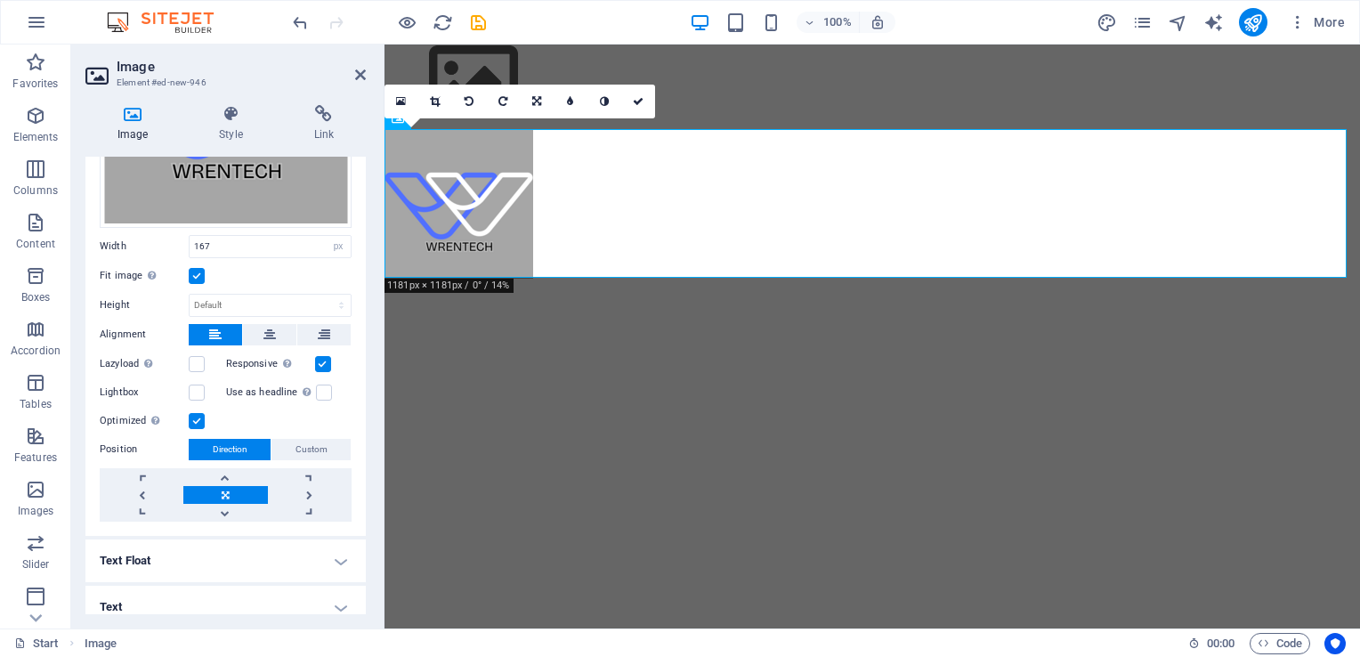
scroll to position [236, 0]
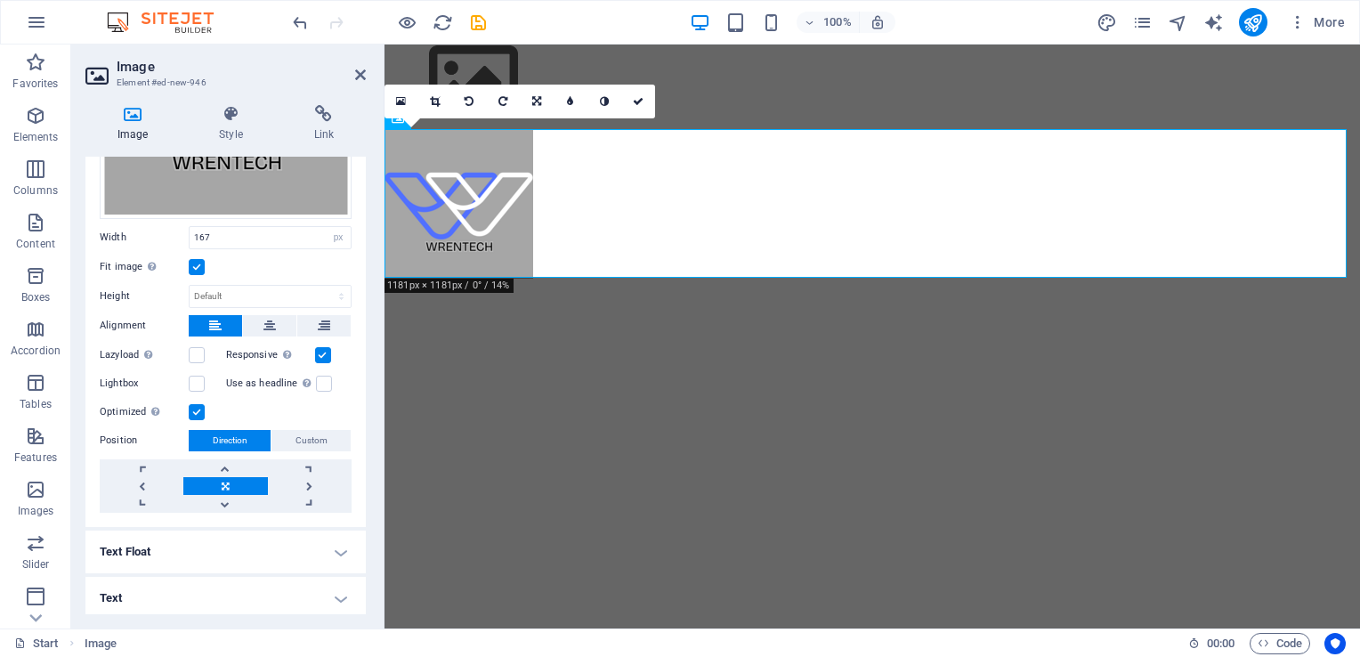
click at [335, 545] on h4 "Text Float" at bounding box center [225, 552] width 280 height 43
click at [335, 545] on h4 "Text Float" at bounding box center [225, 547] width 280 height 32
click at [334, 579] on h4 "Text" at bounding box center [225, 598] width 280 height 43
click at [367, 516] on div "Image Style Link Image Drag files here, click to choose files or select files f…" at bounding box center [225, 360] width 309 height 538
drag, startPoint x: 367, startPoint y: 516, endPoint x: 360, endPoint y: 620, distance: 103.5
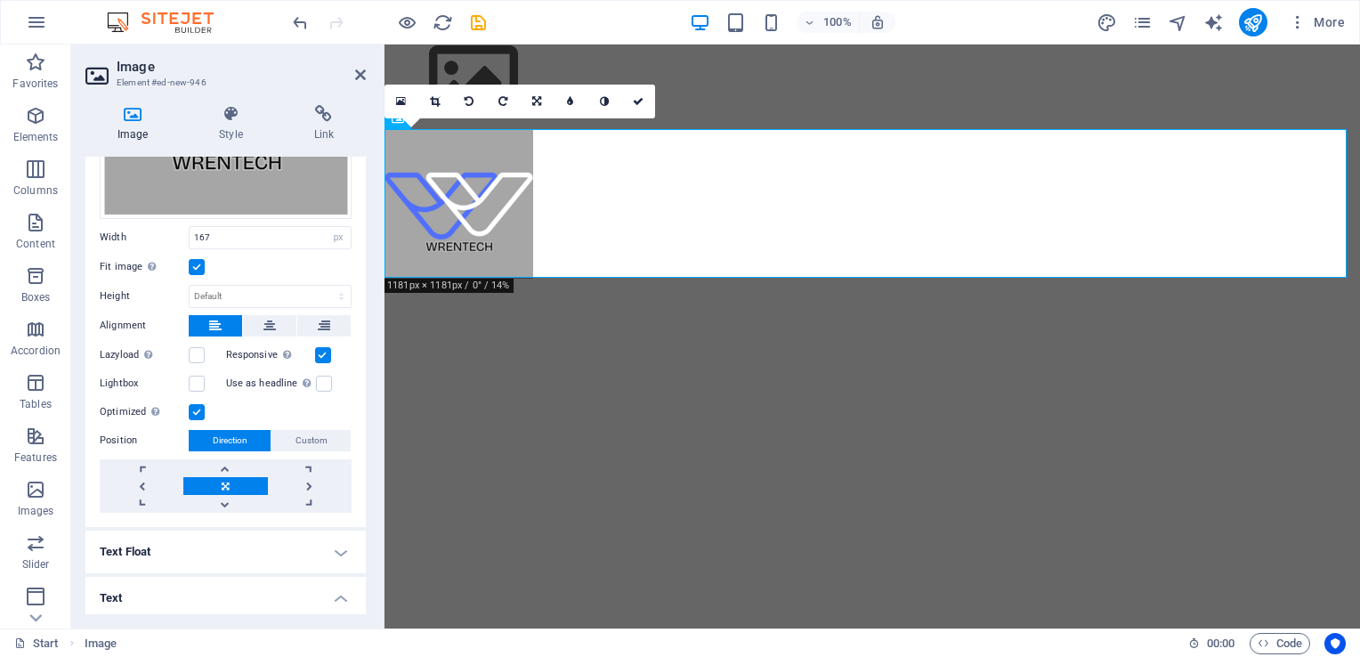
click at [360, 620] on div "Image Style Link Image Drag files here, click to choose files or select files f…" at bounding box center [225, 360] width 309 height 538
click at [214, 126] on h4 "Style" at bounding box center [234, 123] width 94 height 37
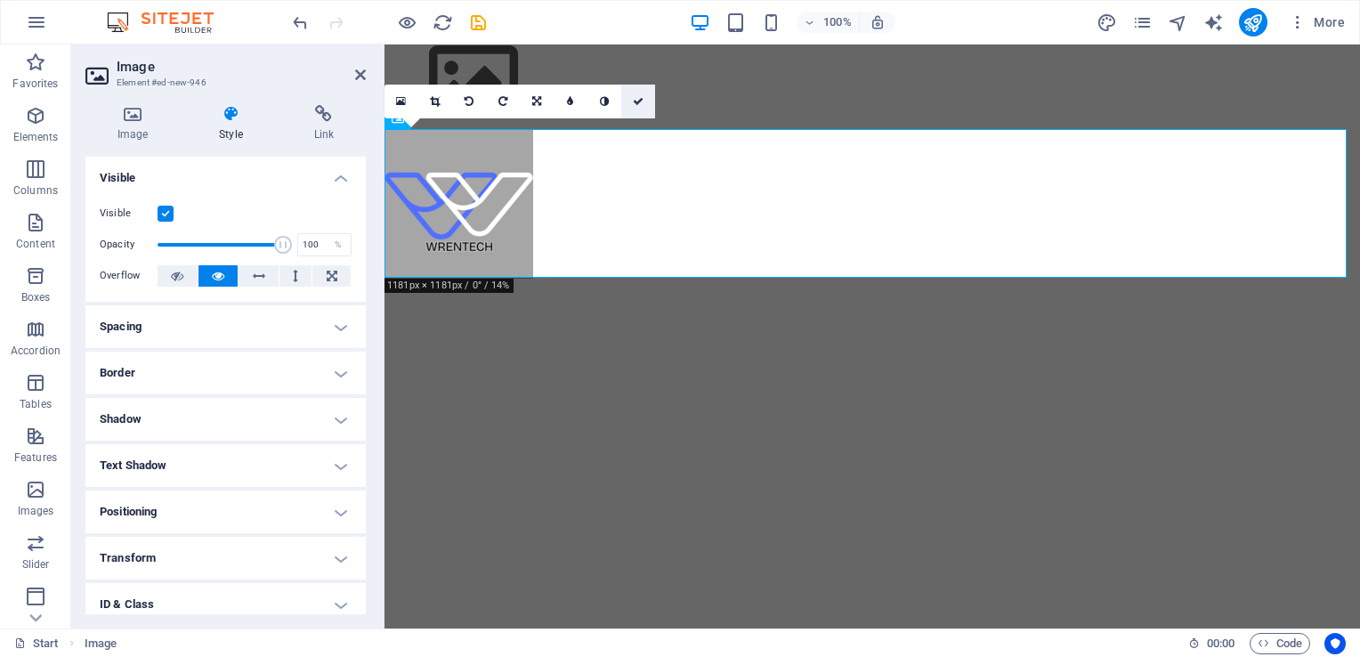
click at [644, 105] on link at bounding box center [638, 102] width 34 height 34
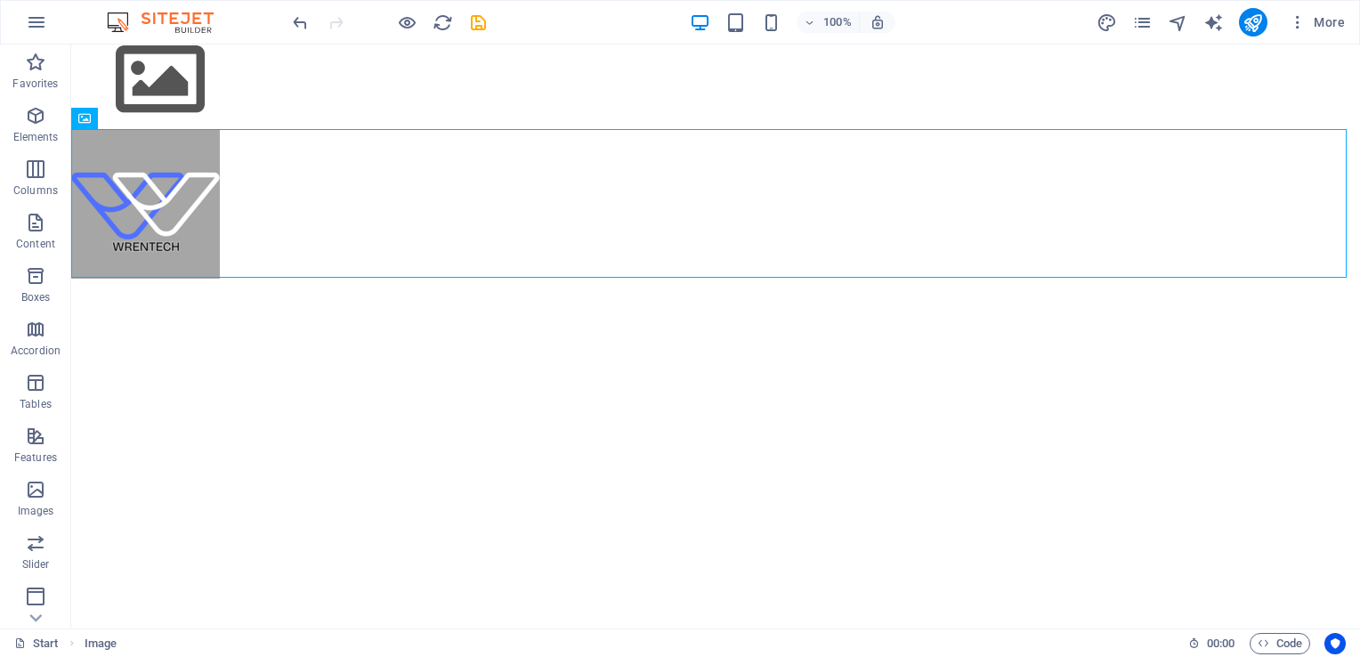
scroll to position [0, 0]
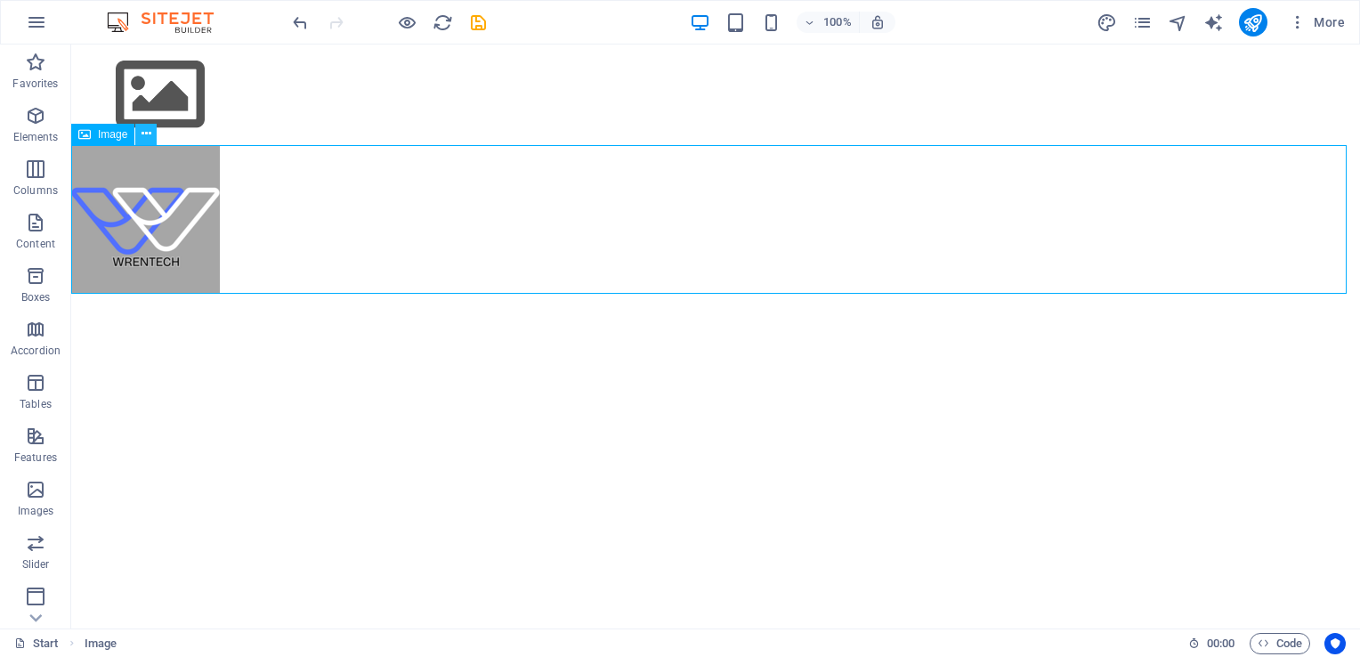
click at [142, 135] on icon at bounding box center [147, 134] width 10 height 19
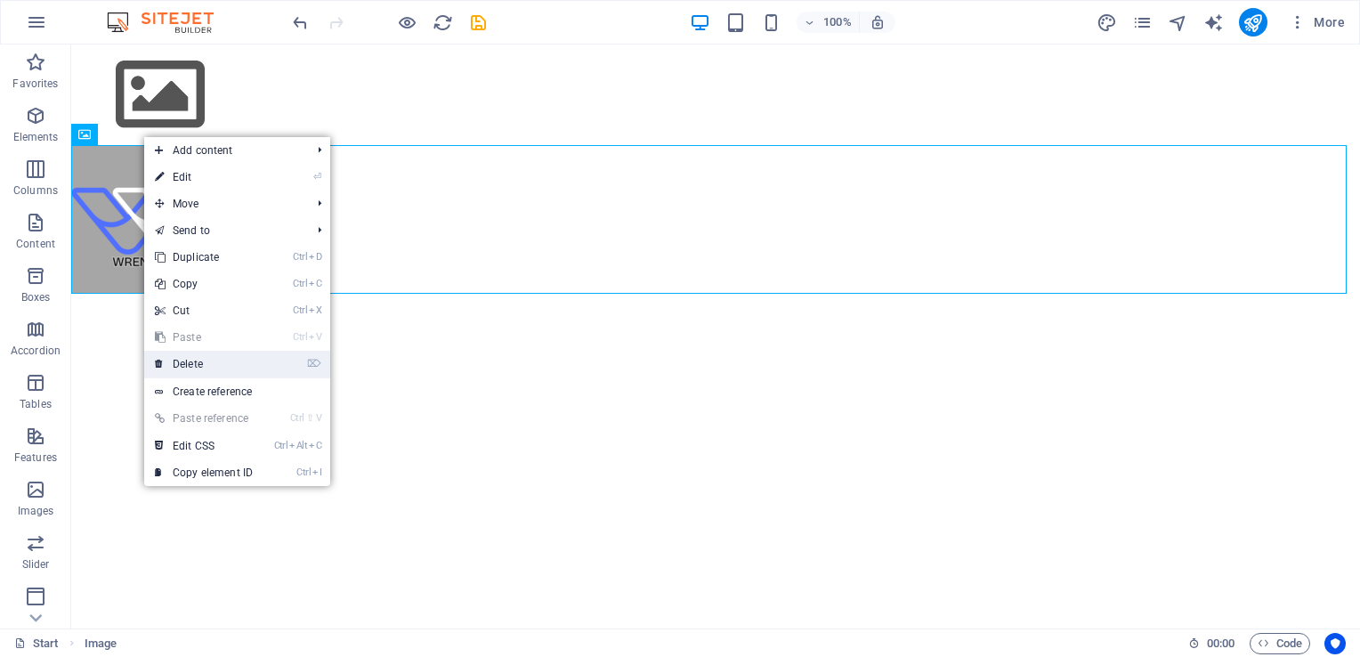
click at [224, 359] on link "⌦ Delete" at bounding box center [203, 364] width 119 height 27
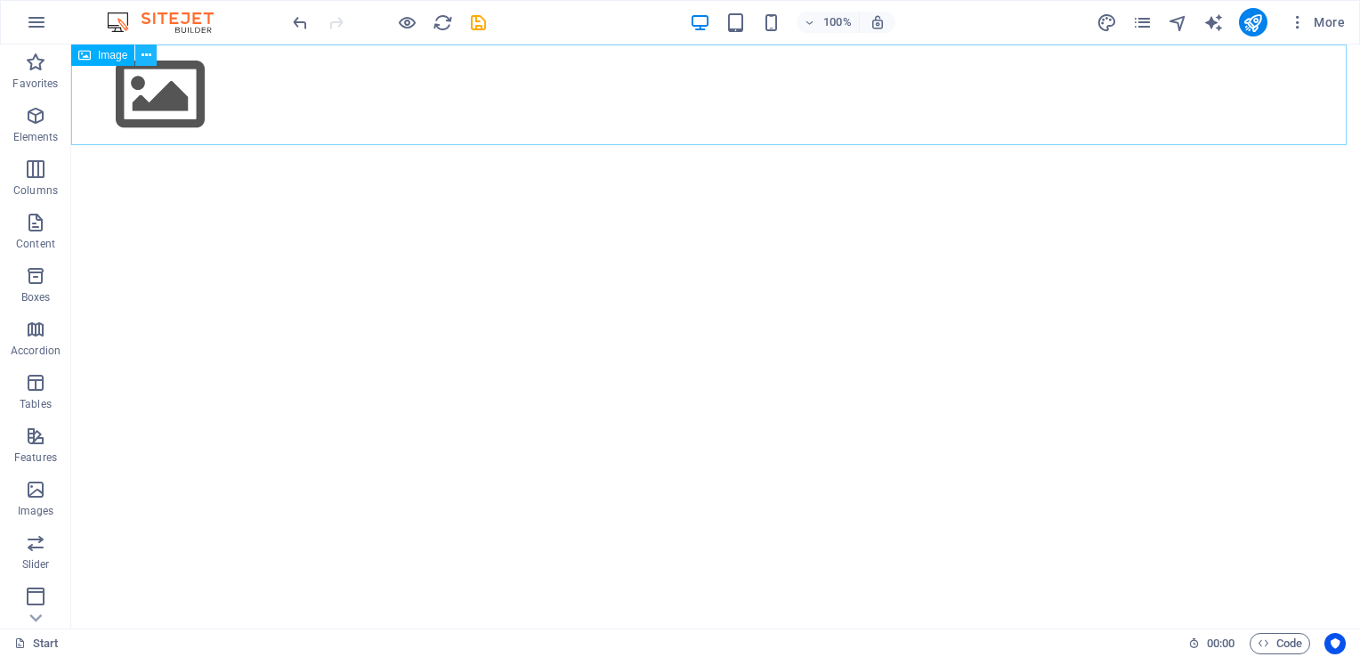
click at [147, 48] on icon at bounding box center [147, 55] width 10 height 19
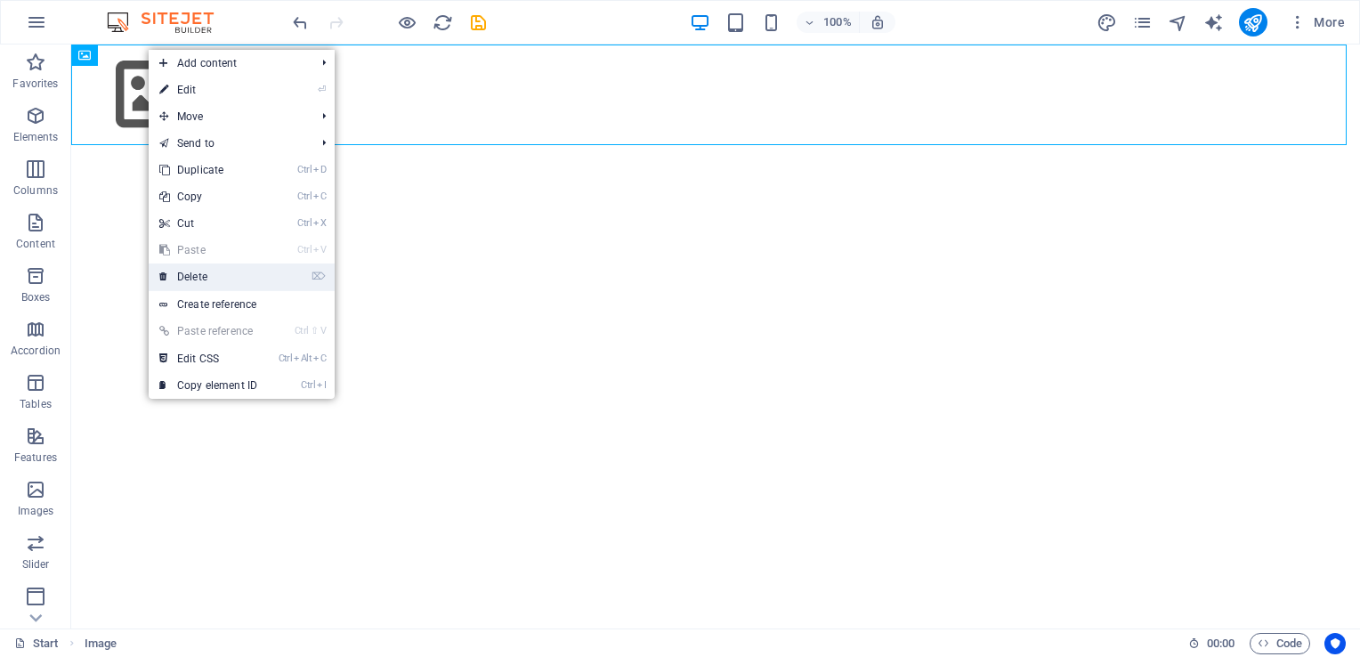
click at [183, 276] on link "⌦ Delete" at bounding box center [208, 277] width 119 height 27
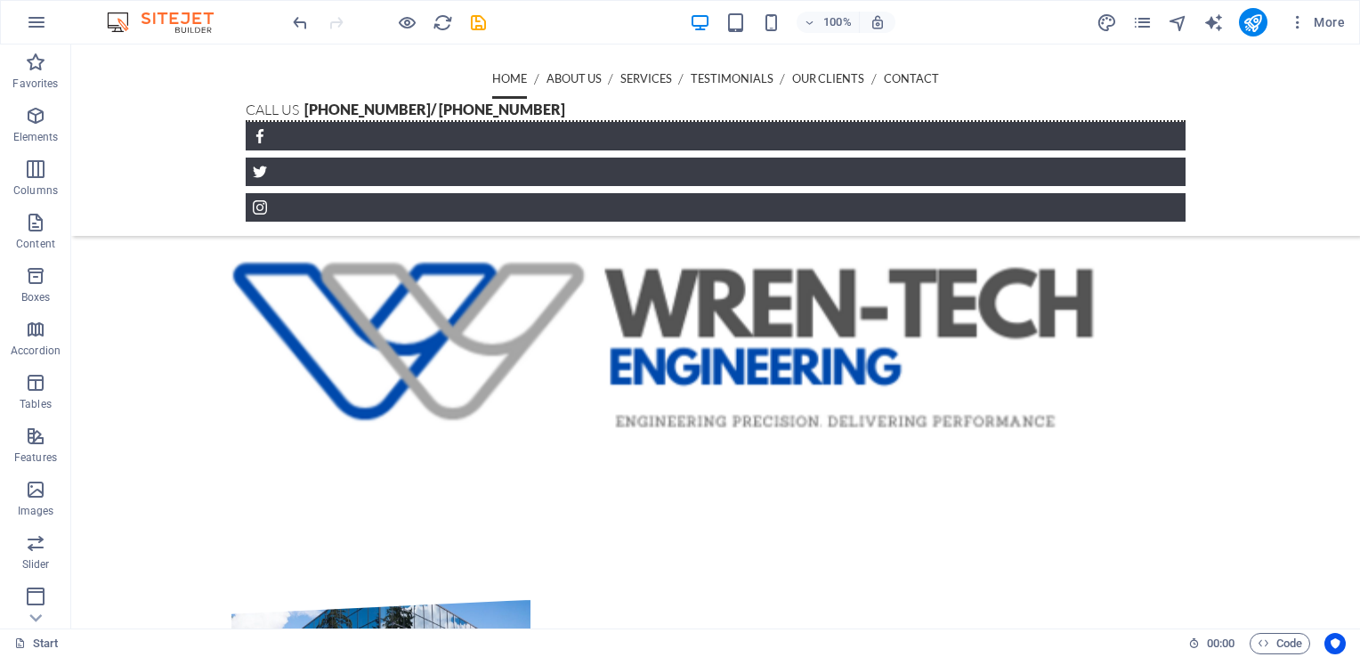
scroll to position [708, 0]
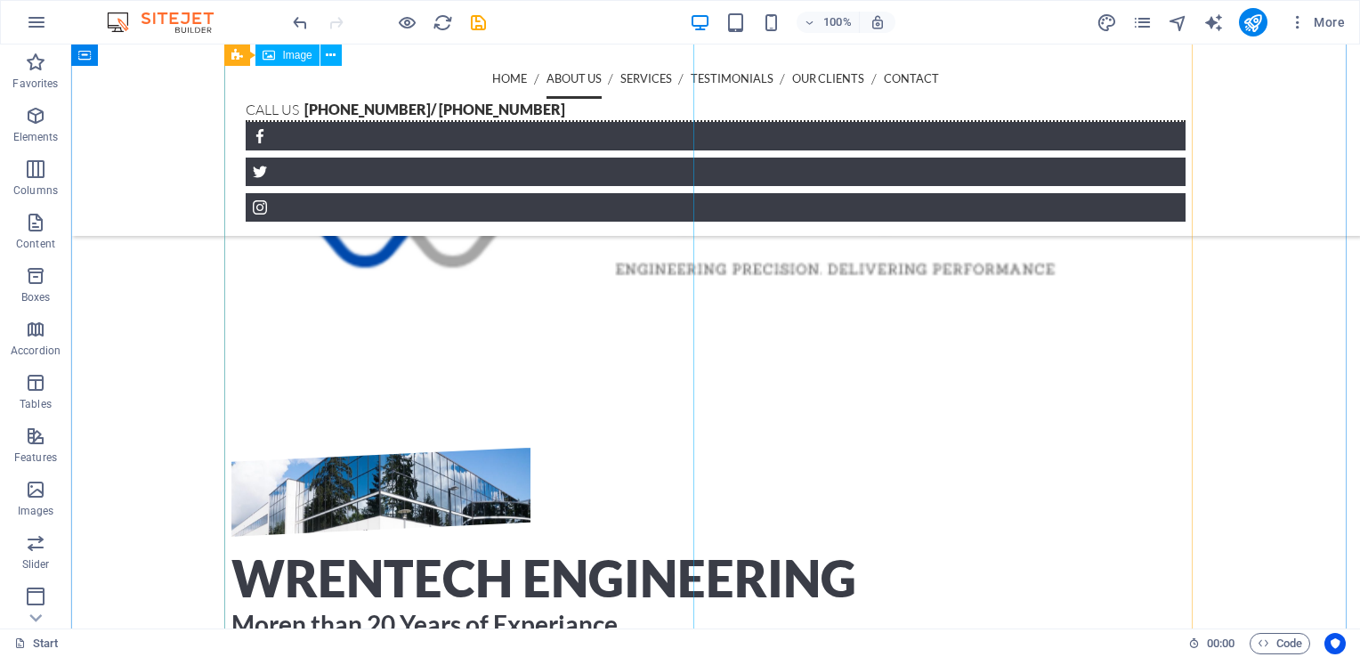
click at [531, 448] on figure at bounding box center [380, 492] width 299 height 89
click at [296, 448] on figure at bounding box center [380, 492] width 299 height 89
click at [366, 448] on figure at bounding box center [380, 492] width 299 height 89
drag, startPoint x: 366, startPoint y: 317, endPoint x: 370, endPoint y: 339, distance: 22.7
click at [370, 448] on figure at bounding box center [380, 492] width 299 height 89
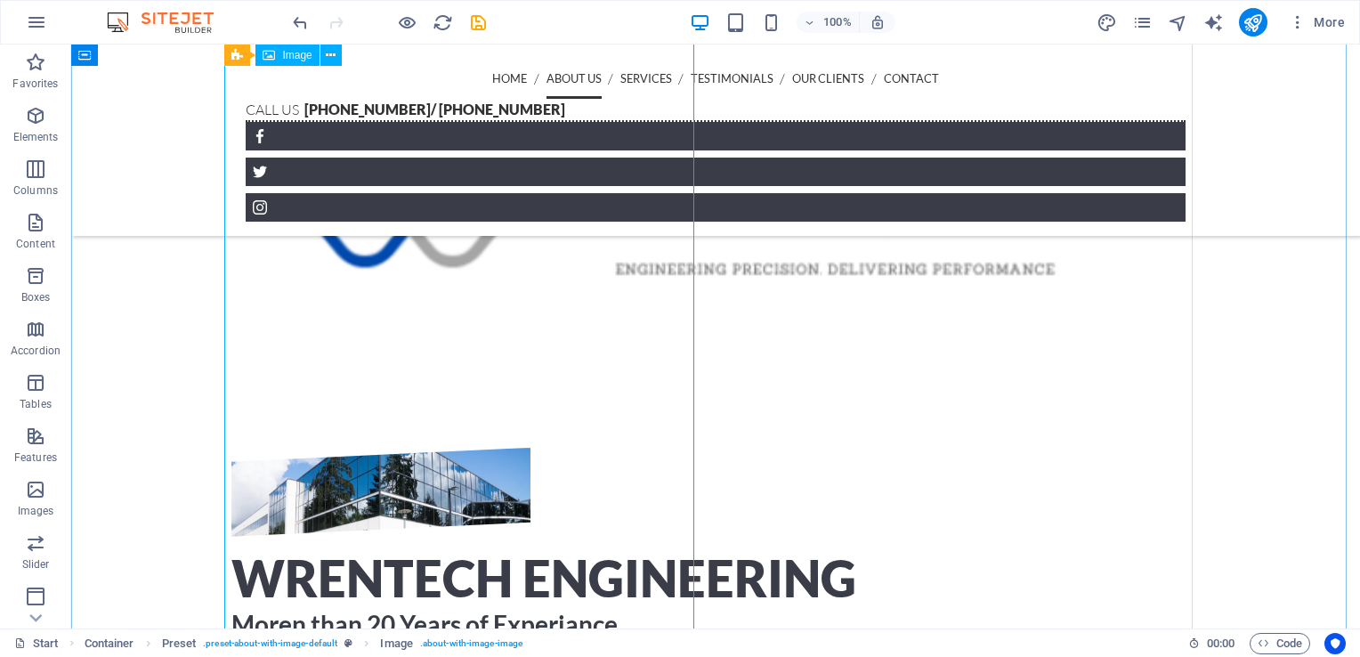
click at [311, 448] on figure at bounding box center [380, 492] width 299 height 89
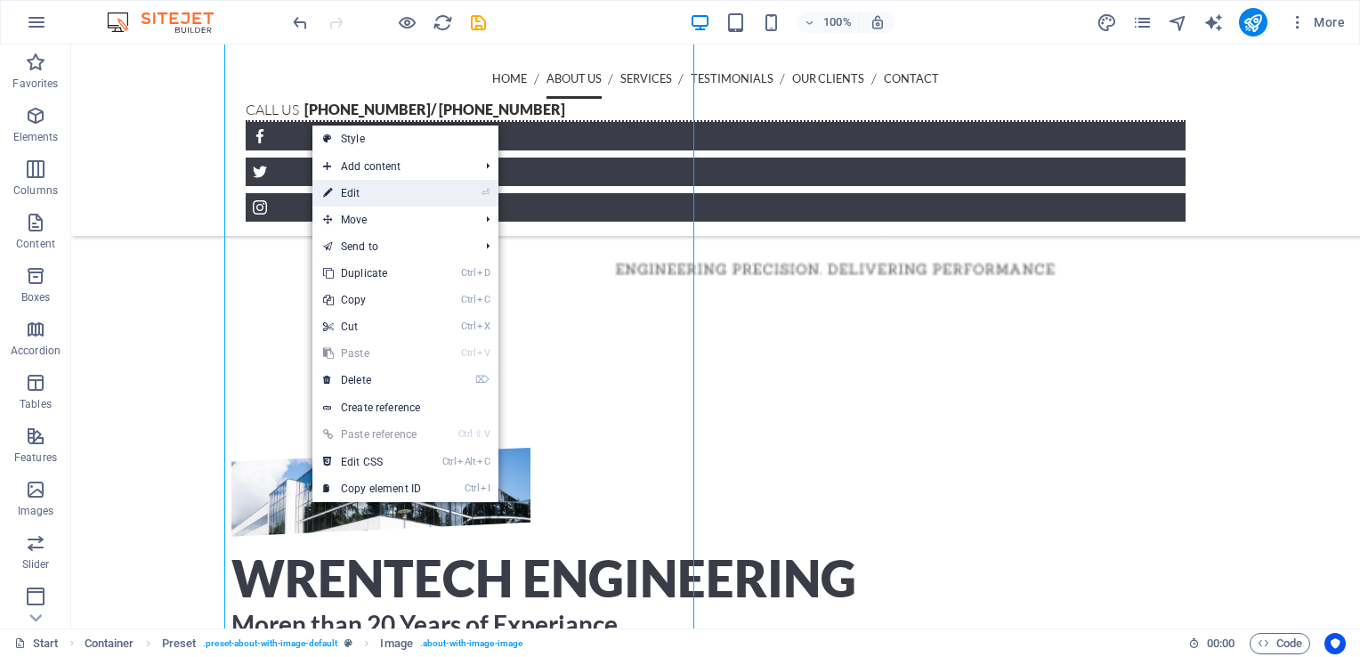
click at [458, 180] on li "⏎ Edit" at bounding box center [405, 193] width 186 height 27
click at [452, 191] on li "⏎ Edit" at bounding box center [405, 193] width 186 height 27
click at [385, 194] on link "⏎ Edit" at bounding box center [371, 193] width 119 height 27
select select "%"
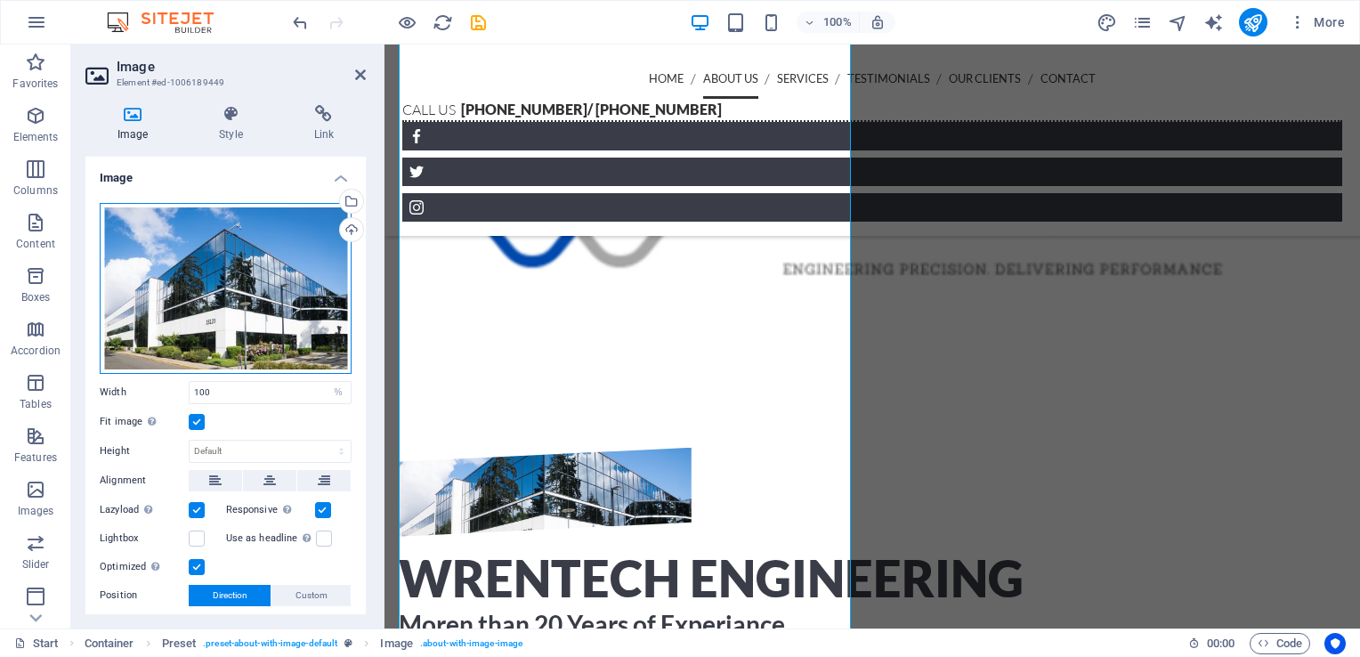
click at [312, 223] on div "Drag files here, click to choose files or select files from Files or our free s…" at bounding box center [226, 288] width 252 height 171
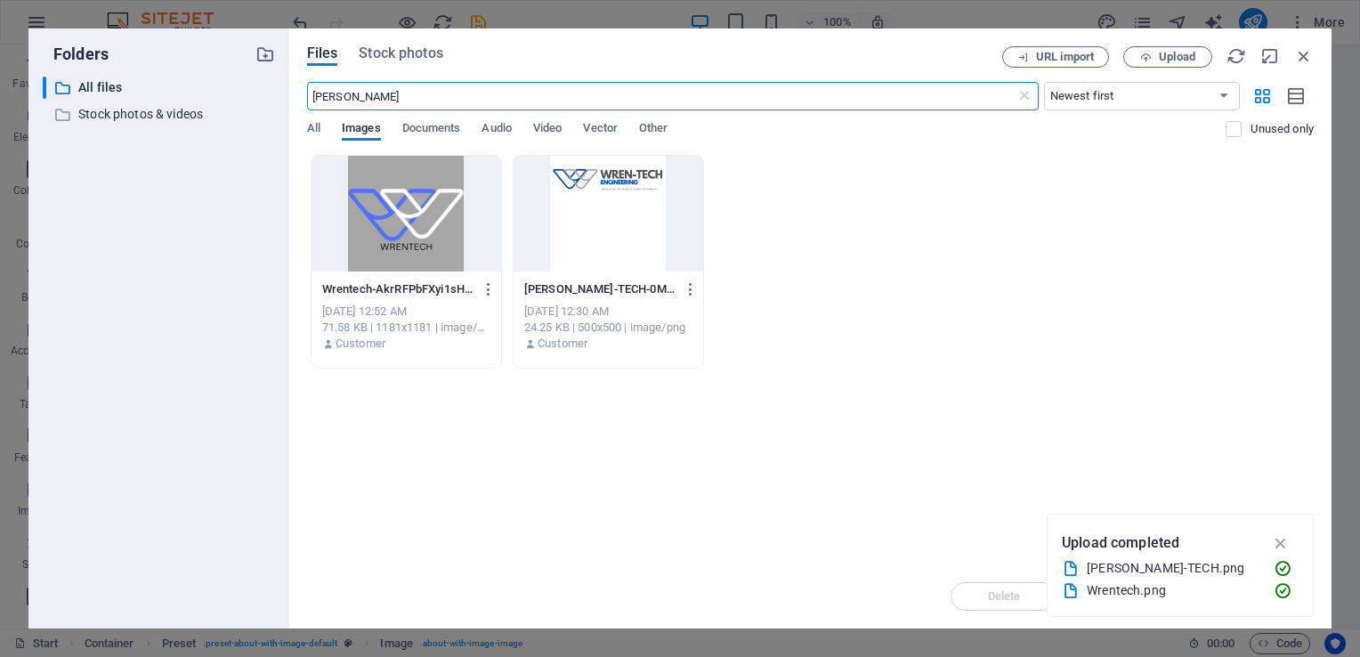
scroll to position [1097, 0]
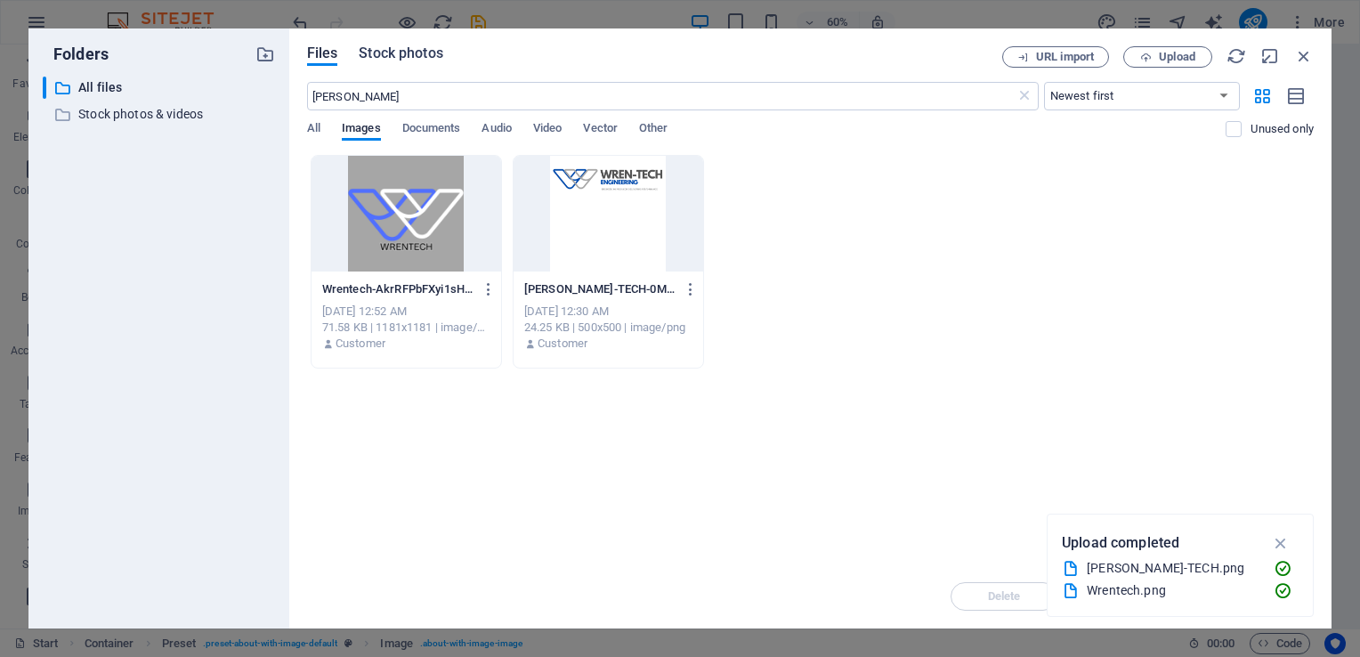
click at [410, 59] on span "Stock photos" at bounding box center [401, 53] width 84 height 21
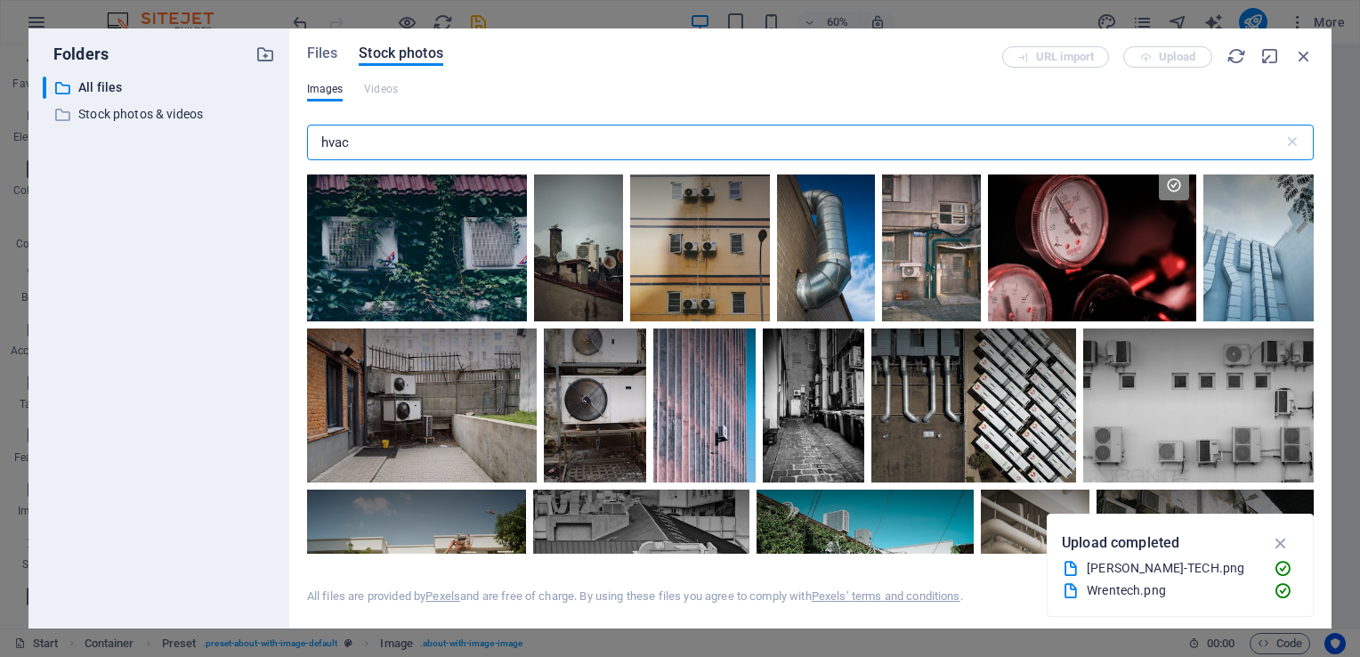
scroll to position [2177, 0]
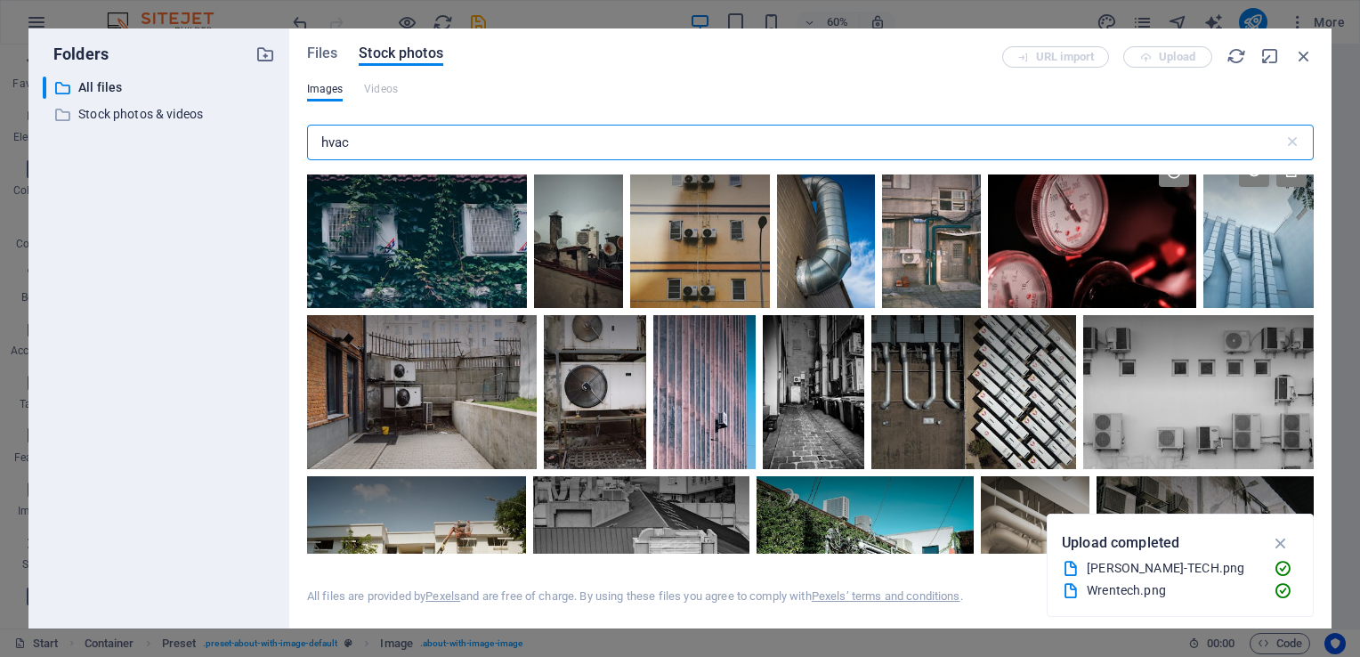
type input "hvac"
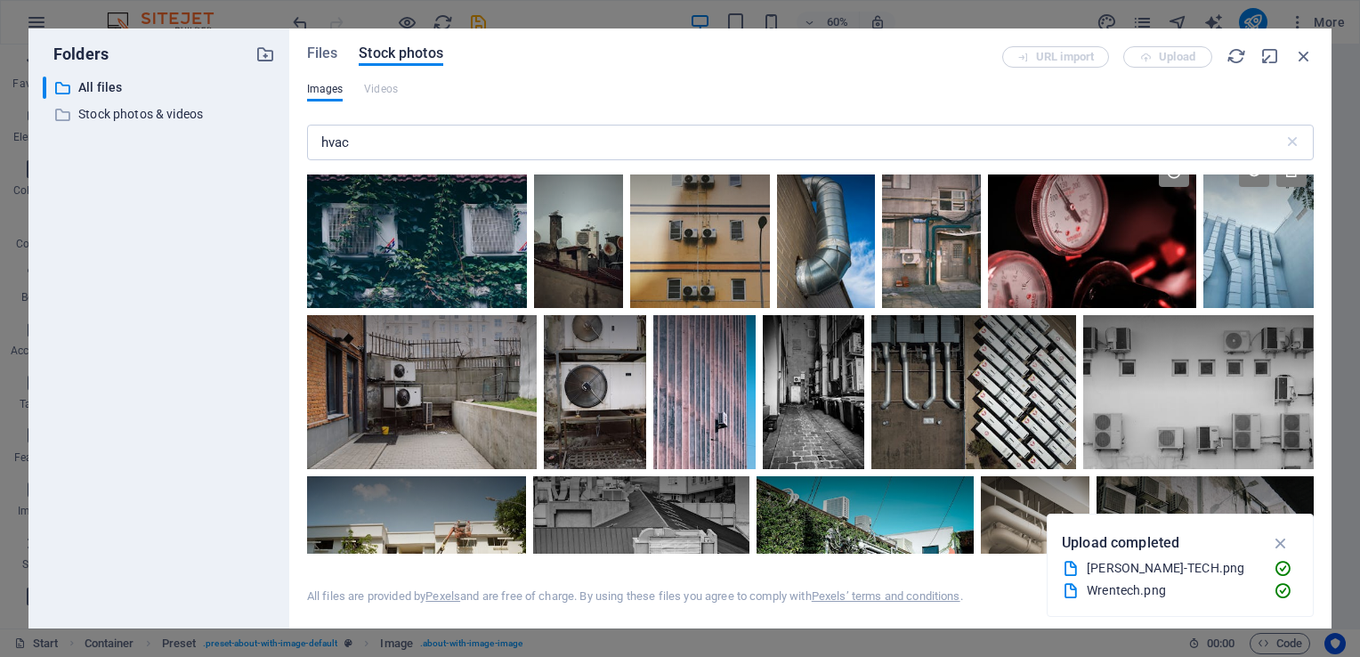
click at [1238, 240] on div at bounding box center [1259, 229] width 110 height 158
click at [1283, 182] on icon at bounding box center [1292, 172] width 30 height 30
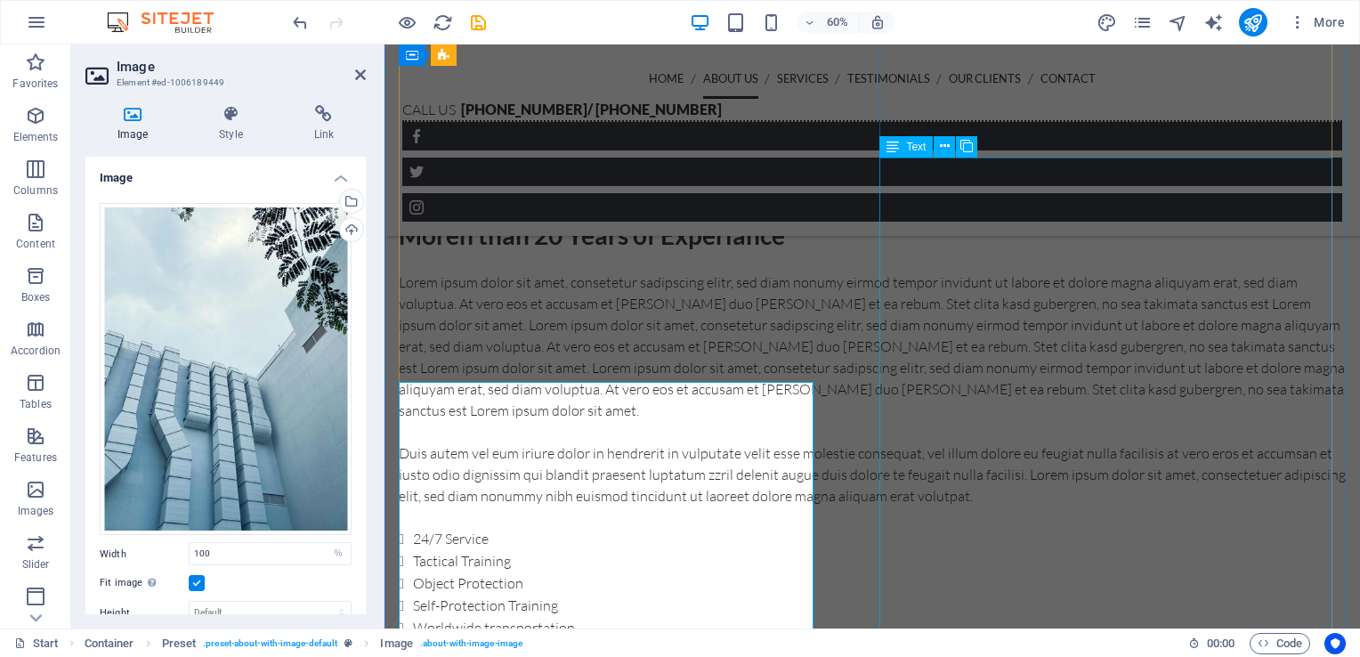
scroll to position [708, 0]
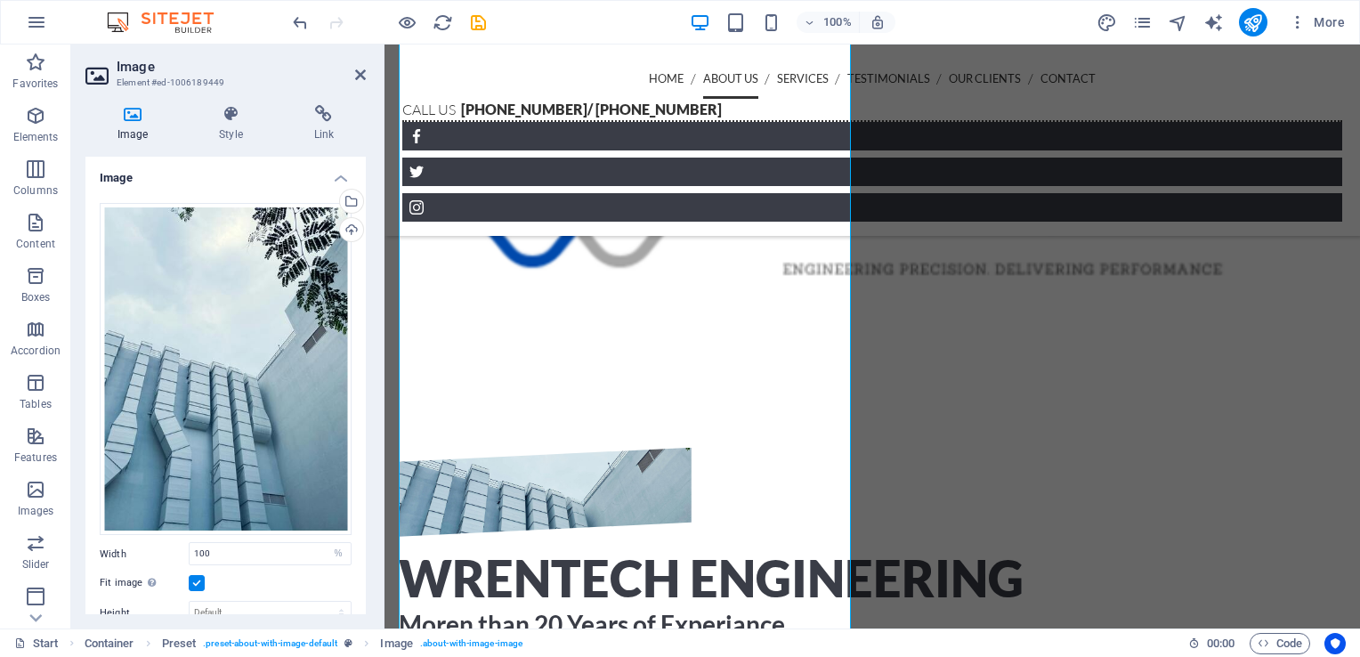
drag, startPoint x: 361, startPoint y: 404, endPoint x: 349, endPoint y: 475, distance: 72.3
click at [349, 475] on div "Drag files here, click to choose files or select files from Files or our free s…" at bounding box center [225, 516] width 280 height 655
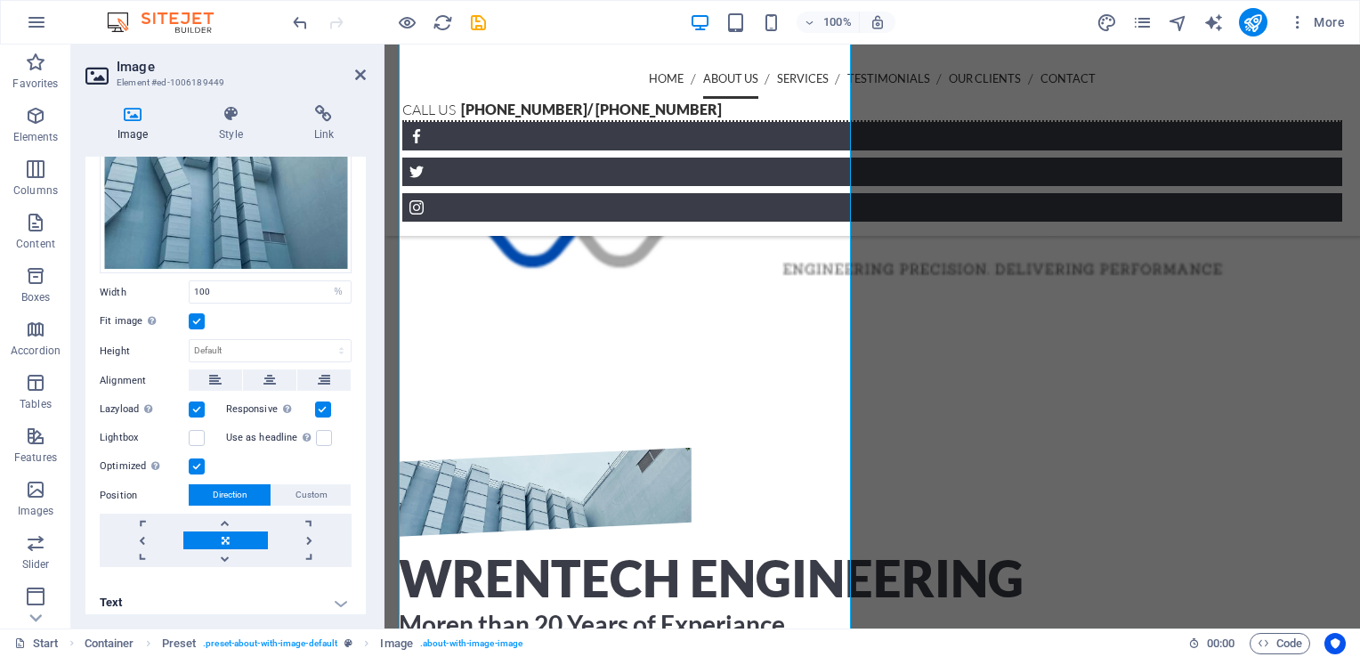
scroll to position [265, 0]
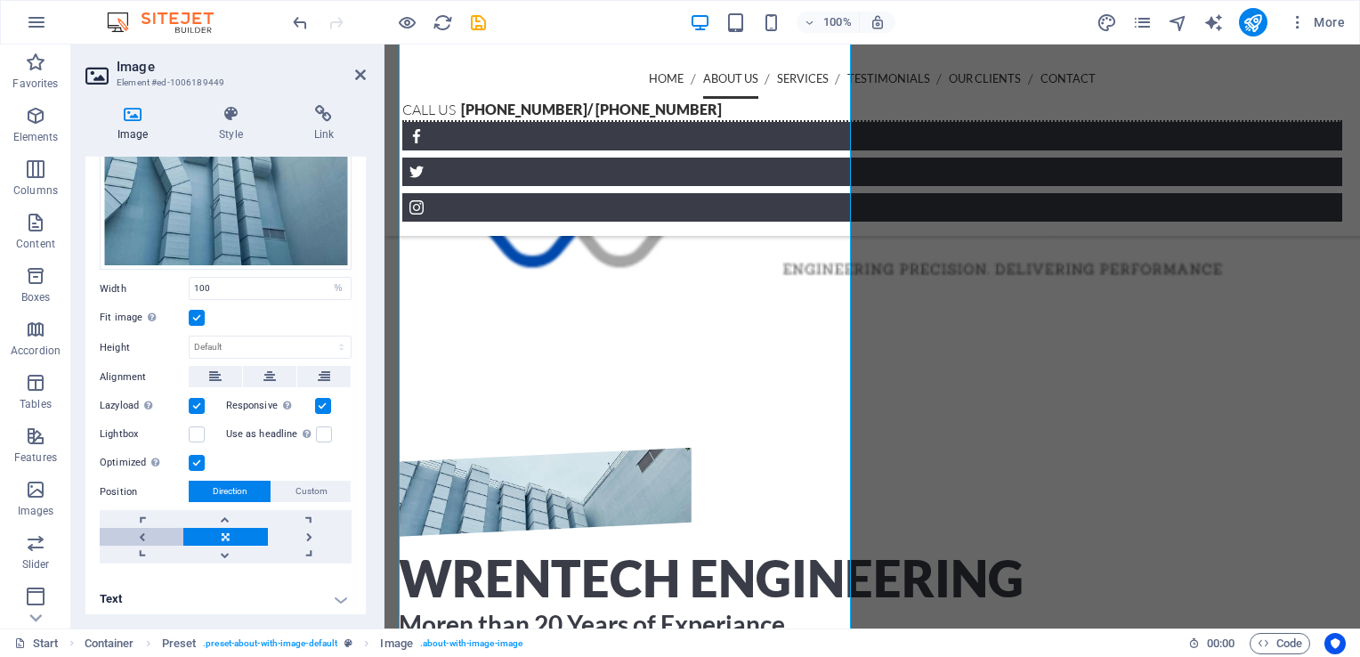
click at [134, 528] on link at bounding box center [142, 537] width 84 height 18
click at [309, 536] on link at bounding box center [310, 537] width 84 height 18
click at [229, 511] on link at bounding box center [225, 519] width 84 height 18
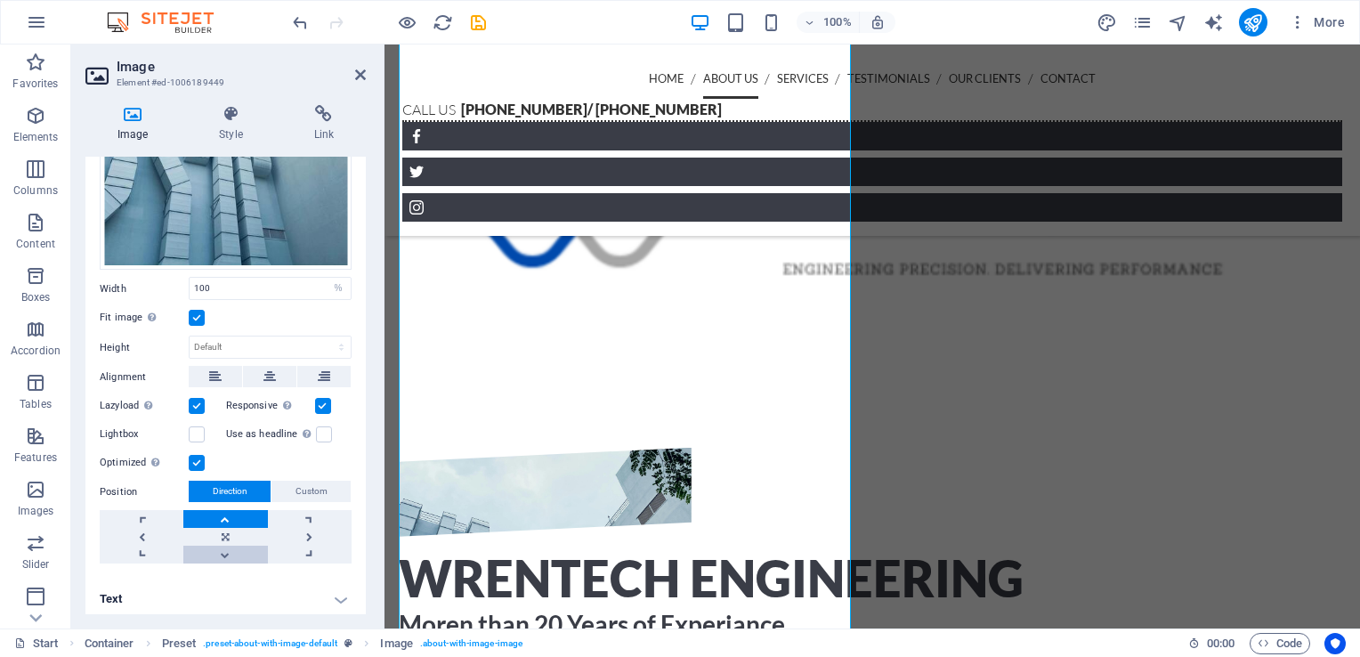
click at [215, 556] on link at bounding box center [225, 555] width 84 height 18
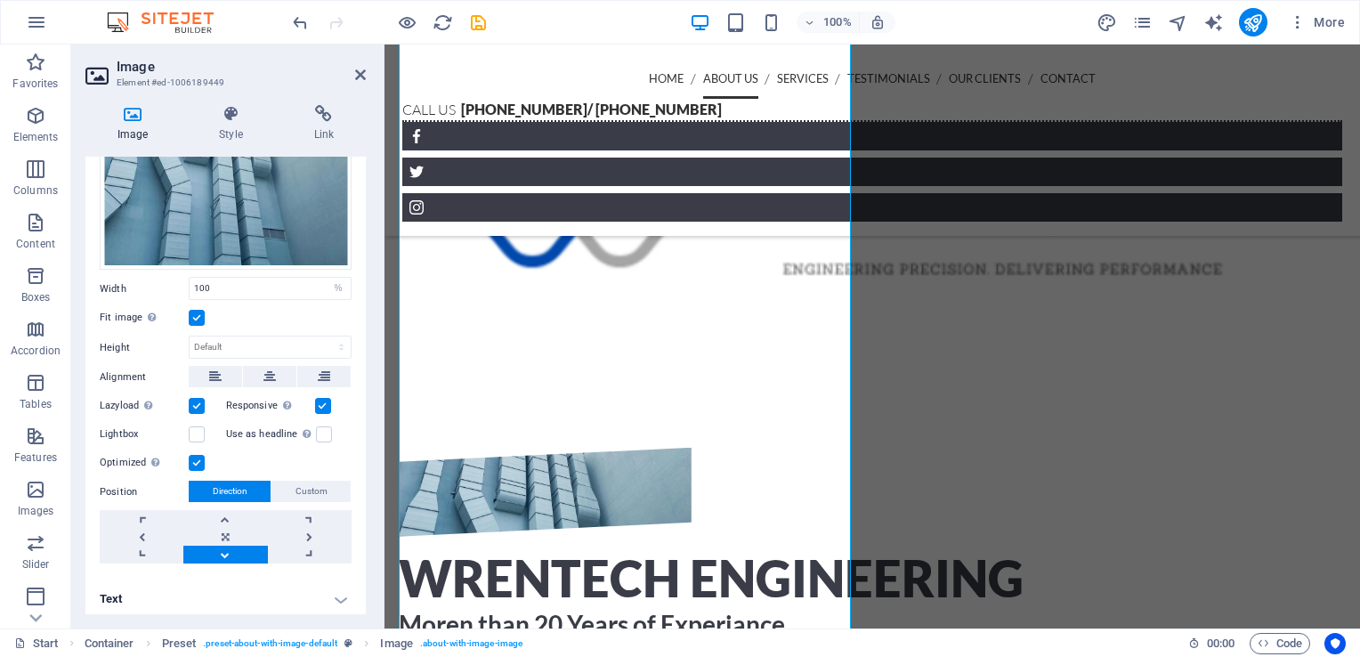
click at [215, 556] on link at bounding box center [225, 555] width 84 height 18
click at [217, 529] on link at bounding box center [225, 537] width 84 height 18
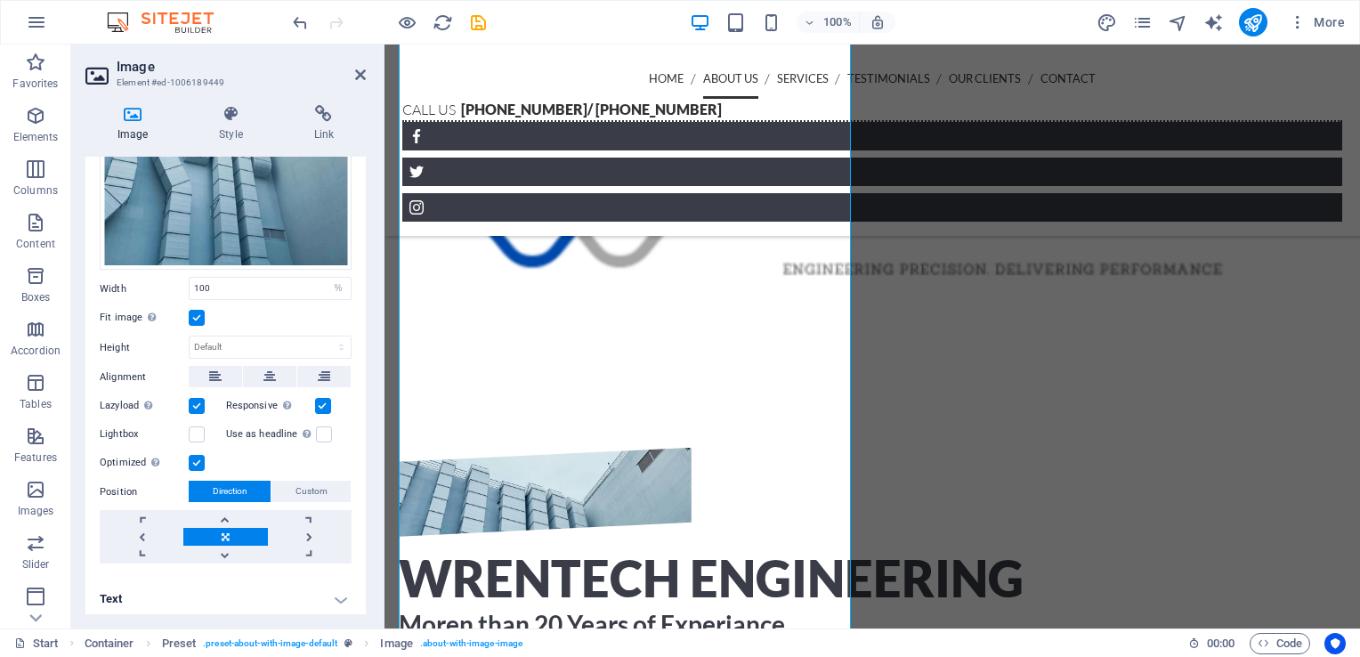
click at [217, 529] on link at bounding box center [225, 537] width 84 height 18
click at [145, 528] on link at bounding box center [142, 537] width 84 height 18
click at [226, 528] on link at bounding box center [225, 537] width 84 height 18
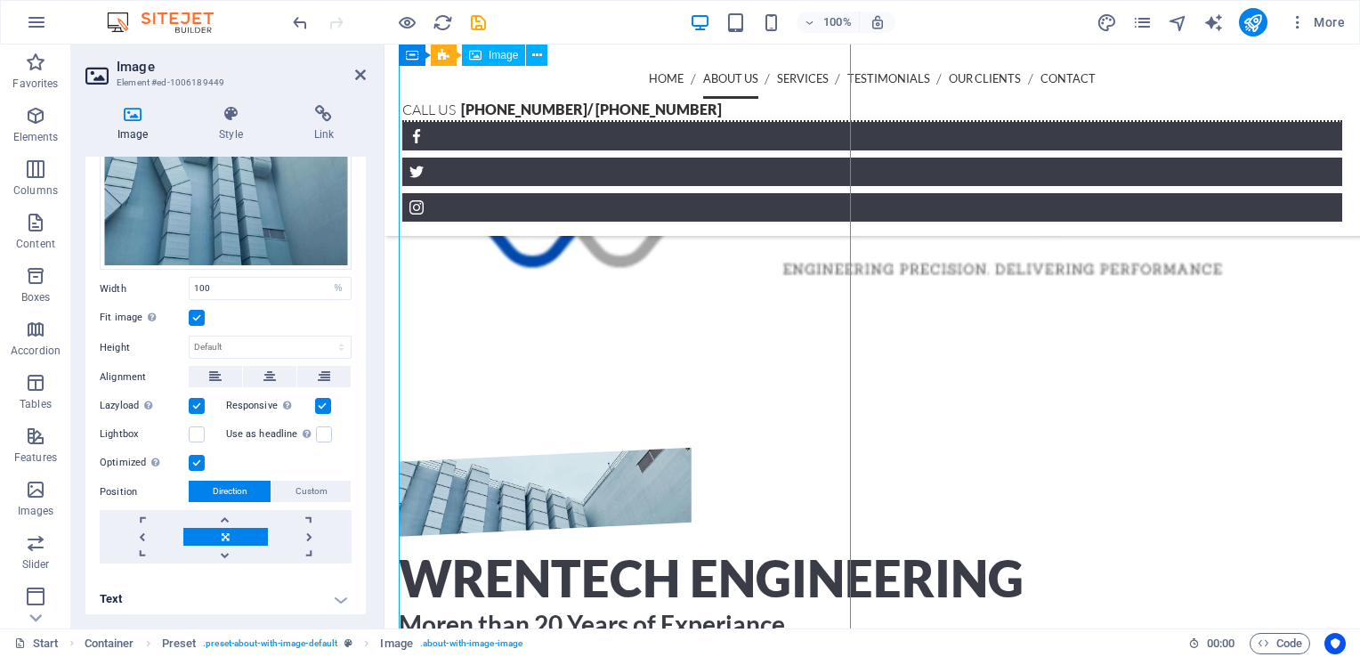
drag, startPoint x: 539, startPoint y: 369, endPoint x: 545, endPoint y: 333, distance: 36.0
click at [545, 448] on figure at bounding box center [545, 492] width 293 height 89
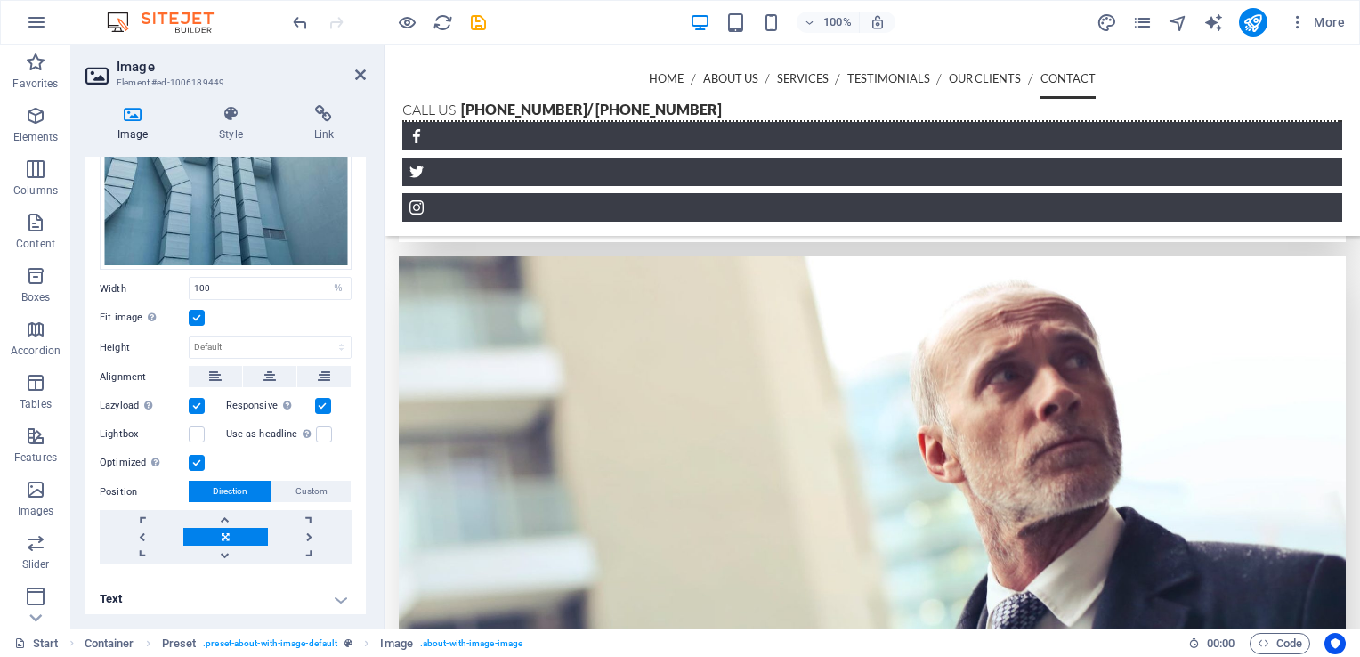
scroll to position [5535, 0]
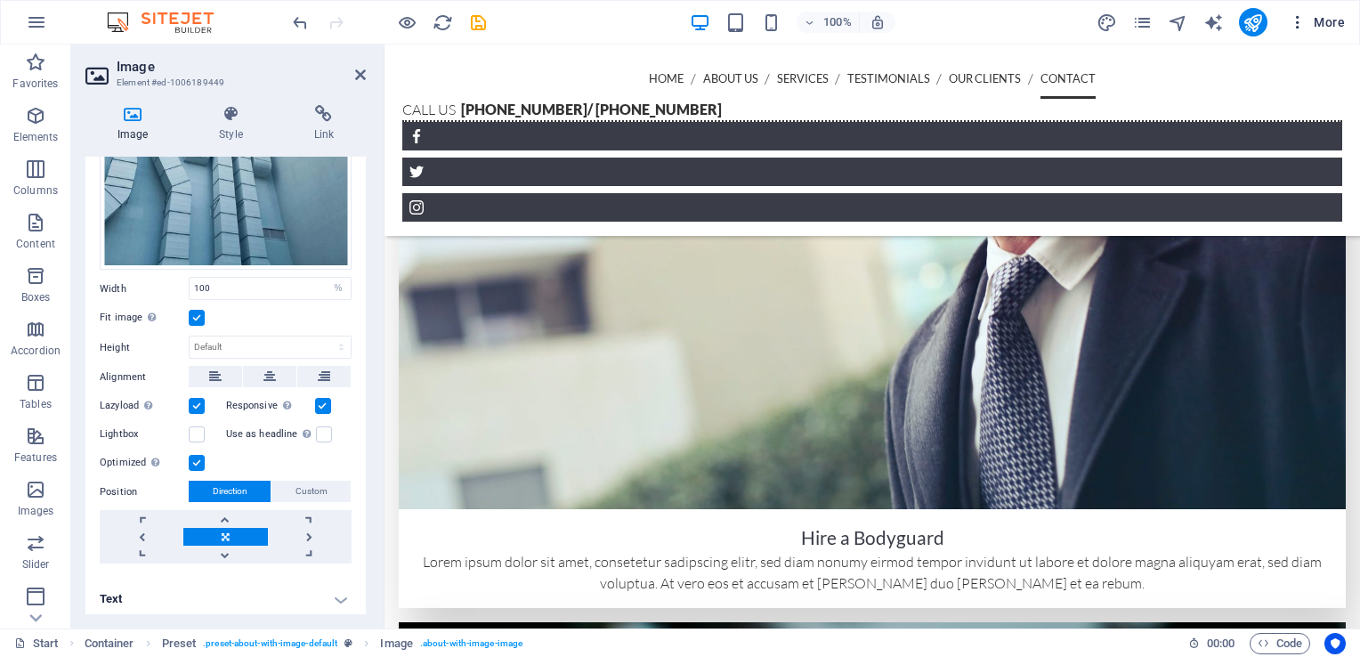
click at [1303, 23] on icon "button" at bounding box center [1298, 22] width 18 height 18
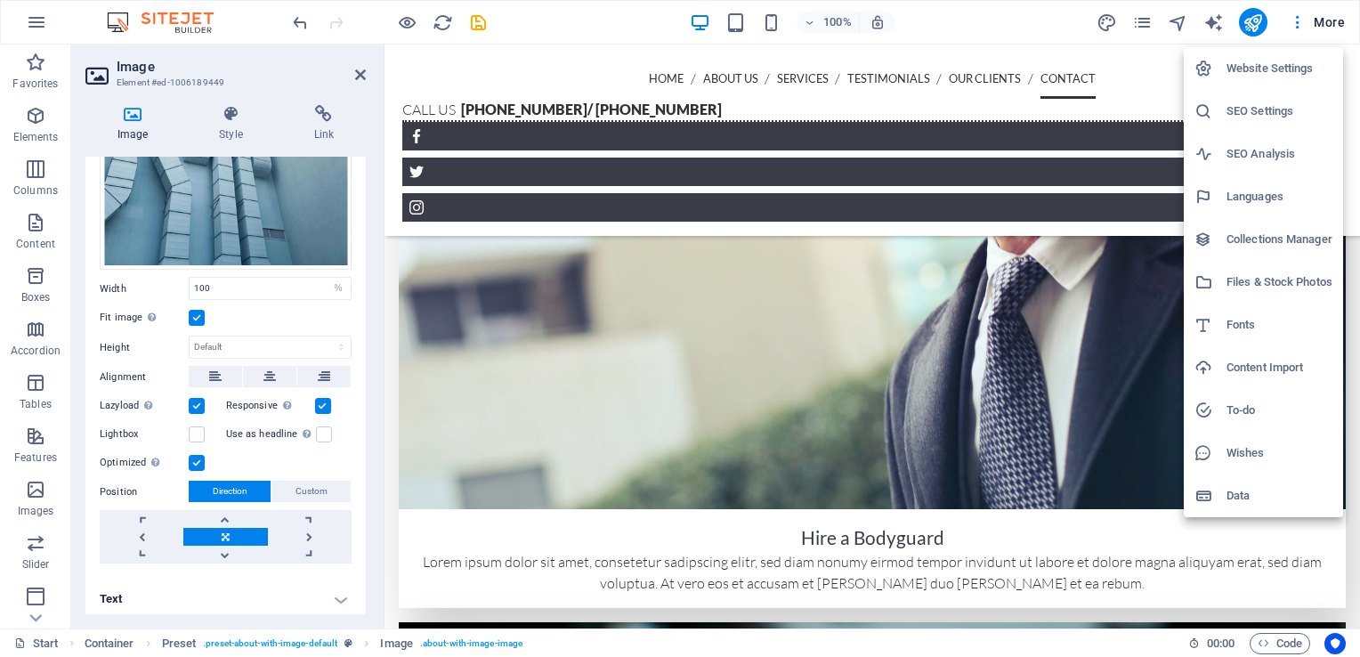
click at [1294, 21] on div at bounding box center [680, 328] width 1360 height 657
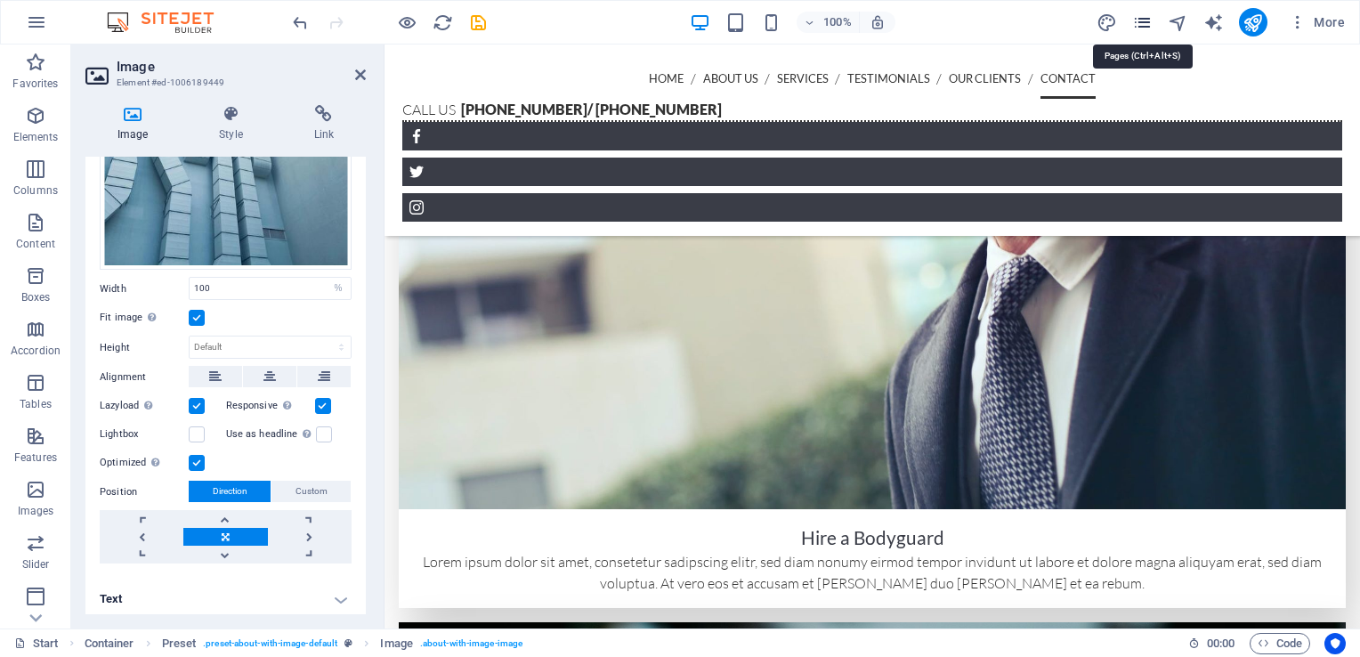
click at [1146, 24] on icon "pages" at bounding box center [1142, 22] width 20 height 20
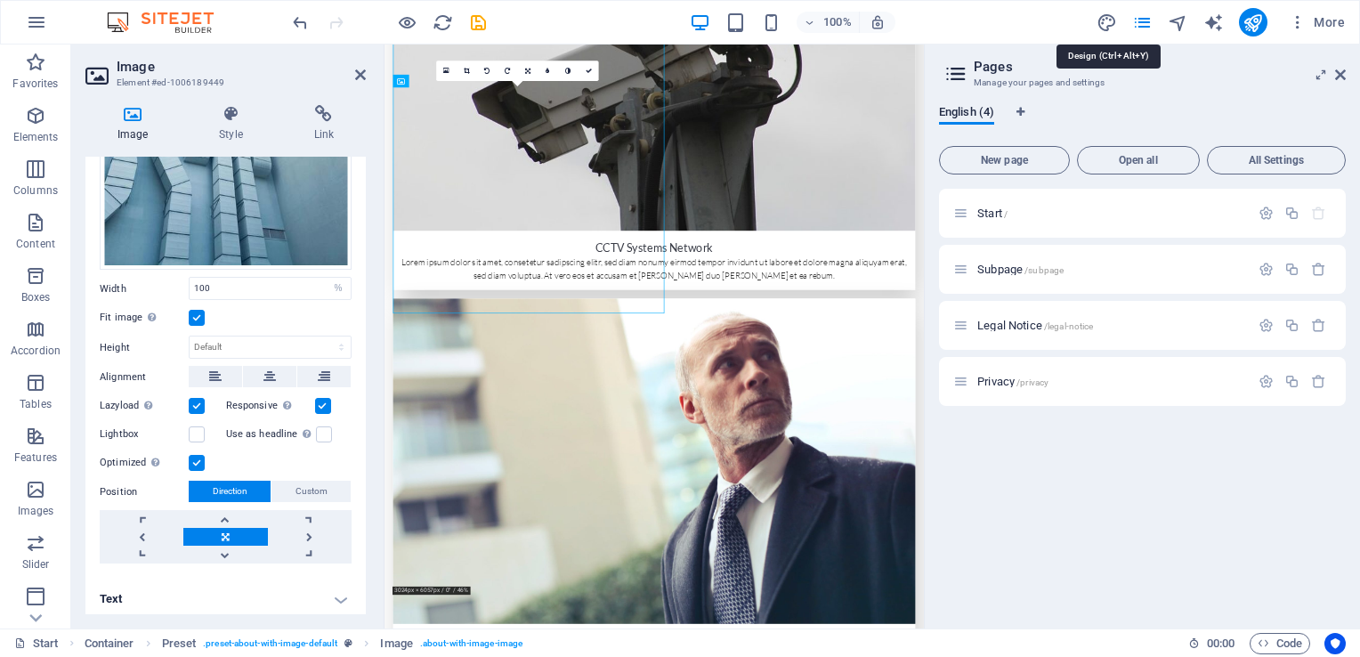
scroll to position [973, 0]
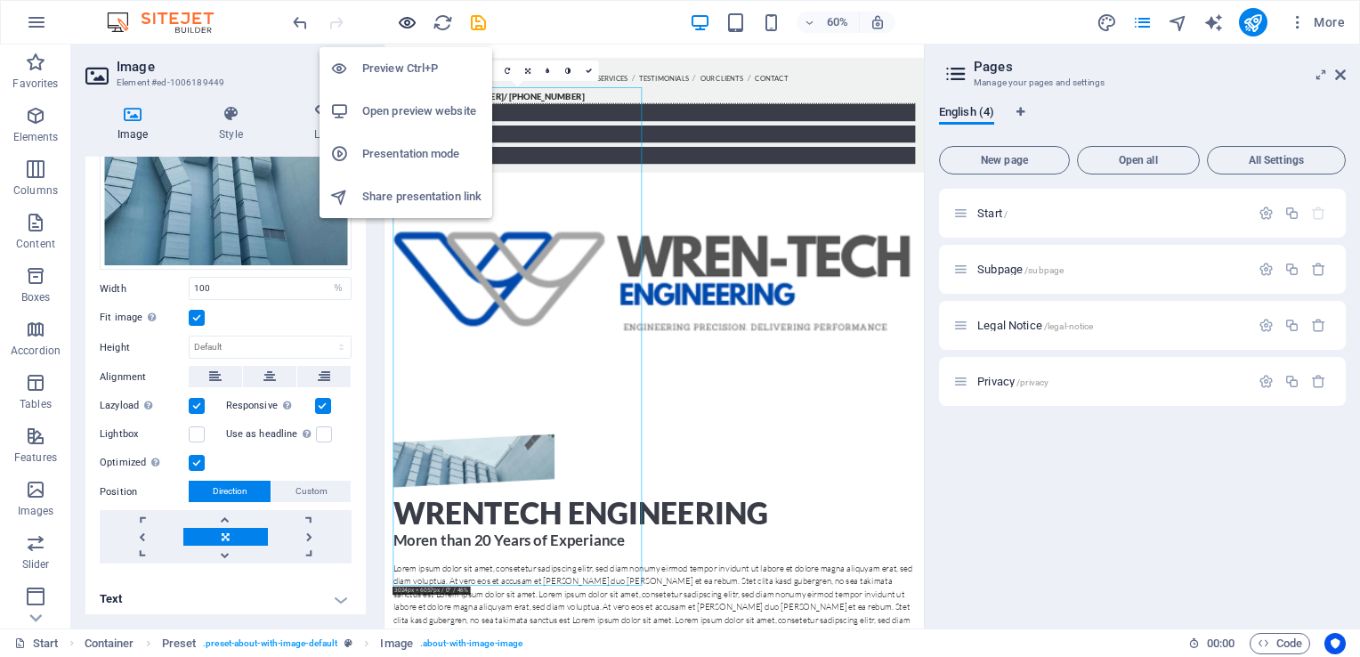
click at [410, 19] on icon "button" at bounding box center [407, 22] width 20 height 20
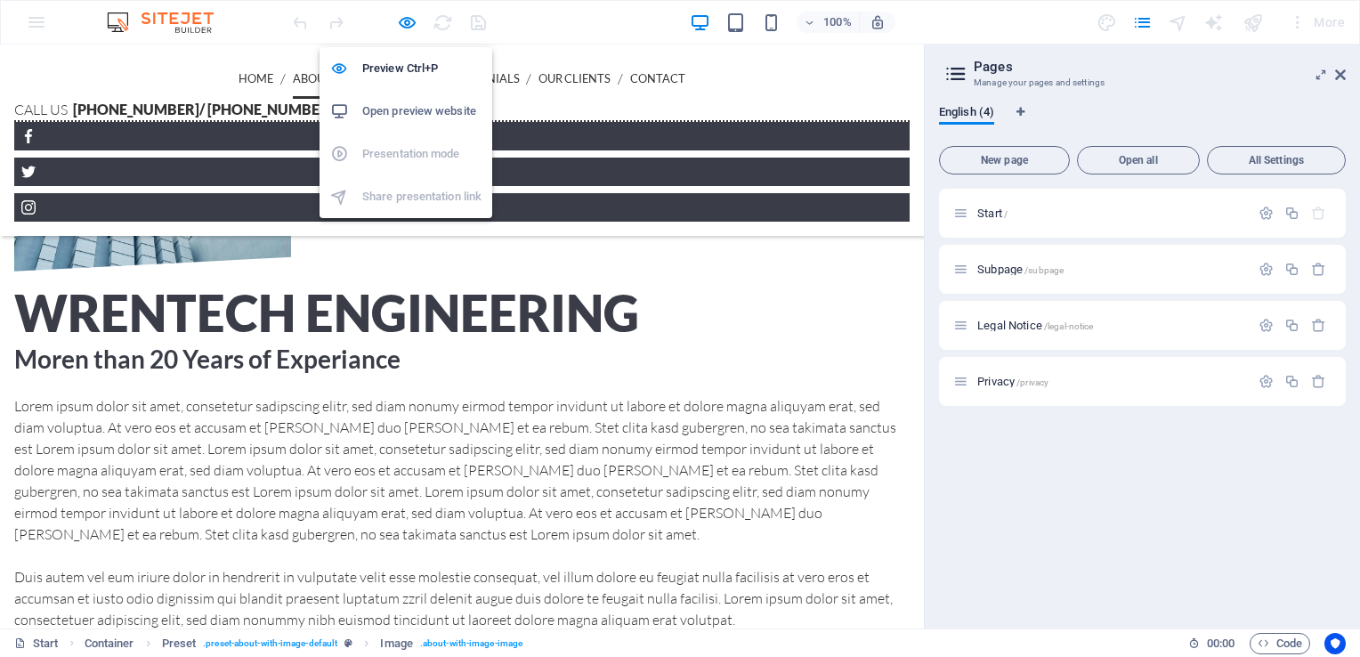
click at [409, 102] on h6 "Open preview website" at bounding box center [421, 111] width 119 height 21
click at [395, 61] on h6 "Preview Ctrl+P" at bounding box center [421, 68] width 119 height 21
select select "%"
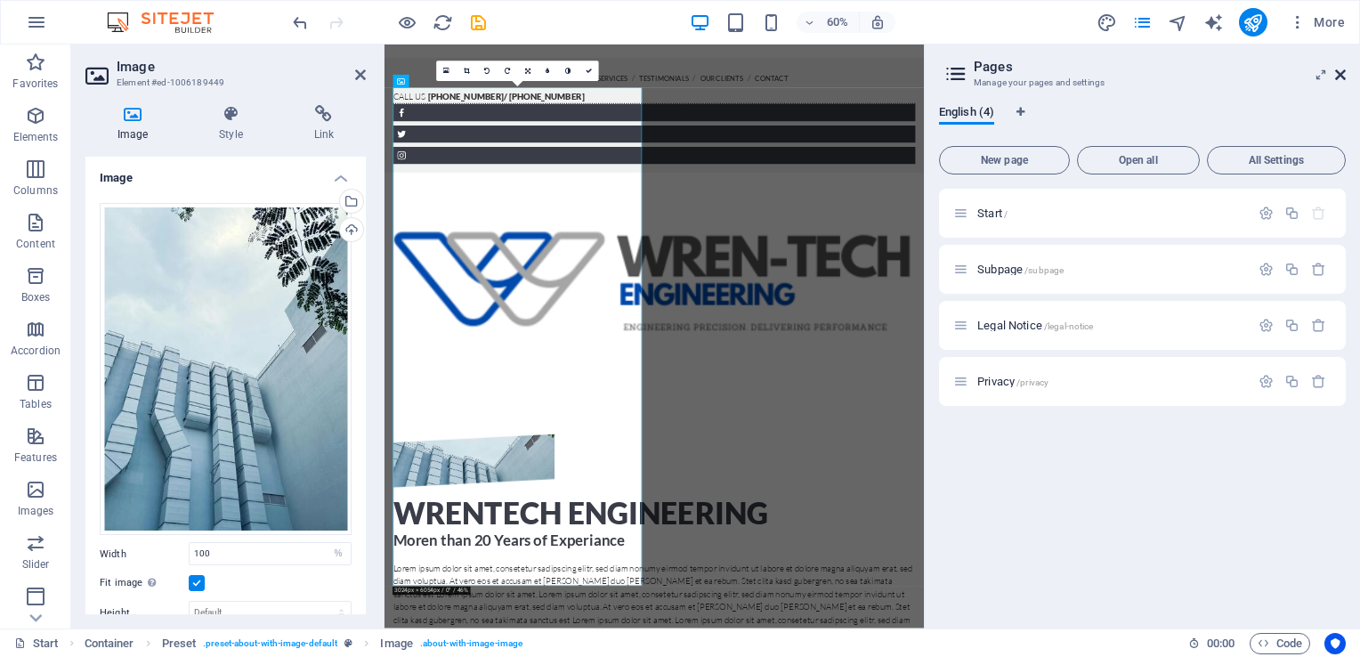
click at [1342, 74] on icon at bounding box center [1340, 75] width 11 height 14
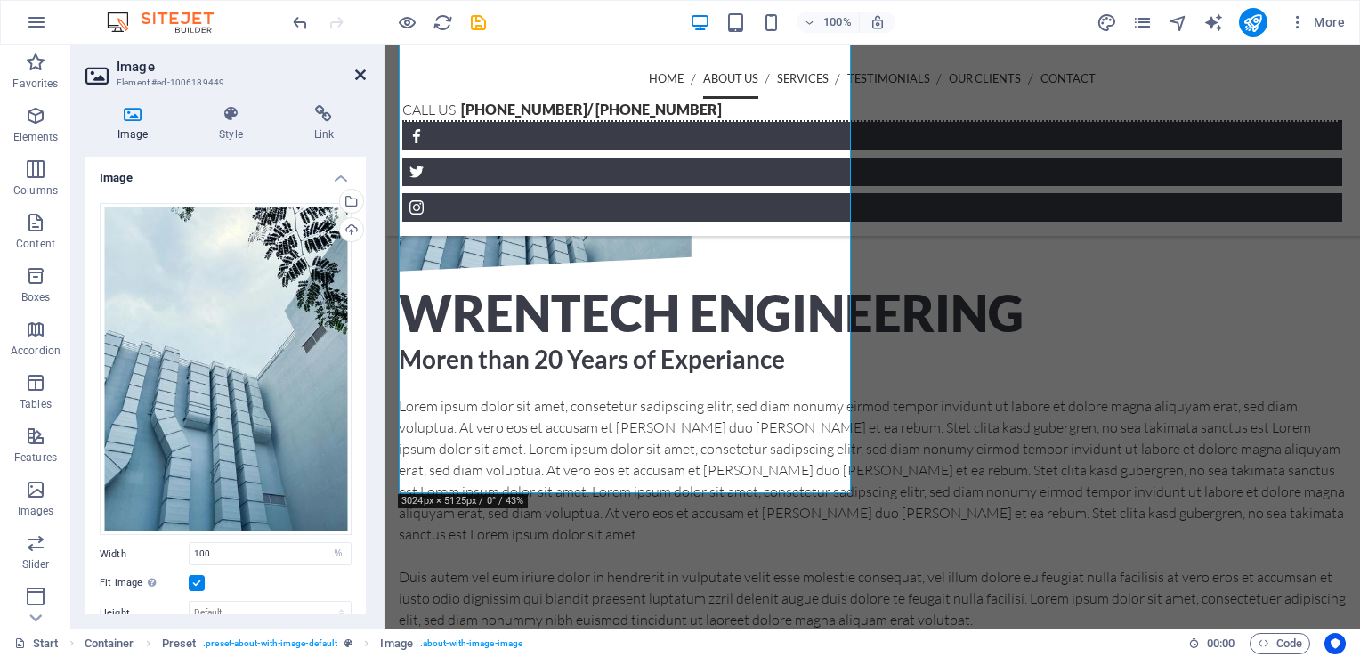
click at [362, 69] on icon at bounding box center [360, 75] width 11 height 14
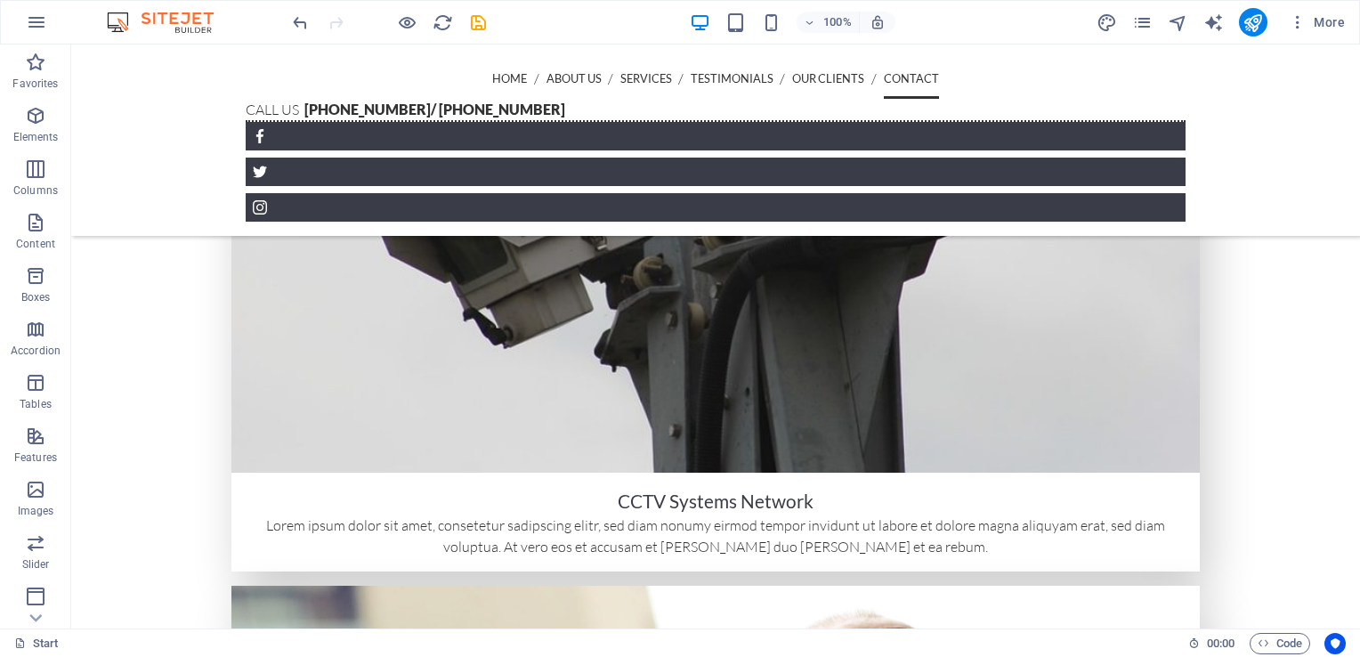
scroll to position [4797, 0]
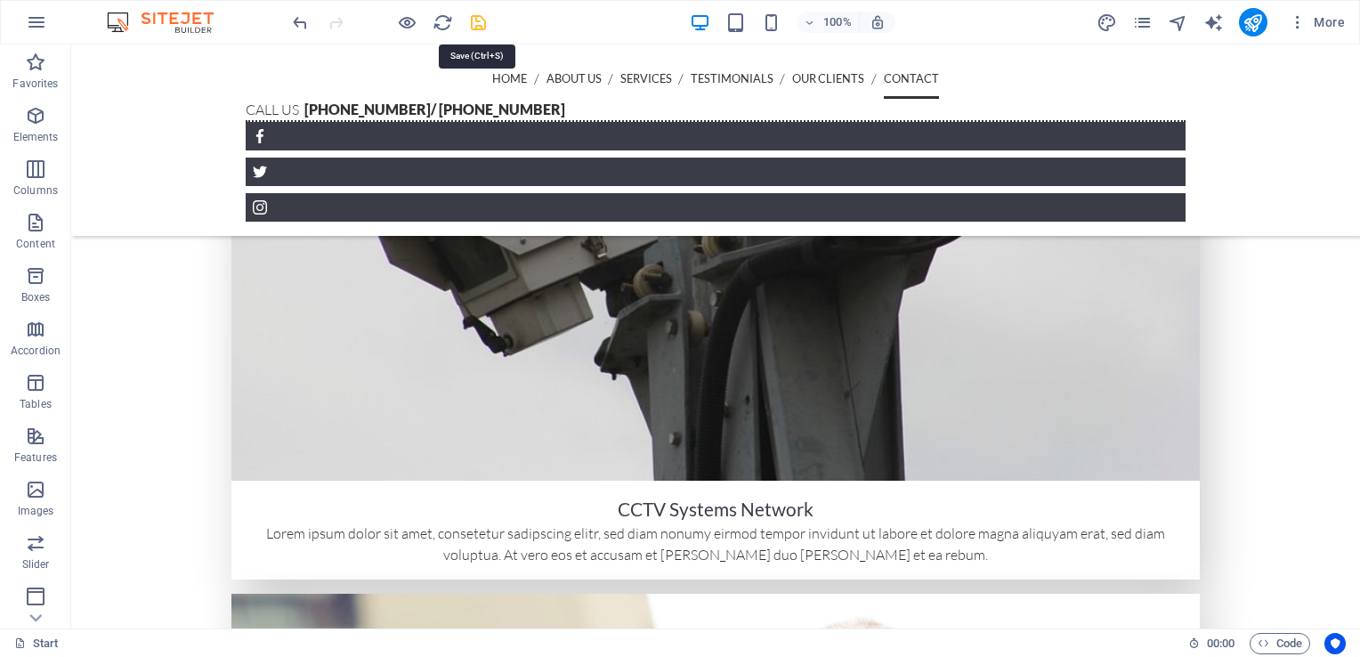
click at [483, 27] on icon "save" at bounding box center [478, 22] width 20 height 20
checkbox input "false"
select select "%"
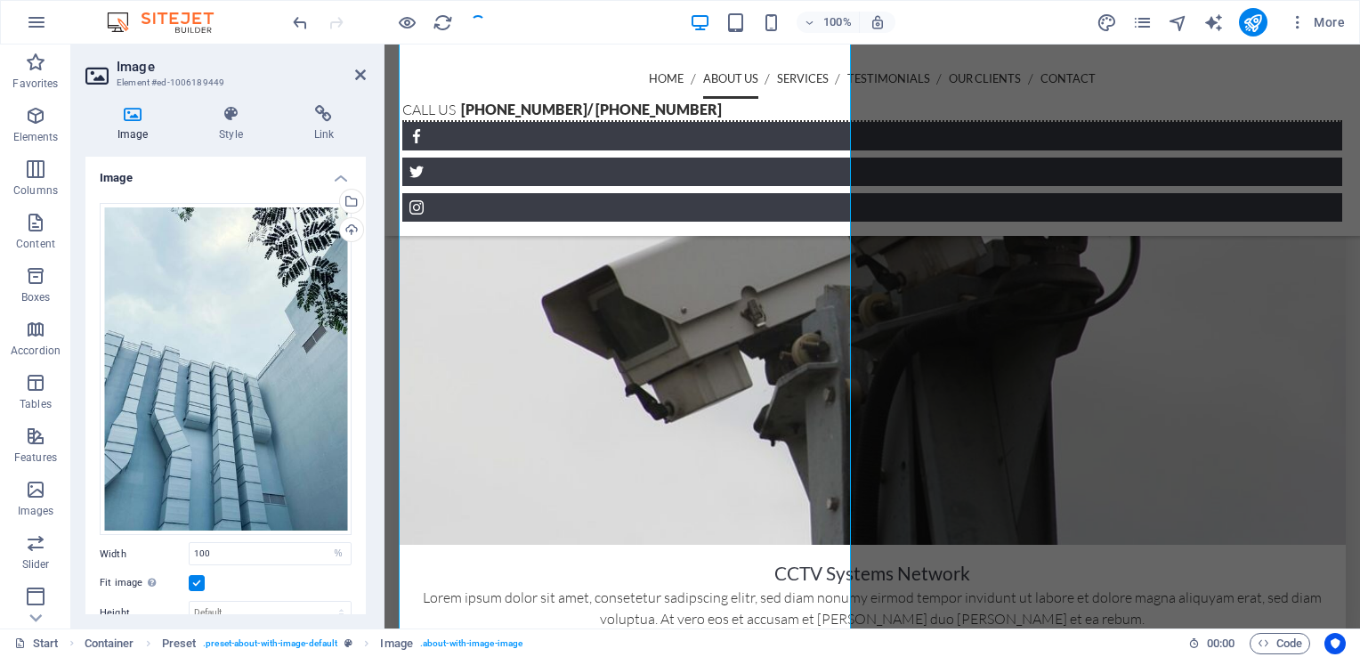
scroll to position [746, 0]
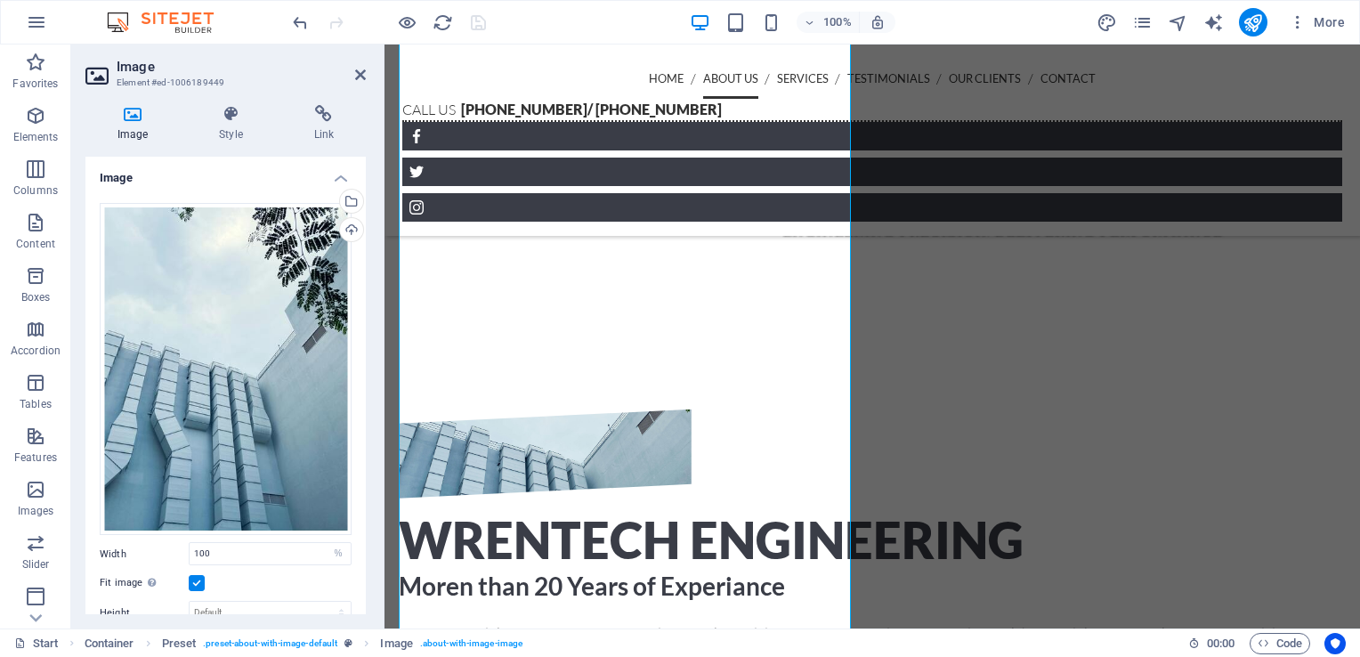
click at [366, 71] on aside "Image Element #ed-1006189449 Image Style Link Image Drag files here, click to c…" at bounding box center [227, 337] width 313 height 584
click at [359, 73] on icon at bounding box center [360, 75] width 11 height 14
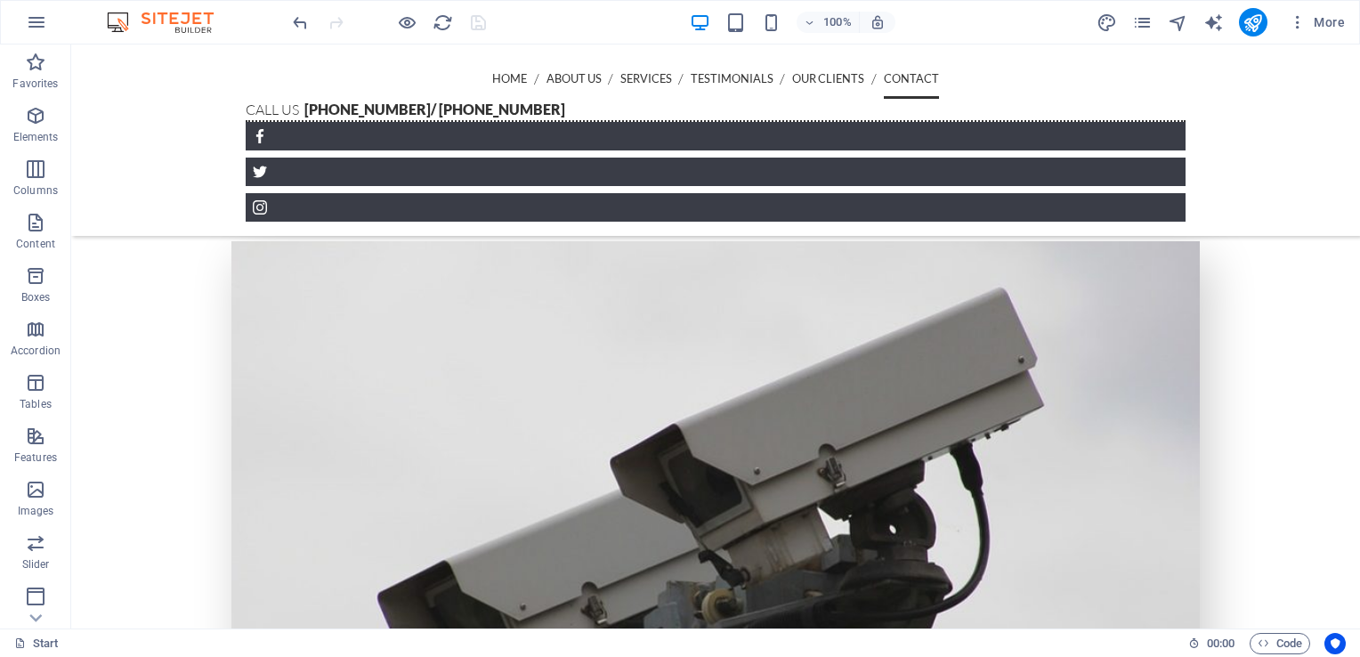
scroll to position [4423, 0]
